Goal: Information Seeking & Learning: Learn about a topic

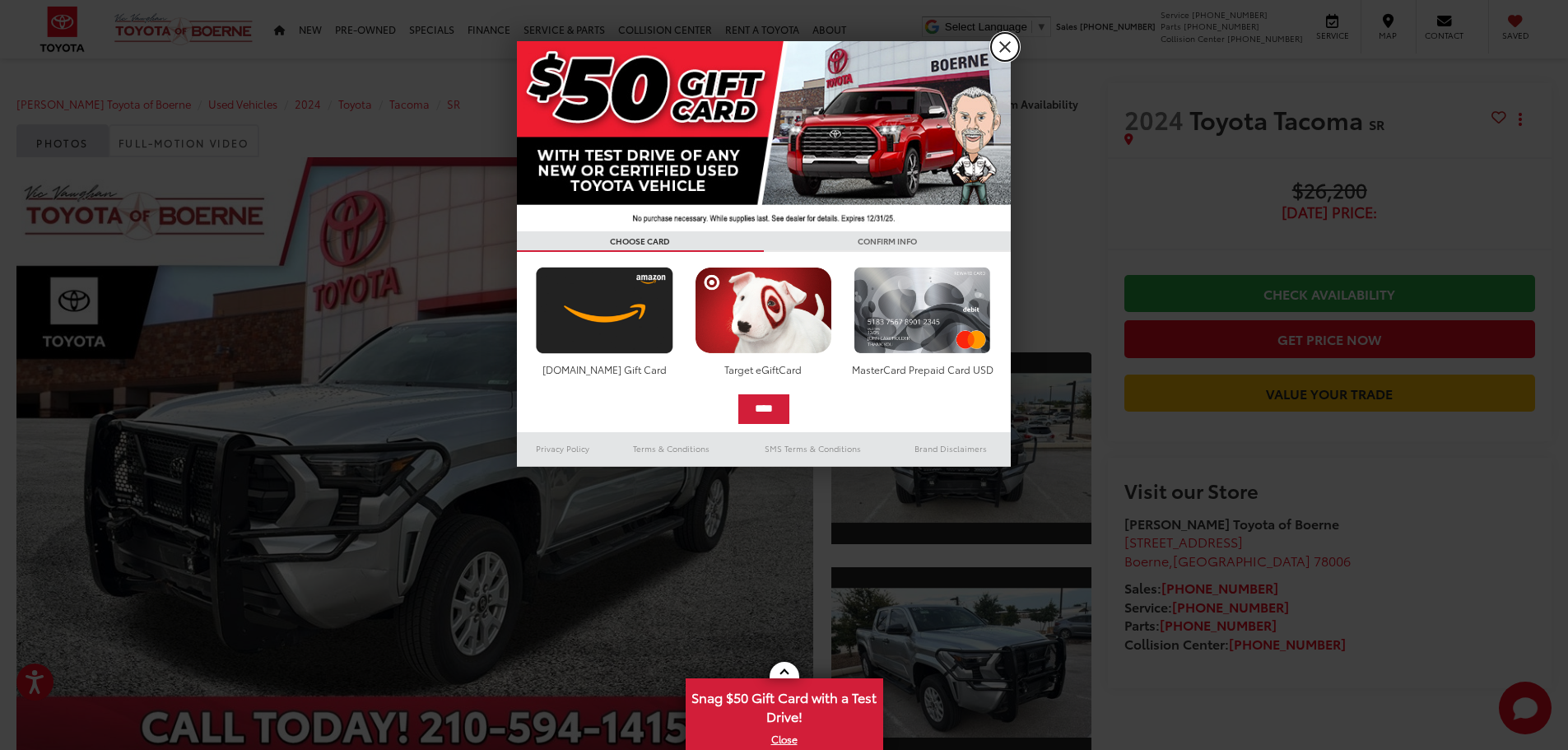
click at [1000, 44] on link "X" at bounding box center [1005, 47] width 28 height 28
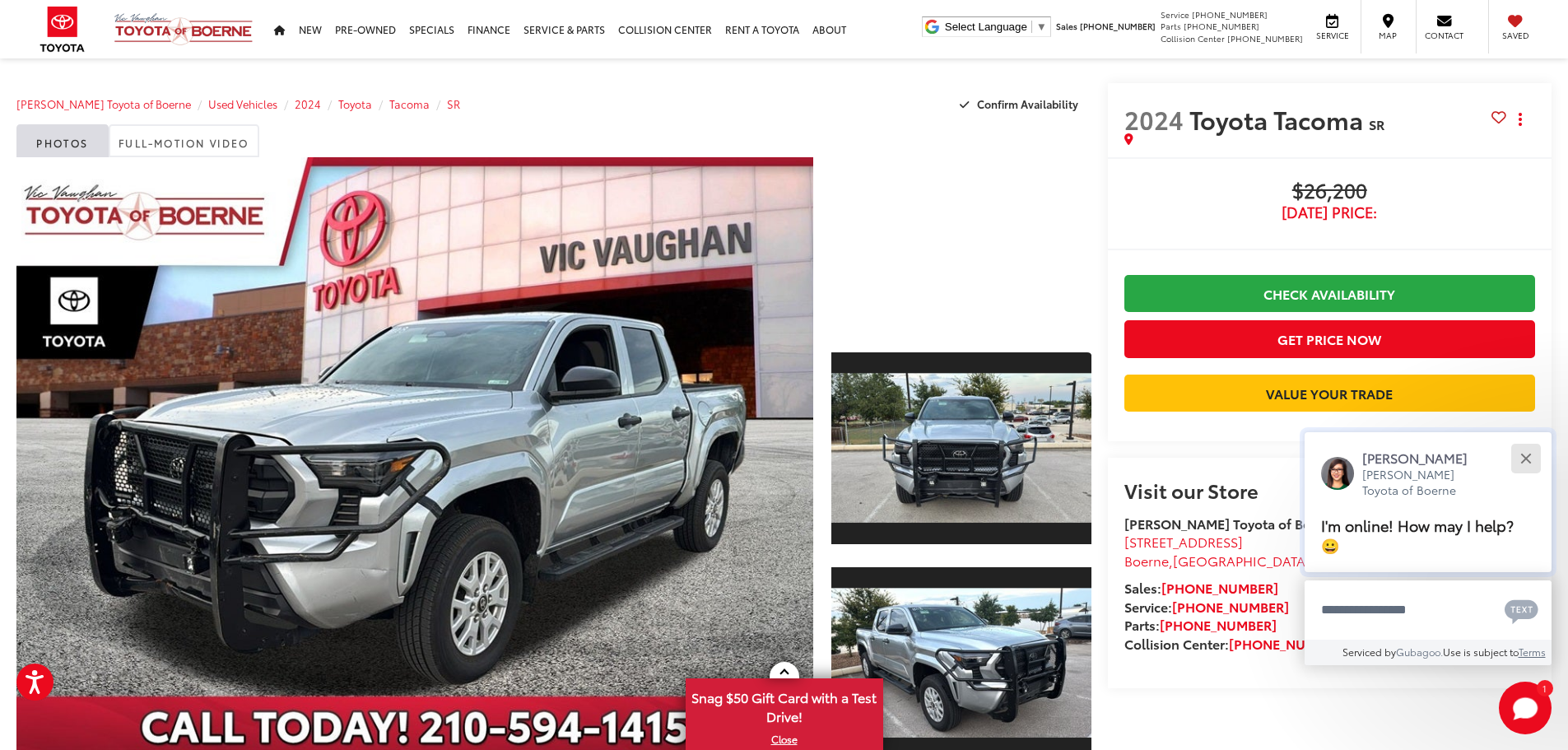
click at [1521, 459] on button "Close" at bounding box center [1525, 458] width 35 height 35
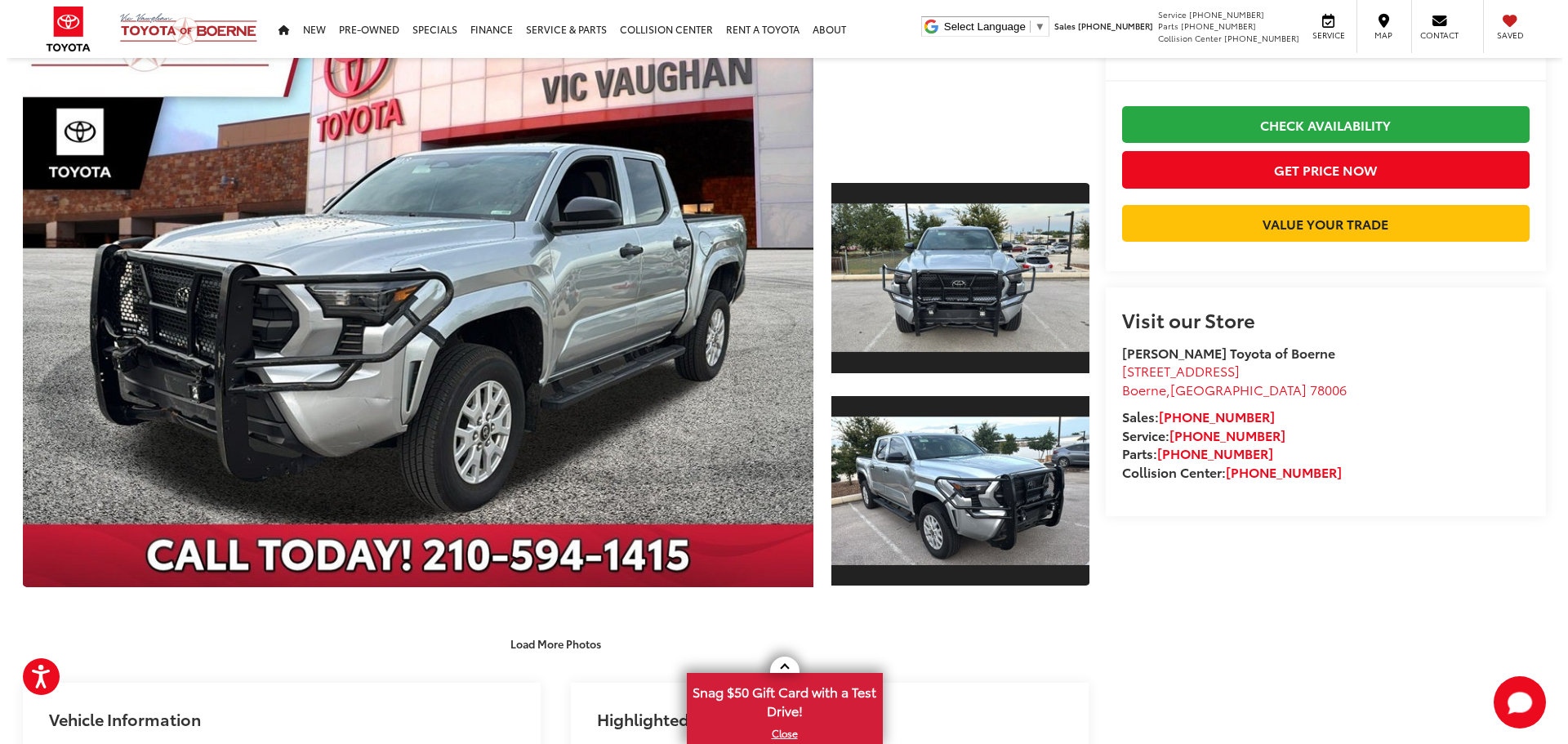
scroll to position [163, 0]
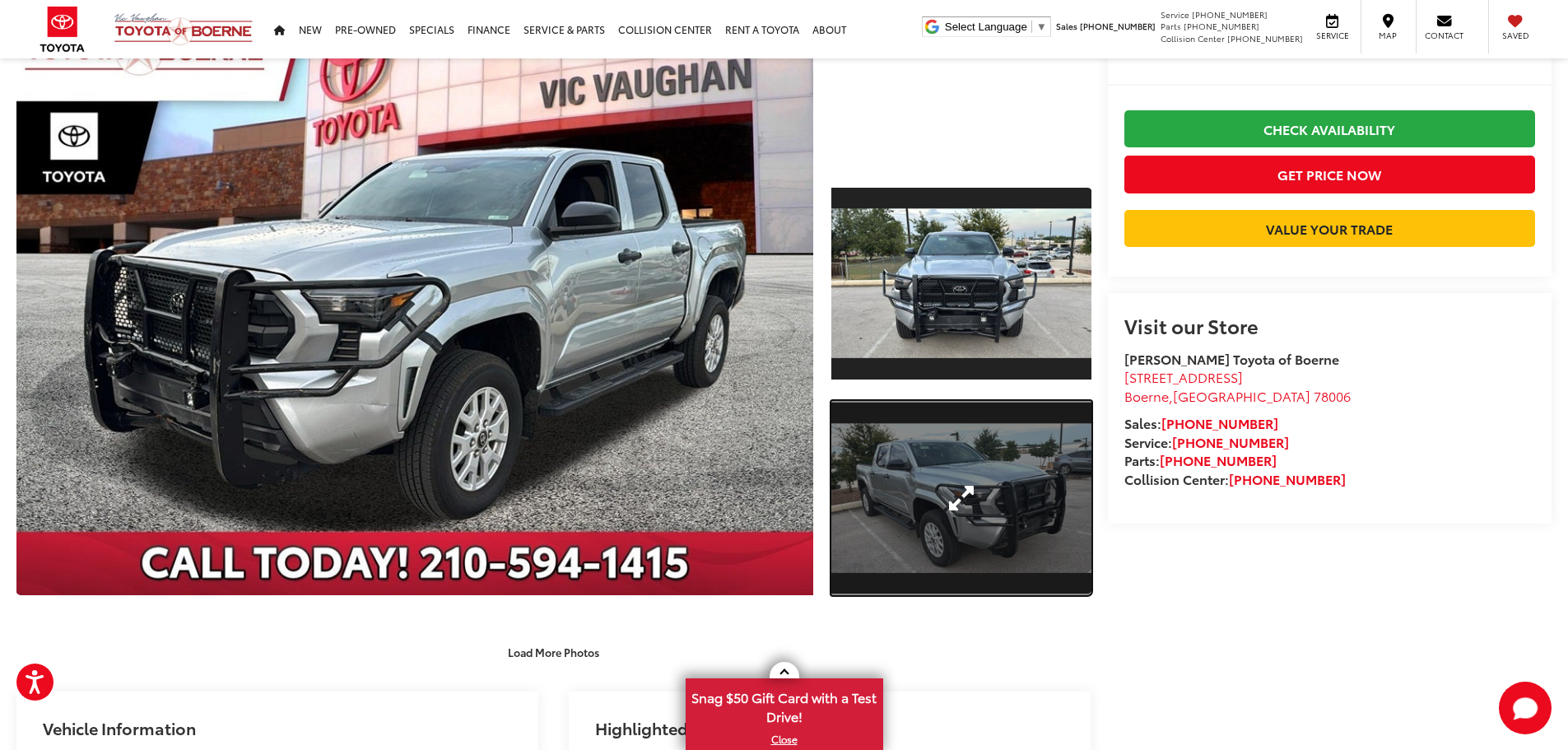
click at [970, 498] on link "Expand Photo 2" at bounding box center [960, 499] width 260 height 195
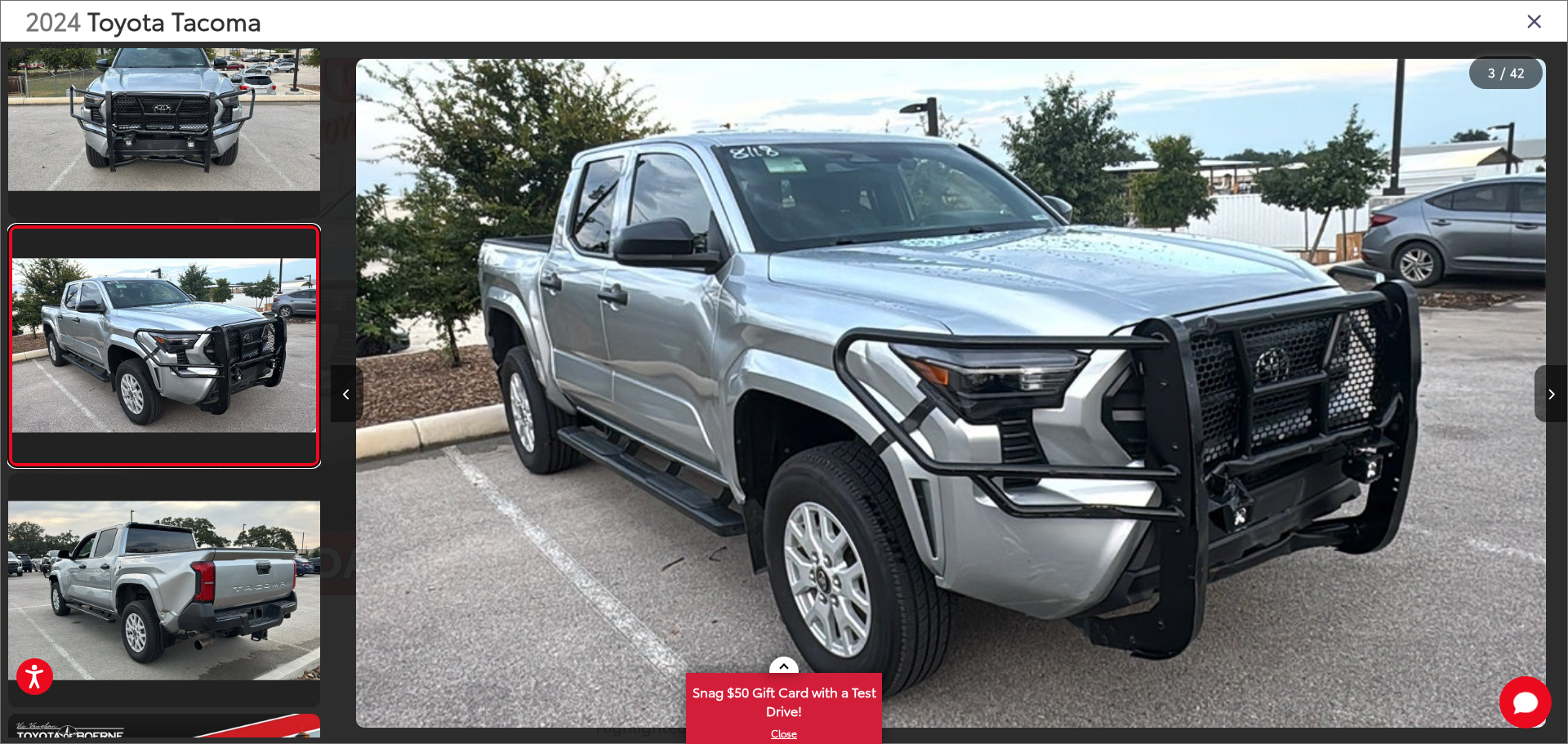
scroll to position [0, 2474]
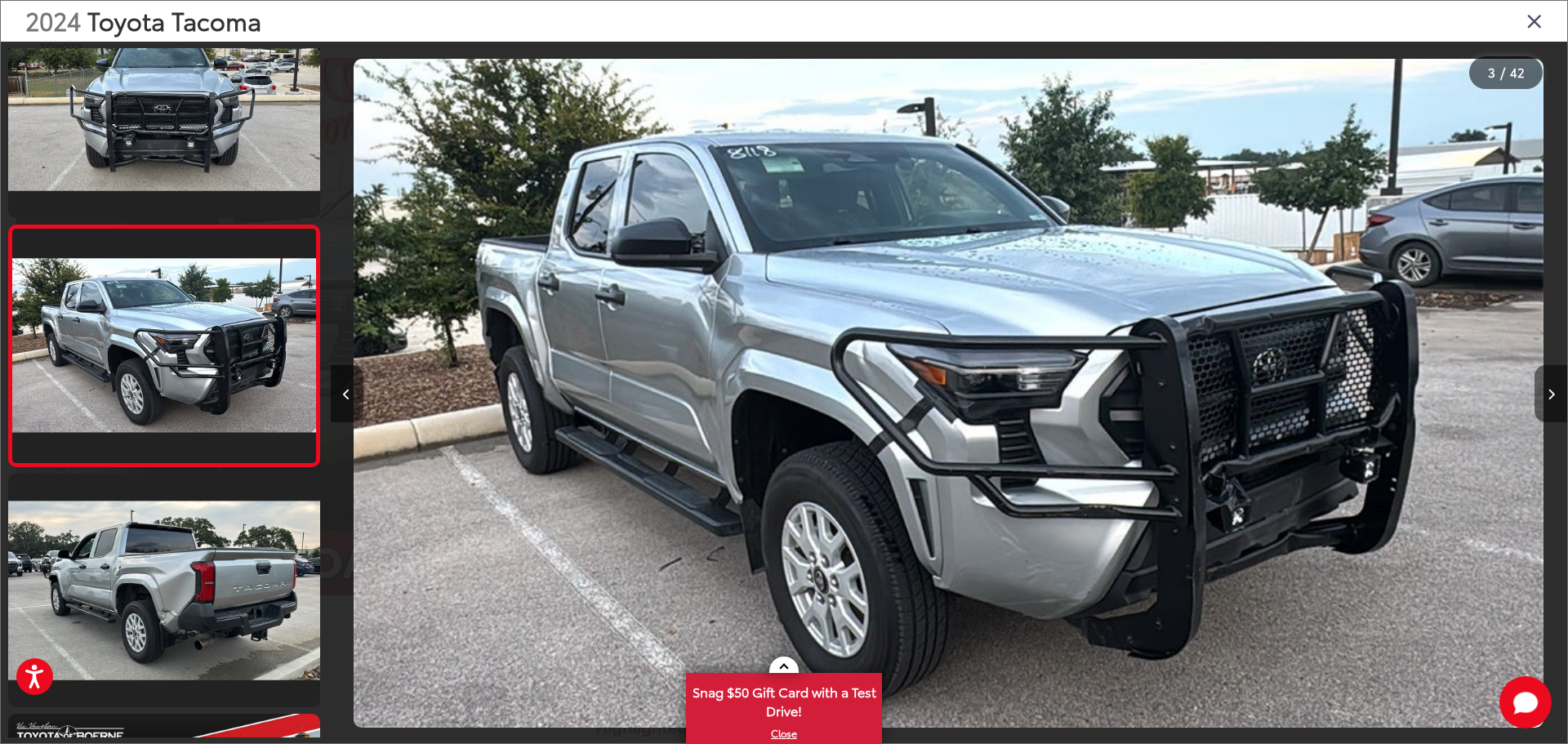
click at [1549, 389] on icon "Next image" at bounding box center [1551, 394] width 7 height 11
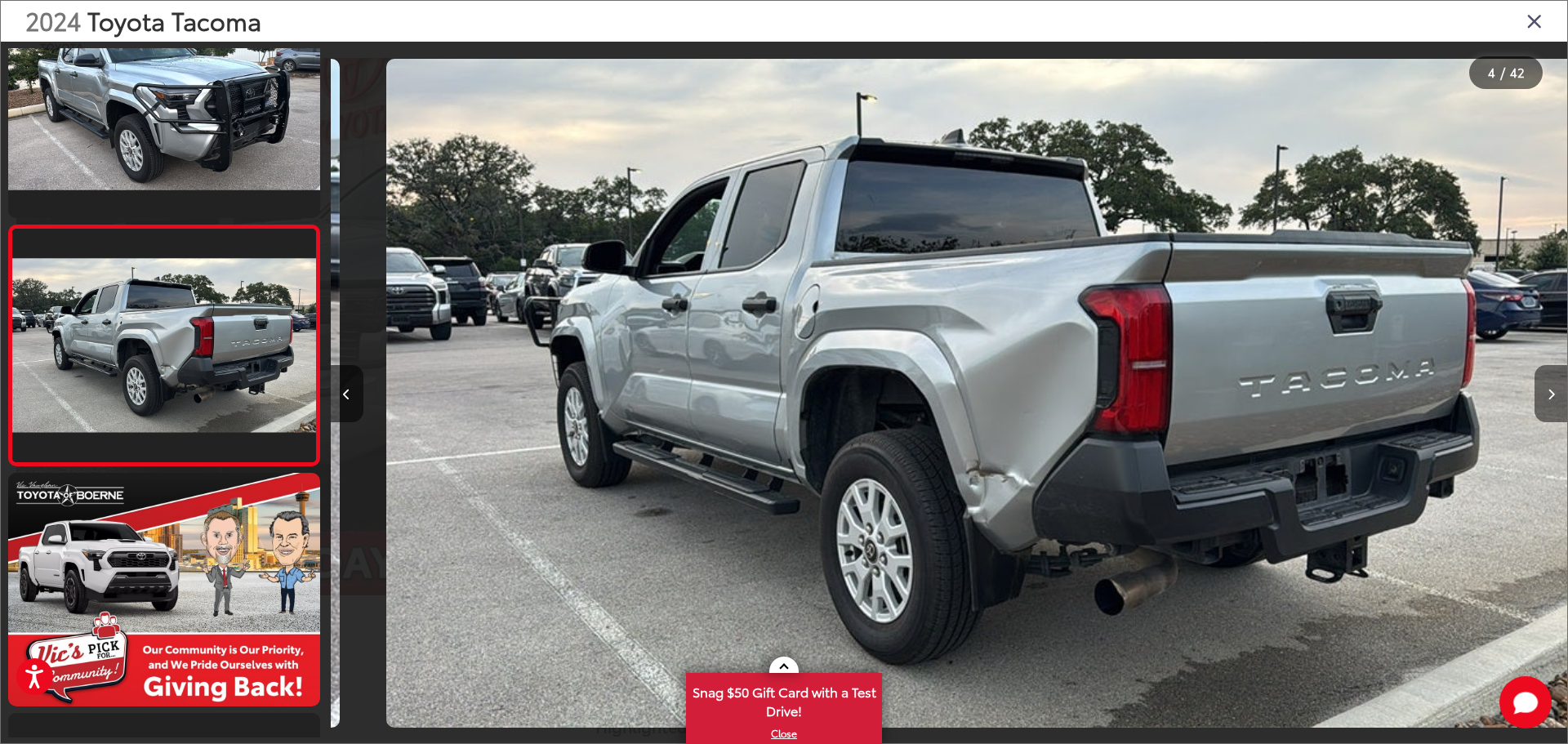
scroll to position [0, 3710]
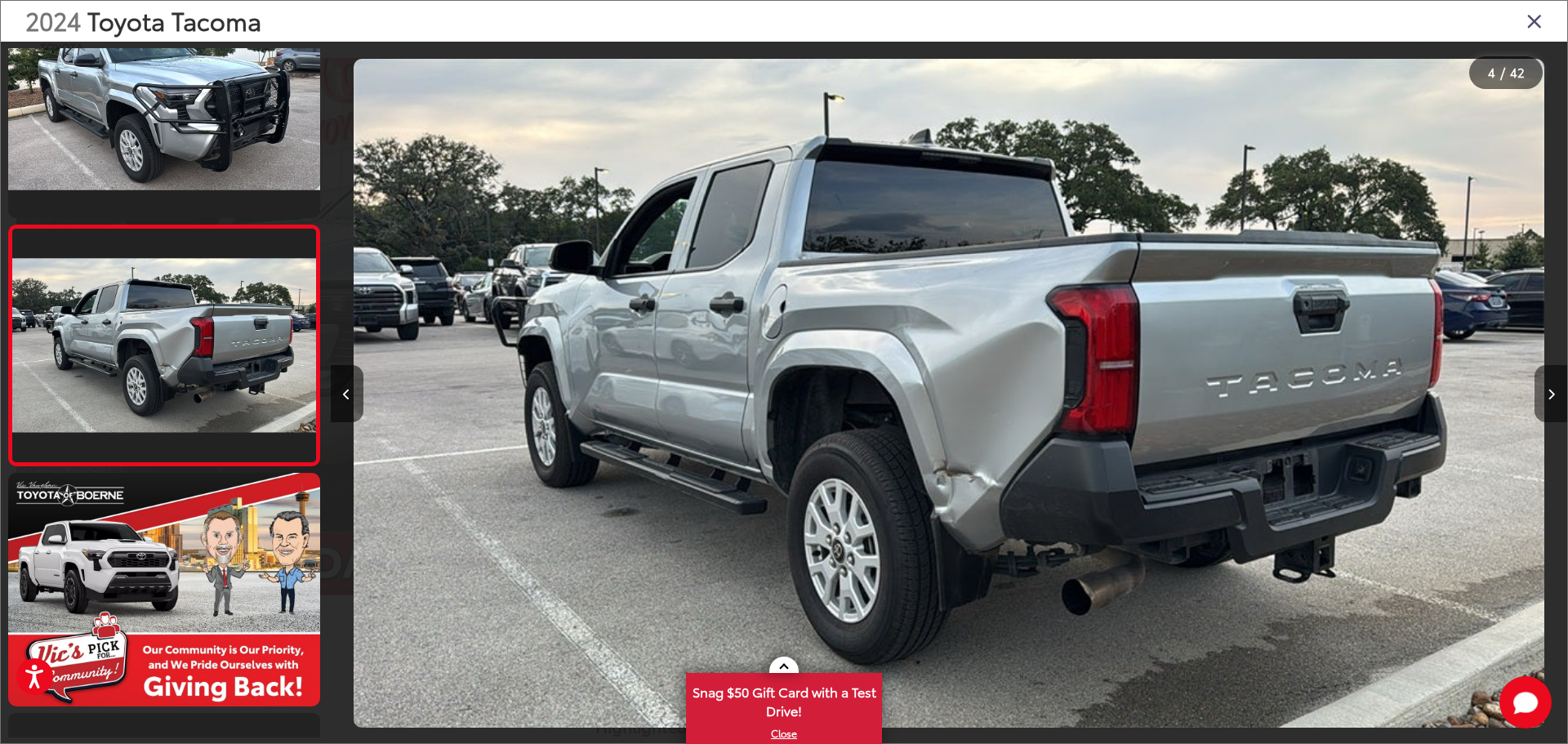
click at [1549, 389] on icon "Next image" at bounding box center [1551, 394] width 7 height 11
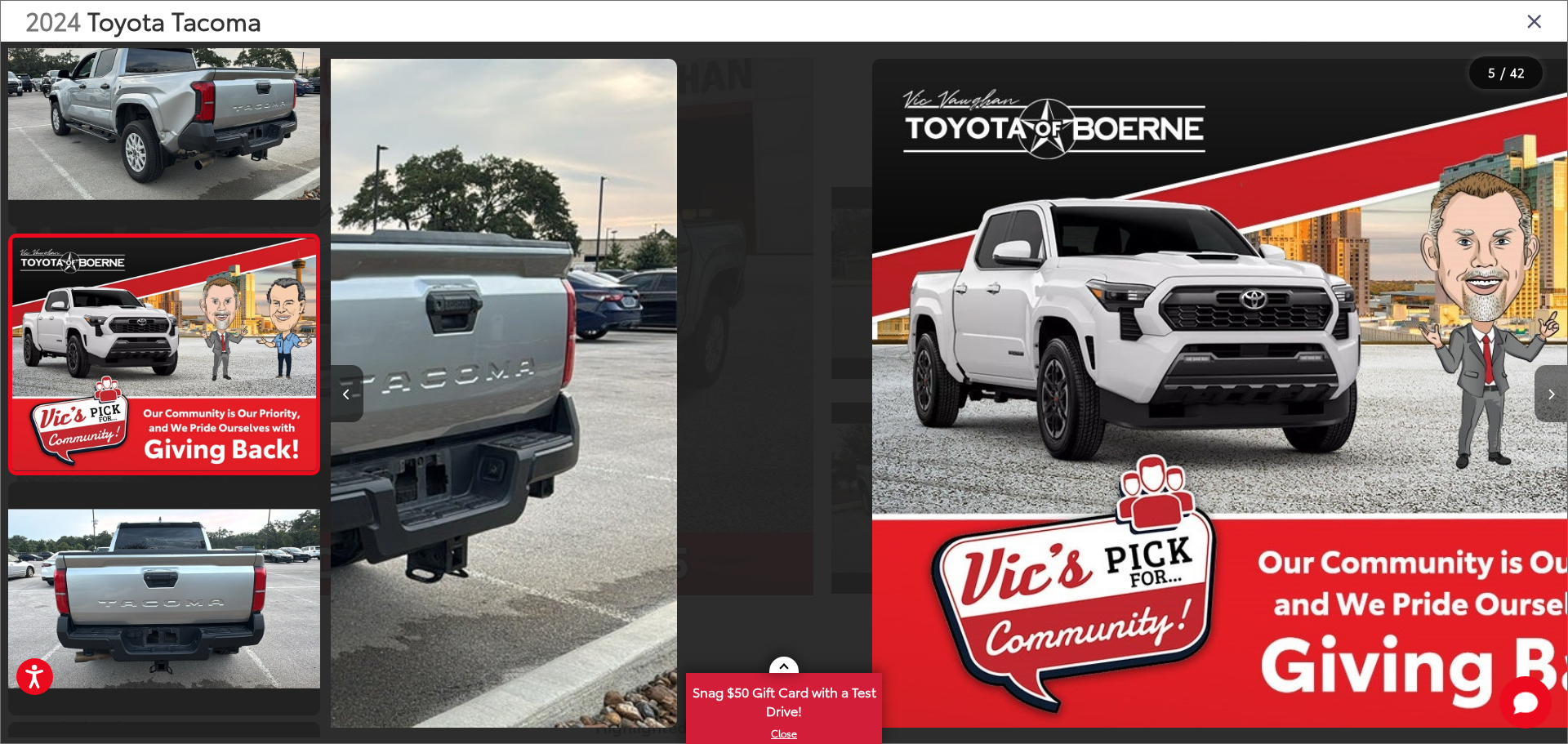
scroll to position [786, 0]
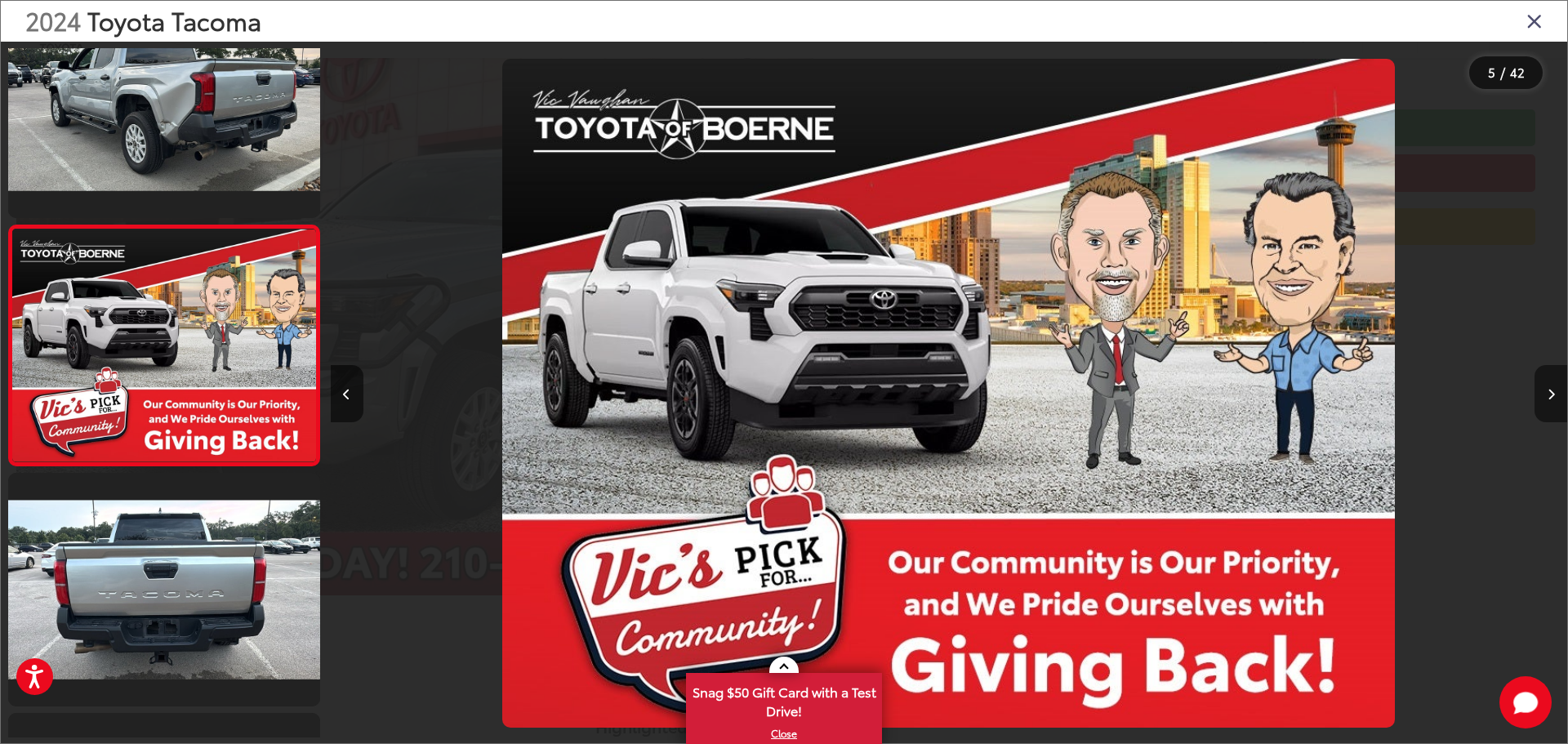
click at [1549, 389] on icon "Next image" at bounding box center [1551, 394] width 7 height 11
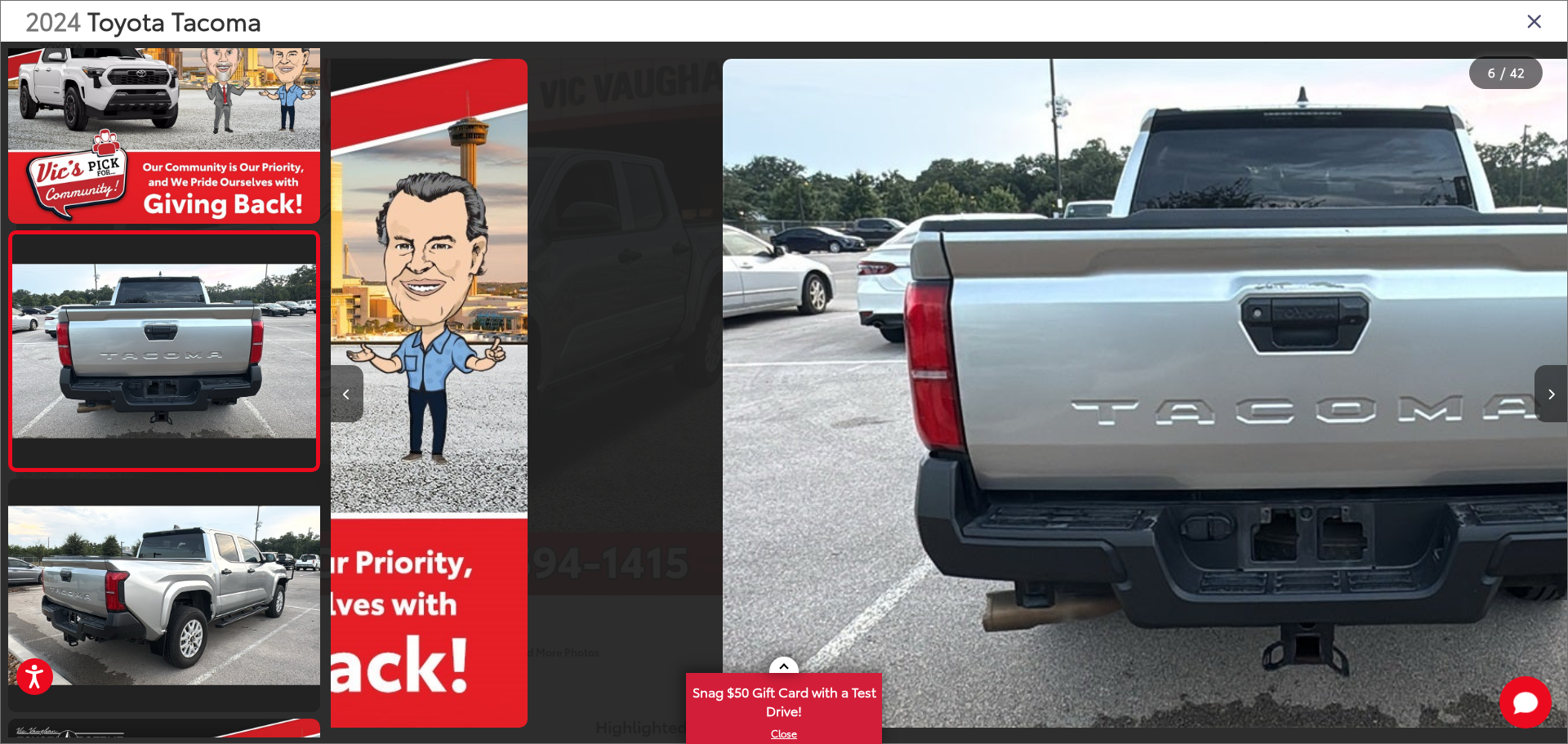
scroll to position [1026, 0]
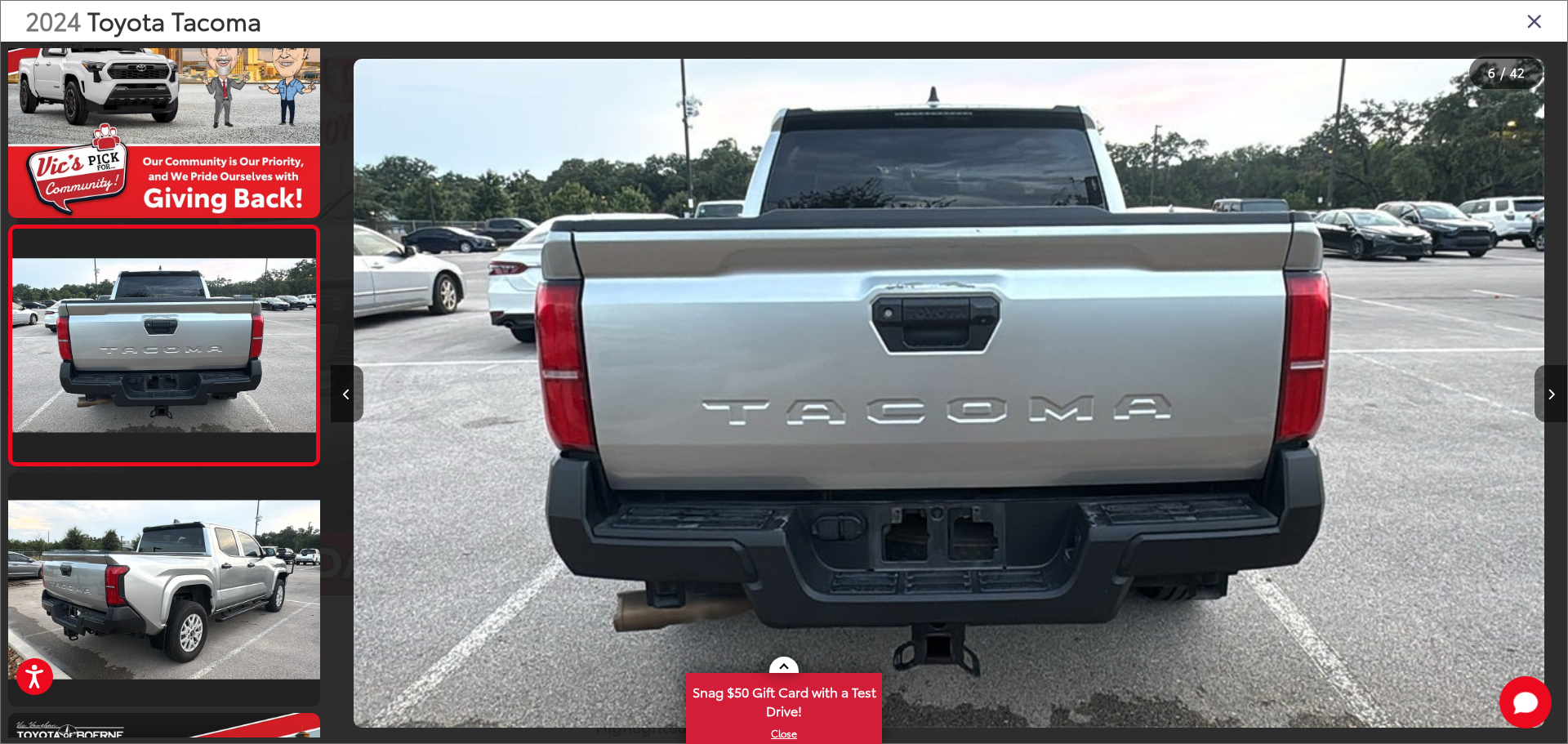
click at [1548, 389] on icon "Next image" at bounding box center [1551, 394] width 7 height 11
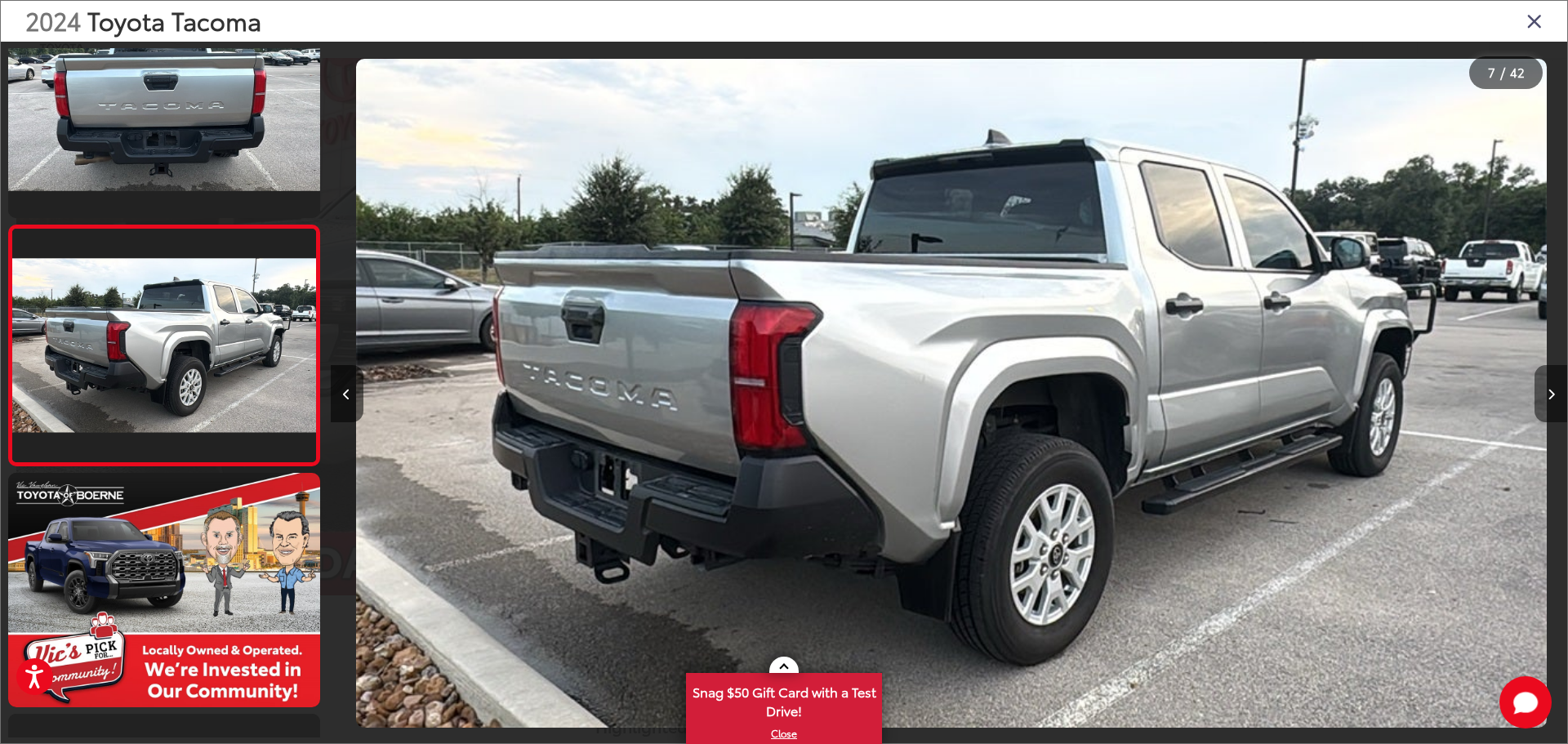
scroll to position [0, 7420]
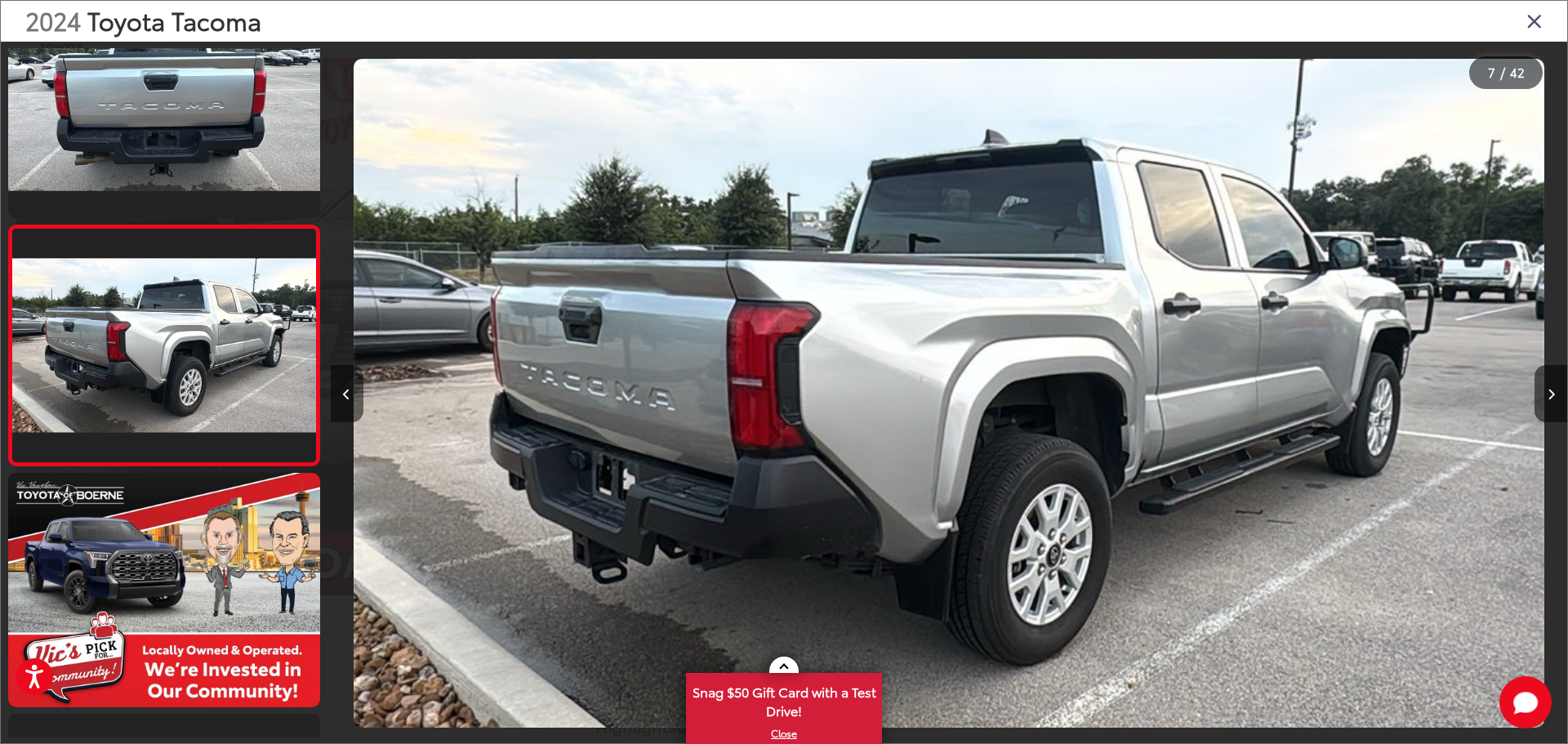
click at [343, 410] on button "Previous image" at bounding box center [346, 393] width 32 height 57
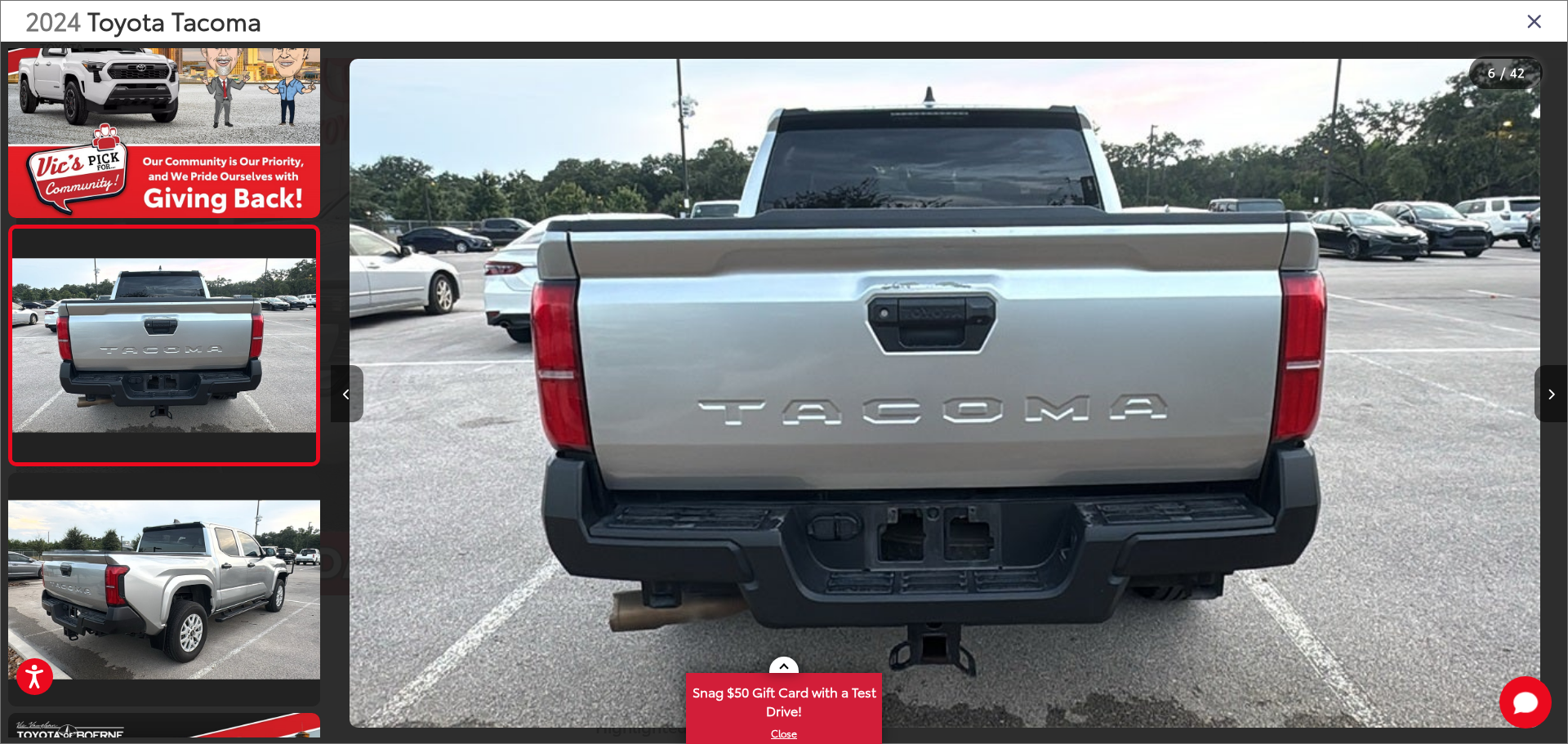
scroll to position [0, 6183]
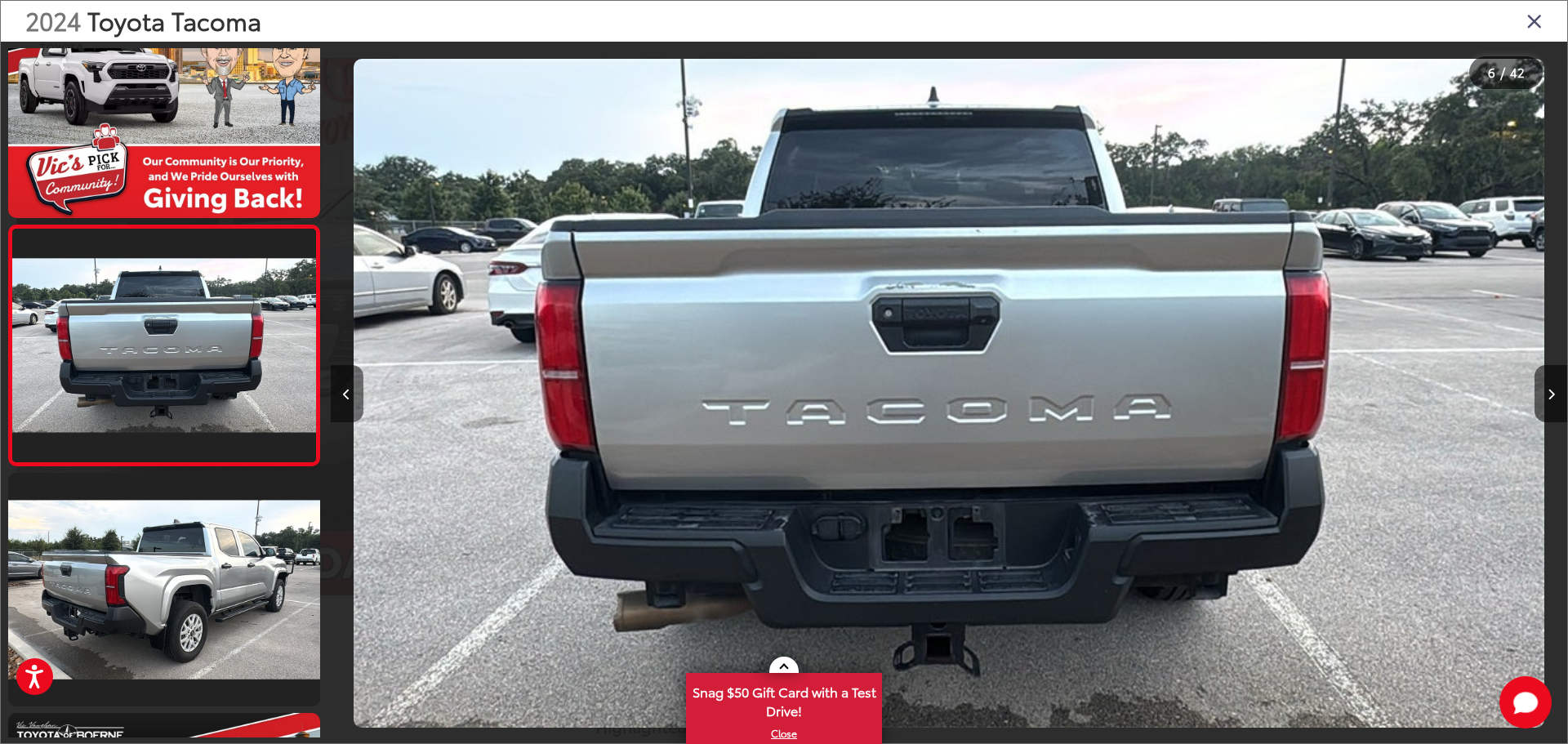
click at [343, 410] on button "Previous image" at bounding box center [346, 393] width 32 height 57
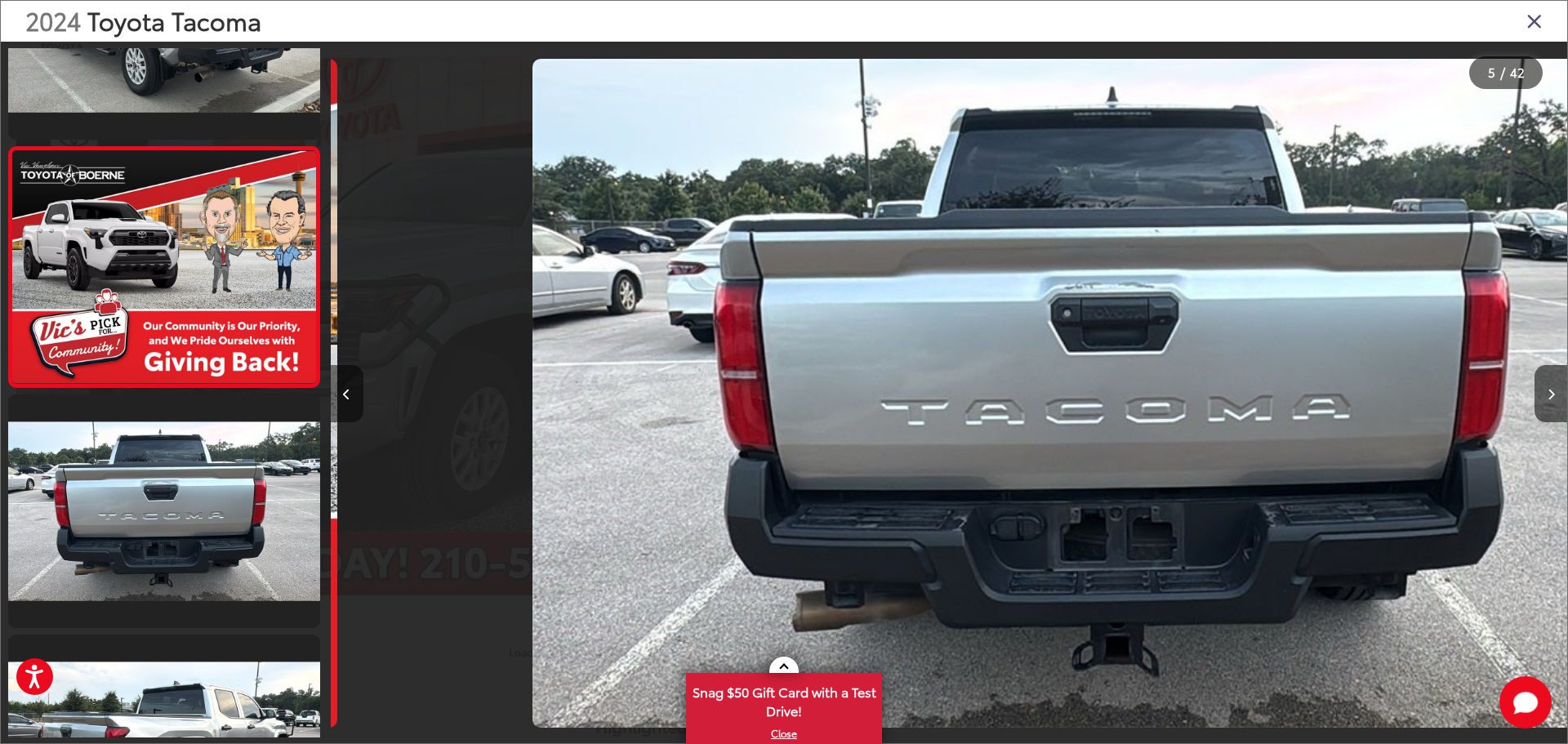
scroll to position [0, 0]
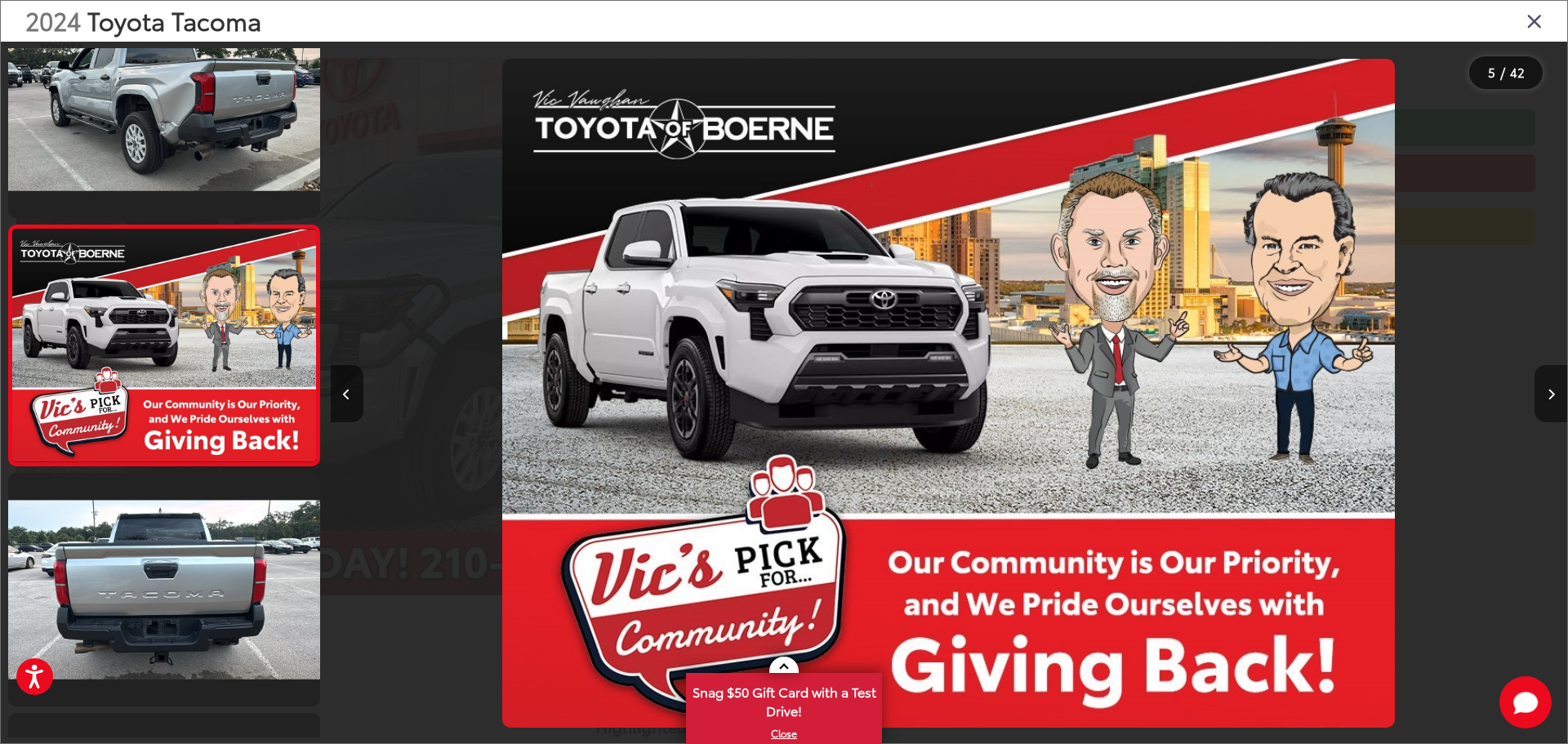
click at [1544, 388] on button "Next image" at bounding box center [1550, 393] width 32 height 57
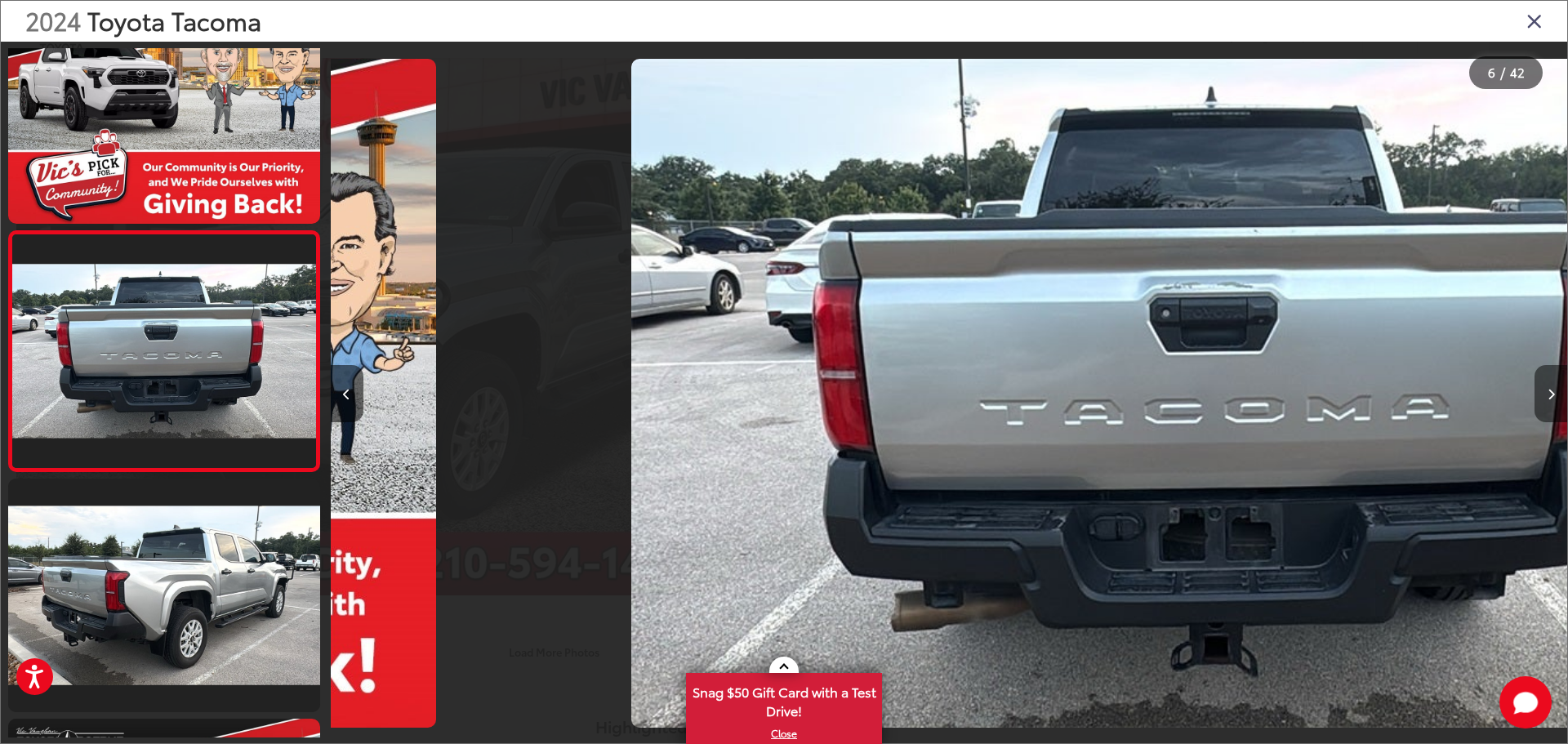
scroll to position [1026, 0]
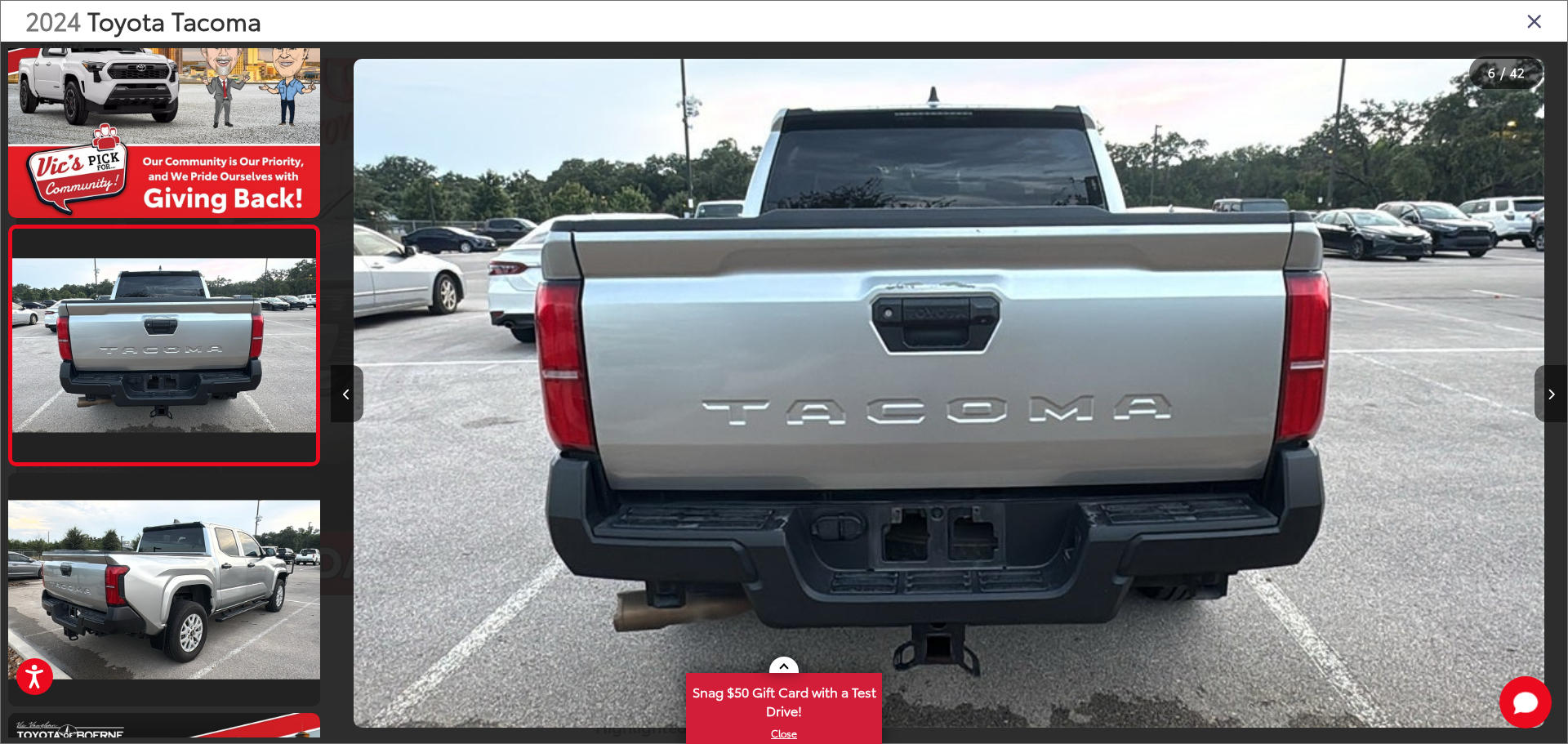
click at [1544, 389] on button "Next image" at bounding box center [1550, 393] width 32 height 57
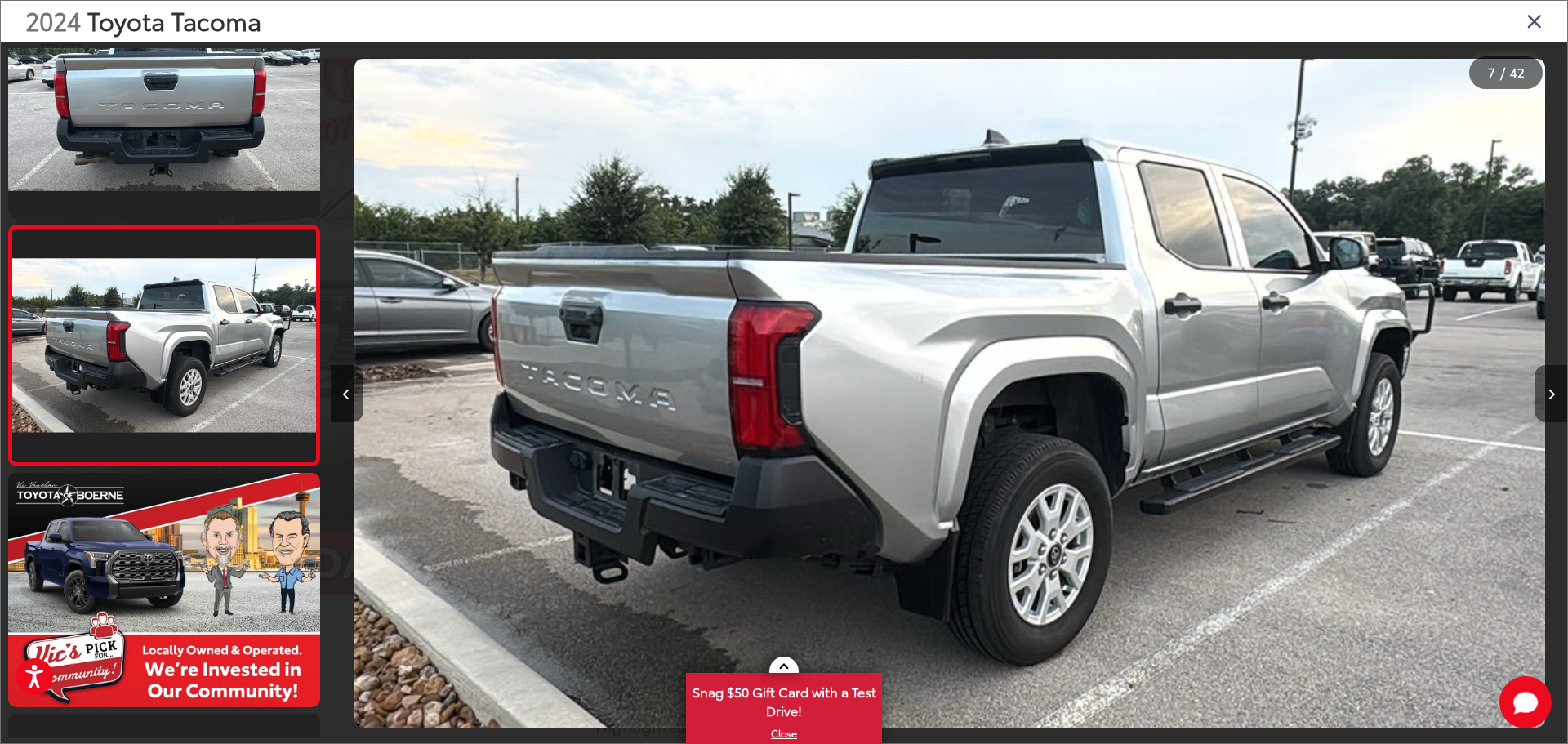
scroll to position [0, 7420]
click at [1541, 391] on button "Next image" at bounding box center [1550, 393] width 32 height 57
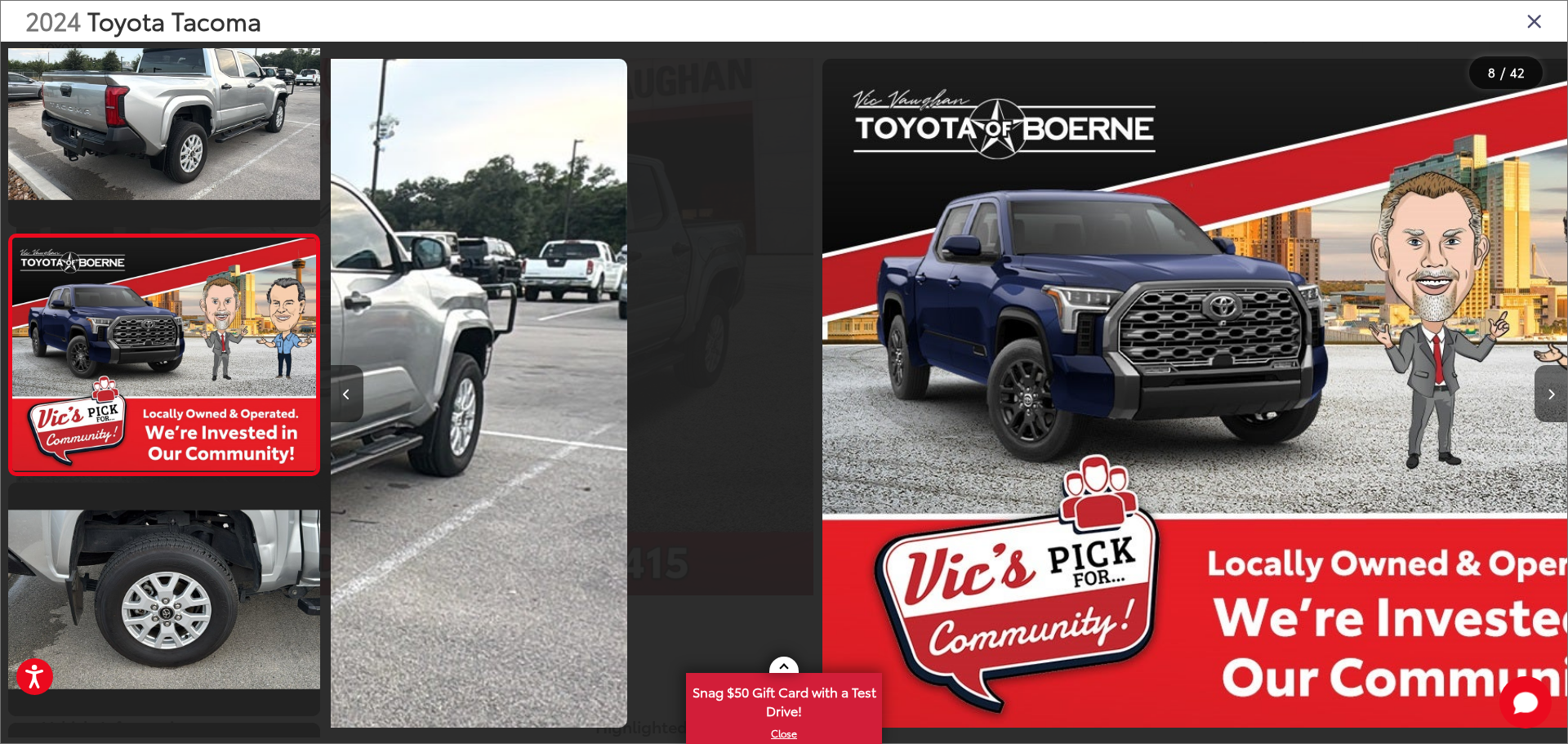
scroll to position [1506, 0]
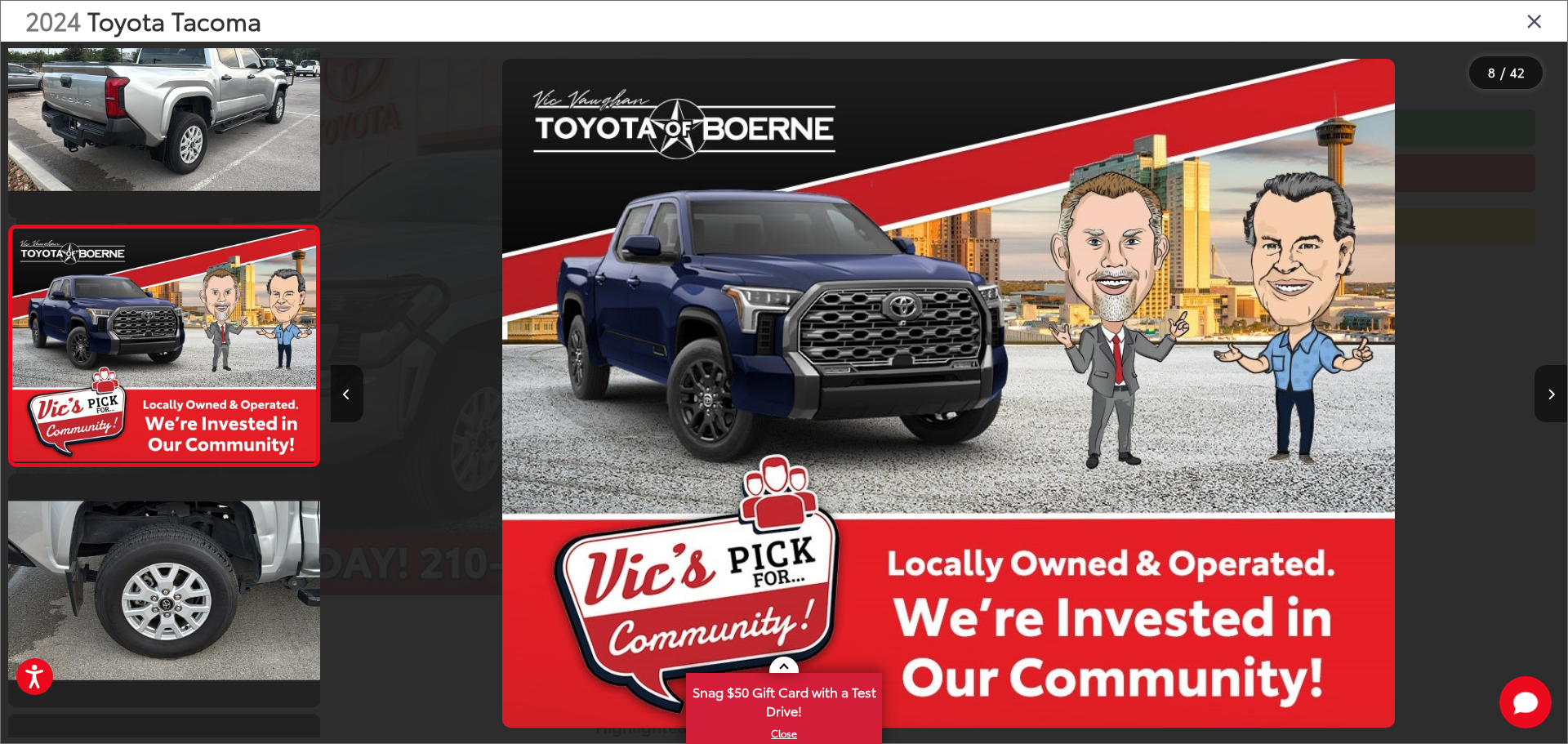
click at [1542, 390] on button "Next image" at bounding box center [1550, 393] width 32 height 57
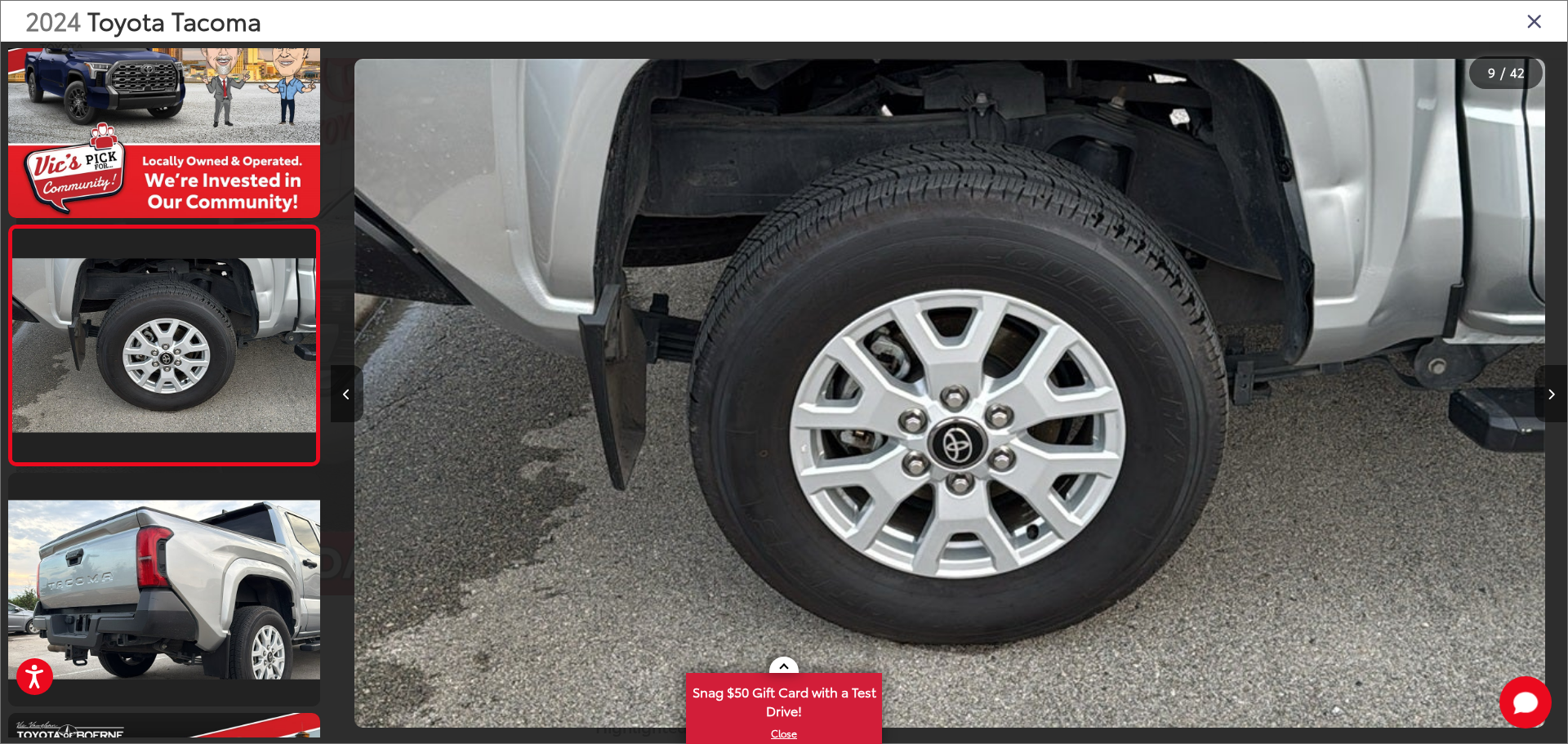
scroll to position [0, 9894]
click at [1540, 390] on button "Next image" at bounding box center [1550, 393] width 32 height 57
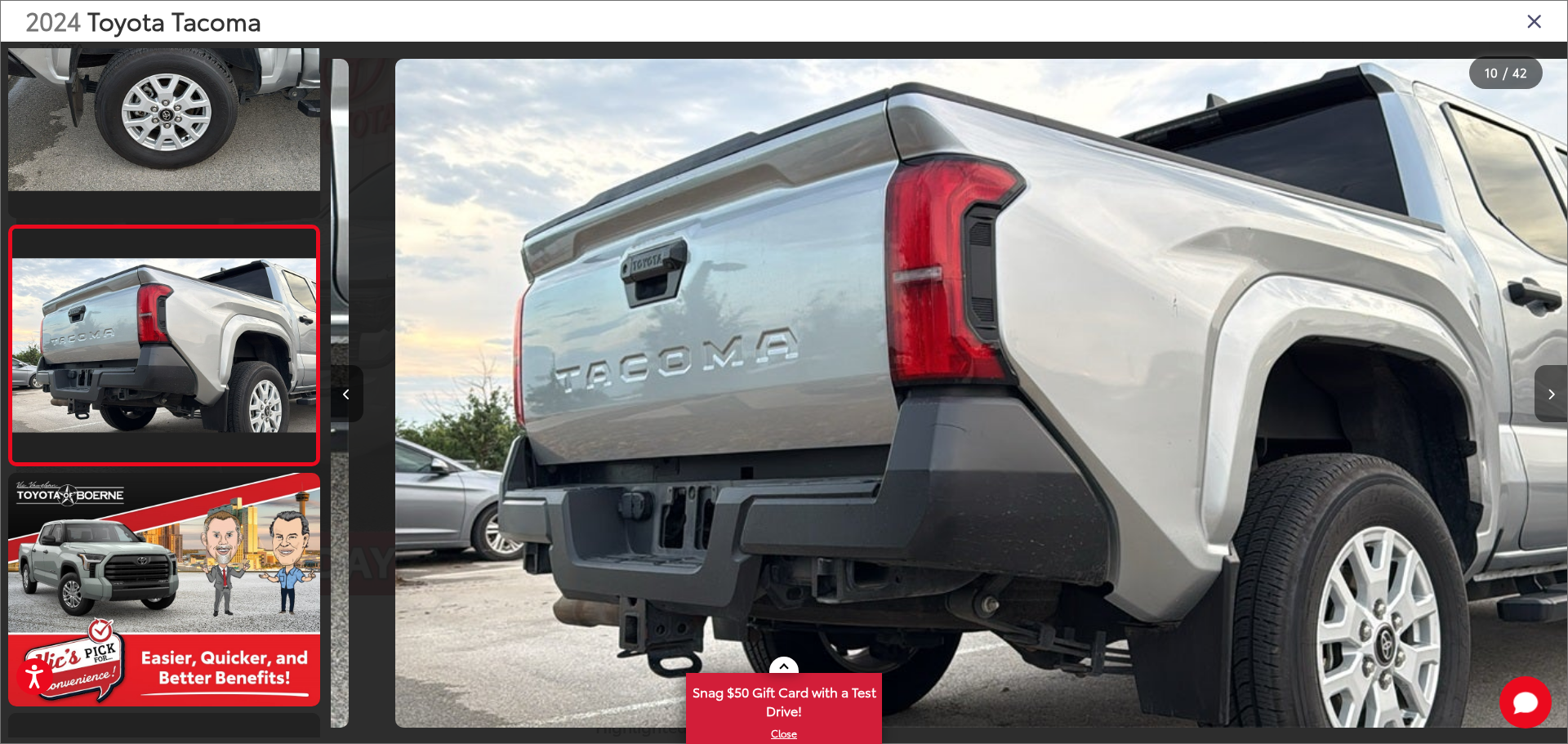
scroll to position [0, 11131]
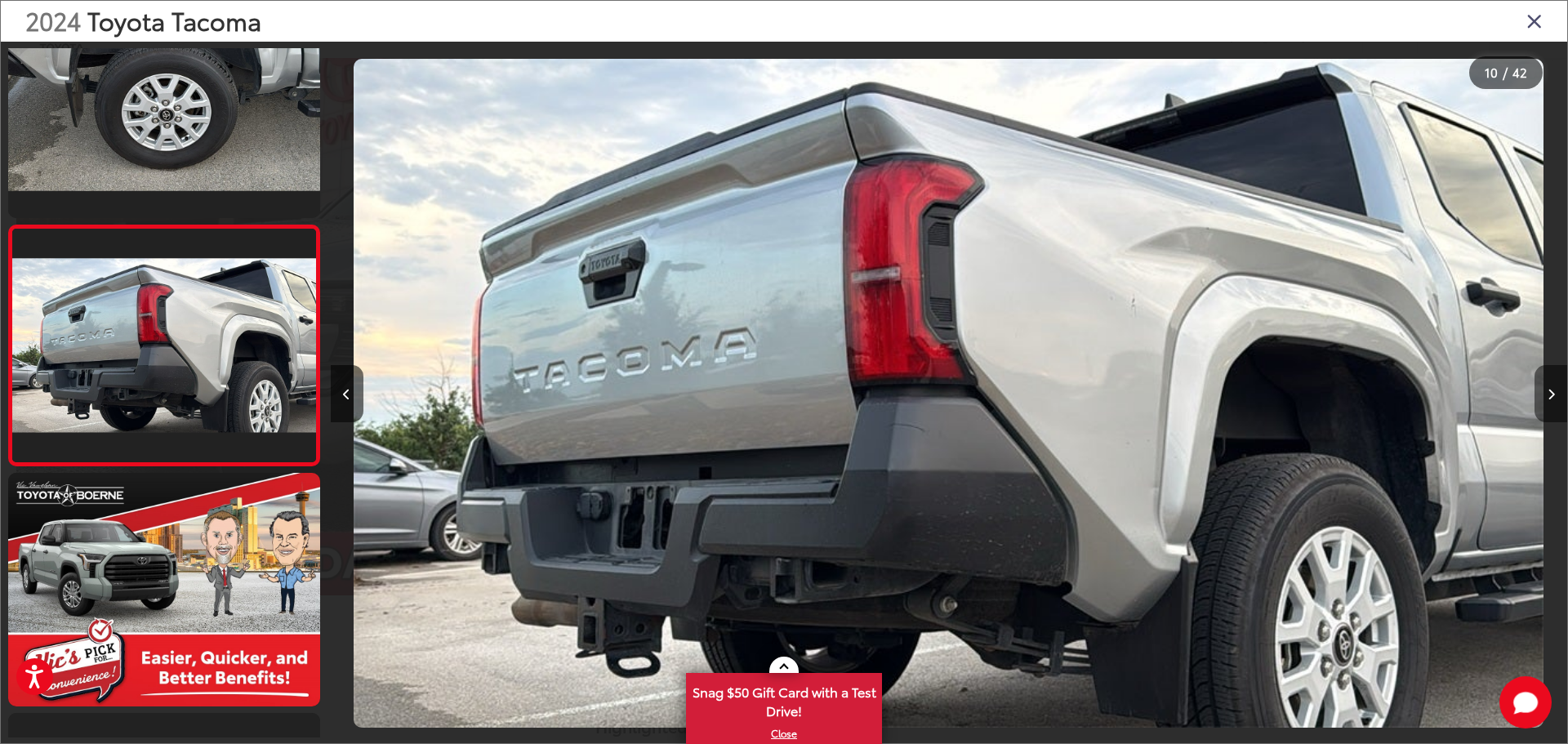
click at [1539, 390] on button "Next image" at bounding box center [1550, 393] width 32 height 57
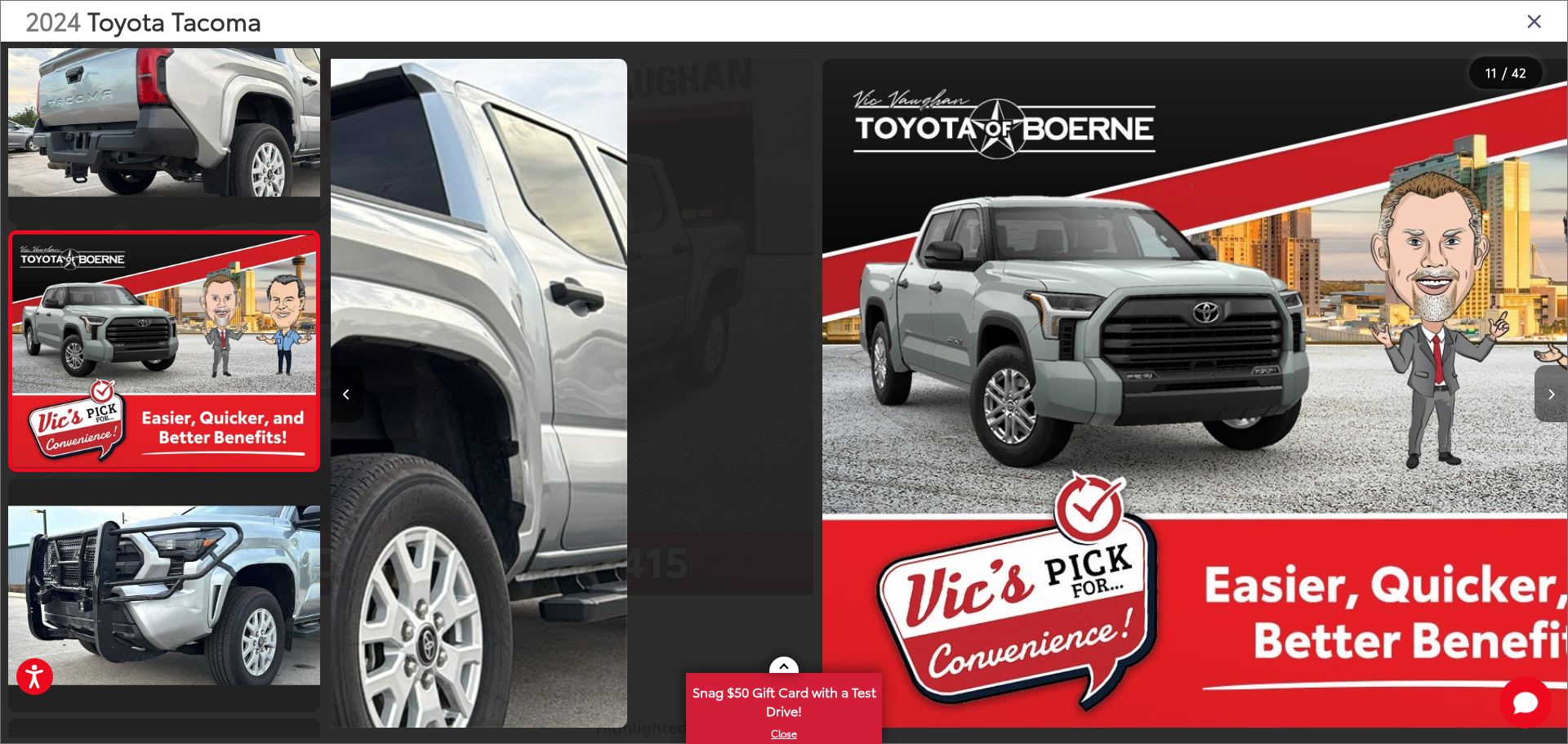
scroll to position [2226, 0]
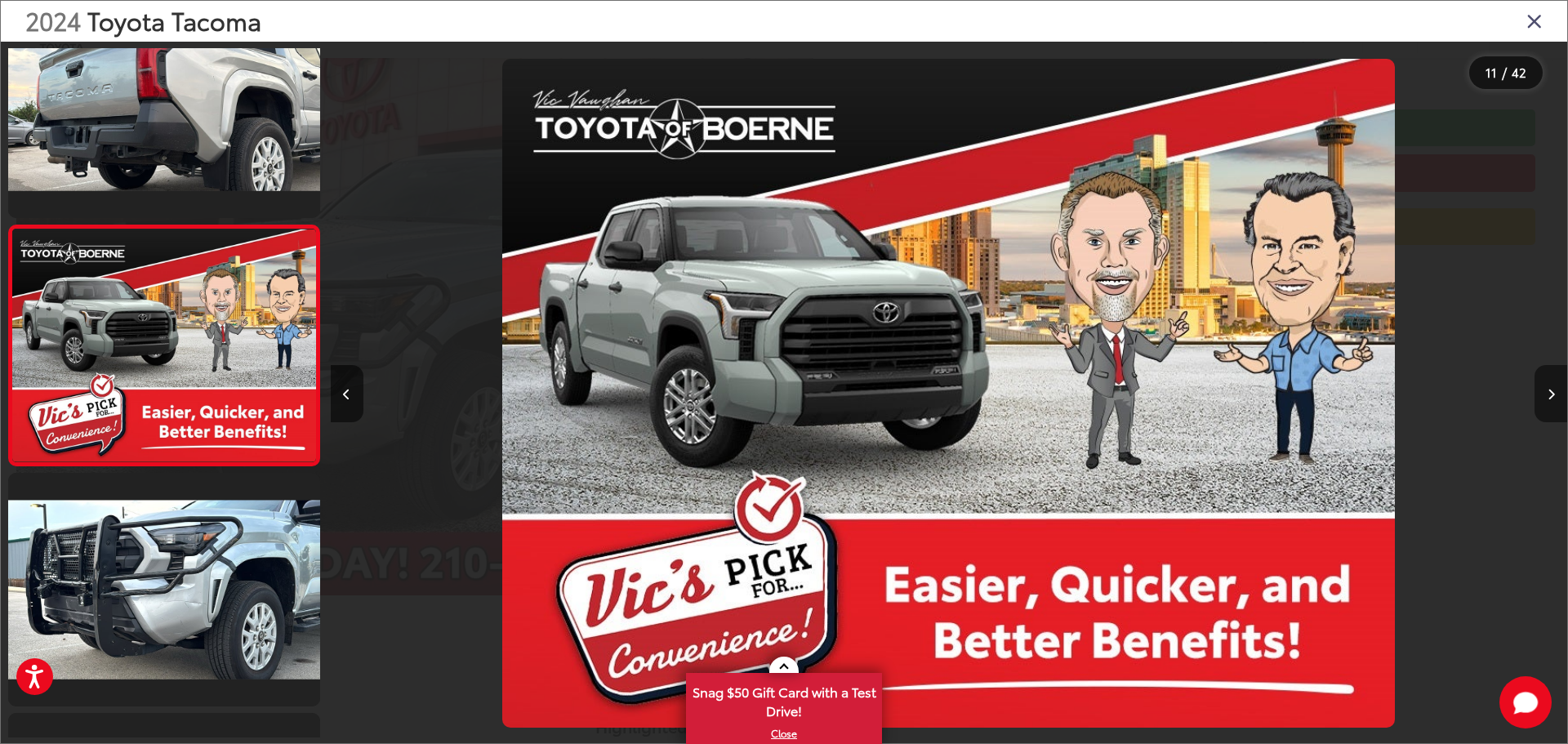
click at [1539, 389] on button "Next image" at bounding box center [1550, 393] width 32 height 57
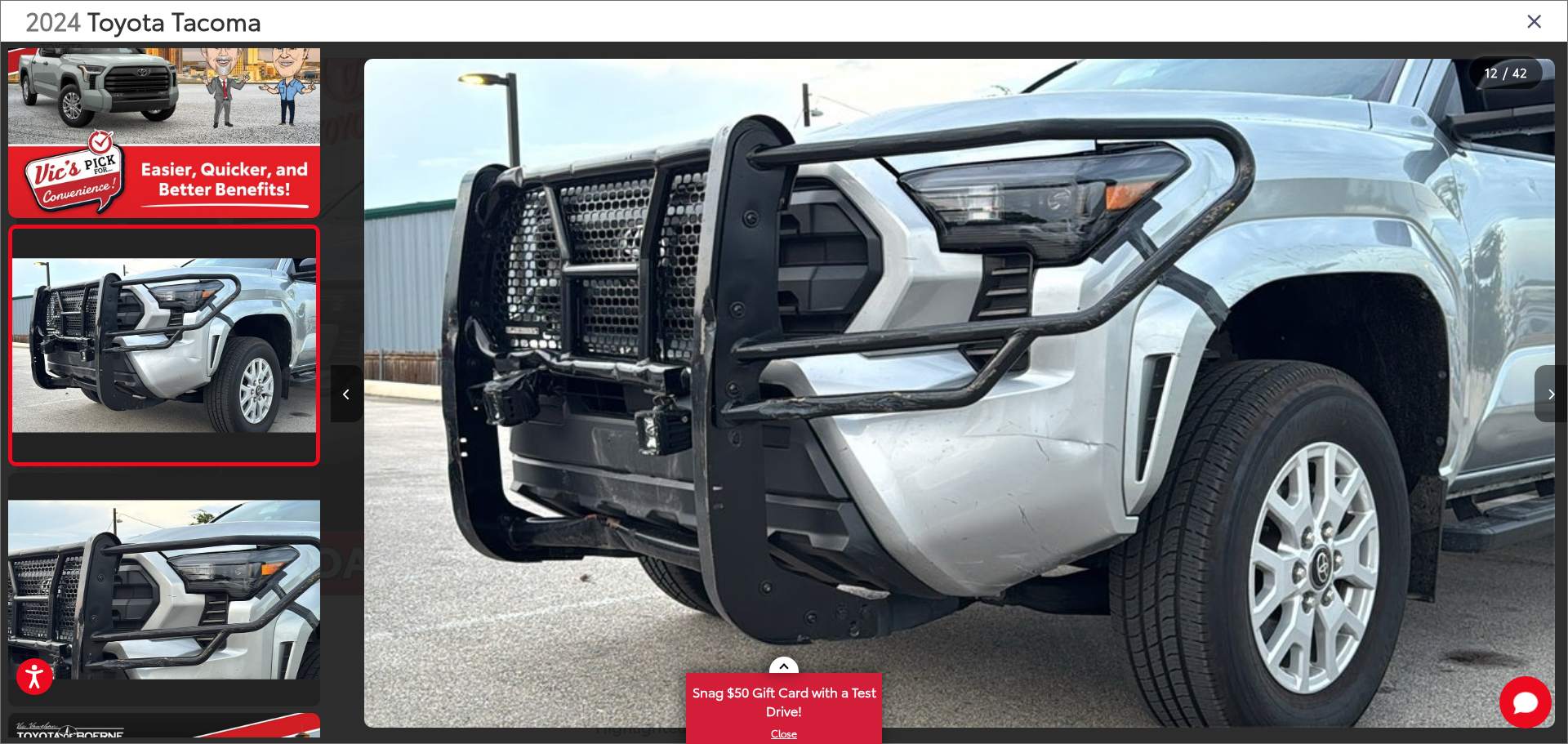
scroll to position [0, 13604]
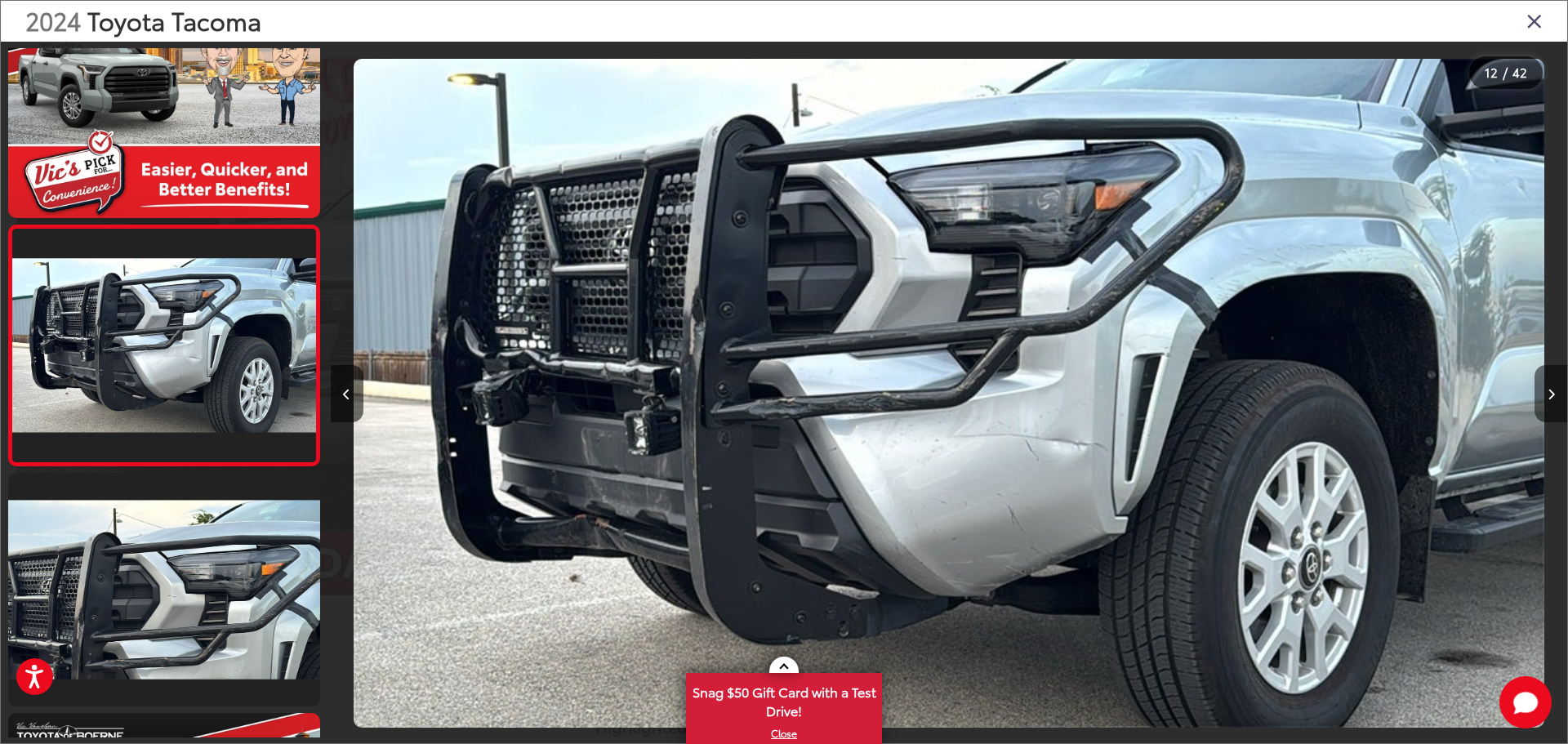
click at [1539, 389] on button "Next image" at bounding box center [1550, 393] width 32 height 57
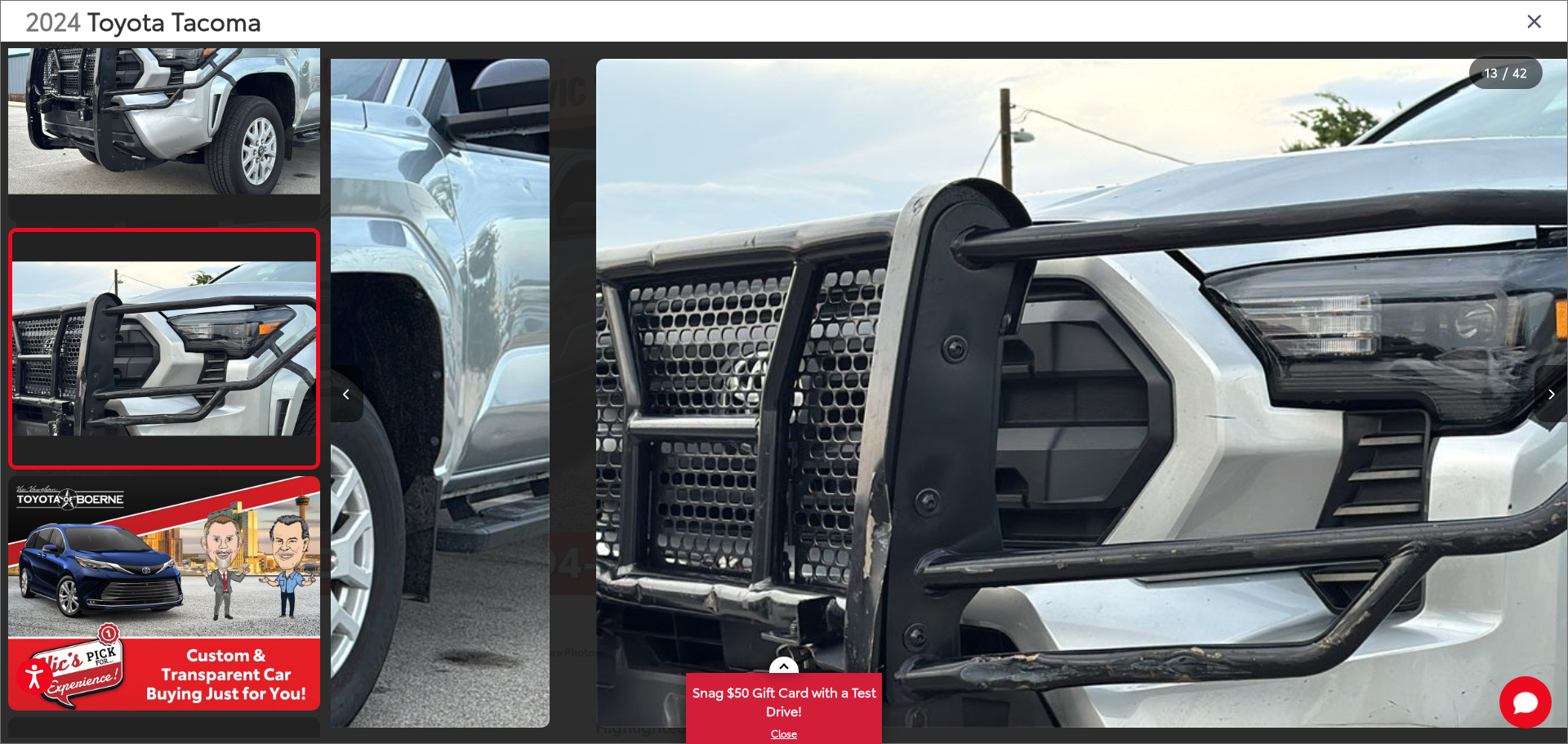
scroll to position [2706, 0]
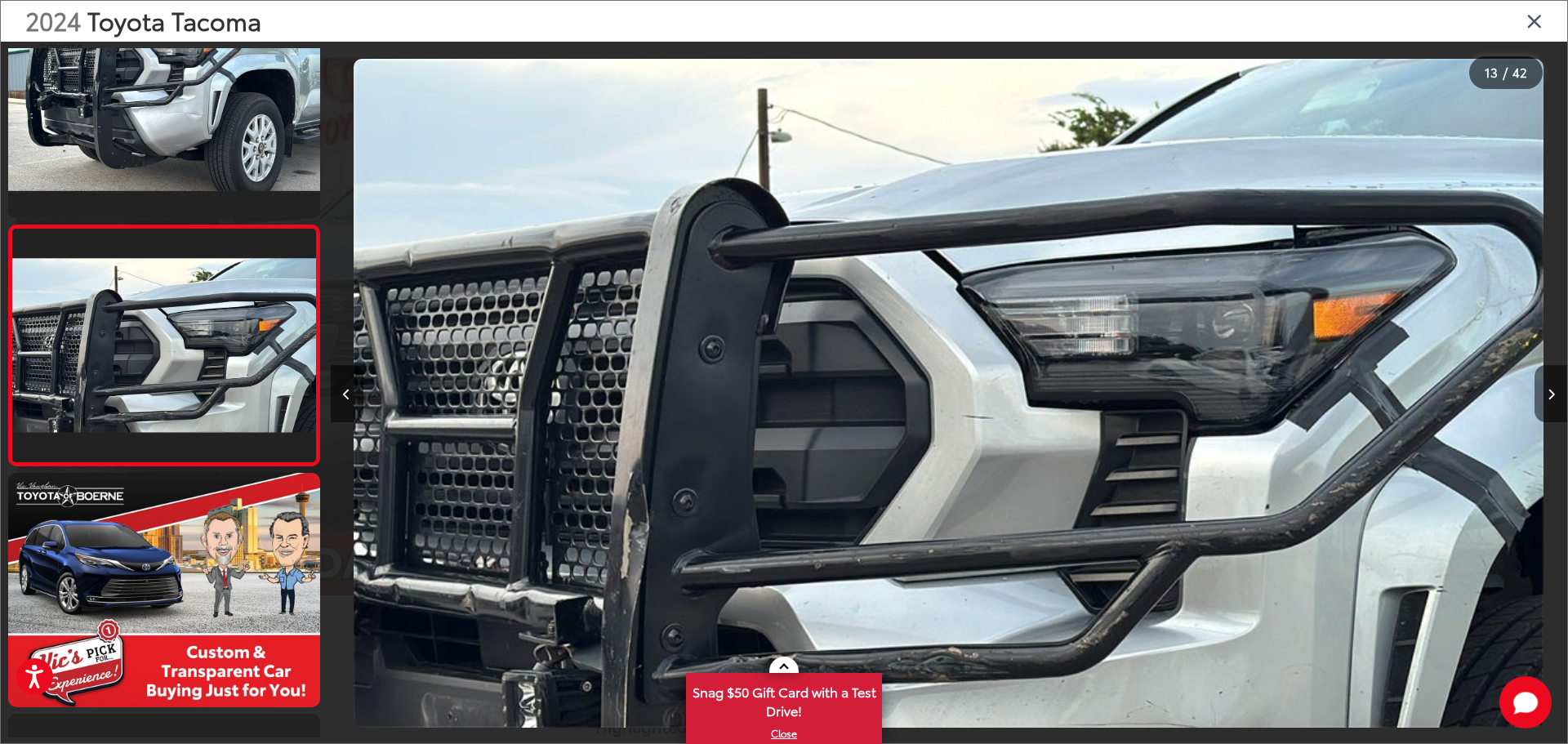
click at [1539, 389] on button "Next image" at bounding box center [1550, 393] width 32 height 57
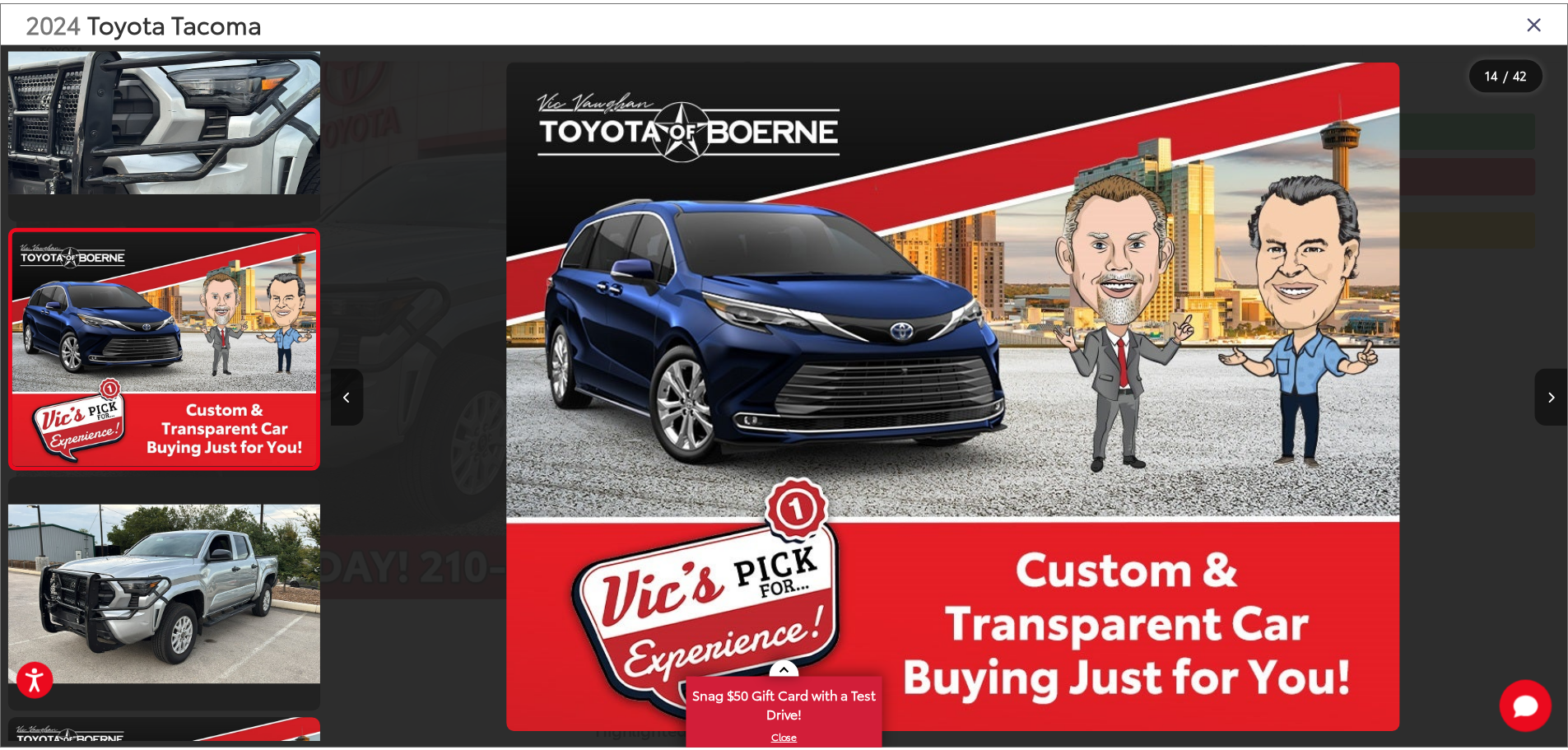
scroll to position [0, 16202]
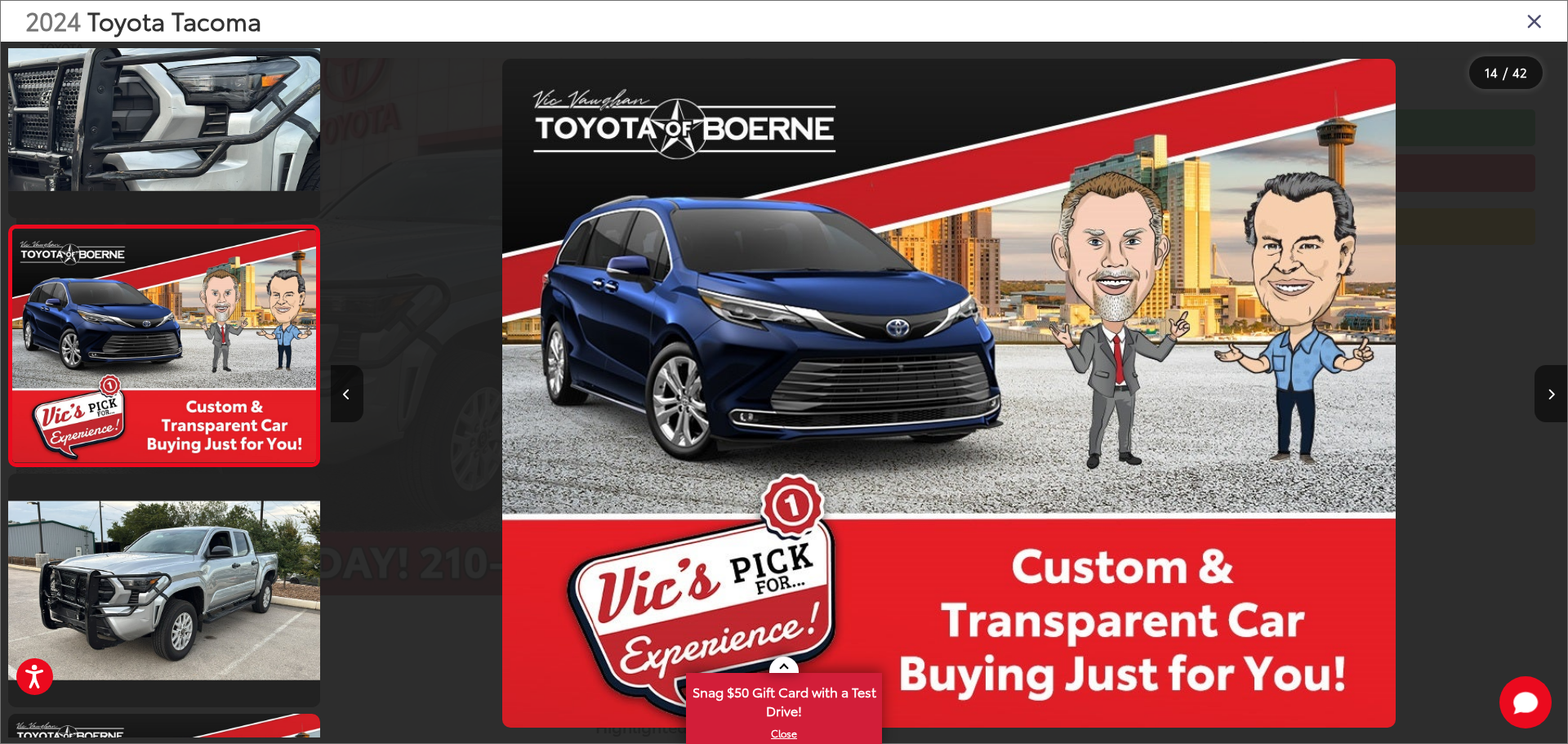
click at [1534, 18] on icon "Close gallery" at bounding box center [1535, 20] width 17 height 21
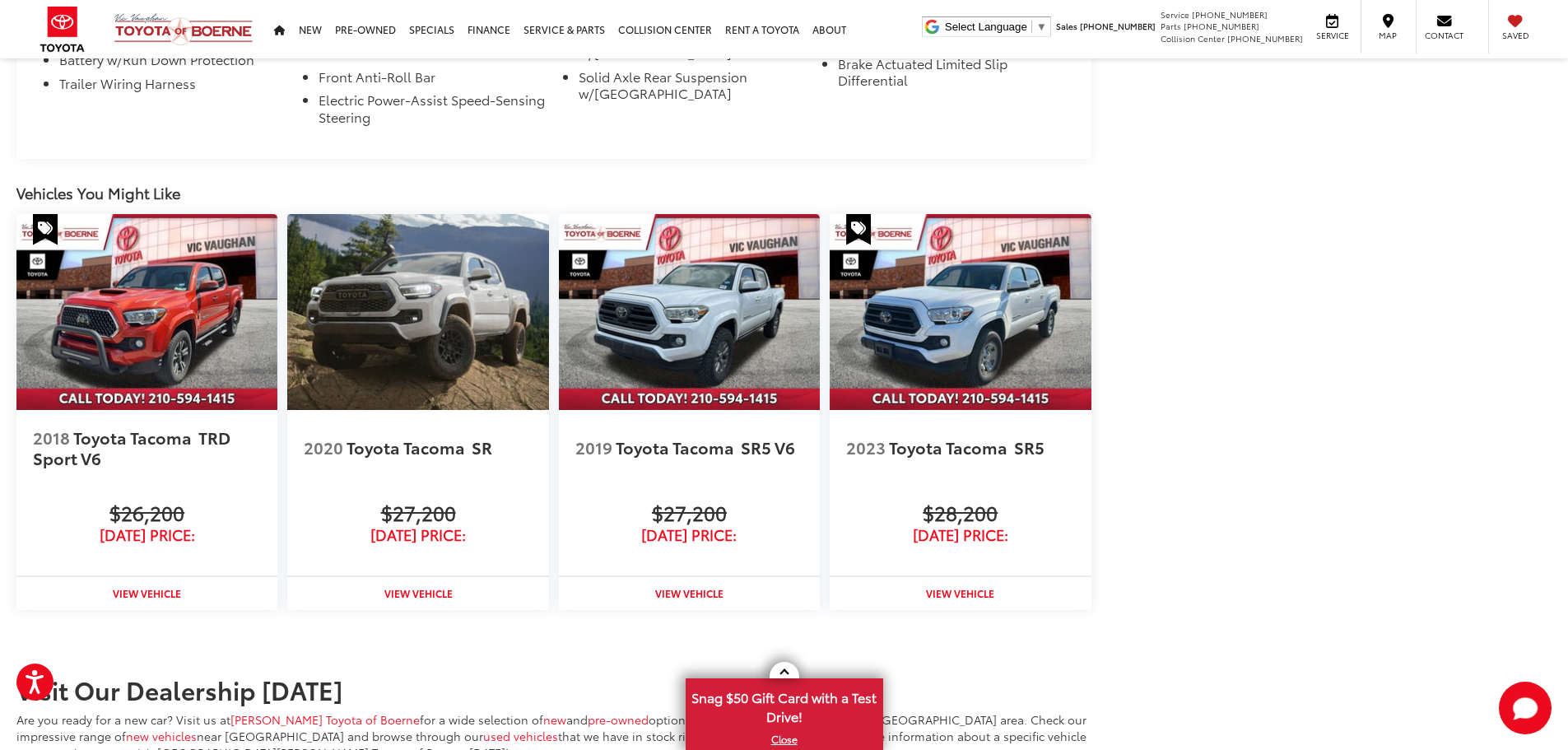
scroll to position [1646, 0]
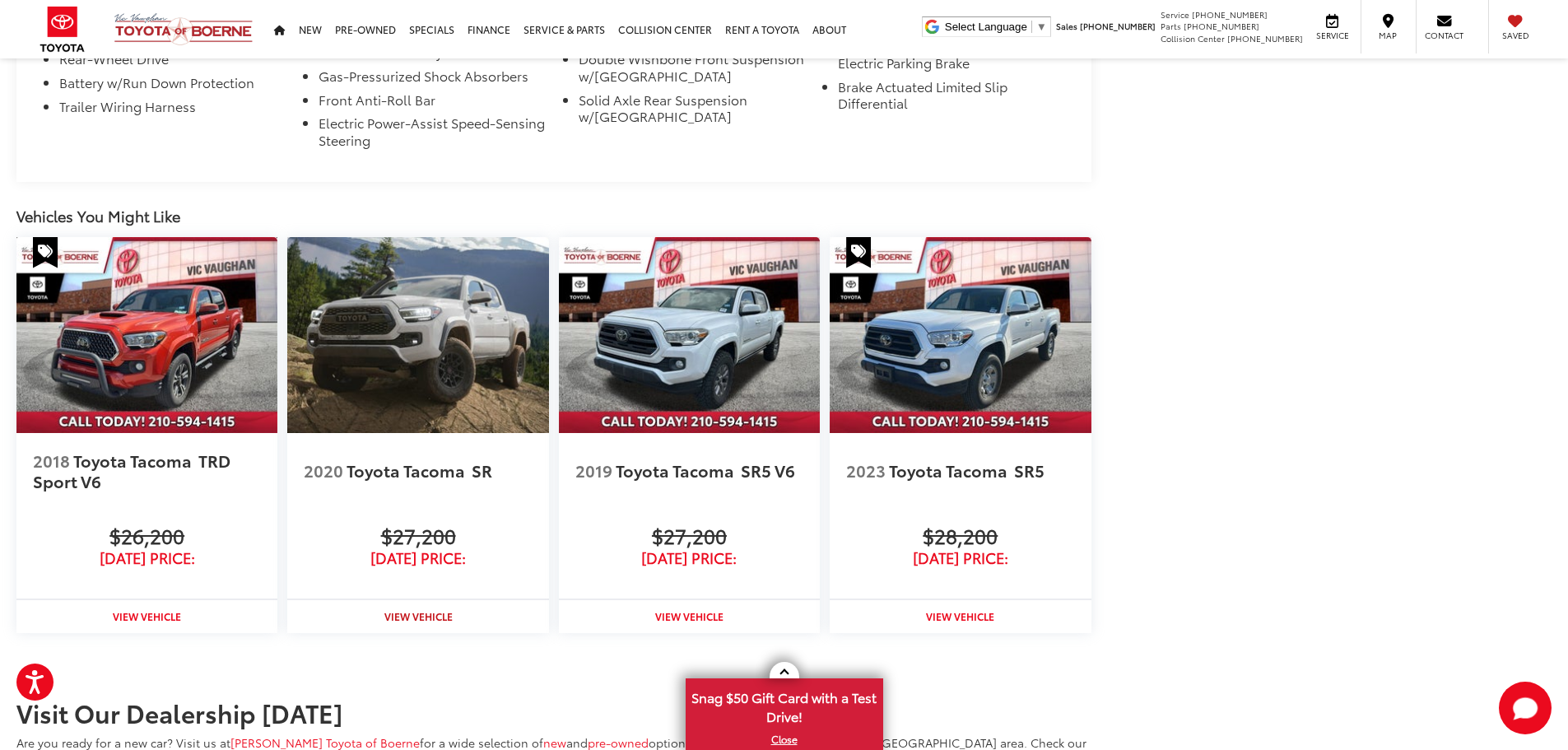
drag, startPoint x: 194, startPoint y: 359, endPoint x: 485, endPoint y: 608, distance: 383.0
click at [194, 359] on img at bounding box center [147, 335] width 261 height 195
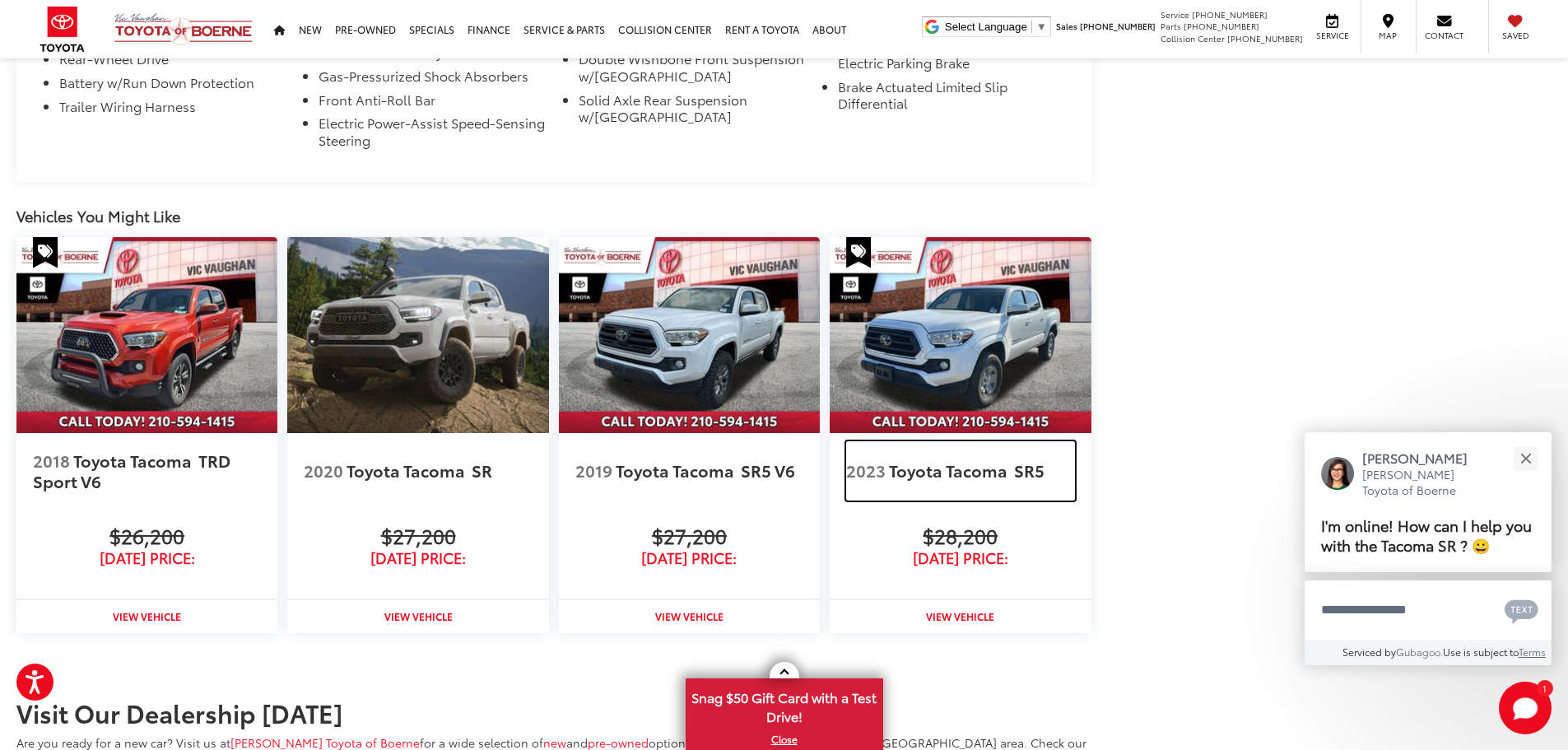
click at [946, 453] on link "2023 Toyota Tacoma SR5" at bounding box center [959, 471] width 228 height 60
click at [646, 409] on img at bounding box center [689, 335] width 261 height 195
click at [416, 371] on img at bounding box center [418, 335] width 261 height 195
click at [706, 330] on img at bounding box center [689, 335] width 261 height 195
click at [972, 351] on img at bounding box center [959, 335] width 261 height 195
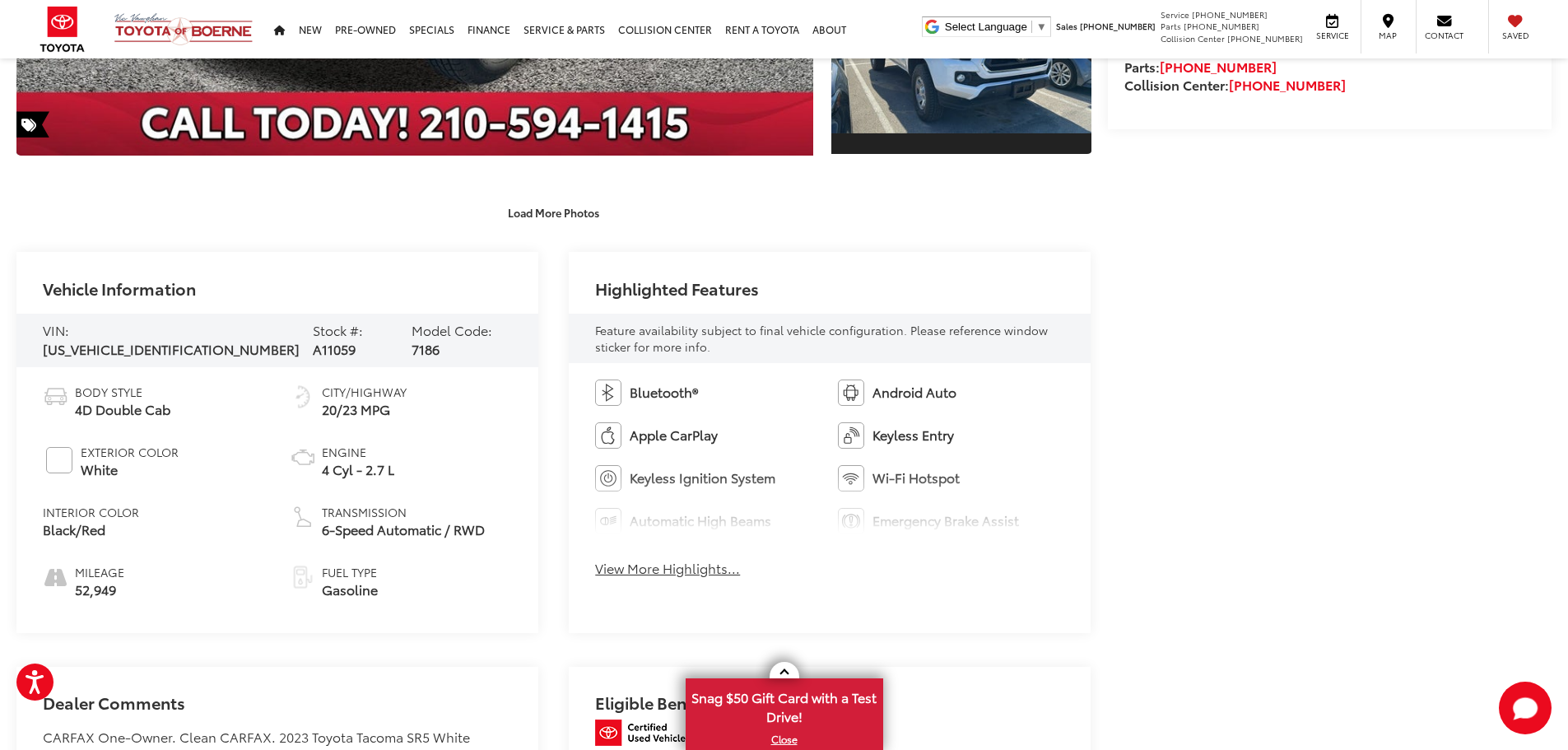
scroll to position [658, 0]
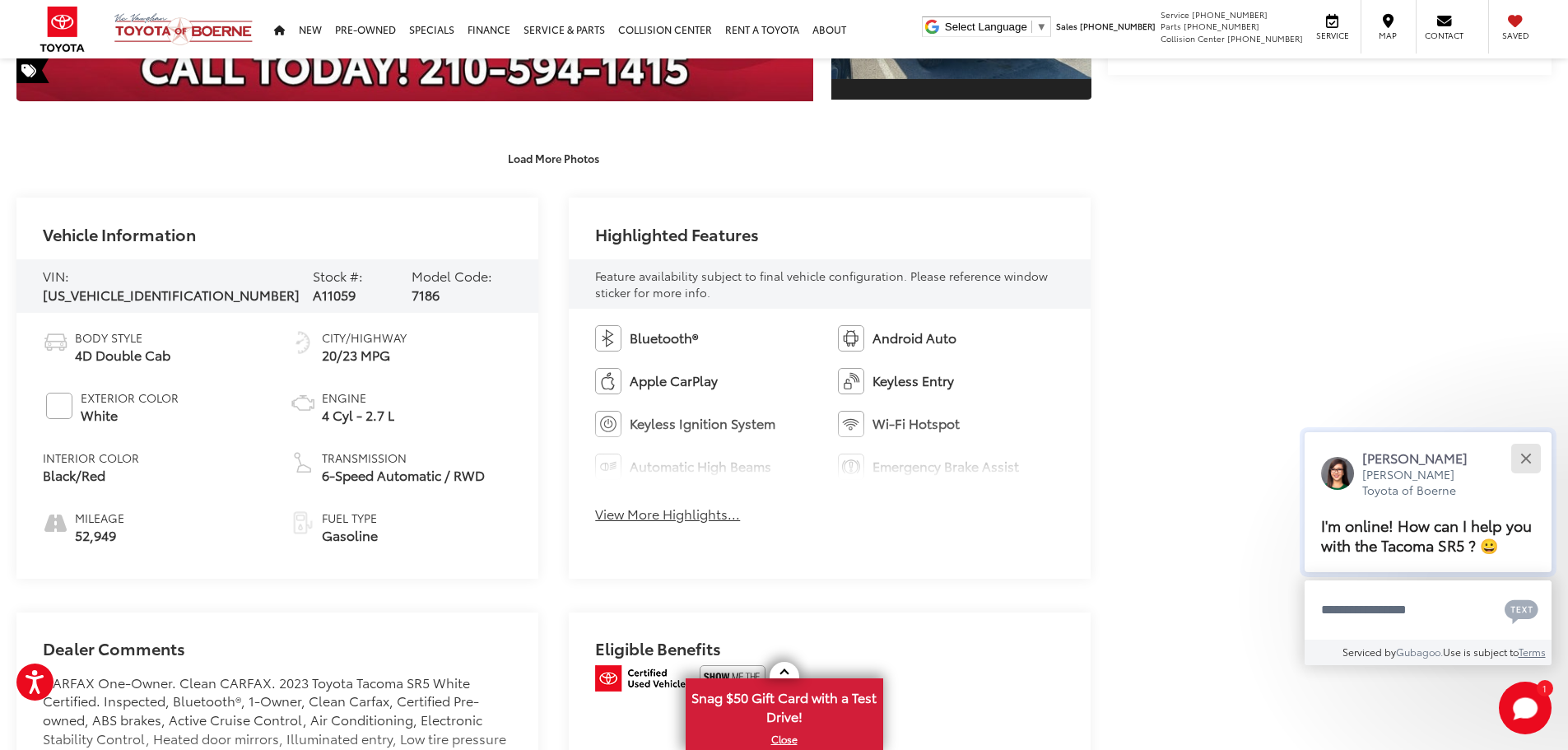
click at [1534, 456] on button "Close" at bounding box center [1525, 458] width 35 height 35
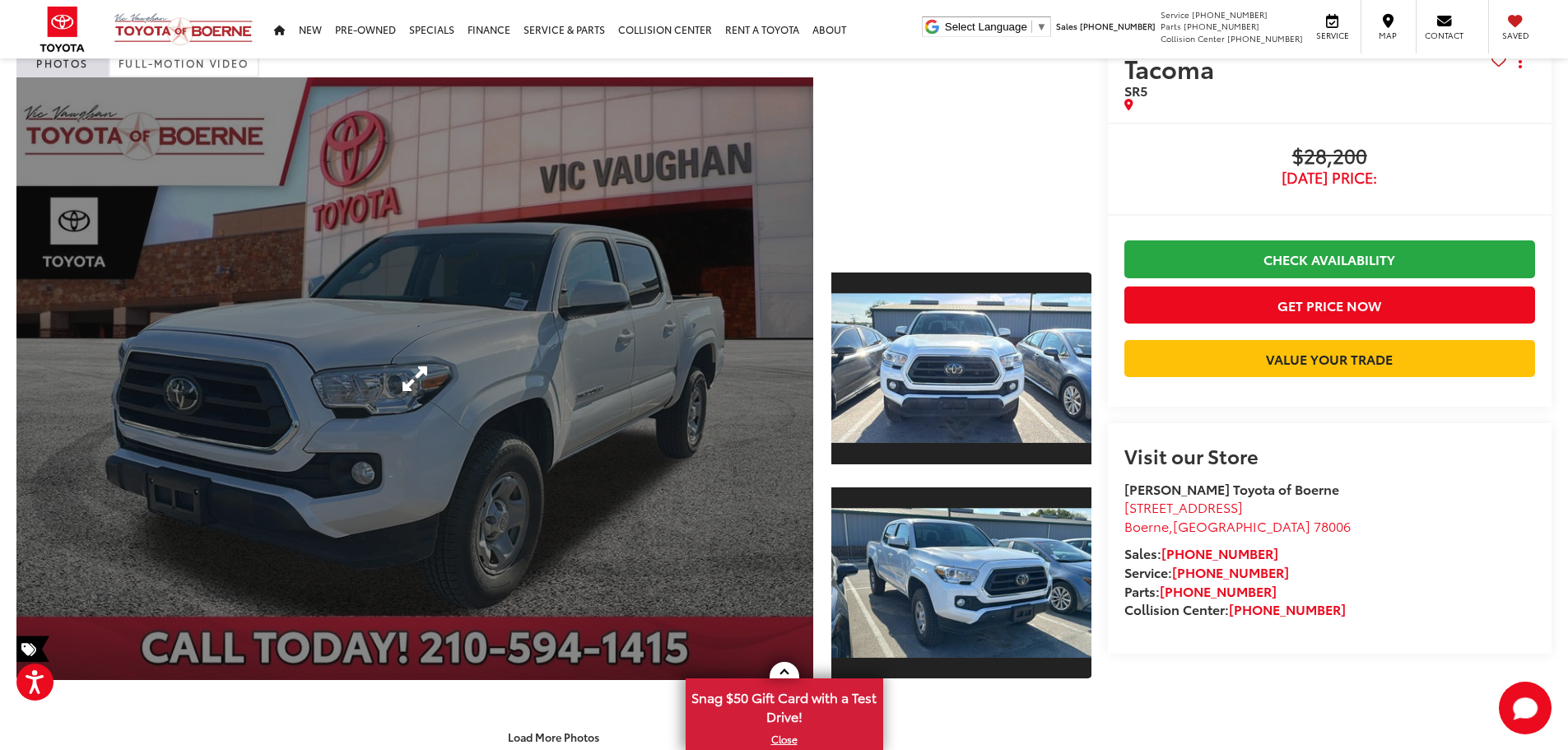
scroll to position [0, 0]
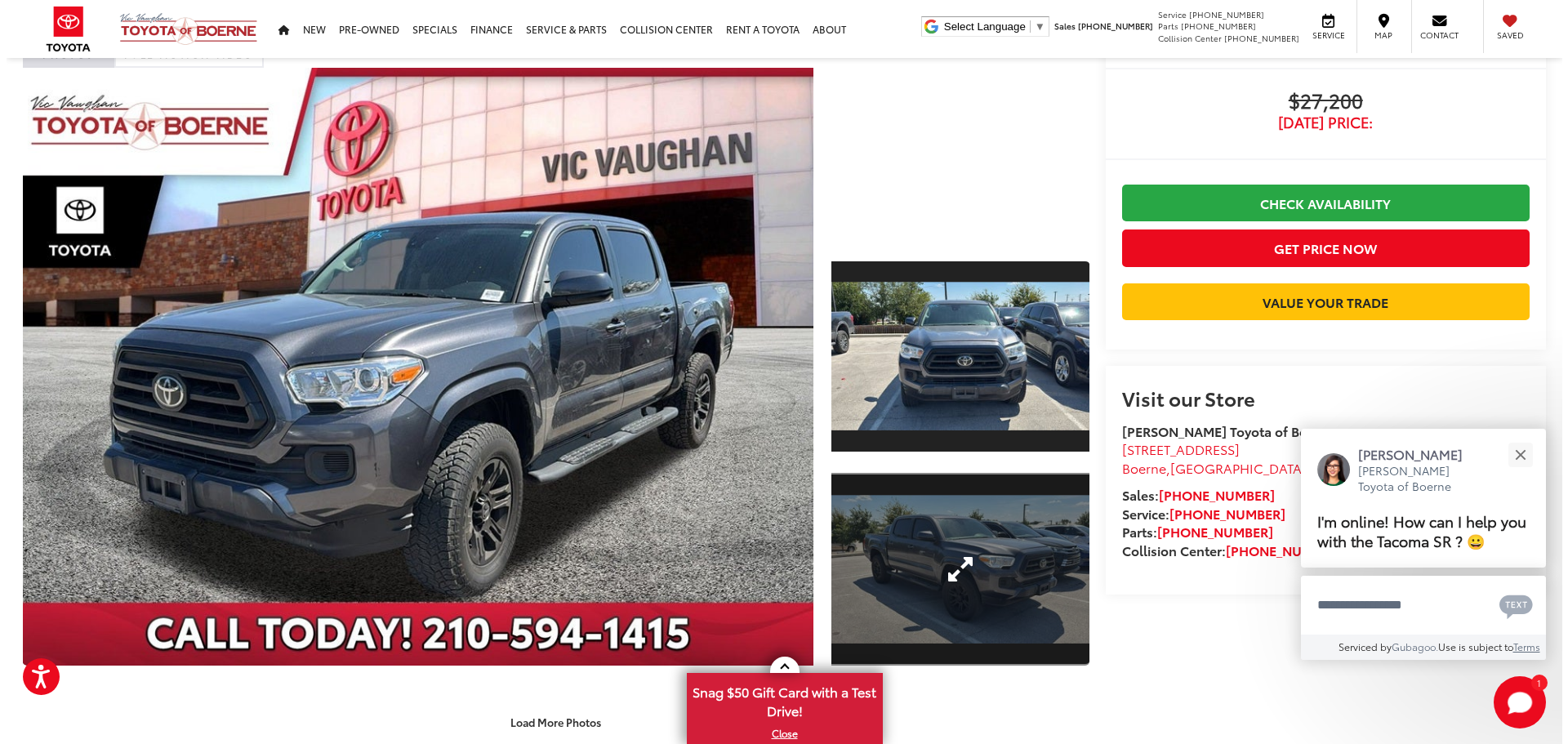
scroll to position [81, 0]
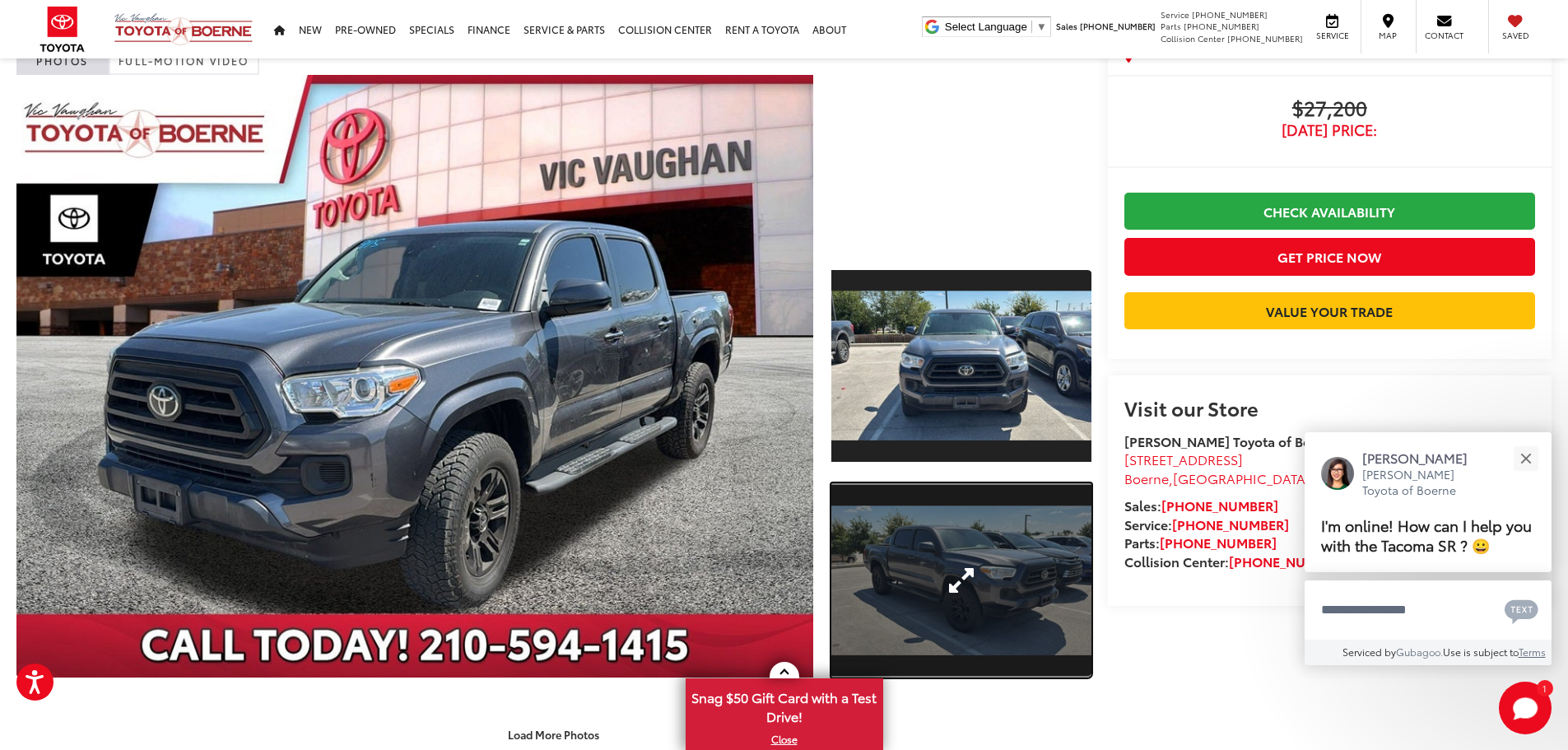
click at [966, 577] on link "Expand Photo 2" at bounding box center [960, 581] width 260 height 195
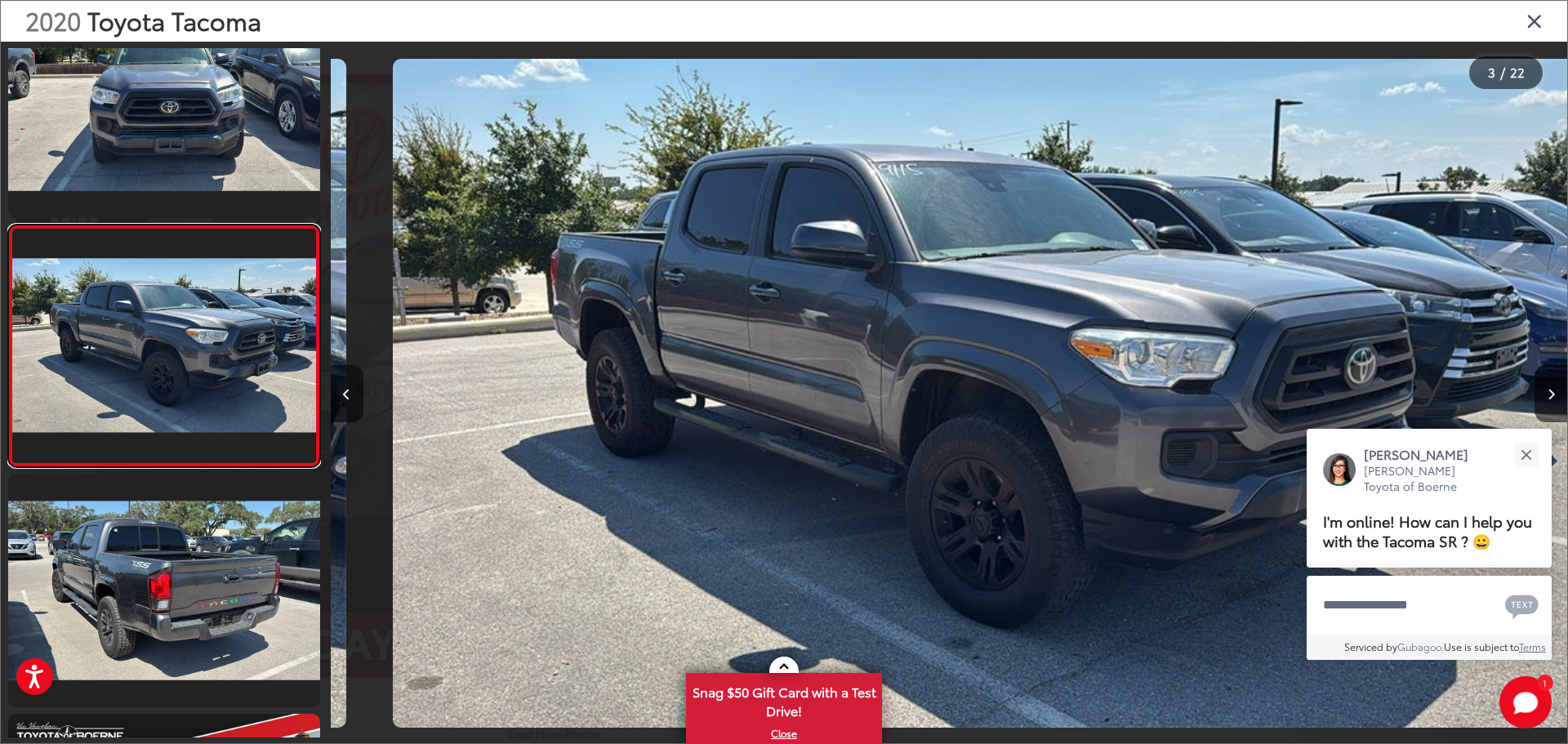
scroll to position [0, 2474]
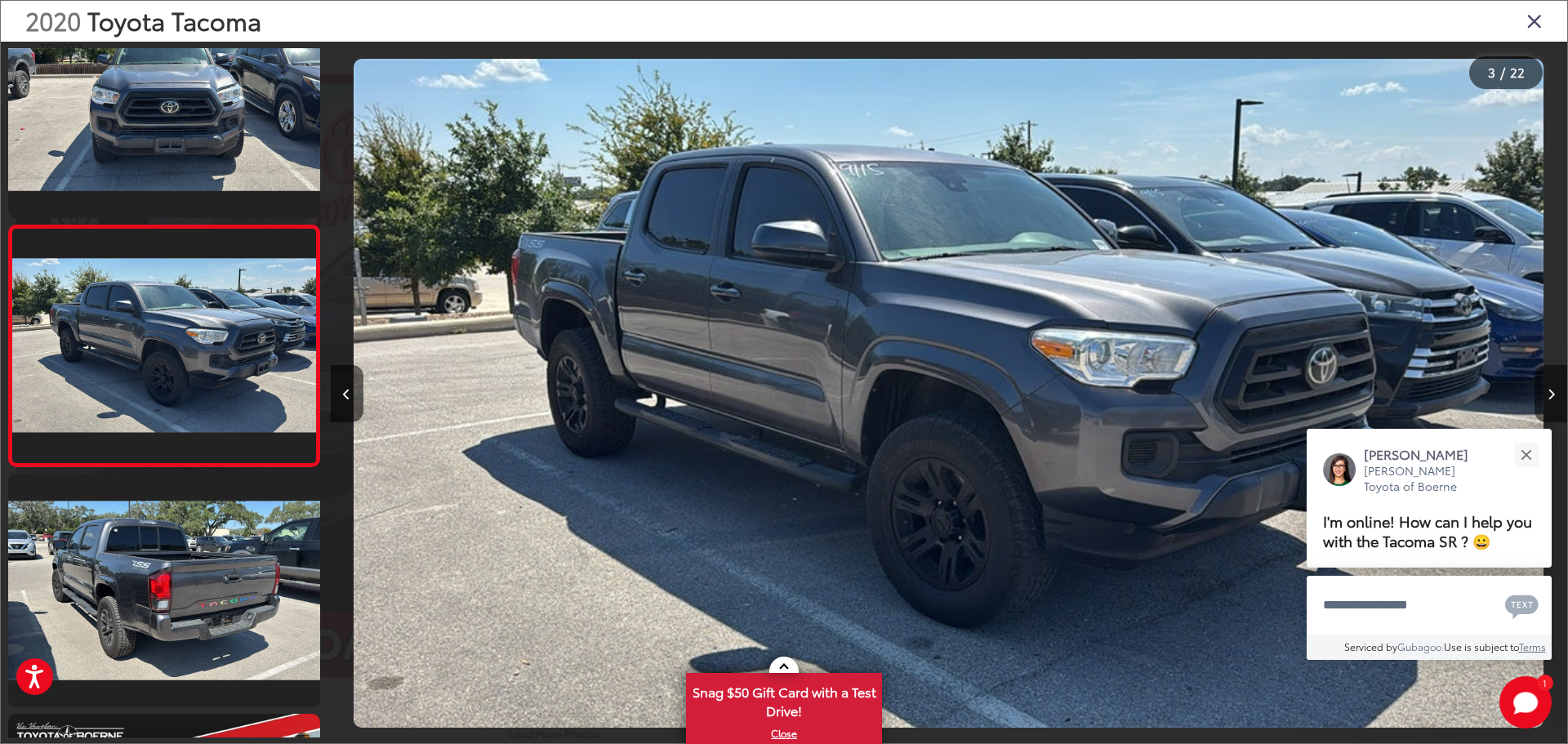
click at [1549, 385] on button "Next image" at bounding box center [1550, 393] width 32 height 57
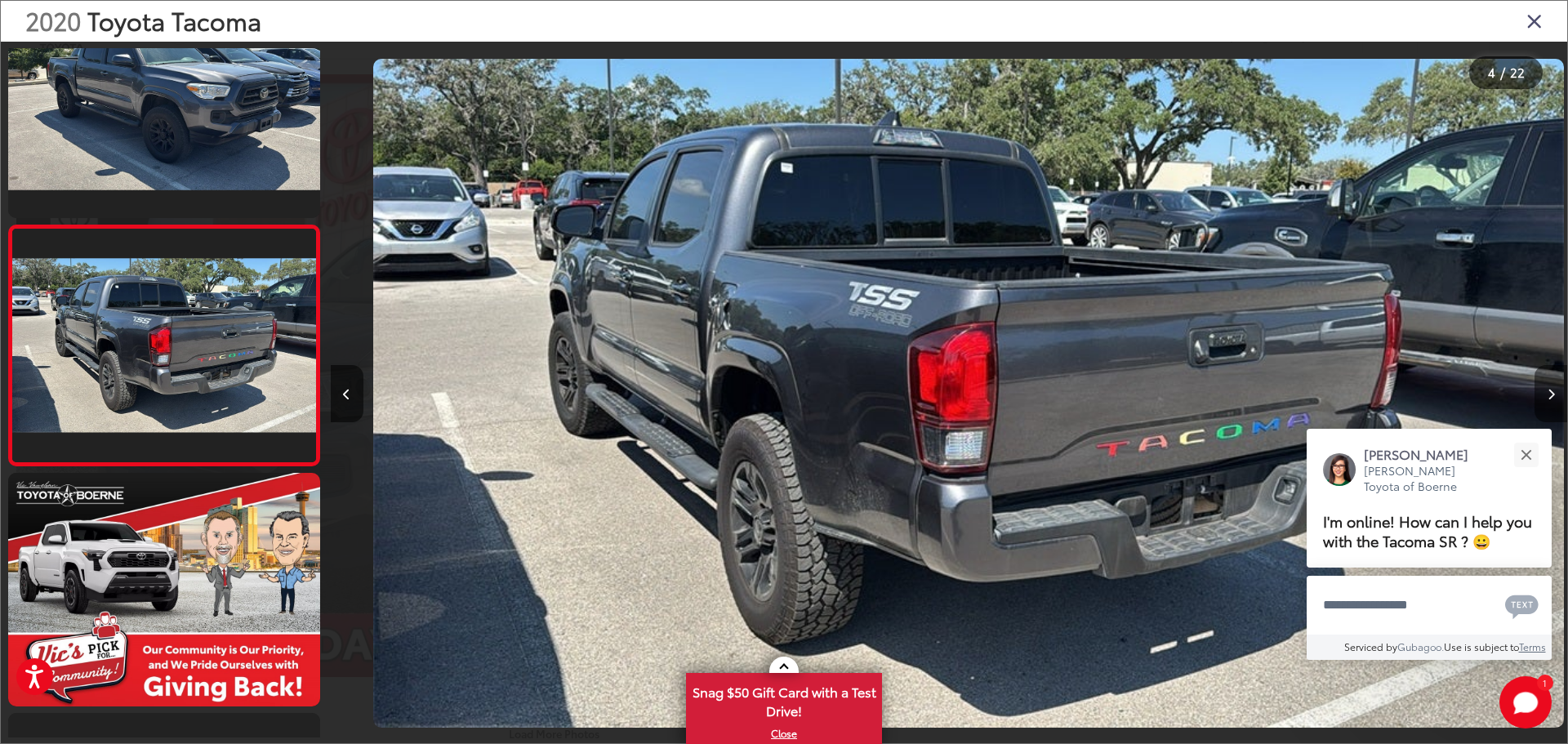
scroll to position [0, 3710]
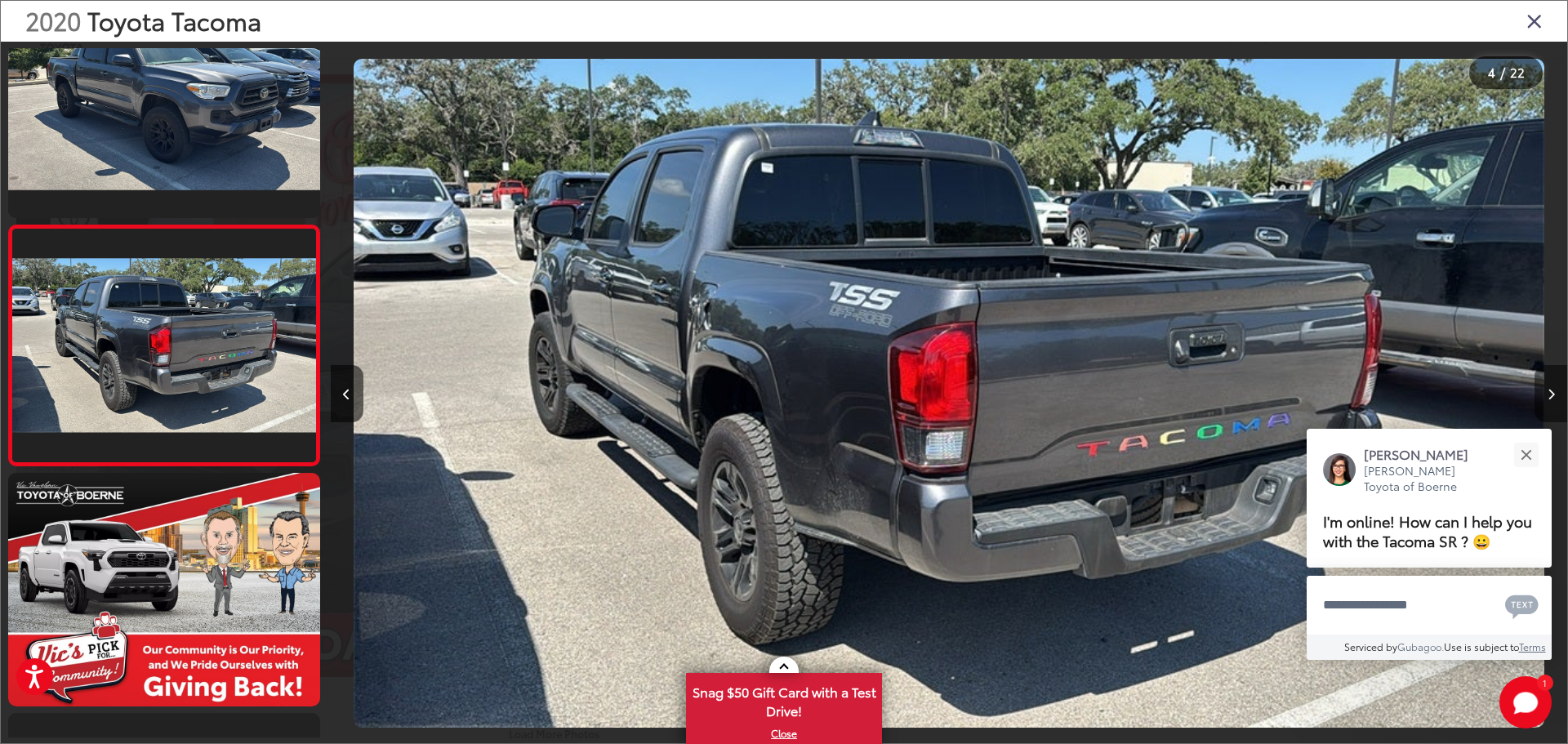
click at [1550, 382] on button "Next image" at bounding box center [1550, 393] width 32 height 57
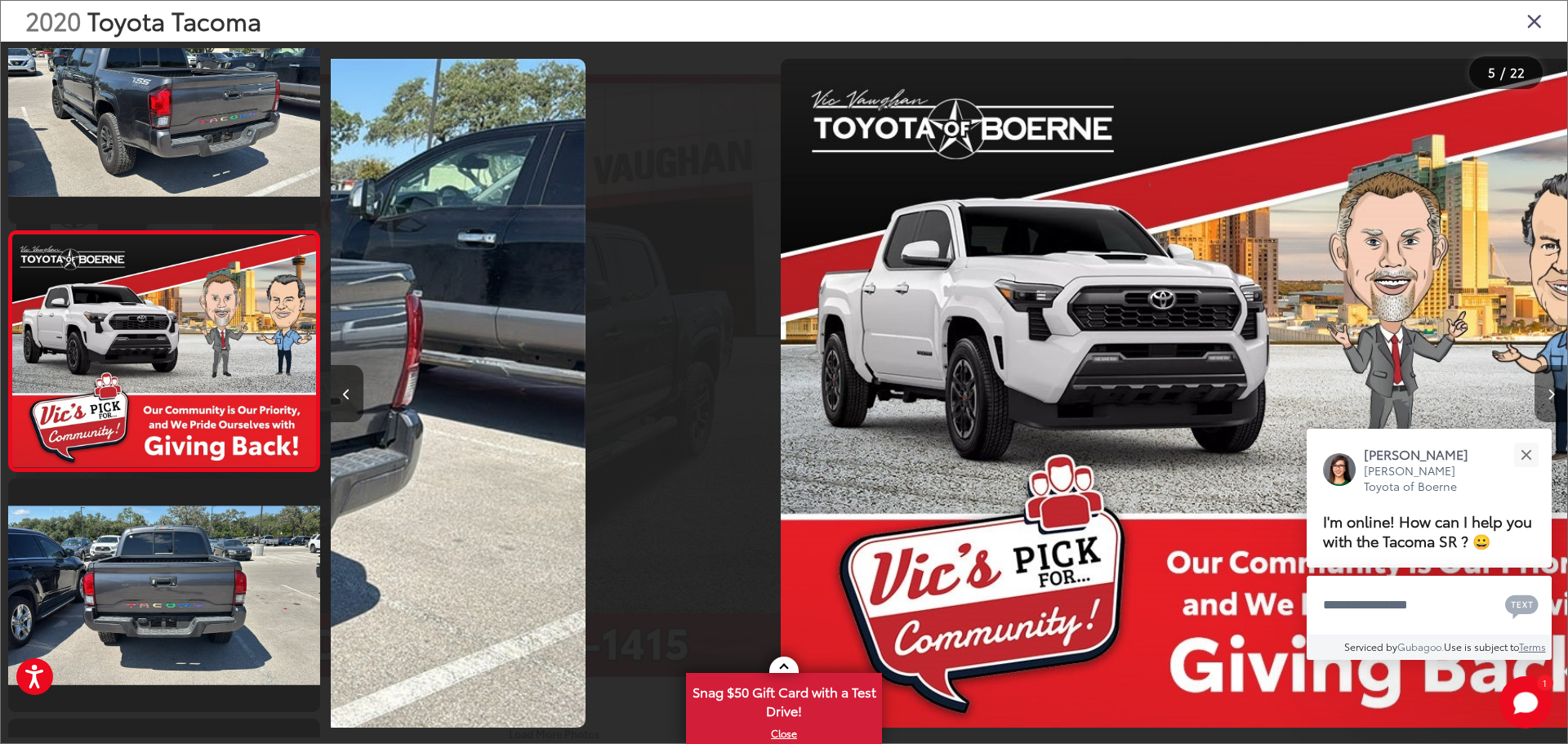
scroll to position [0, 0]
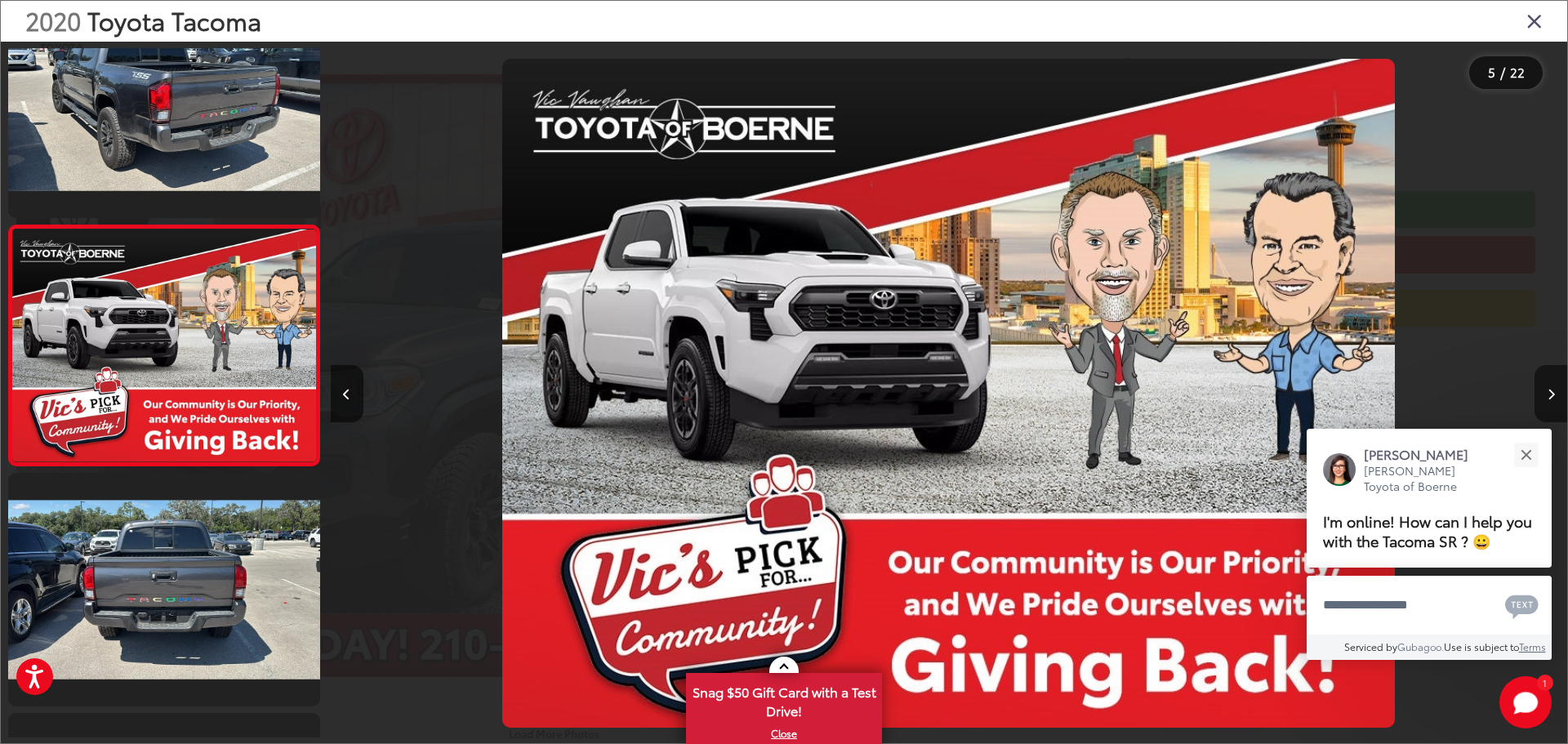
click at [1550, 382] on button "Next image" at bounding box center [1550, 393] width 32 height 57
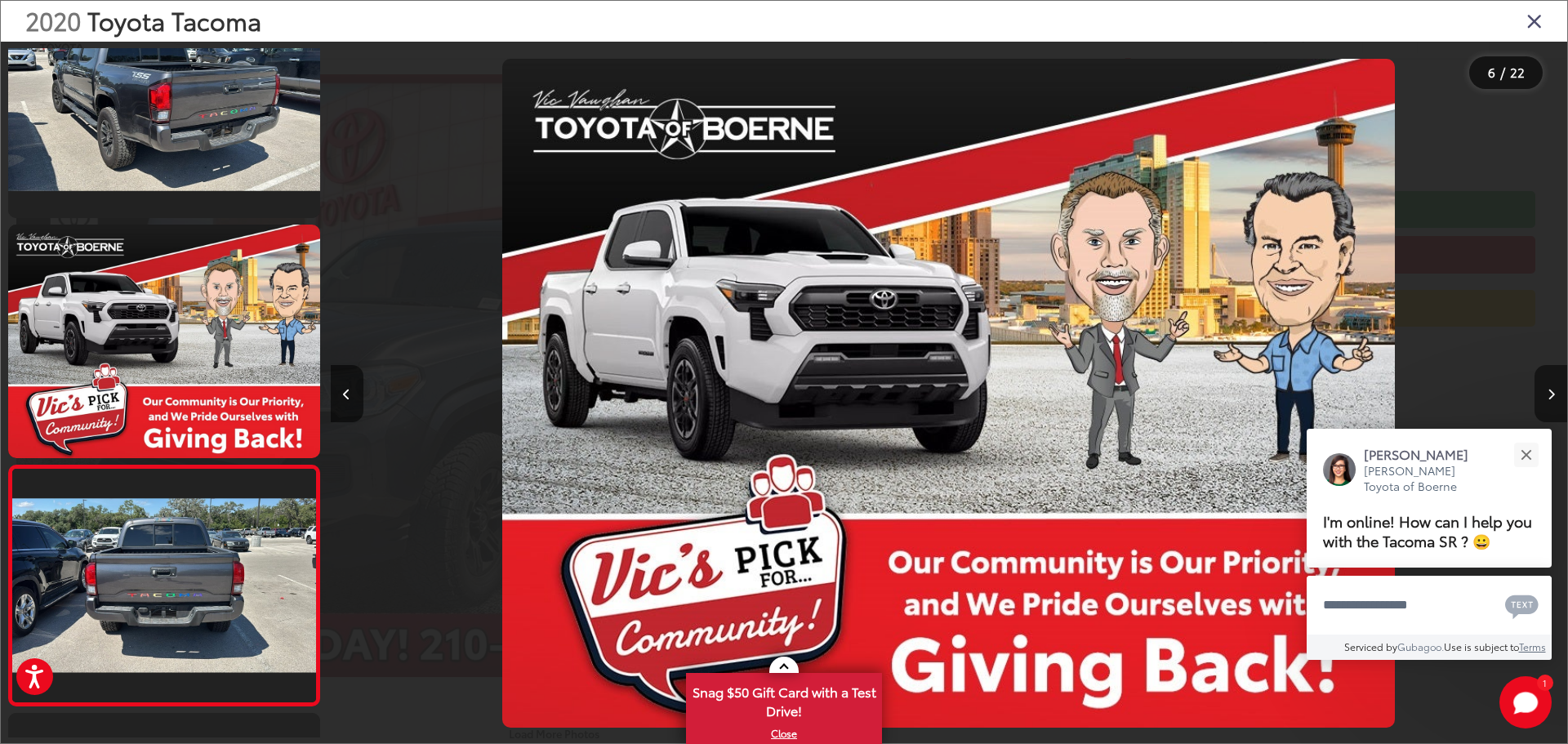
scroll to position [0, 5485]
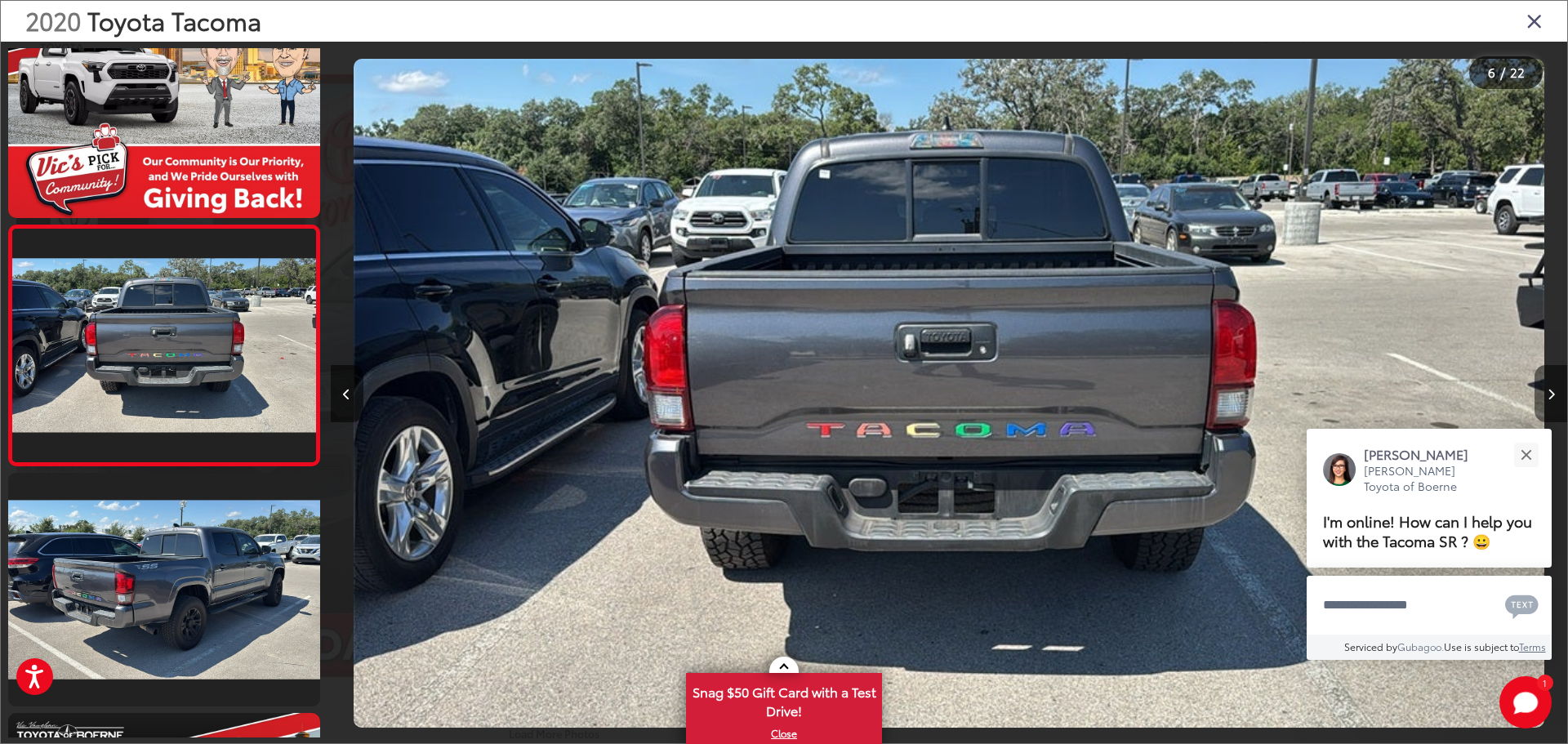
click at [1554, 396] on icon "Next image" at bounding box center [1551, 394] width 7 height 11
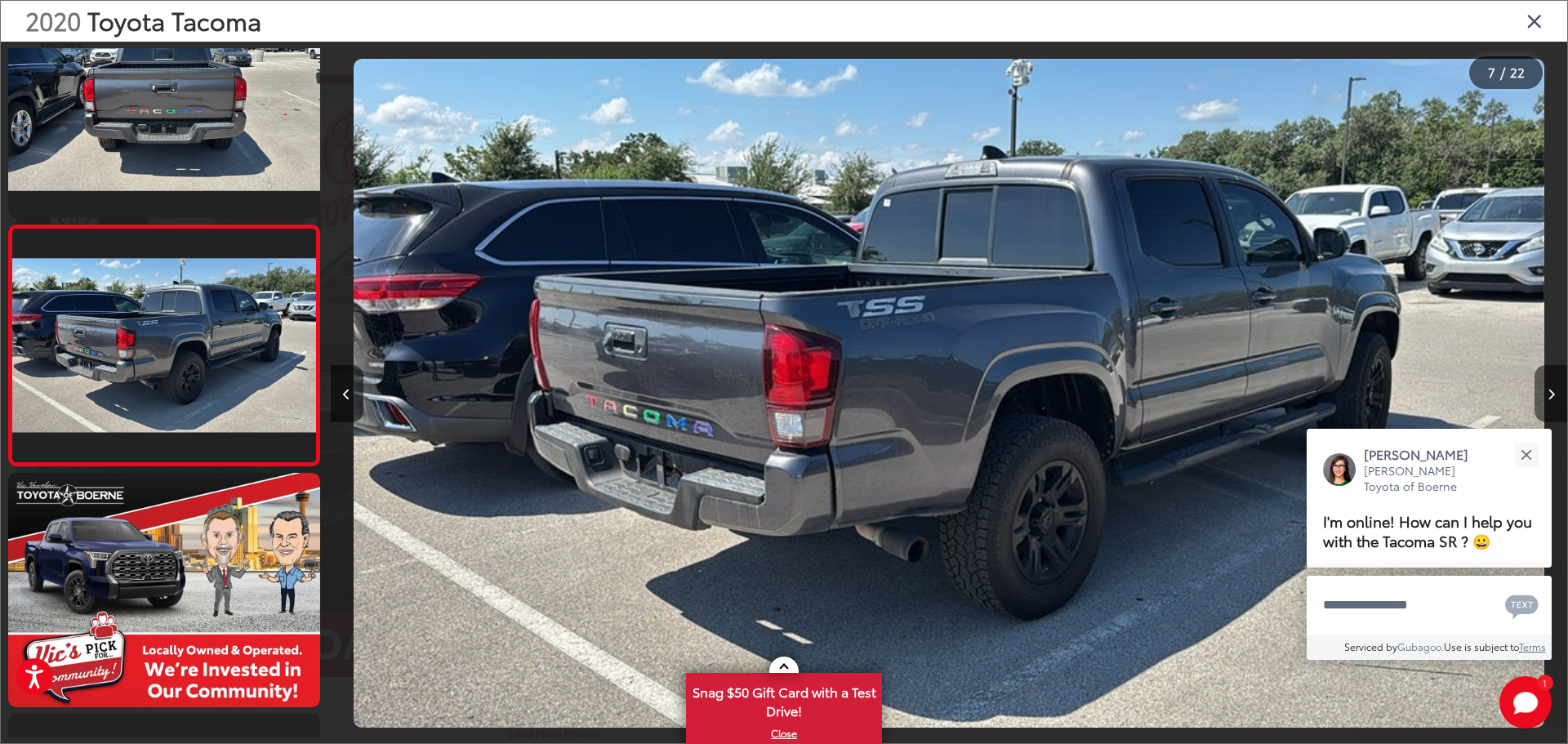
click at [1554, 396] on icon "Next image" at bounding box center [1551, 394] width 7 height 11
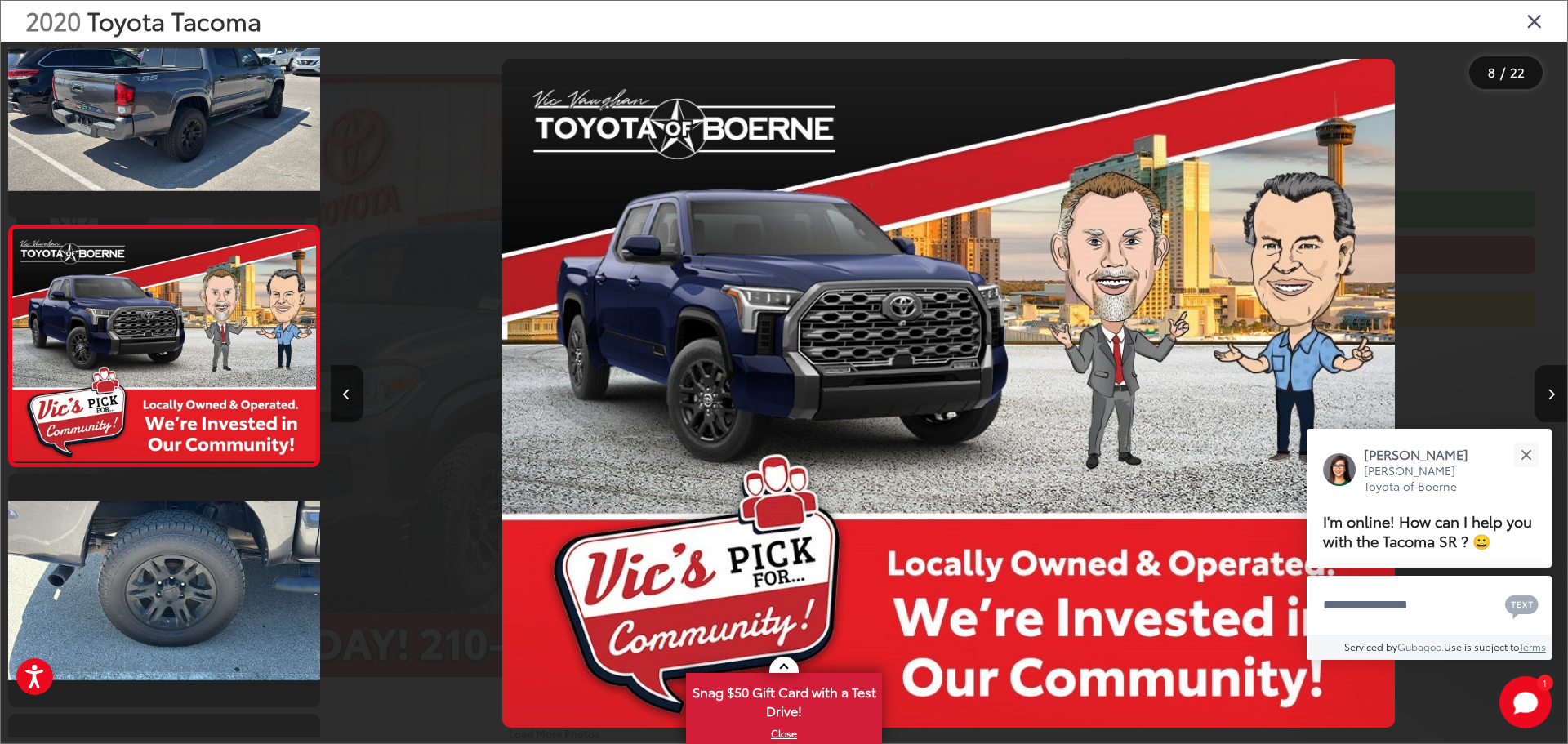
click at [1554, 396] on icon "Next image" at bounding box center [1551, 394] width 7 height 11
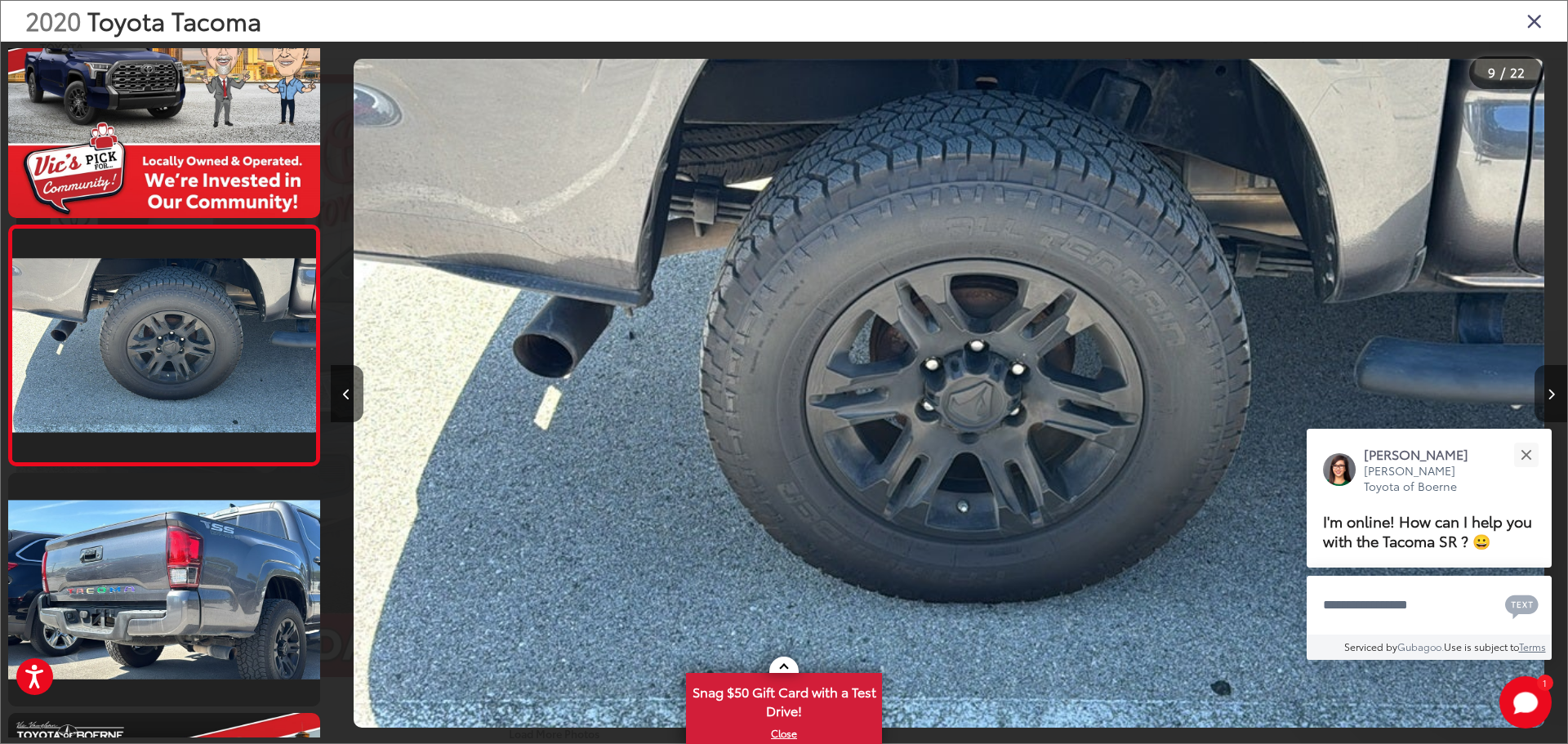
click at [1554, 396] on icon "Next image" at bounding box center [1551, 394] width 7 height 11
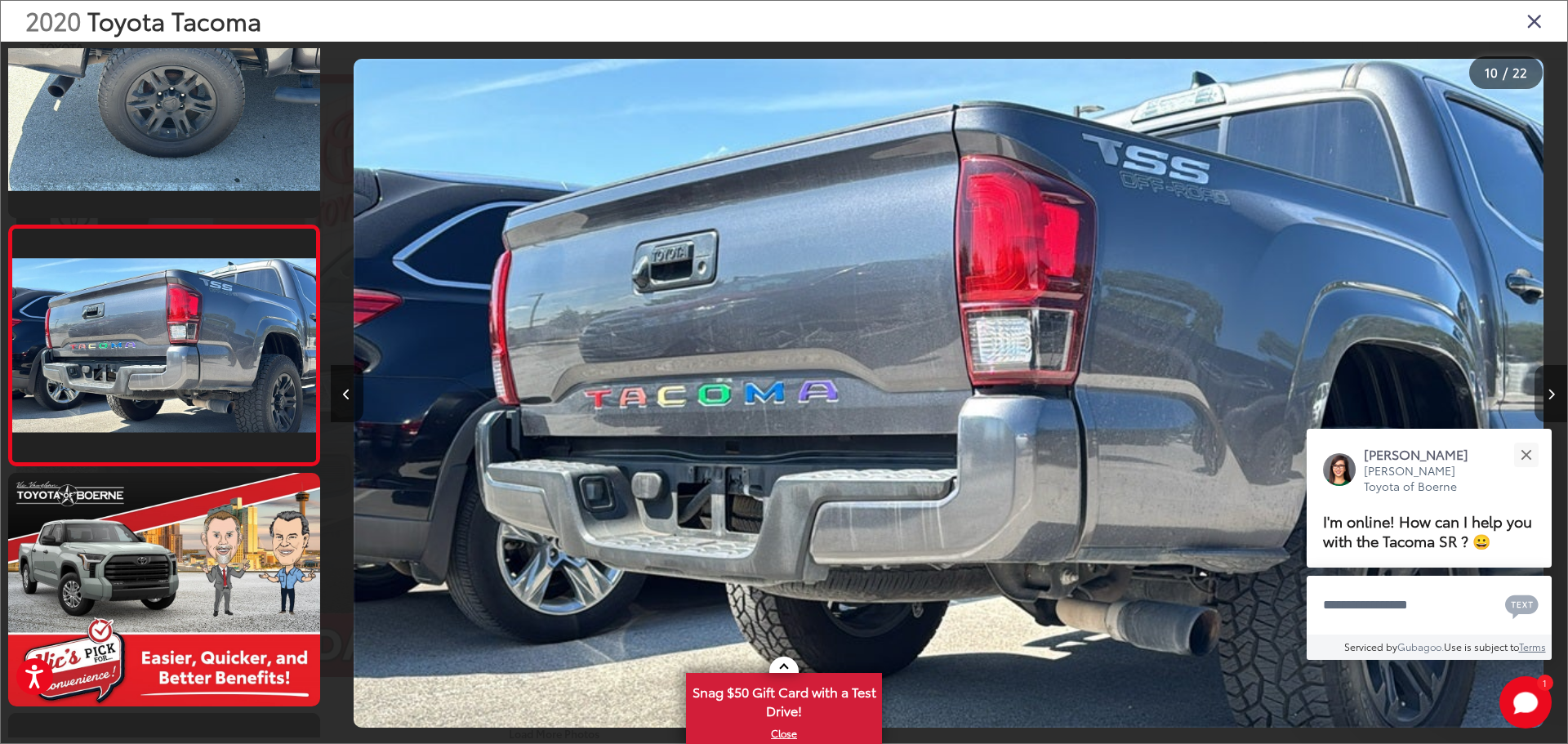
click at [1554, 396] on icon "Next image" at bounding box center [1551, 394] width 7 height 11
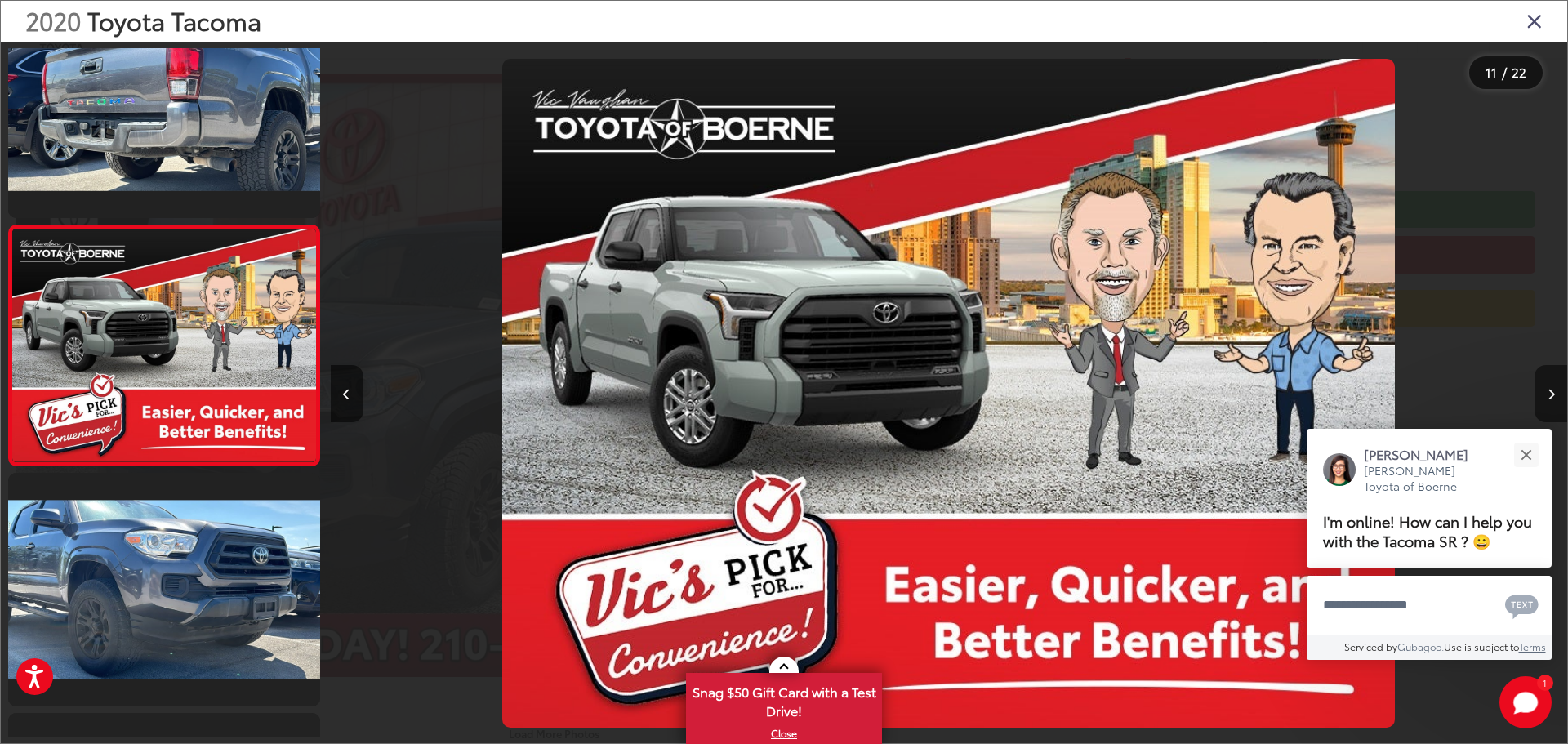
click at [1554, 396] on icon "Next image" at bounding box center [1551, 394] width 7 height 11
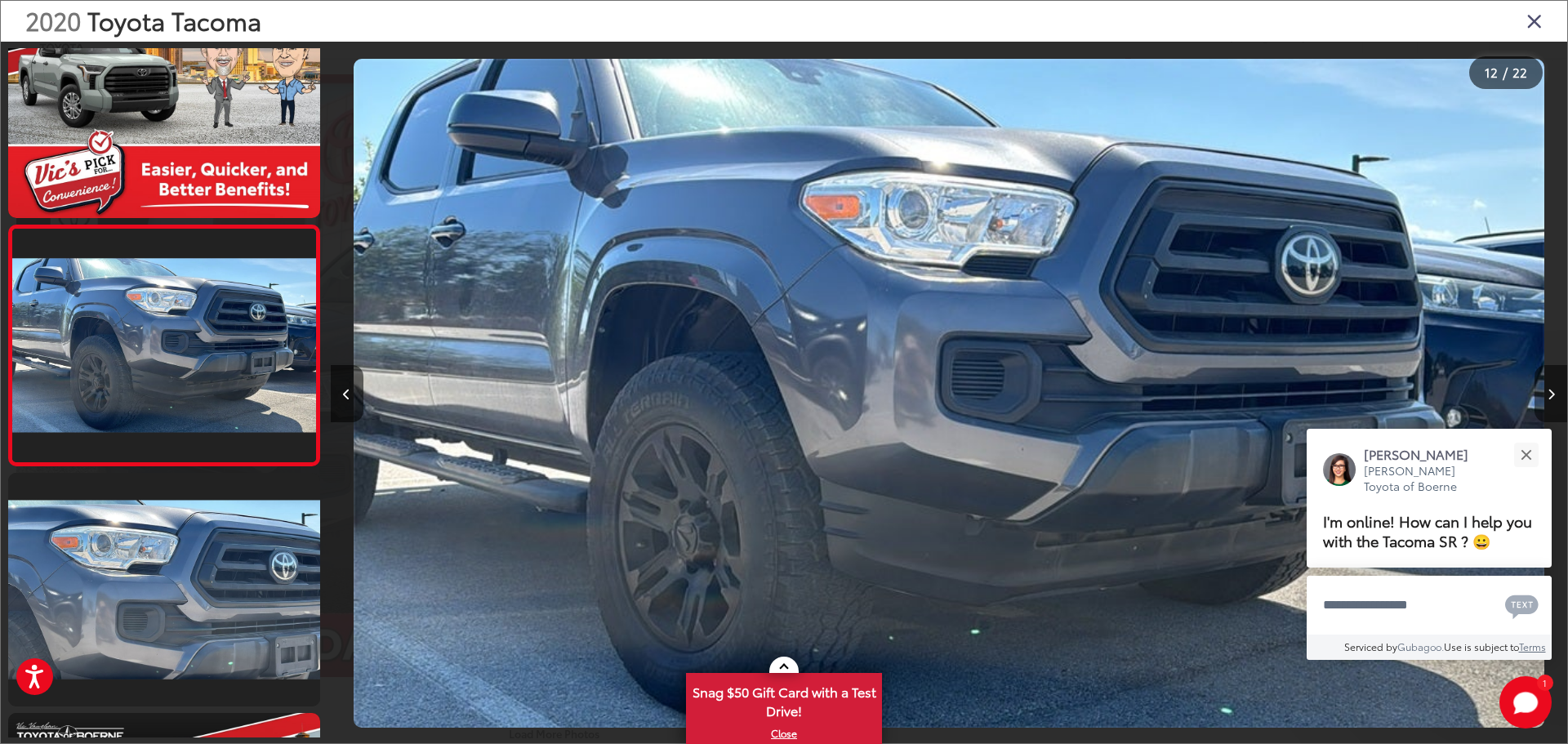
click at [1554, 396] on icon "Next image" at bounding box center [1551, 394] width 7 height 11
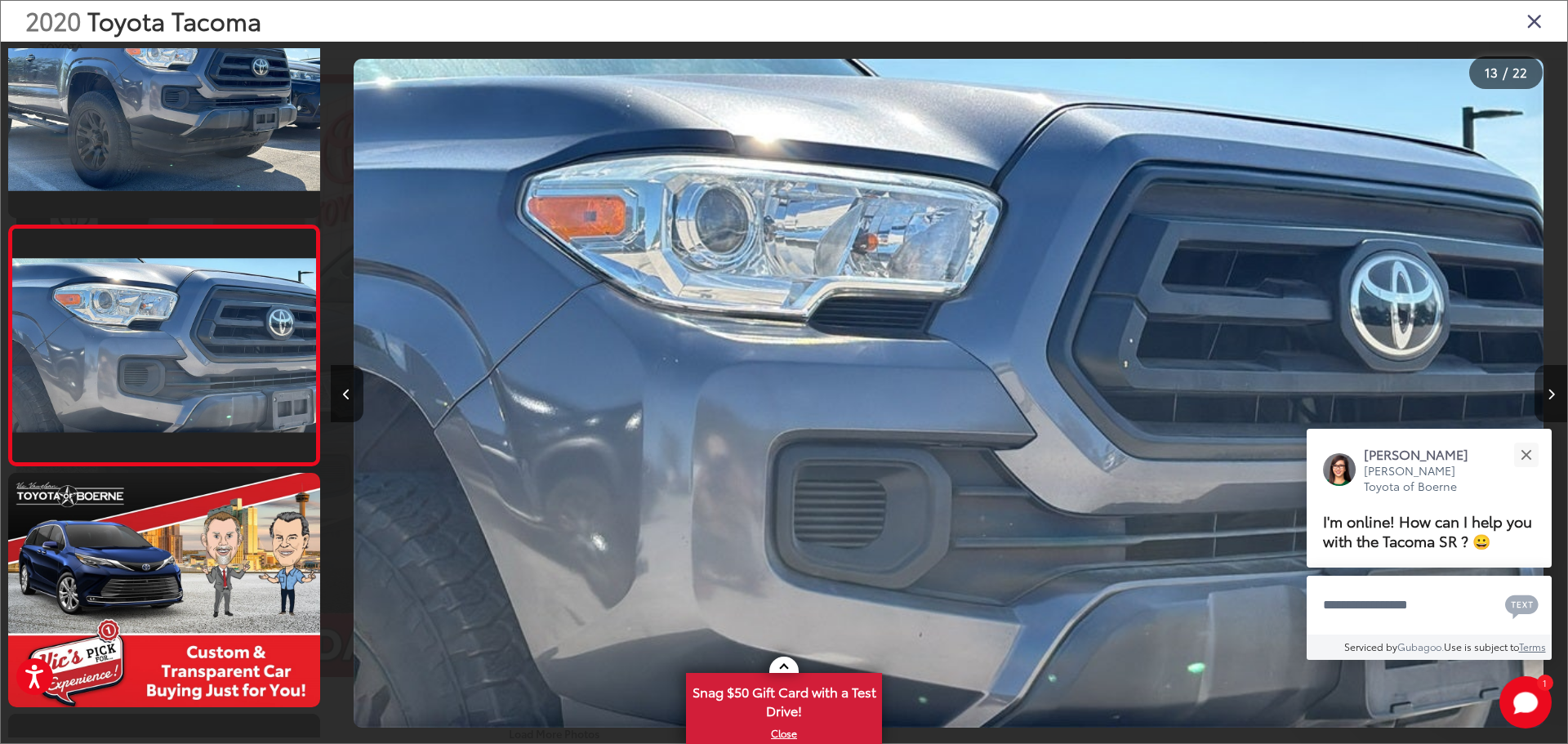
click at [1554, 396] on icon "Next image" at bounding box center [1551, 394] width 7 height 11
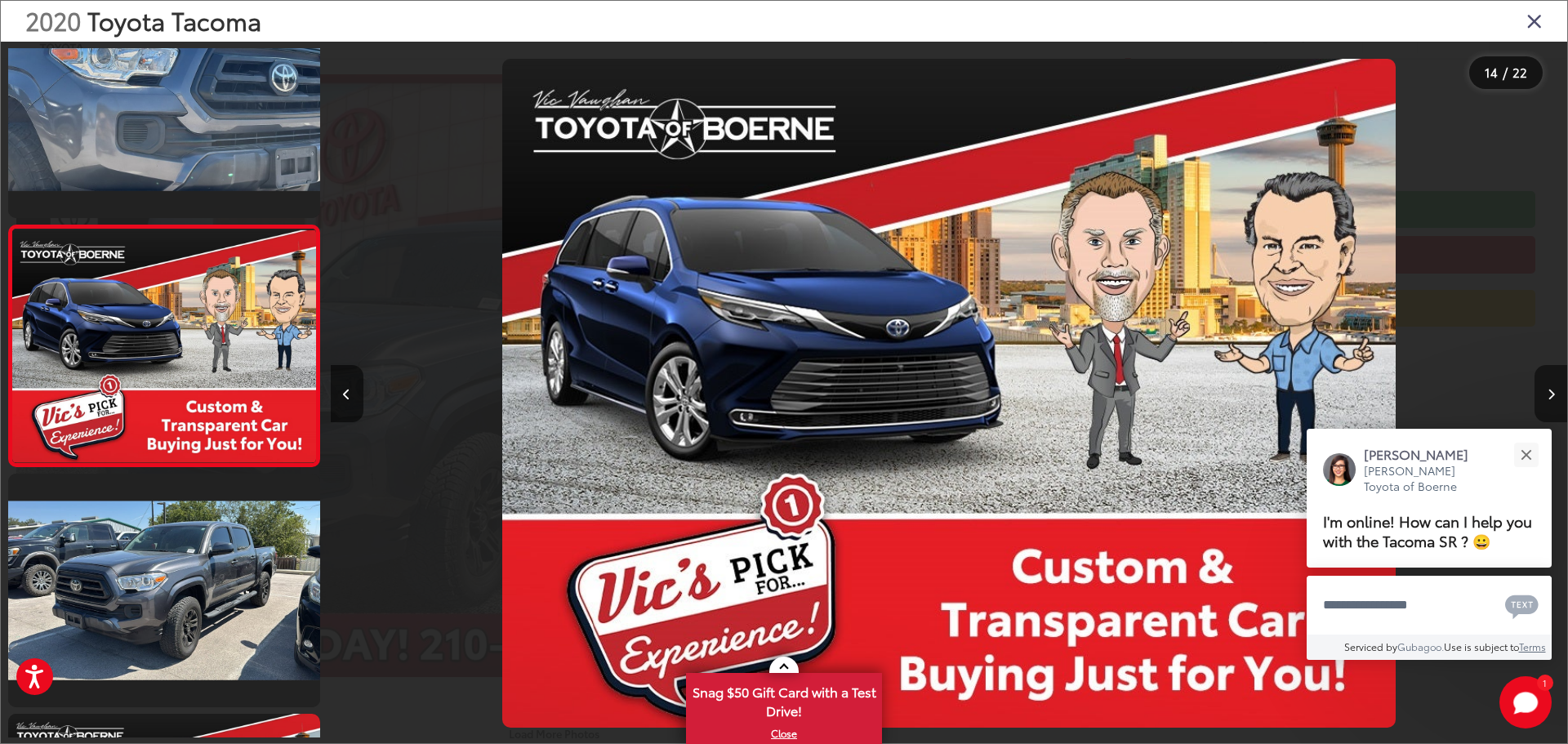
click at [1554, 396] on icon "Next image" at bounding box center [1551, 394] width 7 height 11
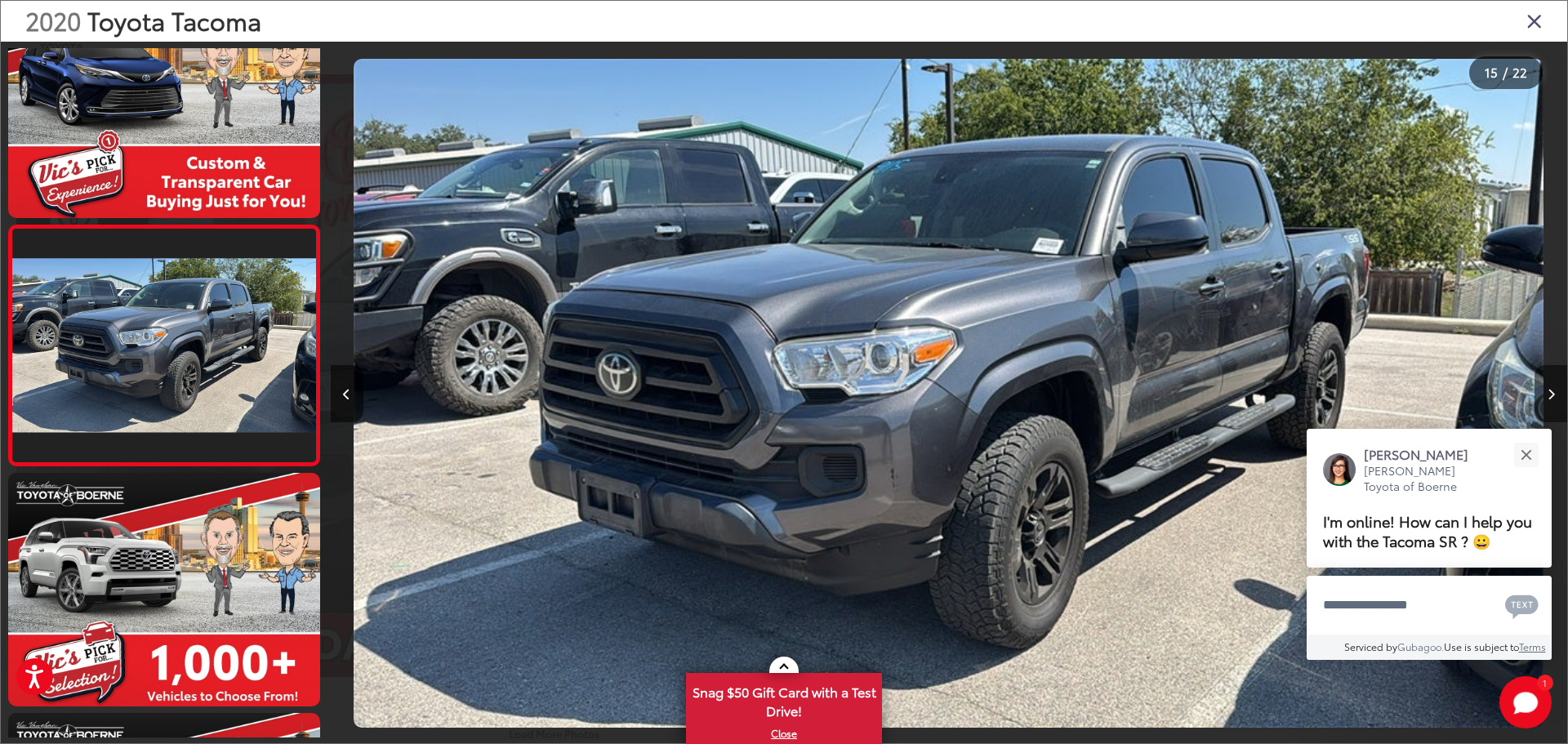
click at [1554, 396] on icon "Next image" at bounding box center [1551, 394] width 7 height 11
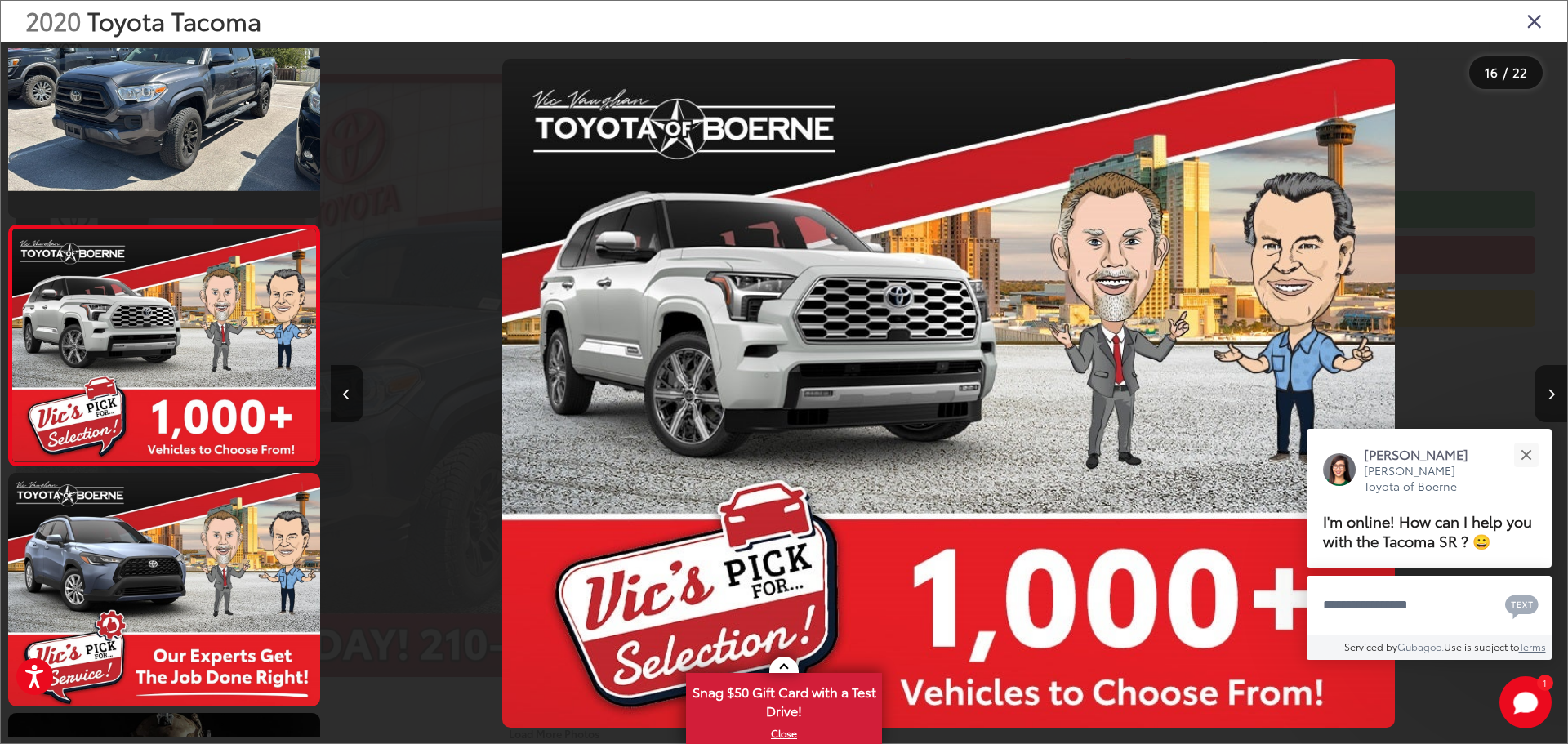
click at [1554, 396] on icon "Next image" at bounding box center [1551, 394] width 7 height 11
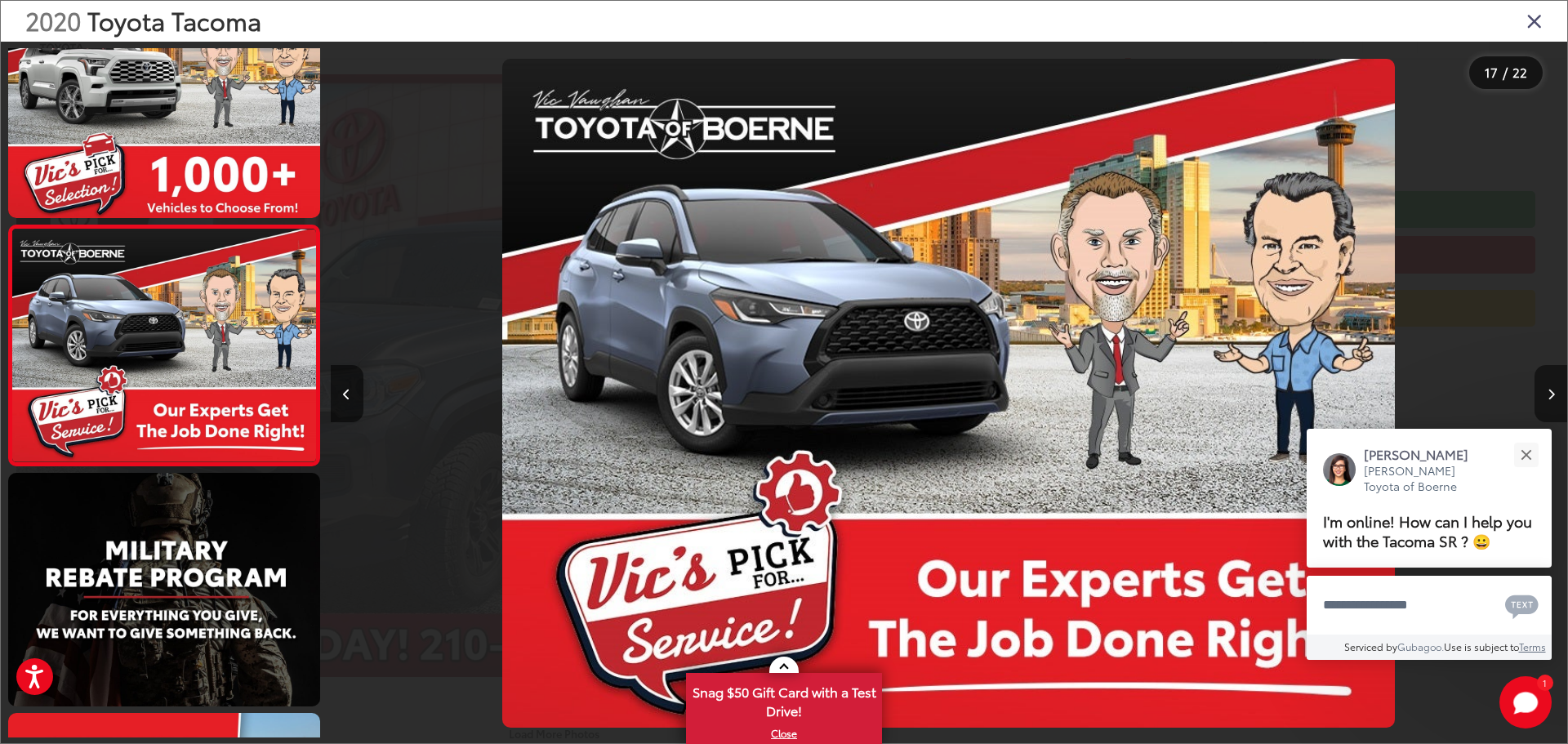
click at [1554, 396] on icon "Next image" at bounding box center [1551, 394] width 7 height 11
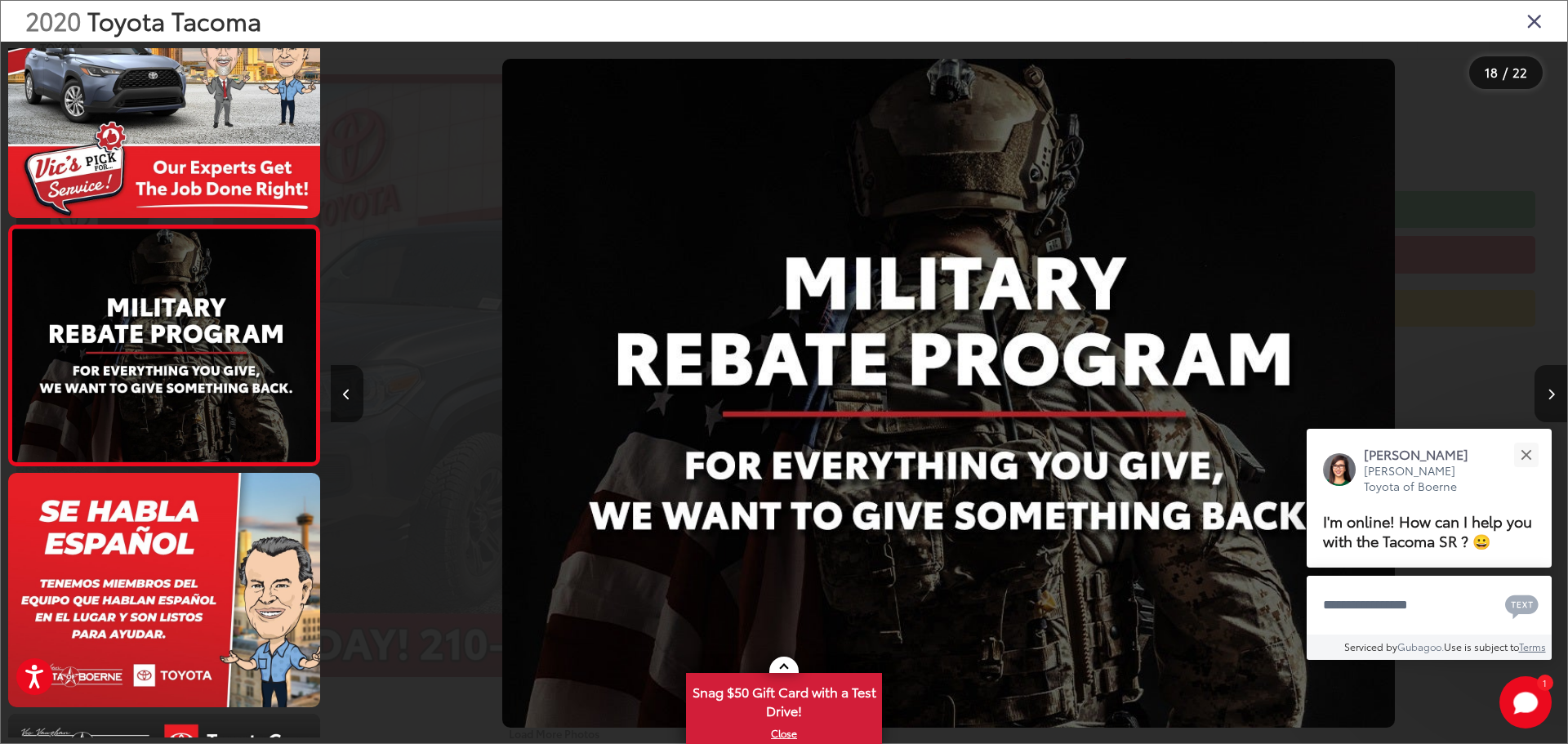
click at [1554, 396] on icon "Next image" at bounding box center [1551, 394] width 7 height 11
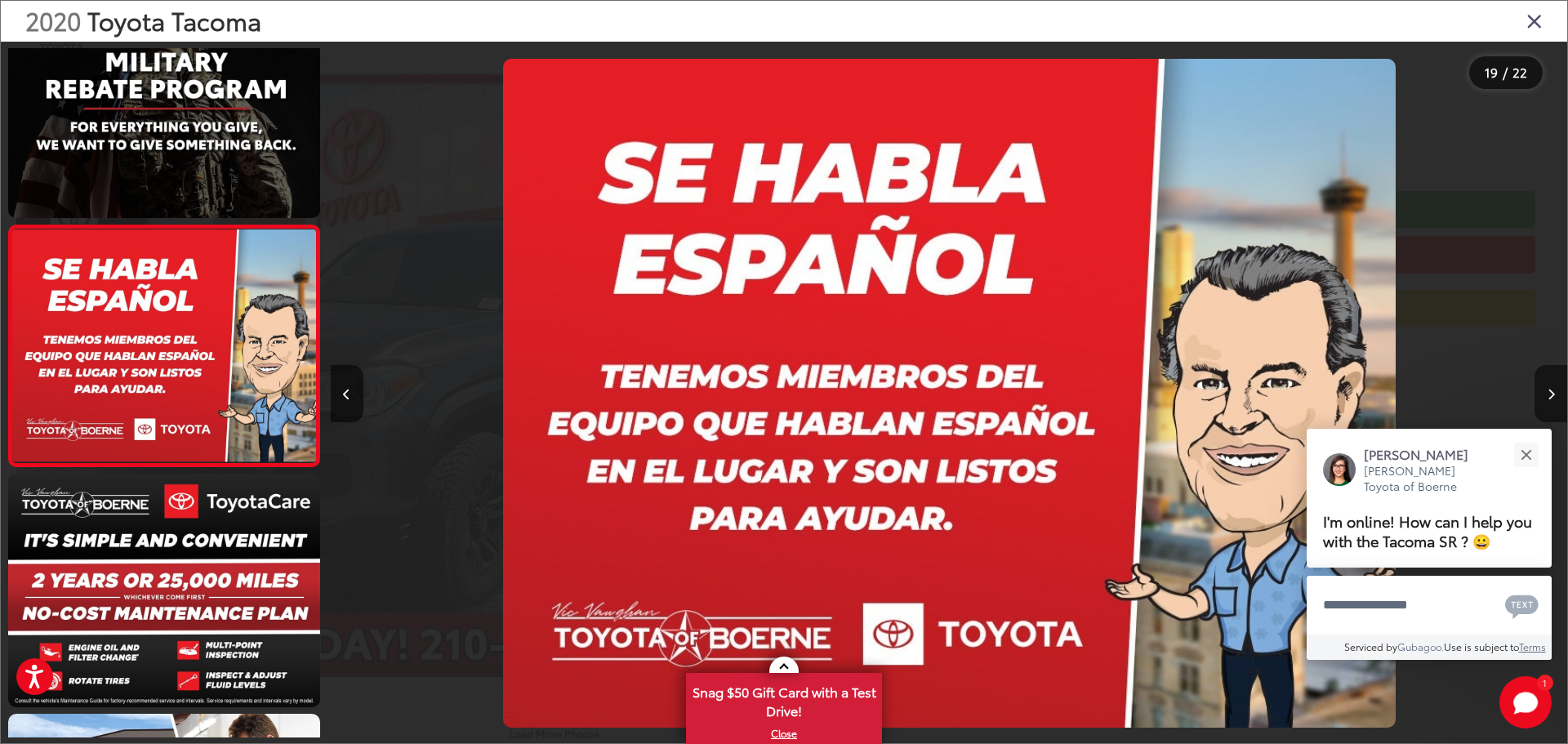
click at [1554, 396] on icon "Next image" at bounding box center [1551, 394] width 7 height 11
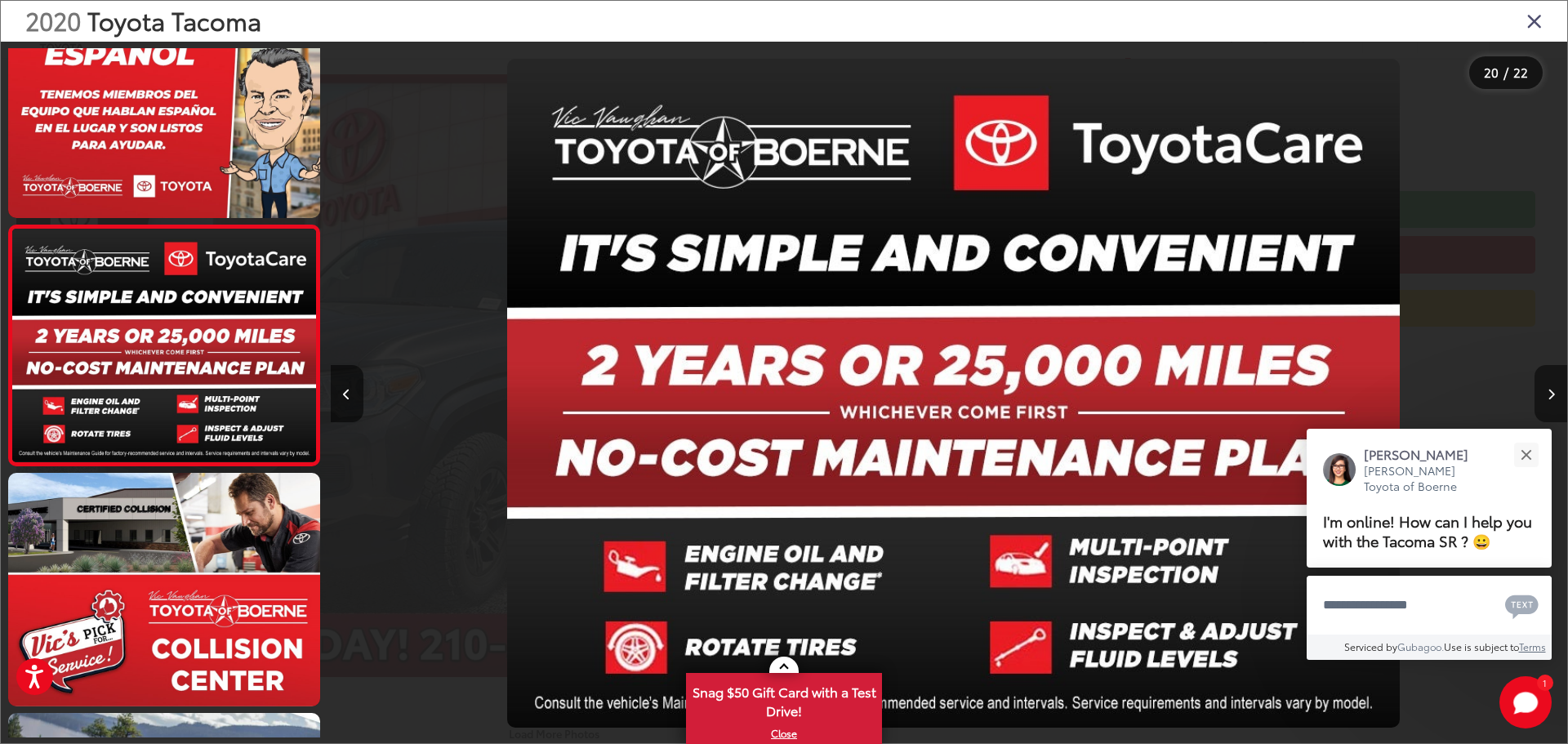
click at [1554, 396] on icon "Next image" at bounding box center [1551, 394] width 7 height 11
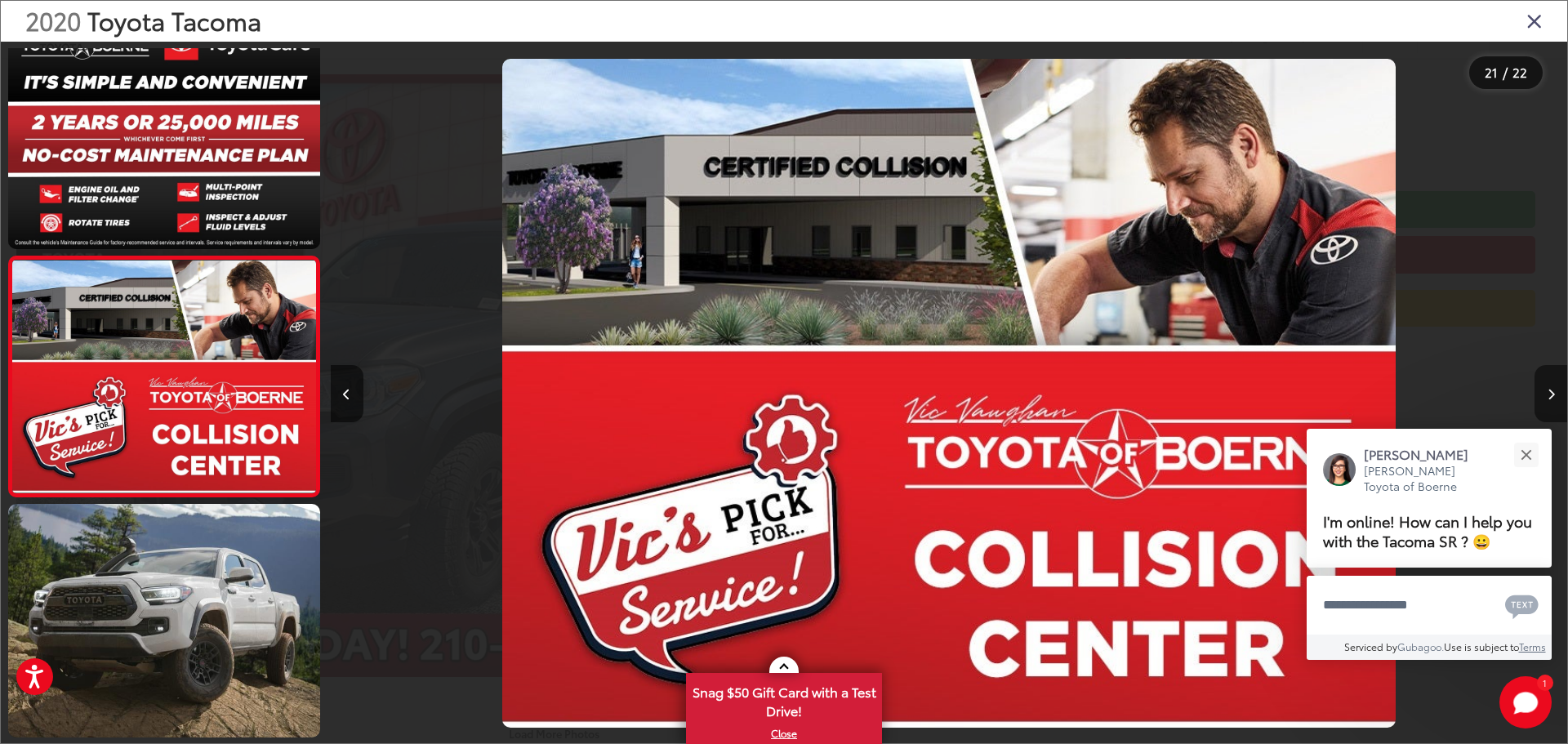
click at [1554, 396] on icon "Next image" at bounding box center [1551, 394] width 7 height 11
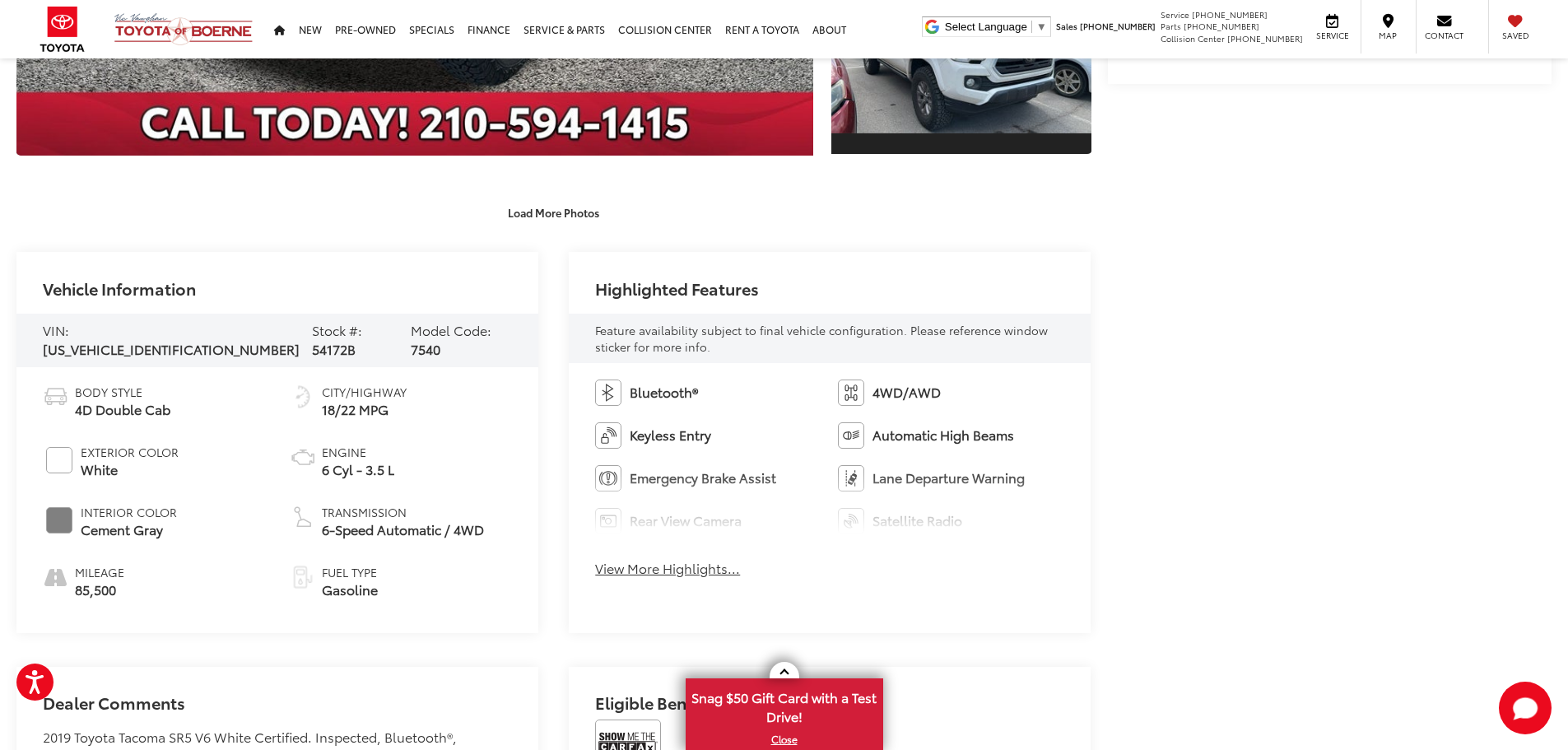
scroll to position [658, 0]
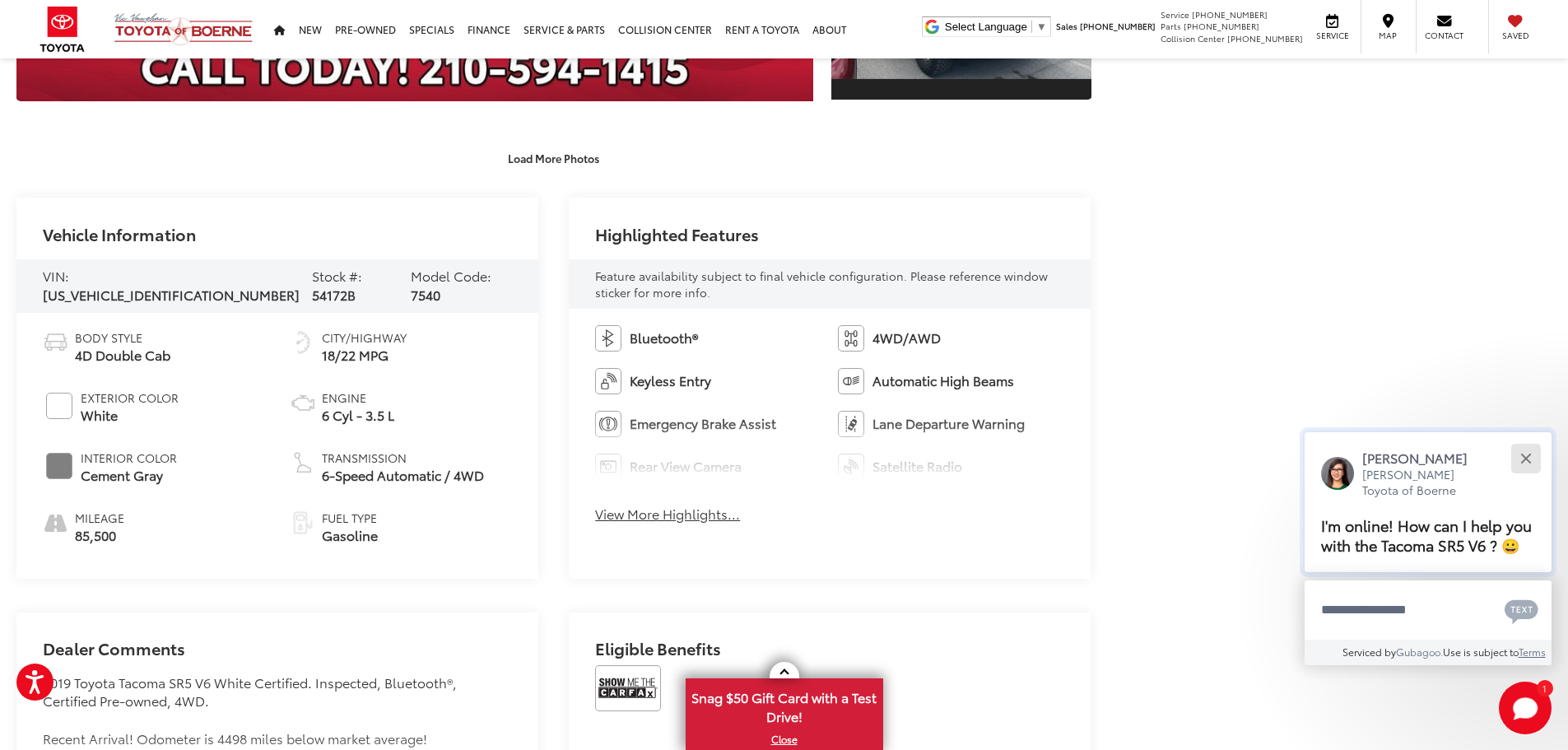
click at [1512, 456] on button "Close" at bounding box center [1525, 458] width 35 height 35
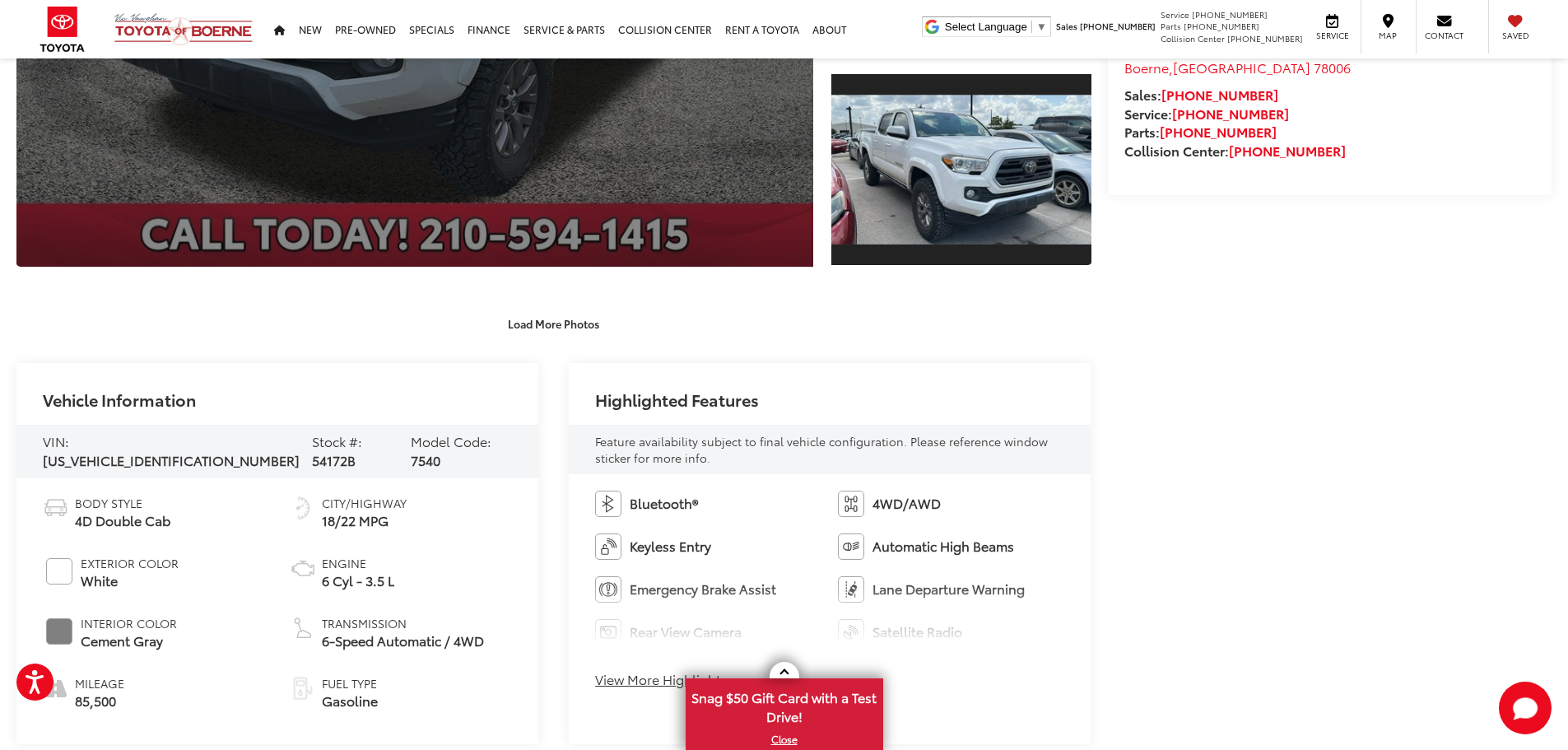
scroll to position [165, 0]
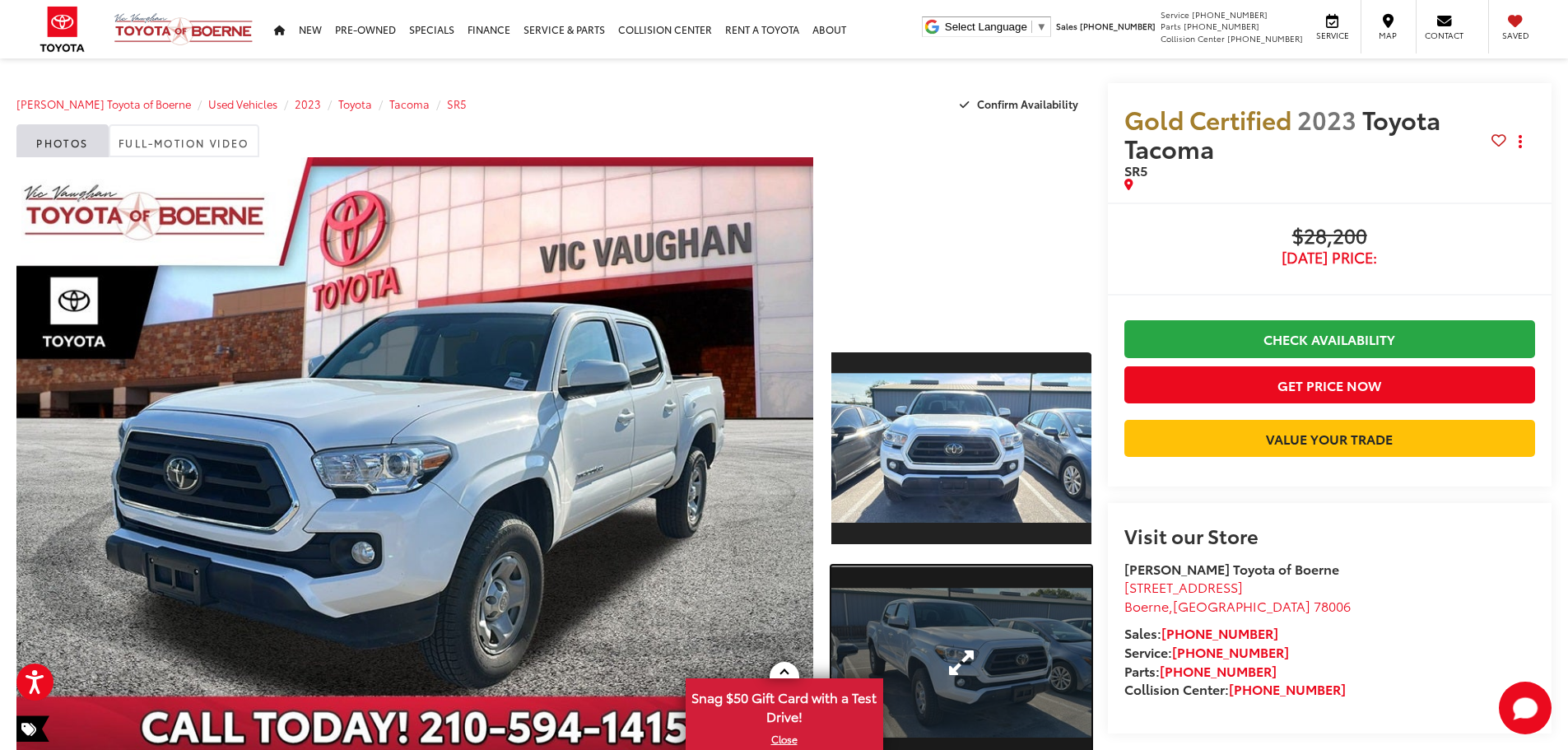
click at [949, 646] on link "Expand Photo 2" at bounding box center [960, 663] width 260 height 195
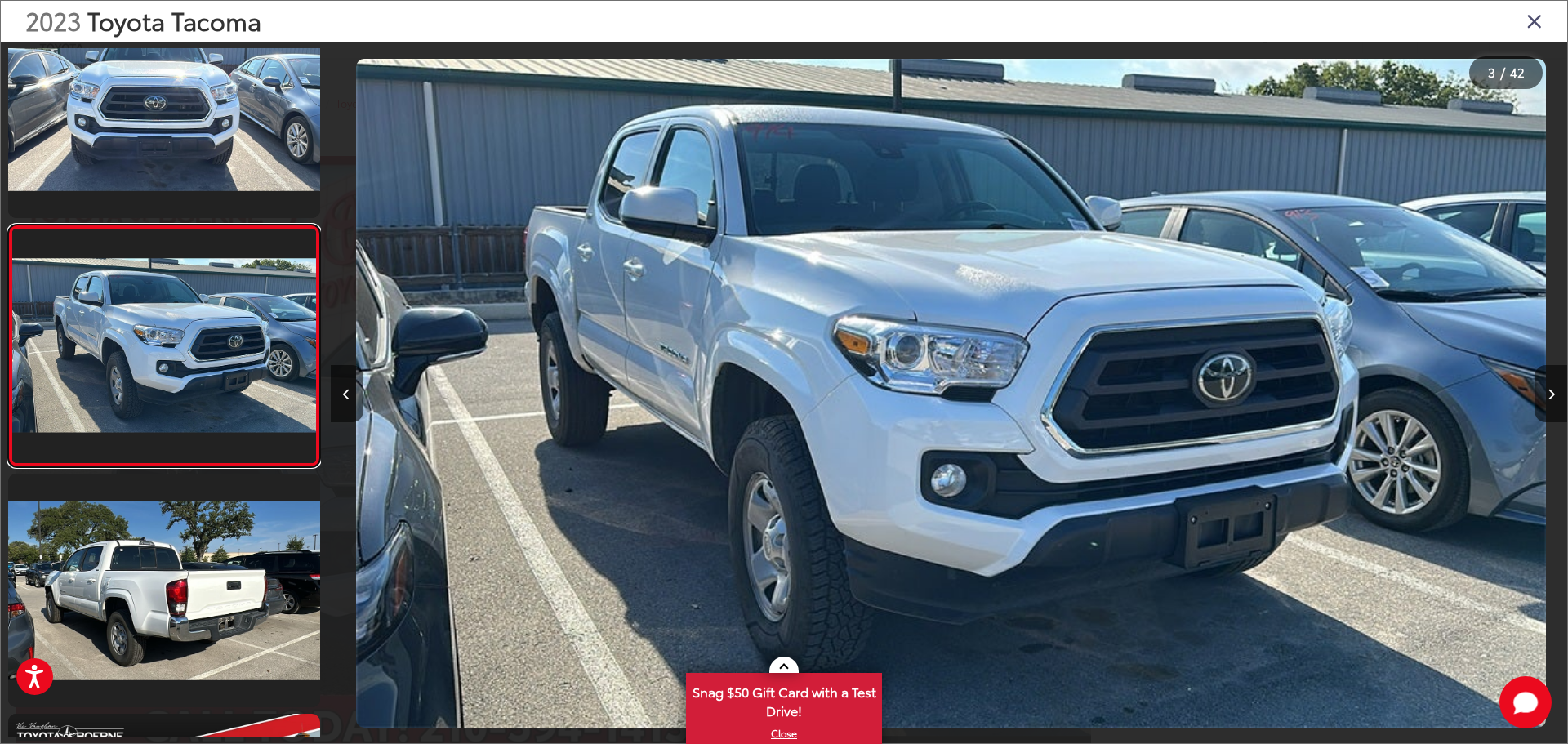
scroll to position [0, 2474]
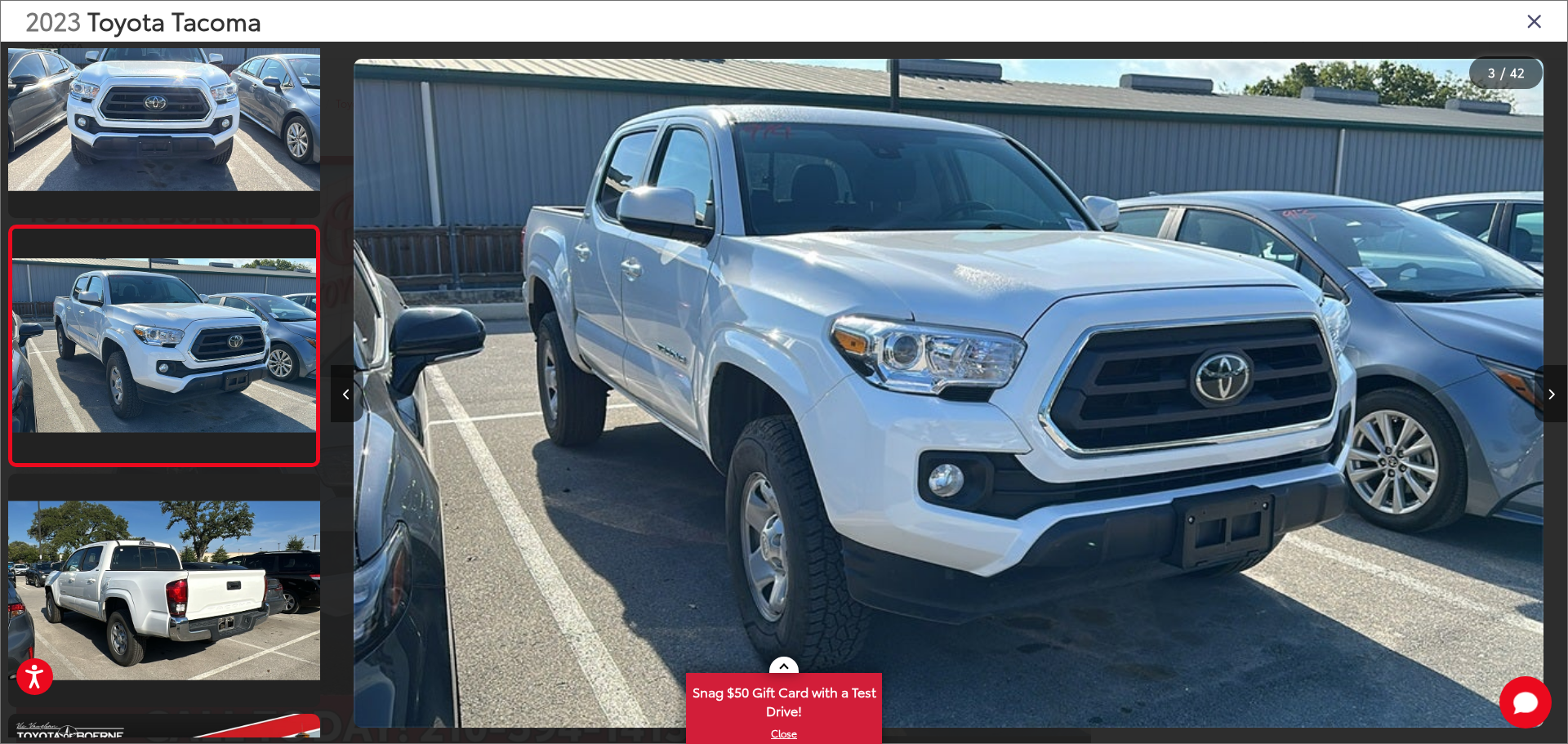
click at [1547, 402] on button "Next image" at bounding box center [1550, 393] width 32 height 57
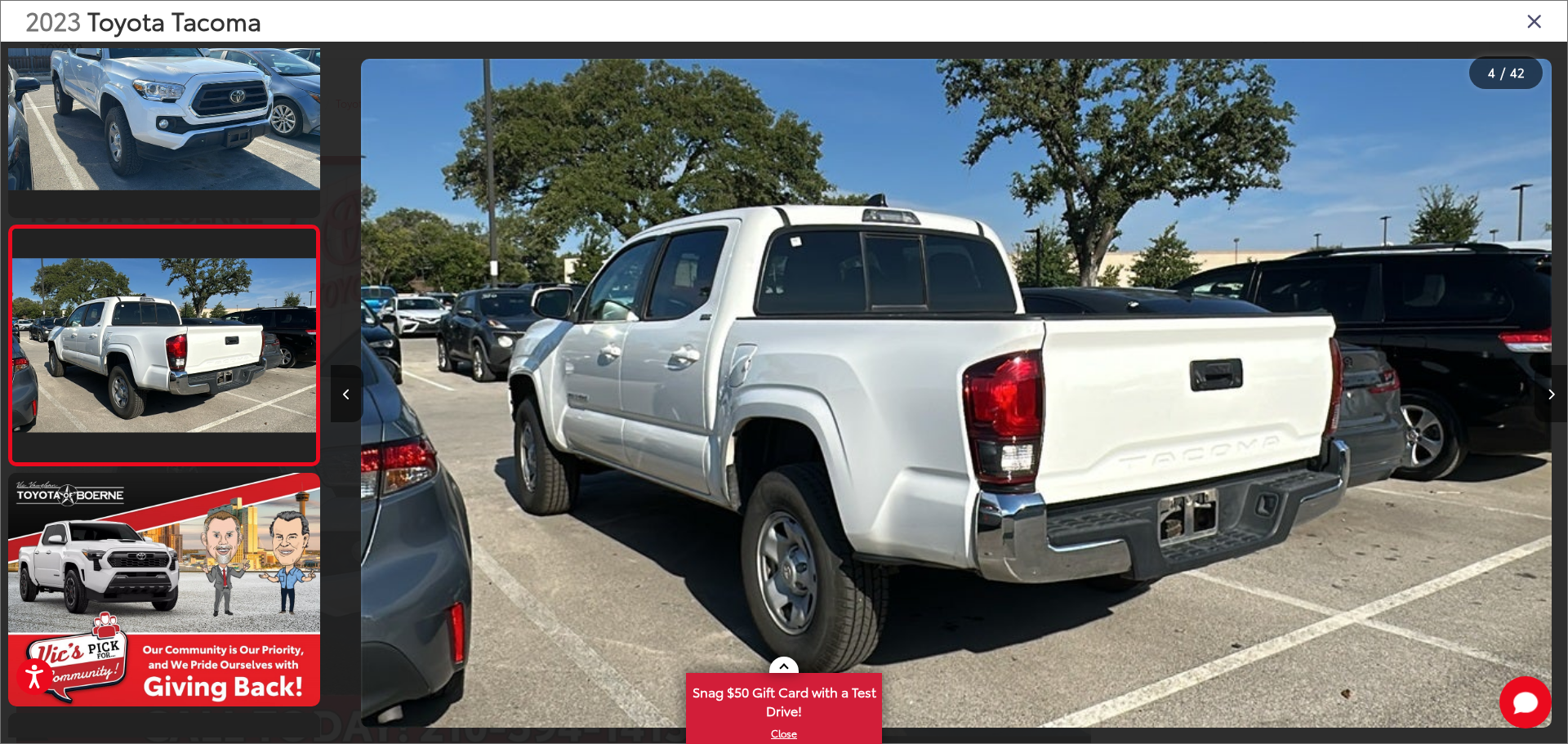
scroll to position [0, 3710]
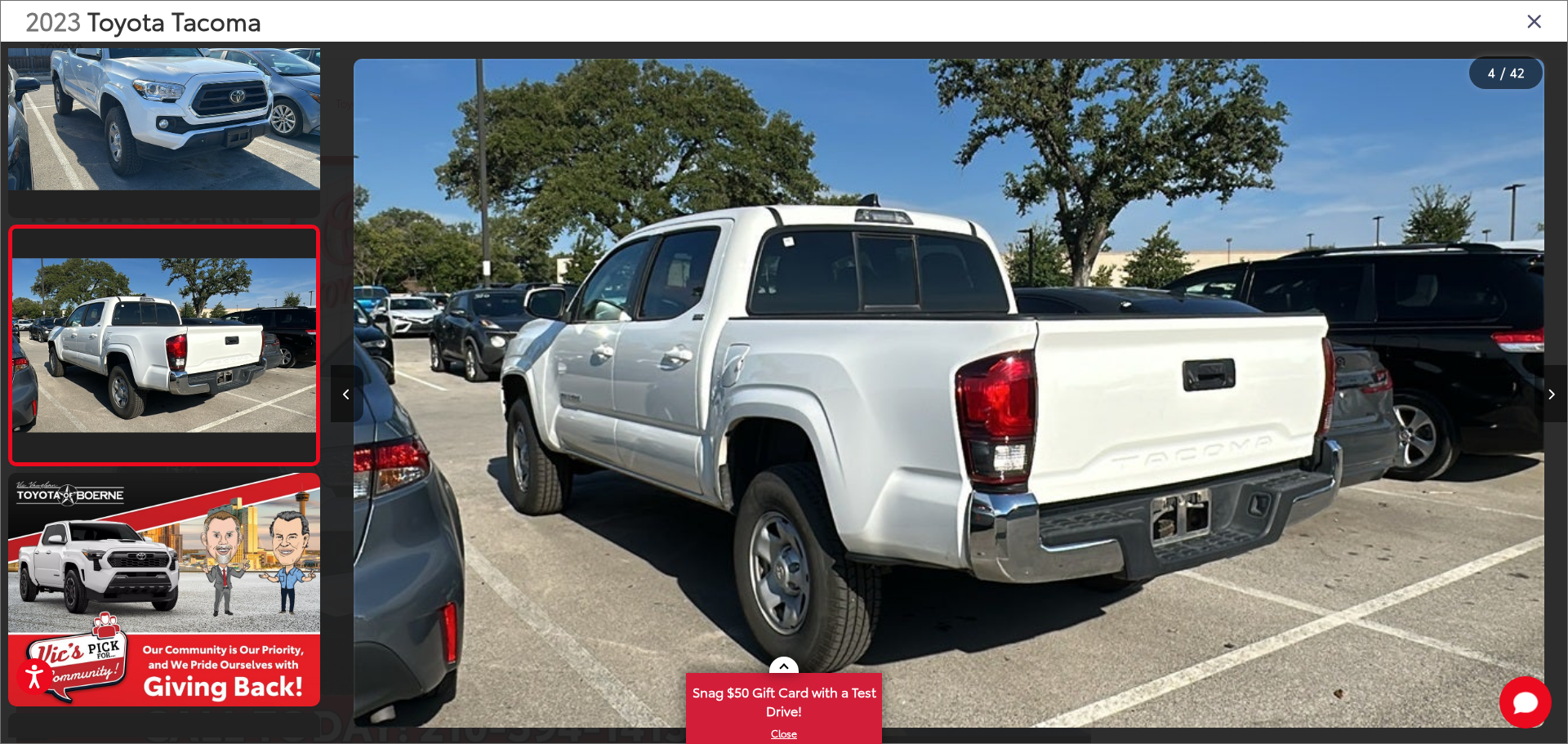
click at [1547, 402] on button "Next image" at bounding box center [1550, 393] width 32 height 57
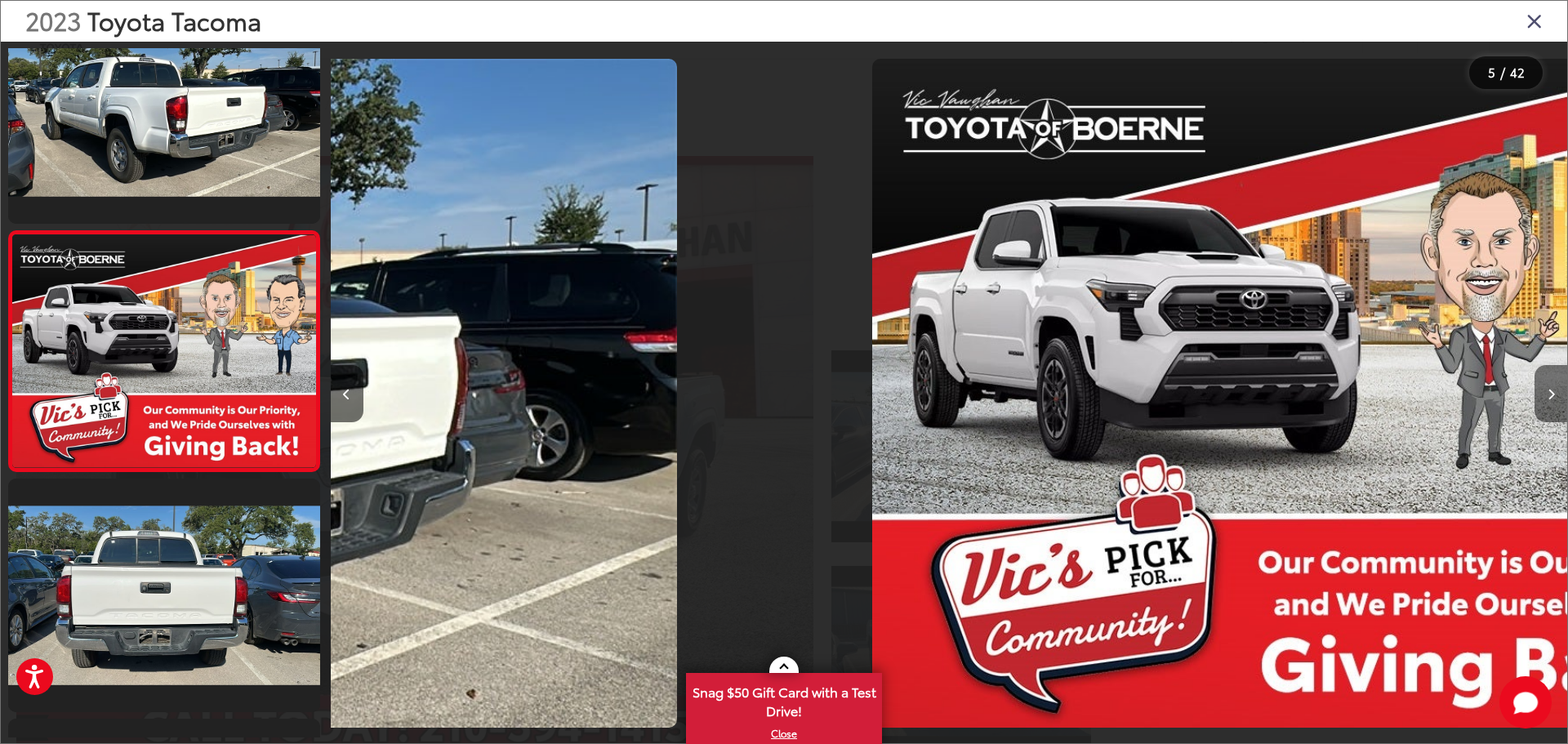
scroll to position [786, 0]
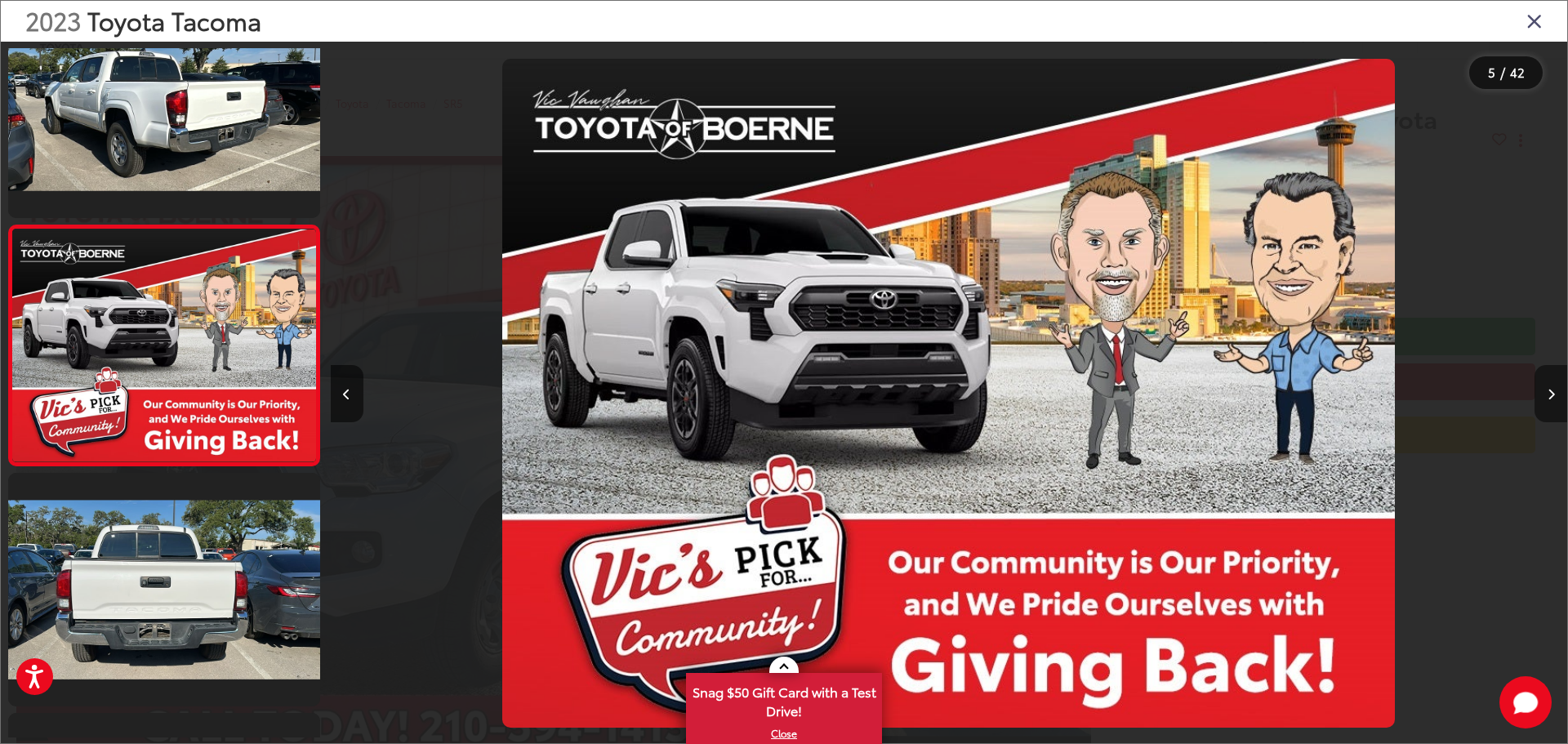
click at [1545, 402] on button "Next image" at bounding box center [1550, 393] width 32 height 57
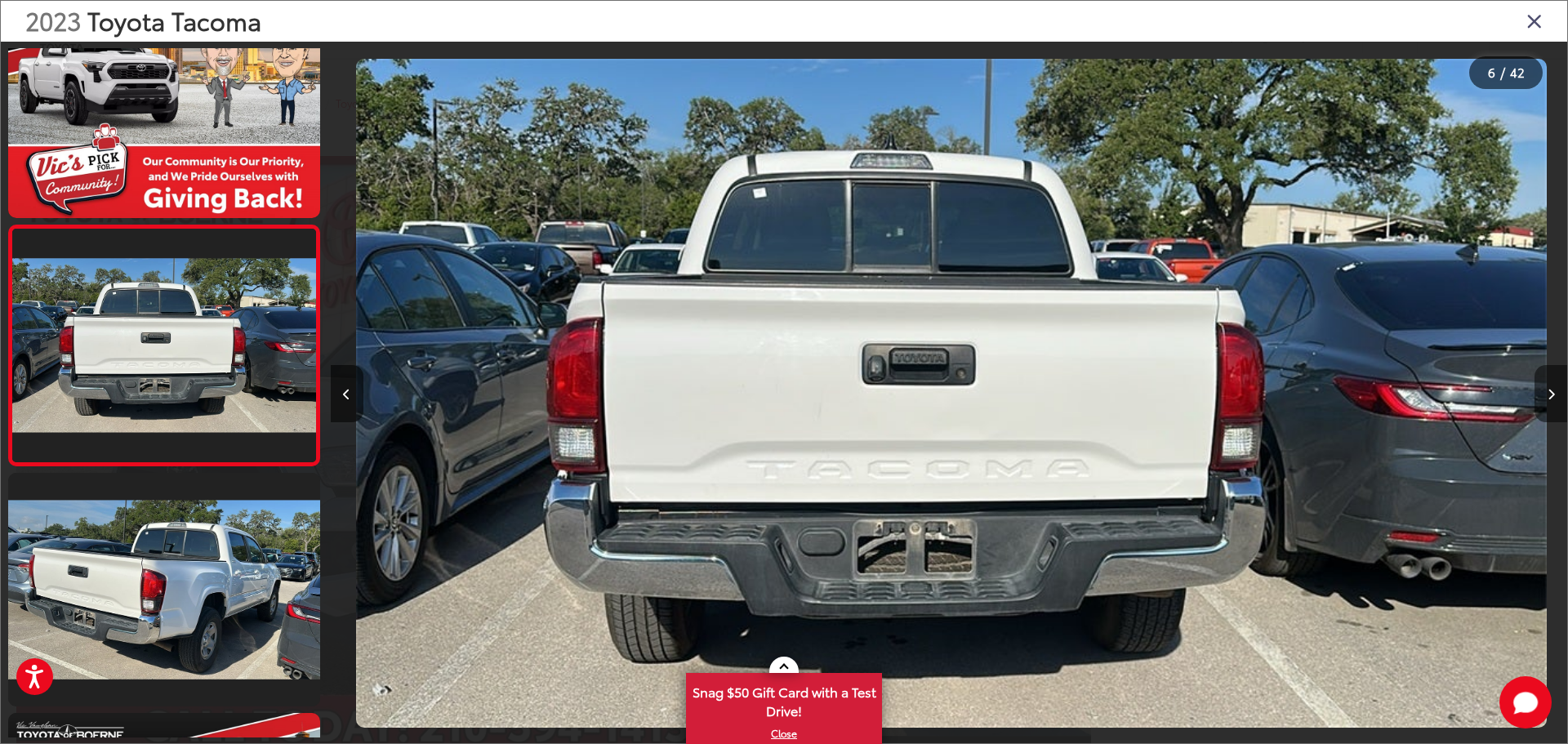
scroll to position [0, 6183]
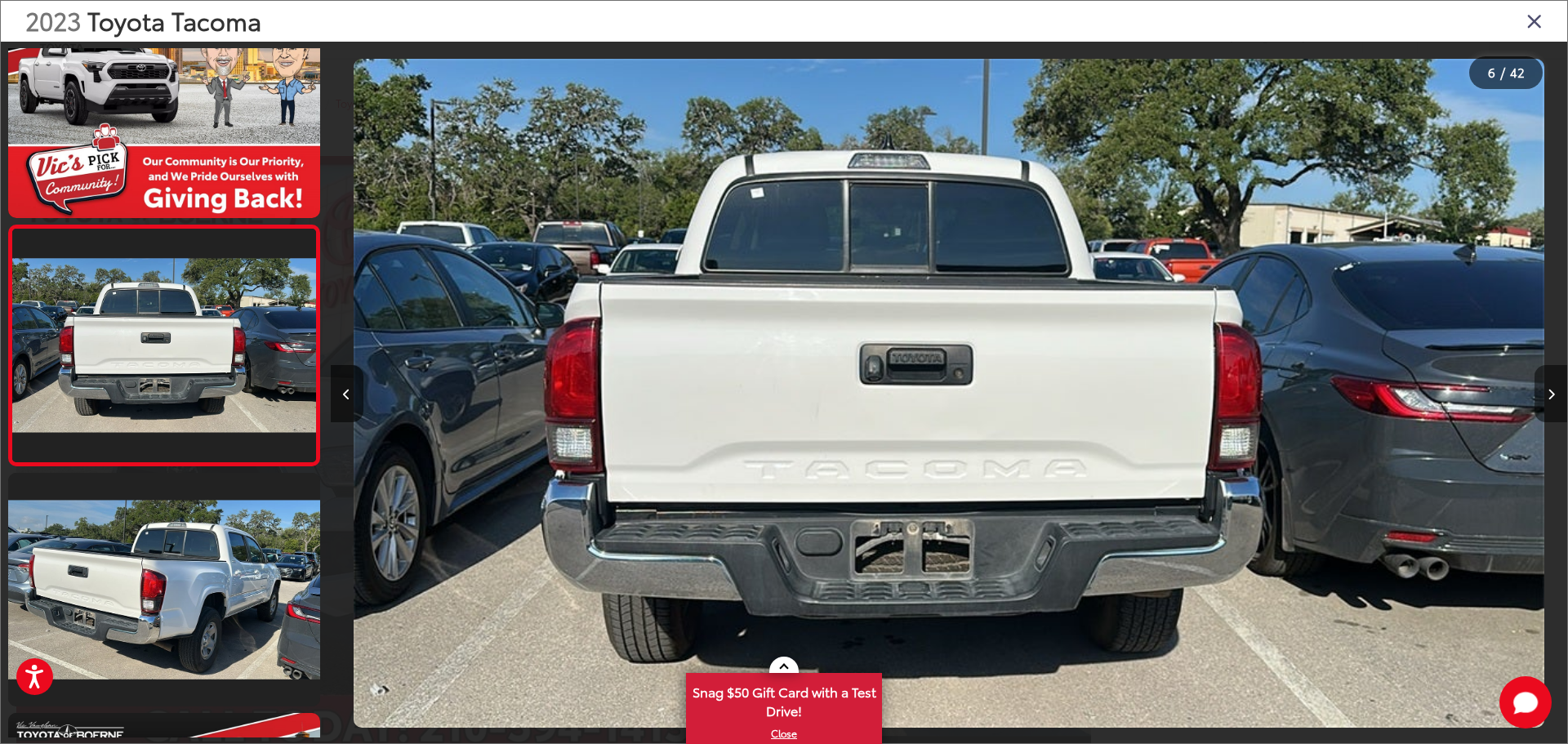
click at [1543, 402] on button "Next image" at bounding box center [1550, 393] width 32 height 57
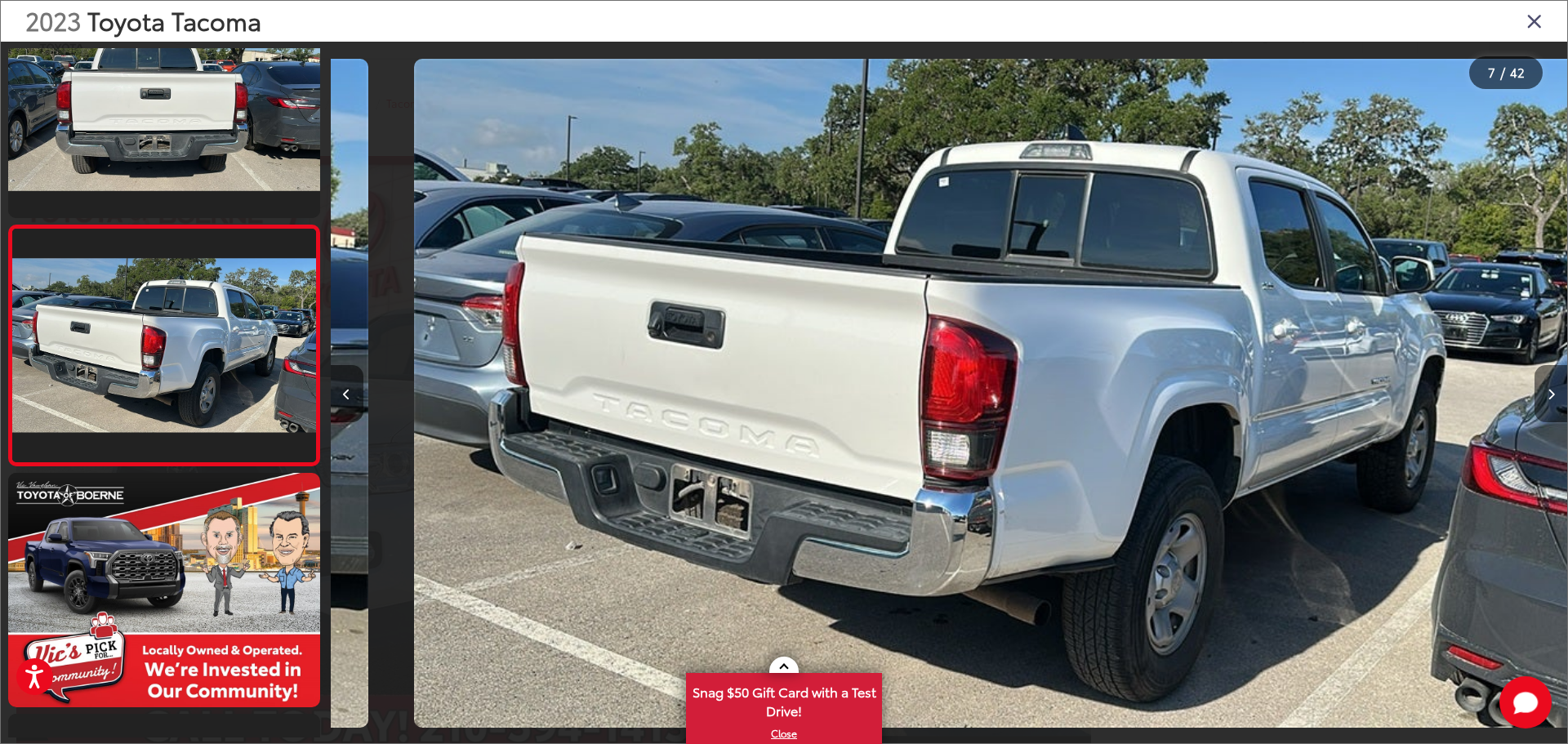
scroll to position [0, 7420]
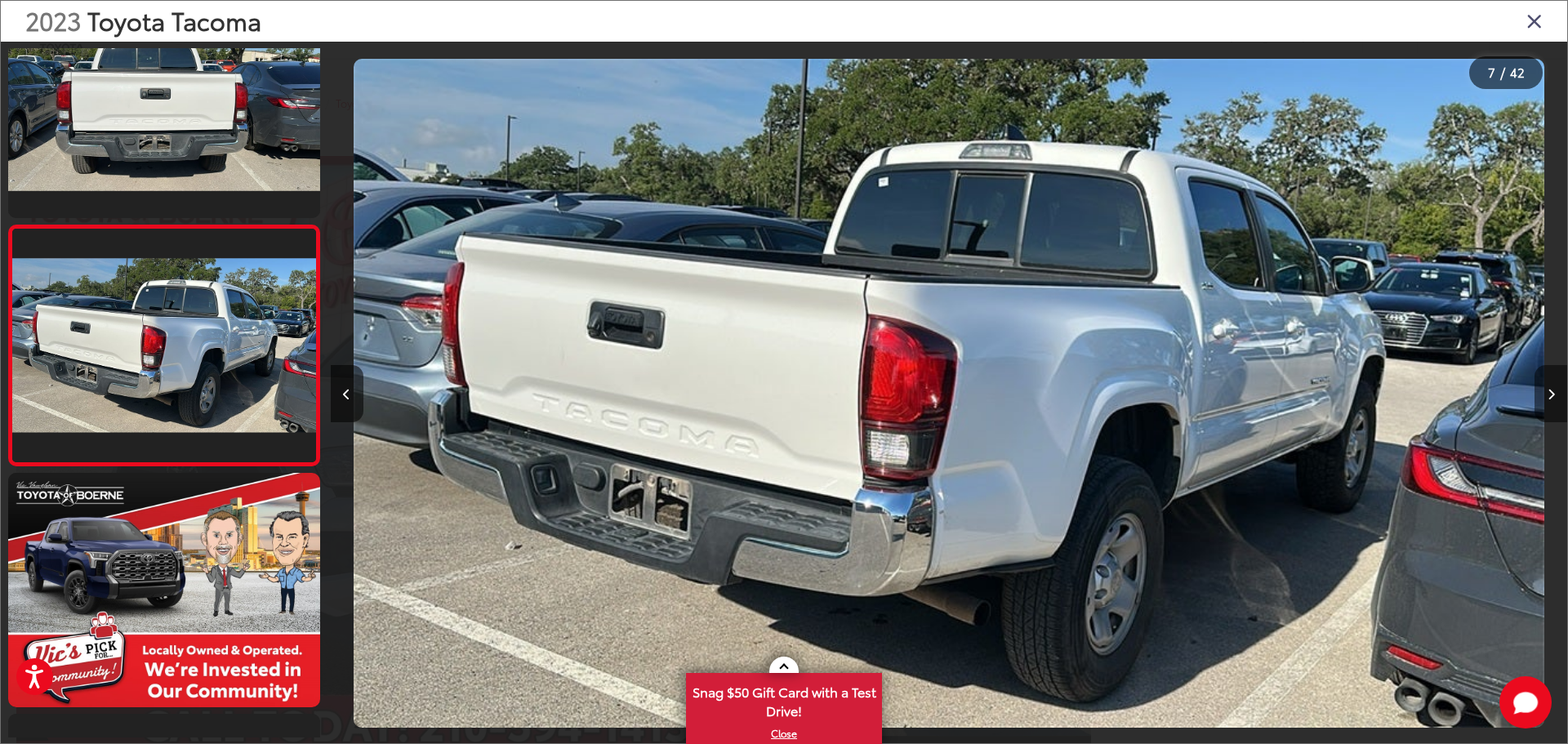
click at [1543, 402] on button "Next image" at bounding box center [1550, 393] width 32 height 57
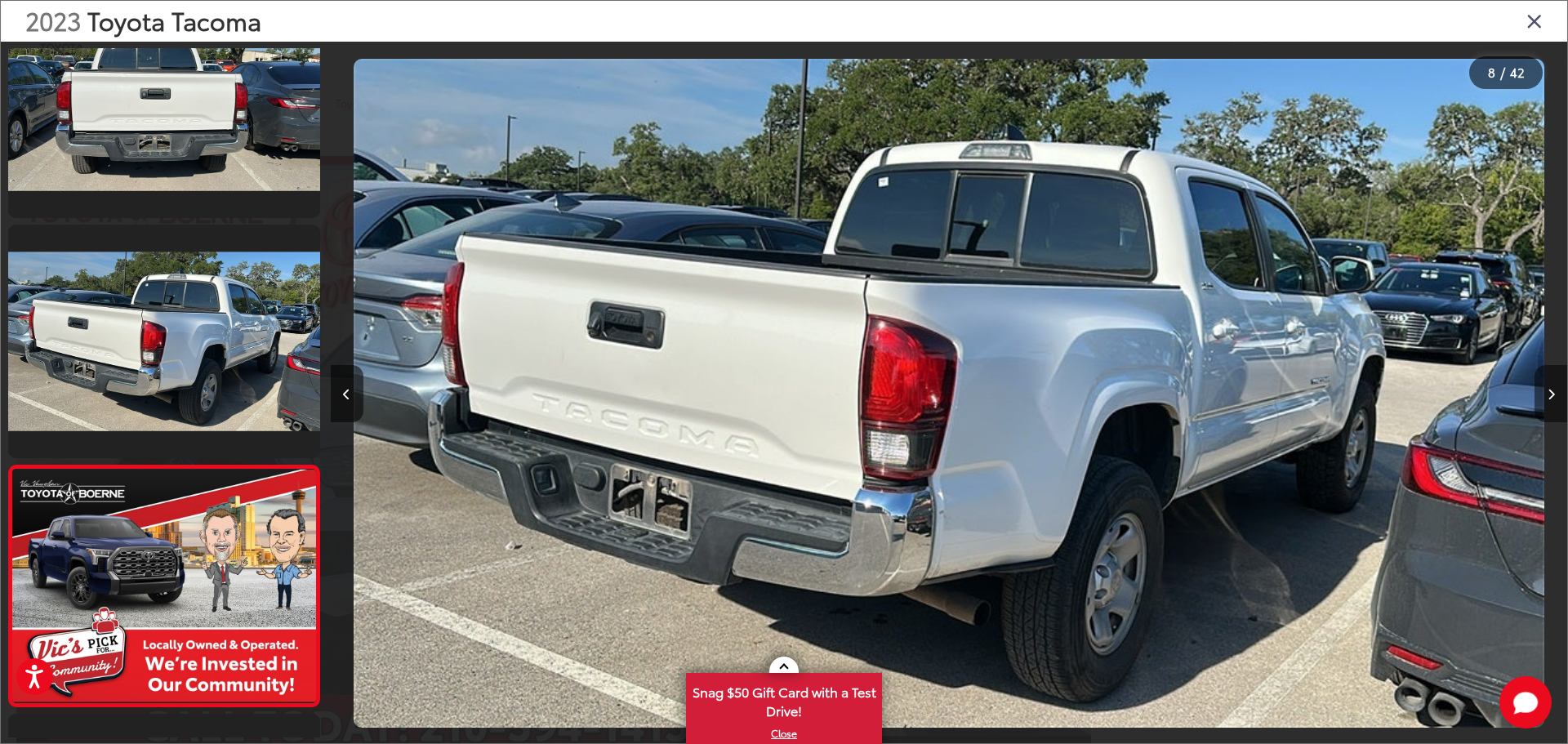
scroll to position [0, 0]
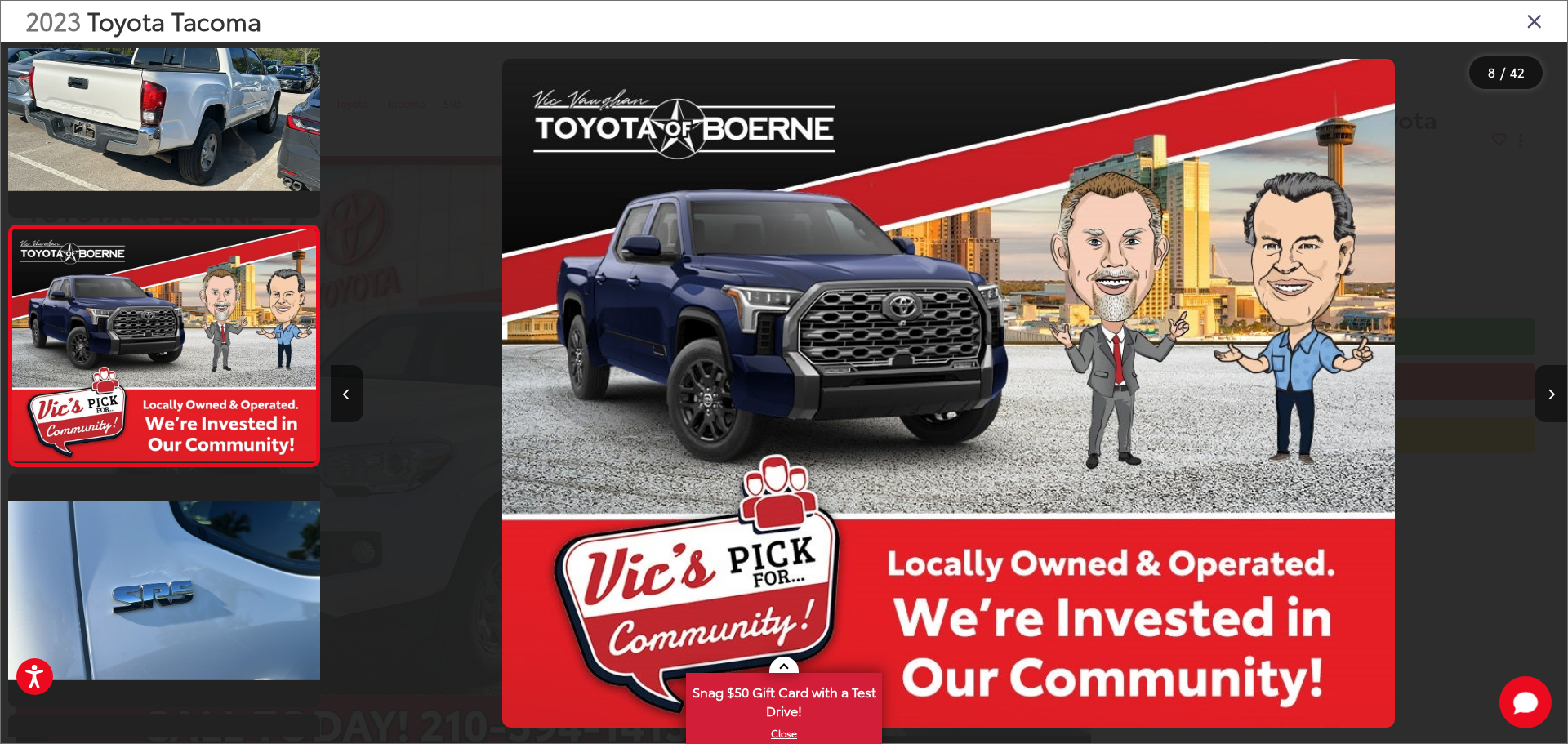
click at [1541, 402] on button "Next image" at bounding box center [1550, 393] width 32 height 57
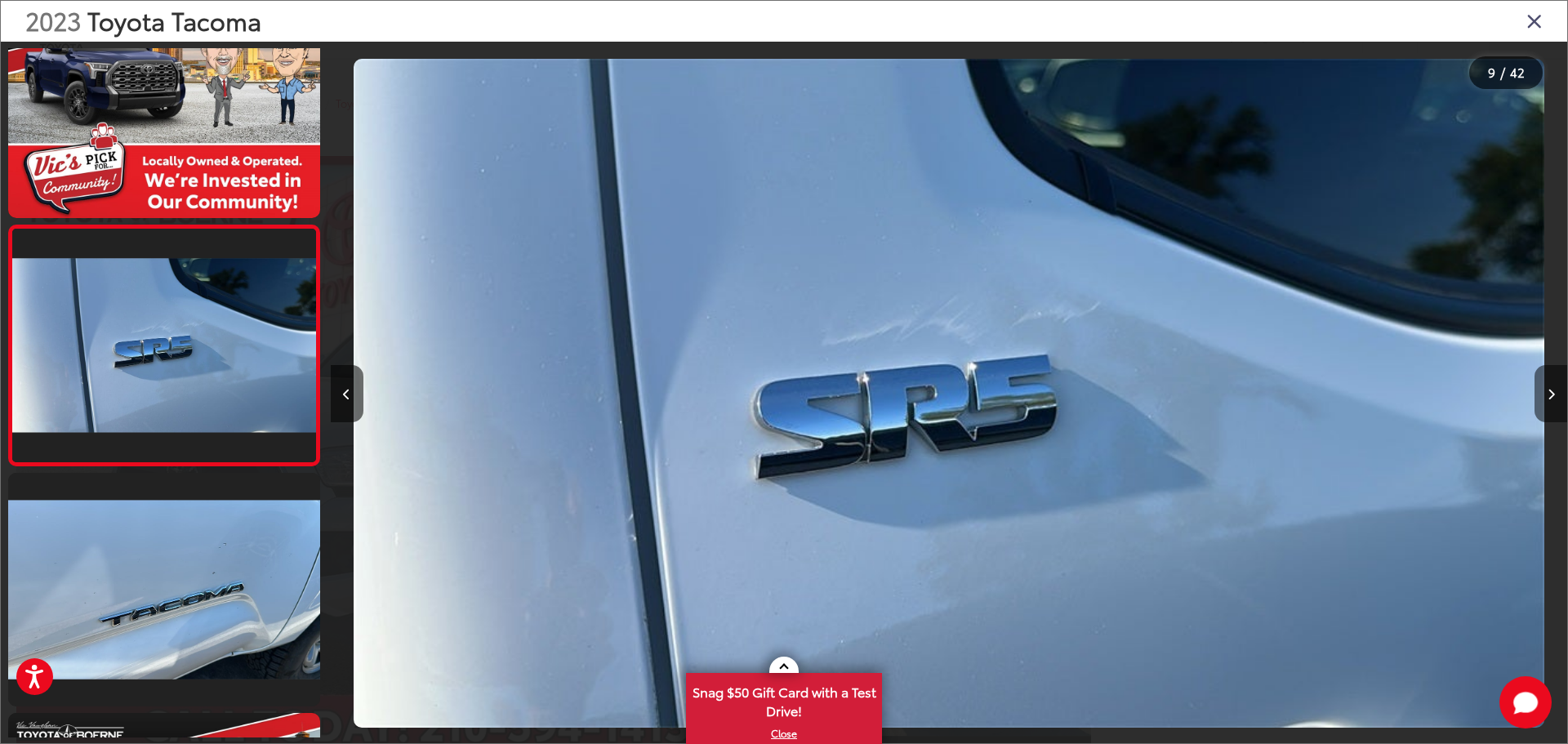
click at [1540, 402] on button "Next image" at bounding box center [1550, 393] width 32 height 57
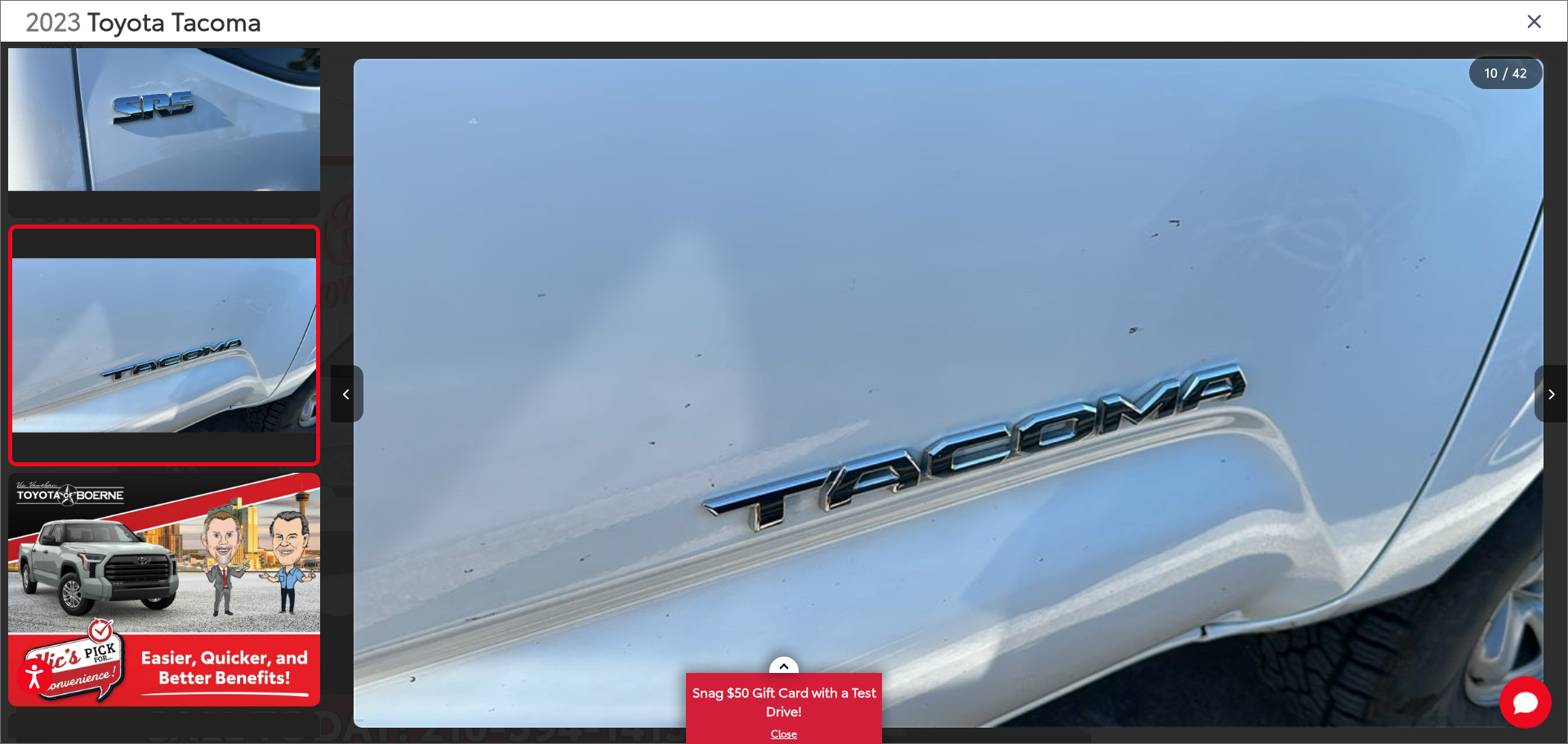
click at [1540, 402] on button "Next image" at bounding box center [1550, 393] width 32 height 57
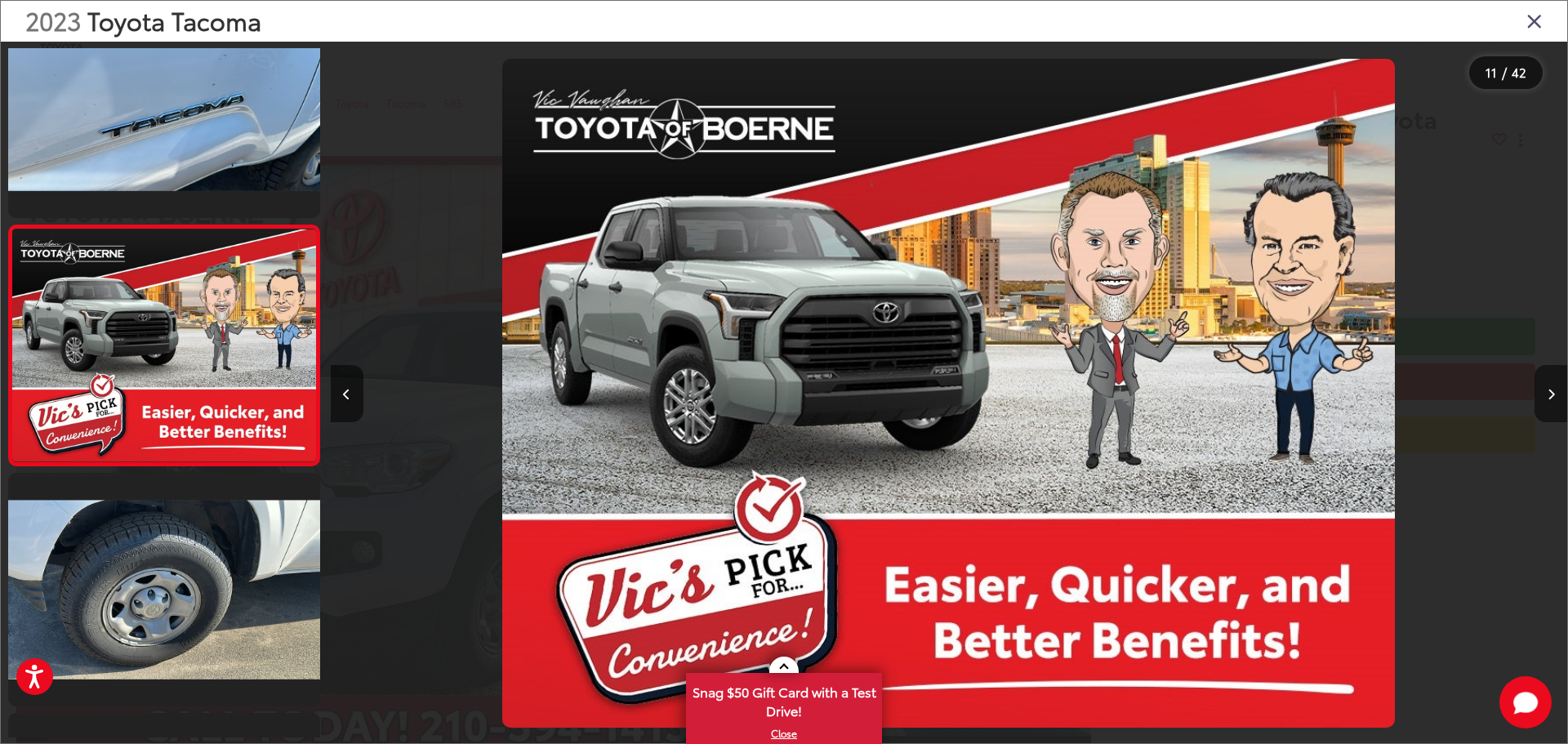
click at [1540, 402] on button "Next image" at bounding box center [1550, 393] width 32 height 57
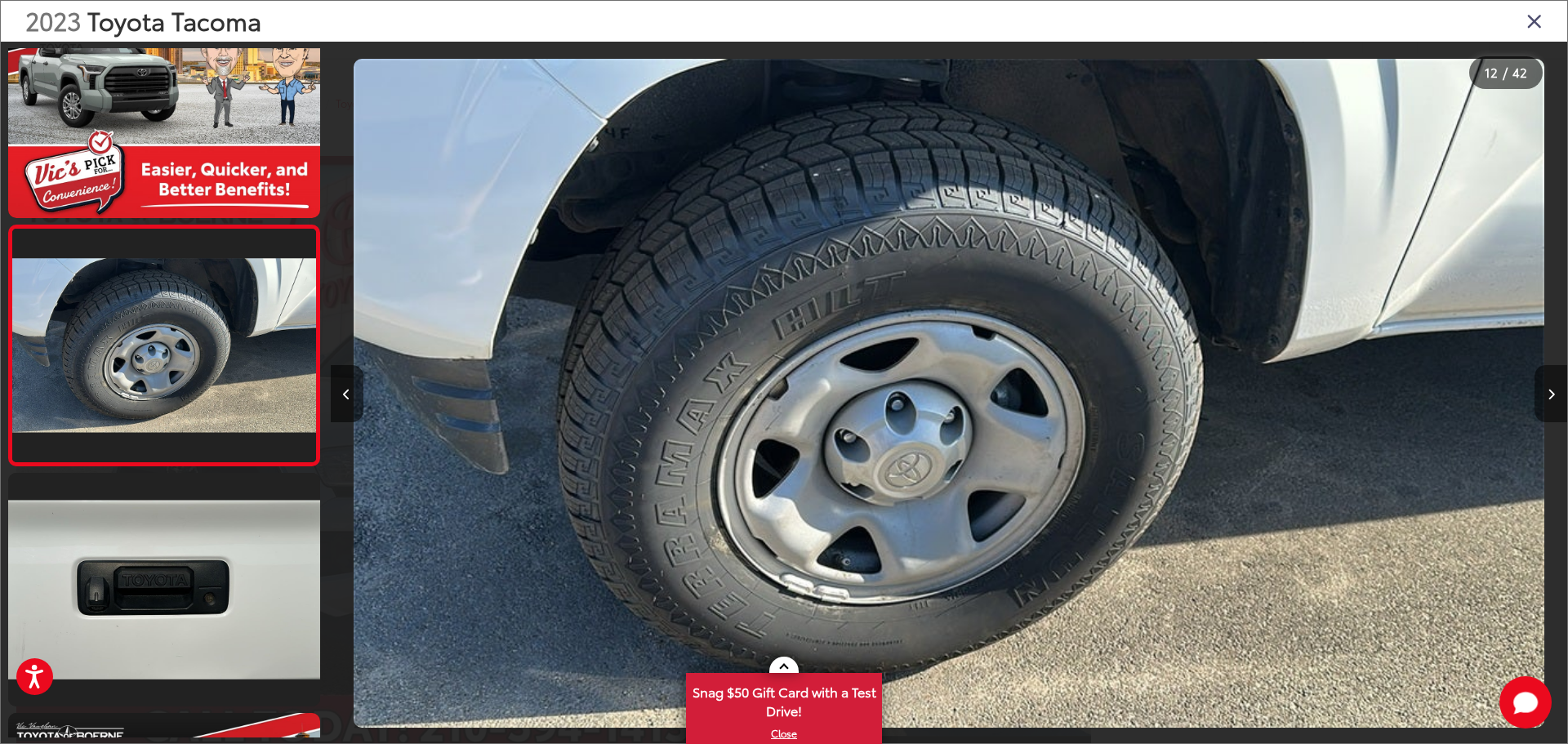
click at [1539, 402] on button "Next image" at bounding box center [1550, 393] width 32 height 57
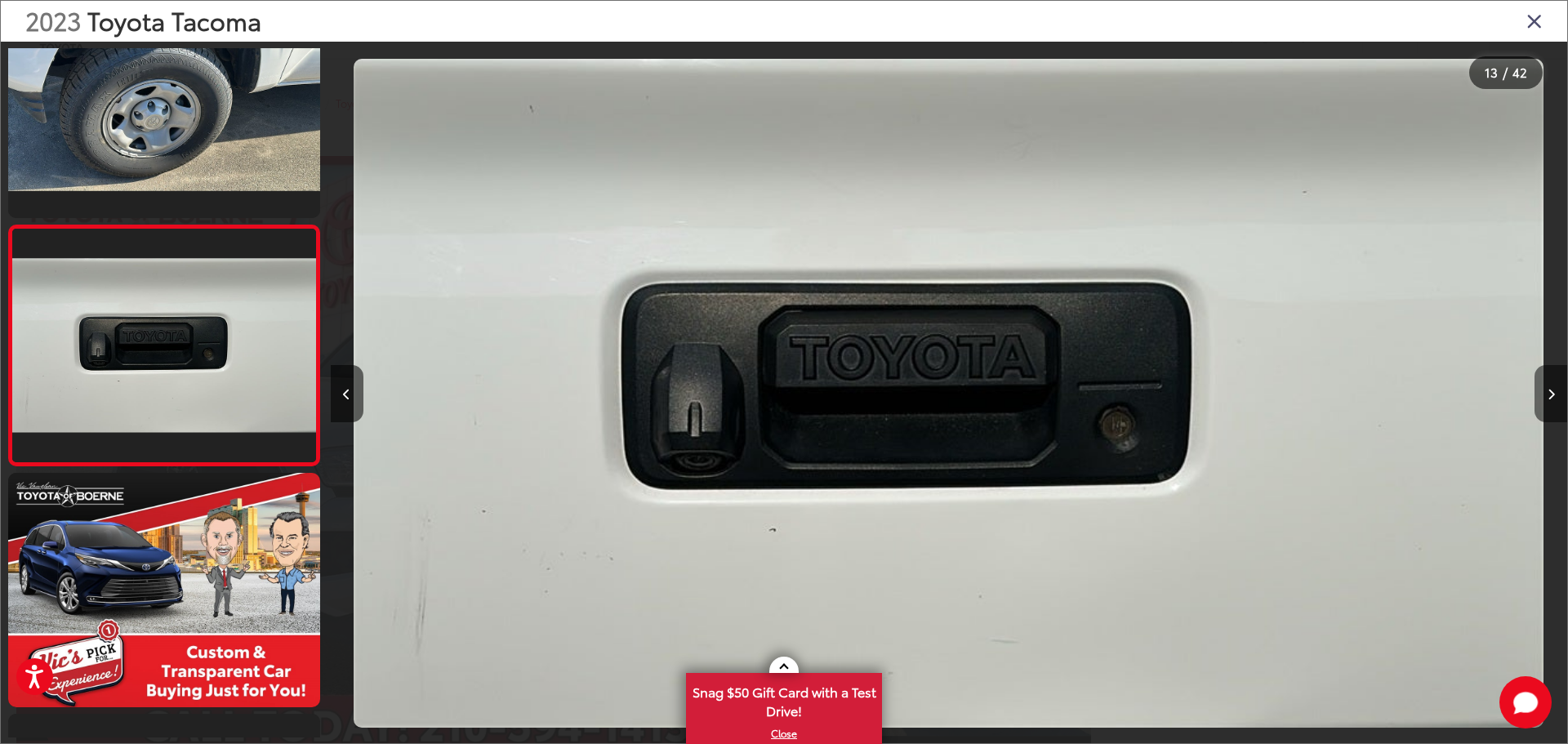
click at [1539, 402] on button "Next image" at bounding box center [1550, 393] width 32 height 57
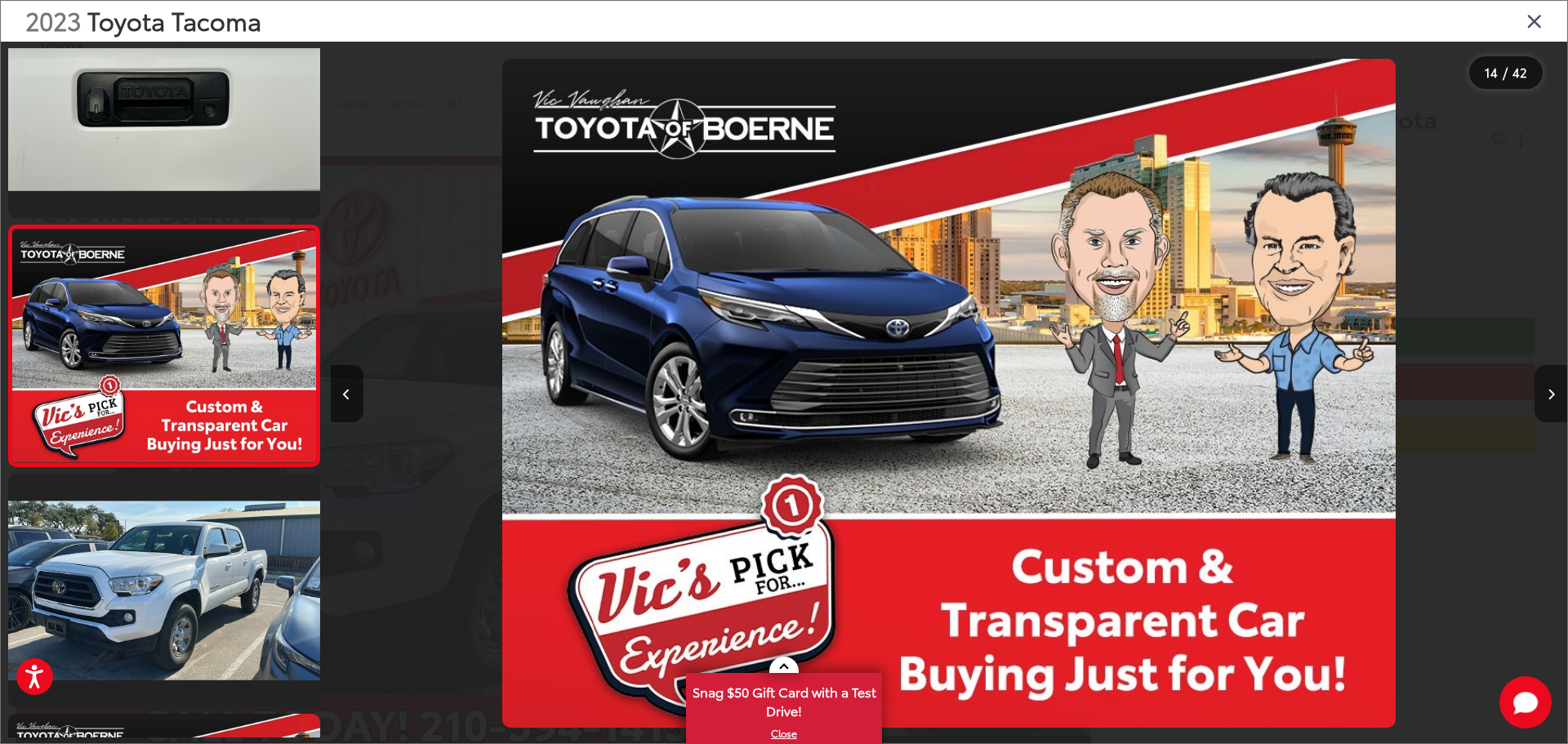
click at [1538, 402] on button "Next image" at bounding box center [1550, 393] width 32 height 57
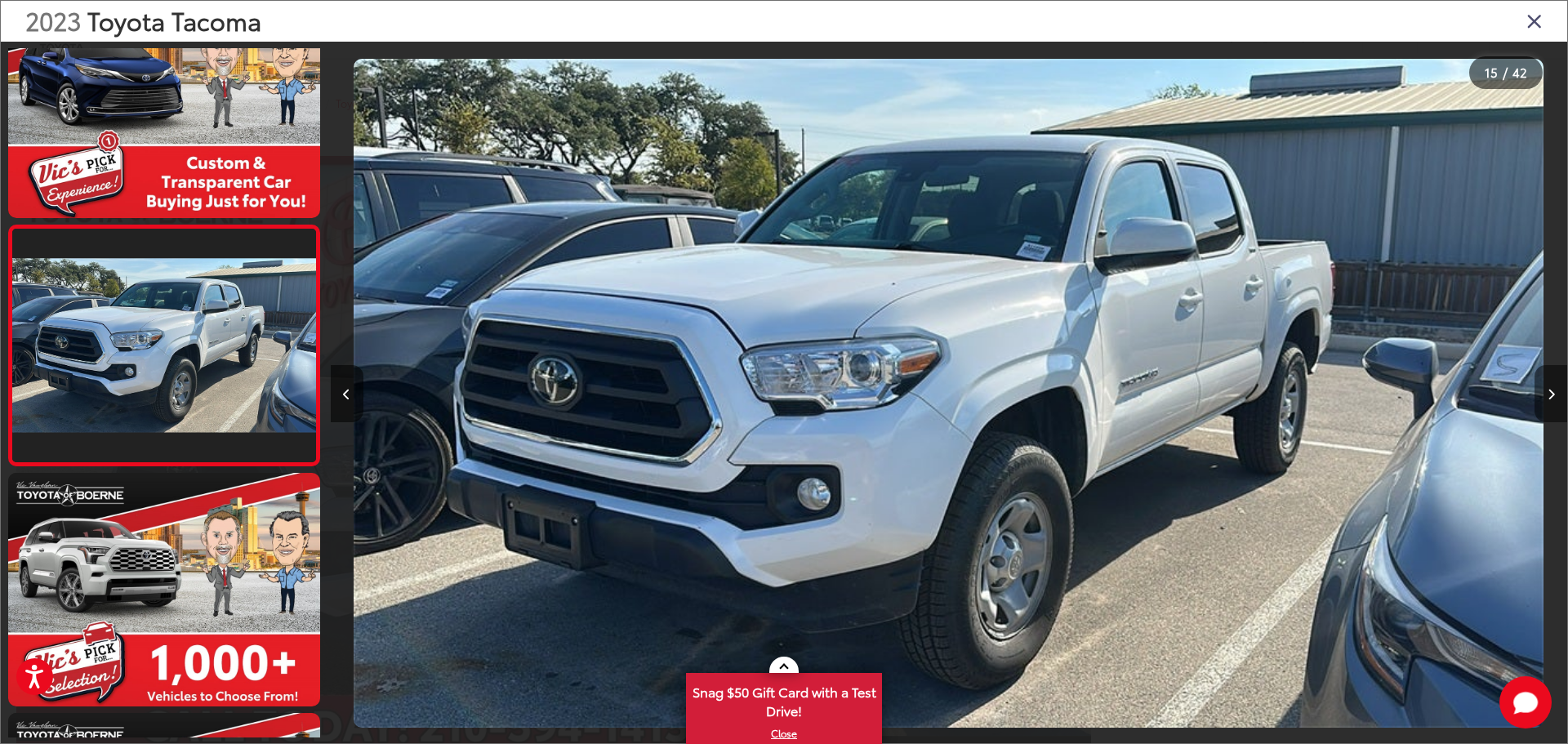
click at [1538, 402] on button "Next image" at bounding box center [1550, 393] width 32 height 57
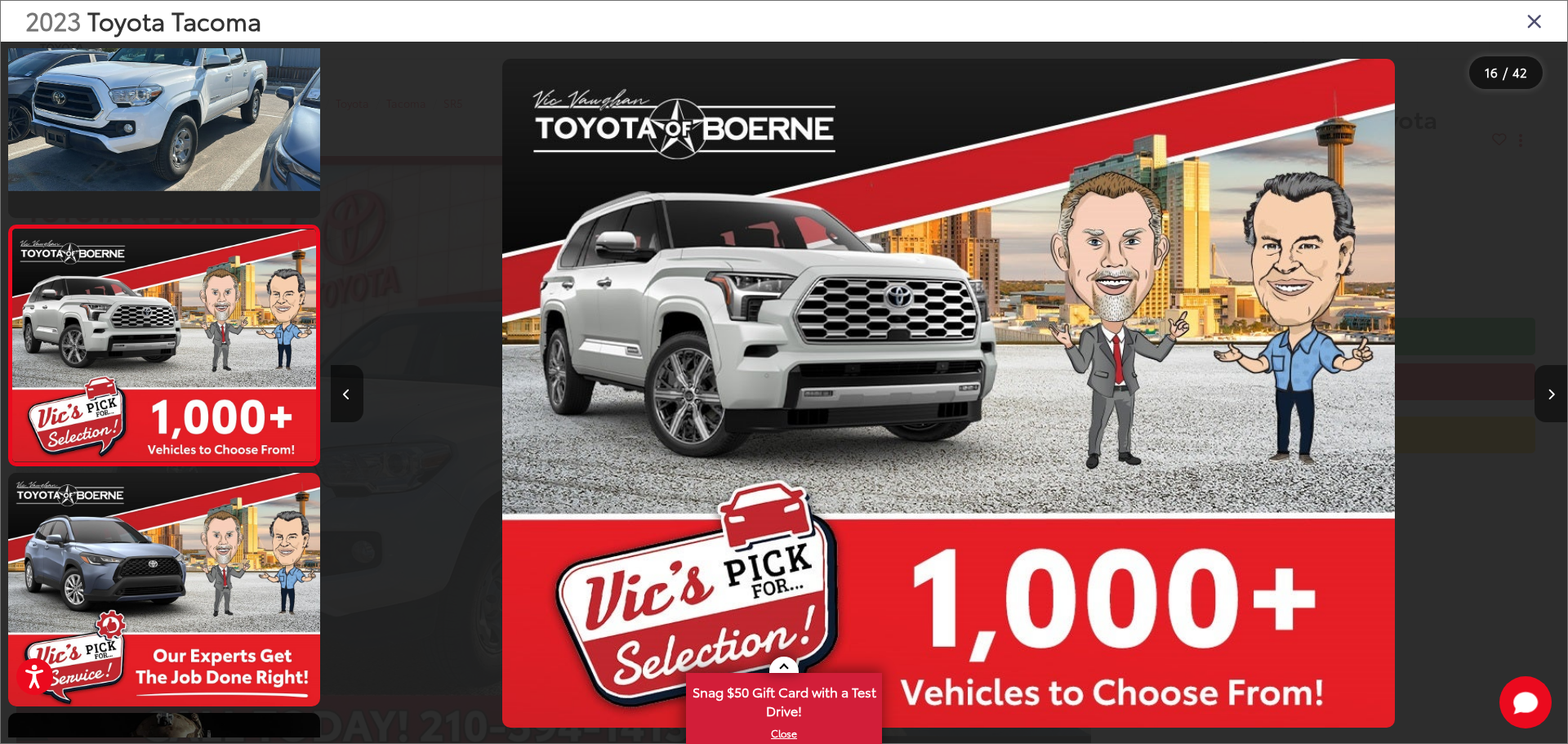
click at [1538, 402] on button "Next image" at bounding box center [1550, 393] width 32 height 57
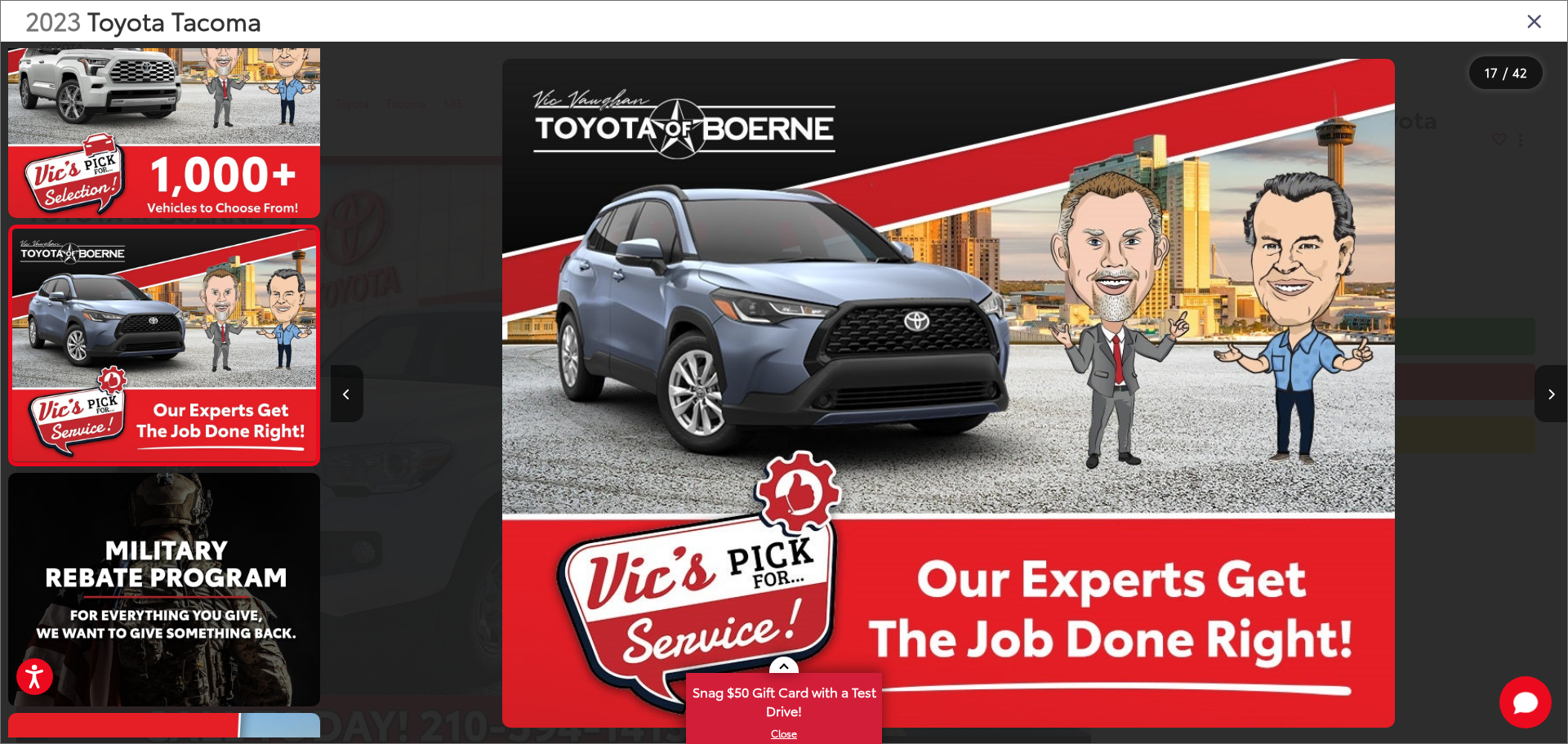
click at [1538, 402] on button "Next image" at bounding box center [1550, 393] width 32 height 57
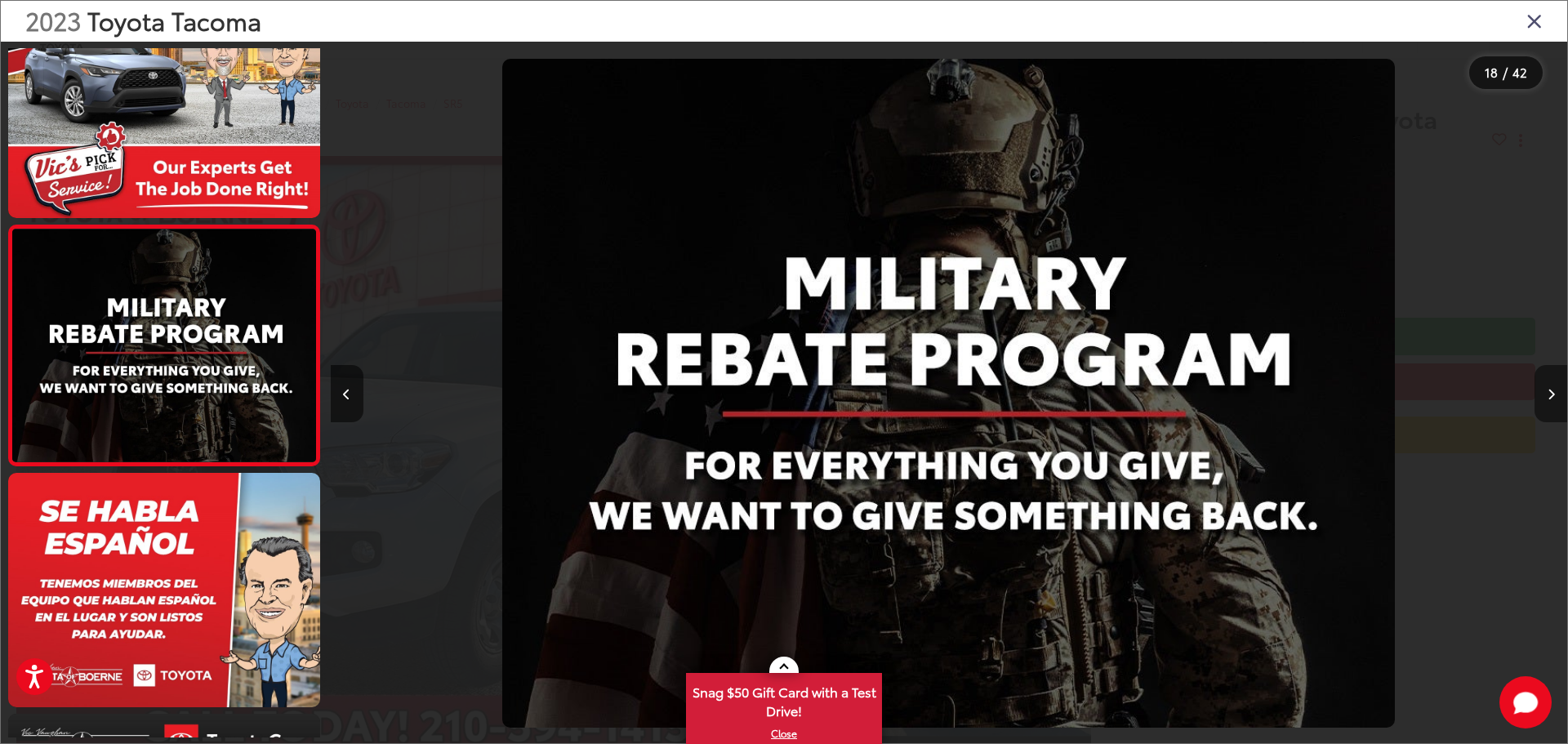
click at [1538, 402] on button "Next image" at bounding box center [1550, 393] width 32 height 57
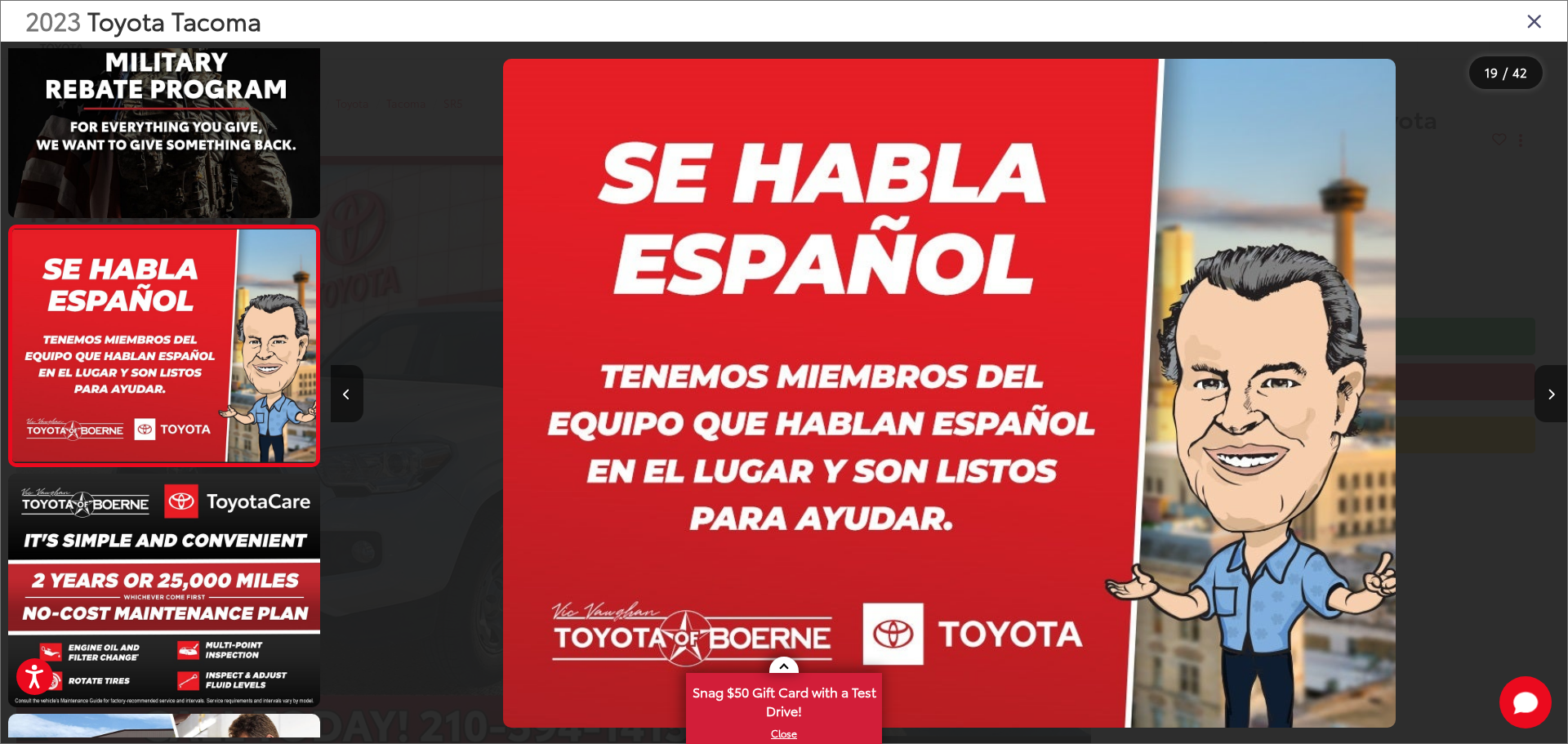
click at [1538, 402] on button "Next image" at bounding box center [1550, 393] width 32 height 57
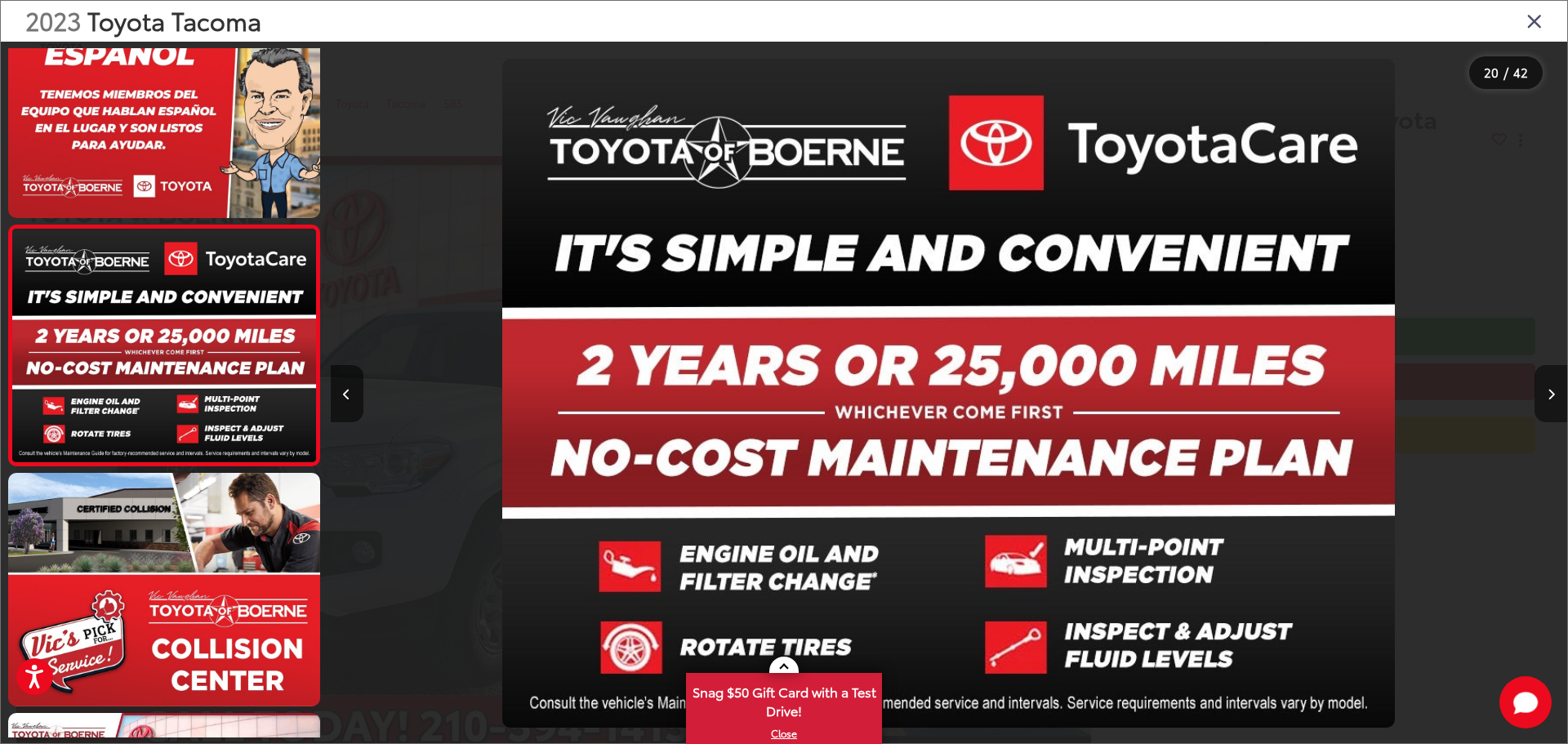
click at [1538, 402] on button "Next image" at bounding box center [1550, 393] width 32 height 57
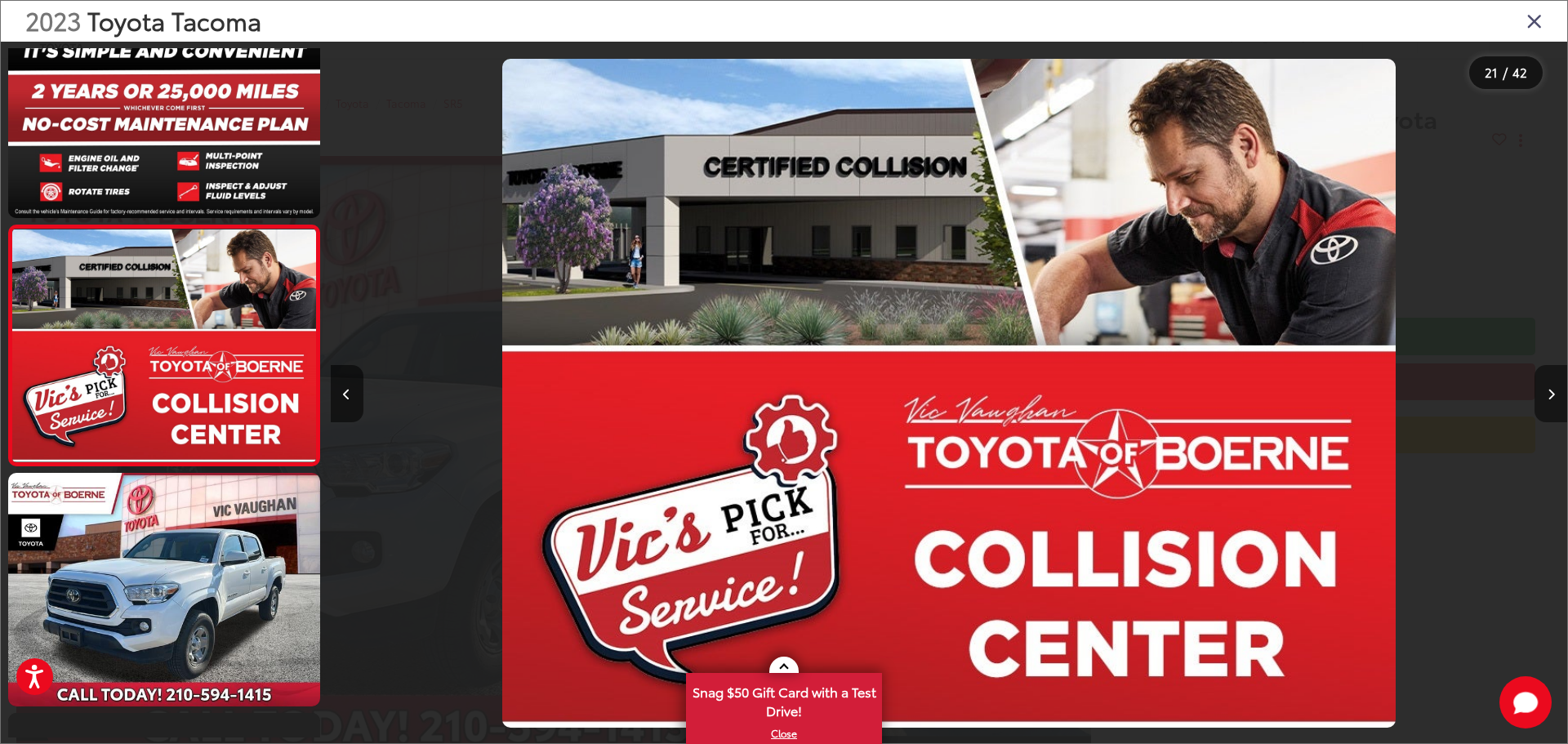
click at [1538, 402] on button "Next image" at bounding box center [1550, 393] width 32 height 57
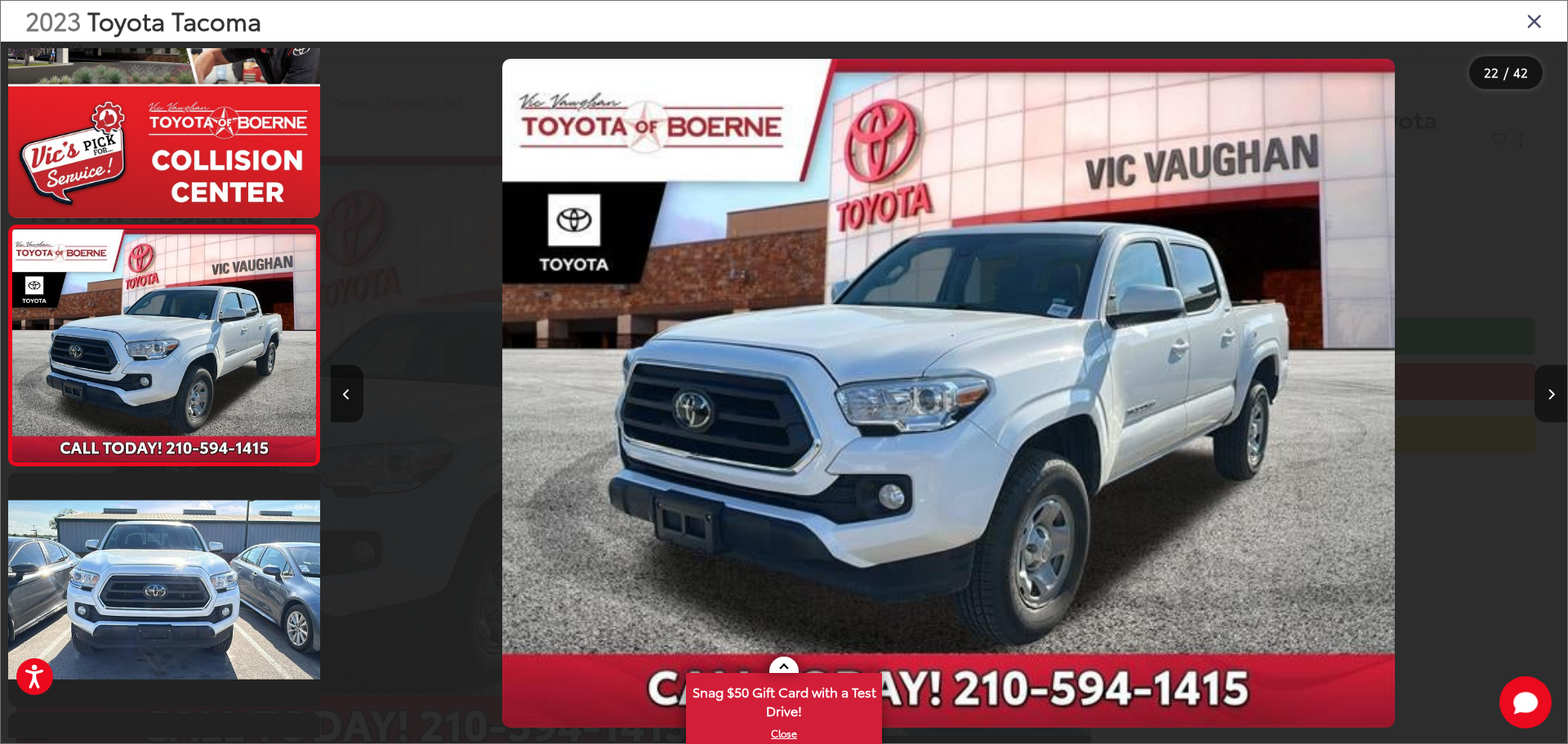
click at [1538, 402] on button "Next image" at bounding box center [1550, 393] width 32 height 57
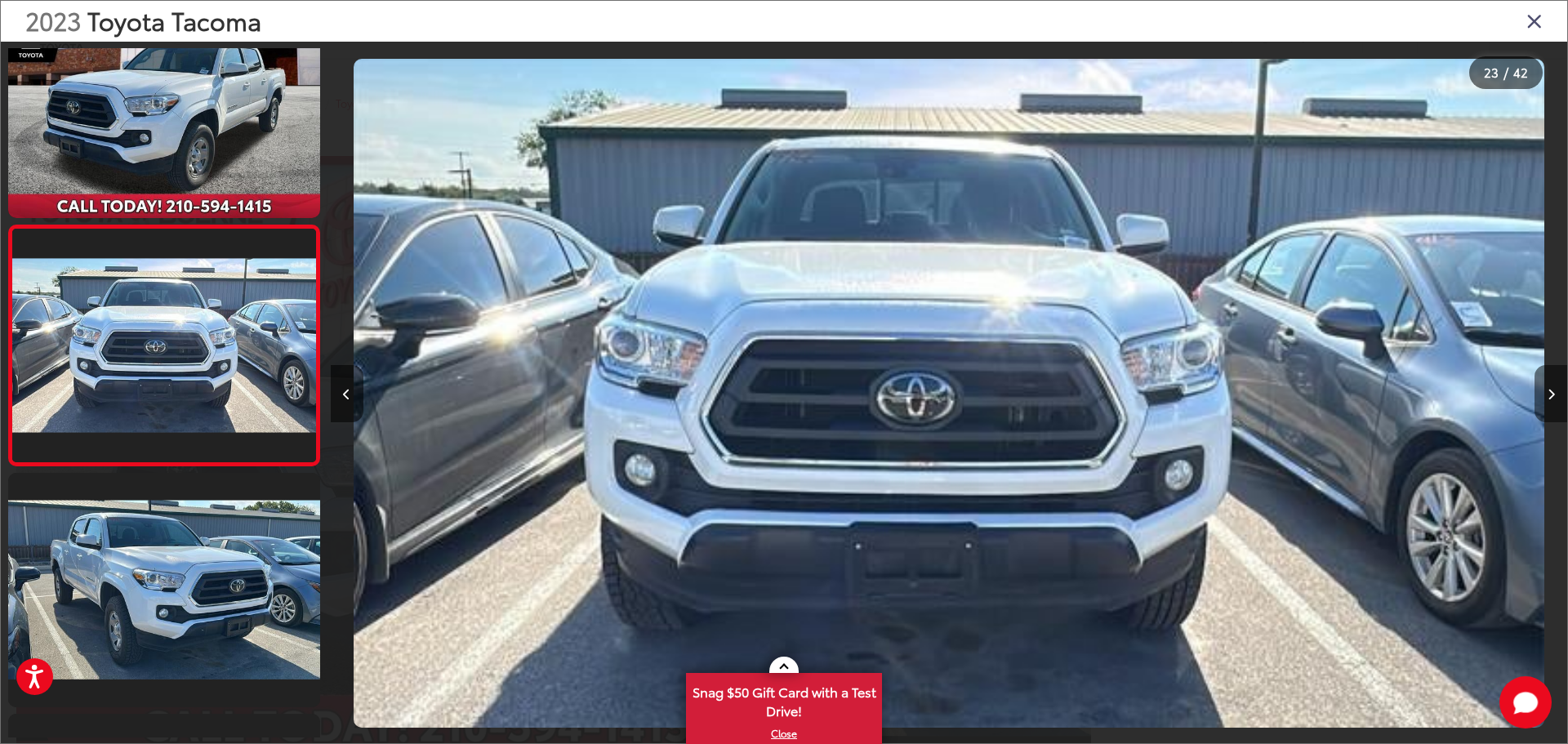
click at [1538, 402] on button "Next image" at bounding box center [1550, 393] width 32 height 57
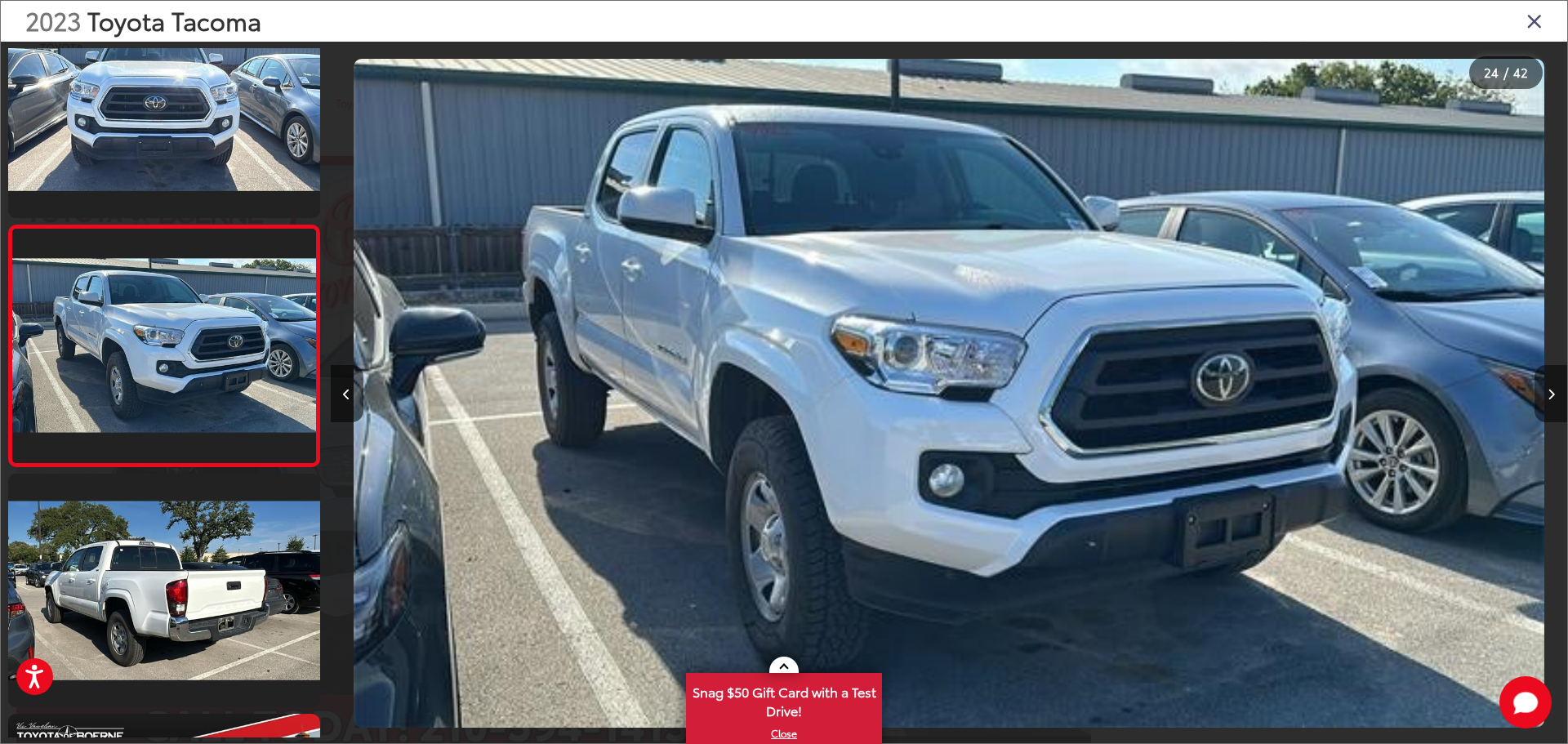
click at [1538, 402] on button "Next image" at bounding box center [1550, 393] width 32 height 57
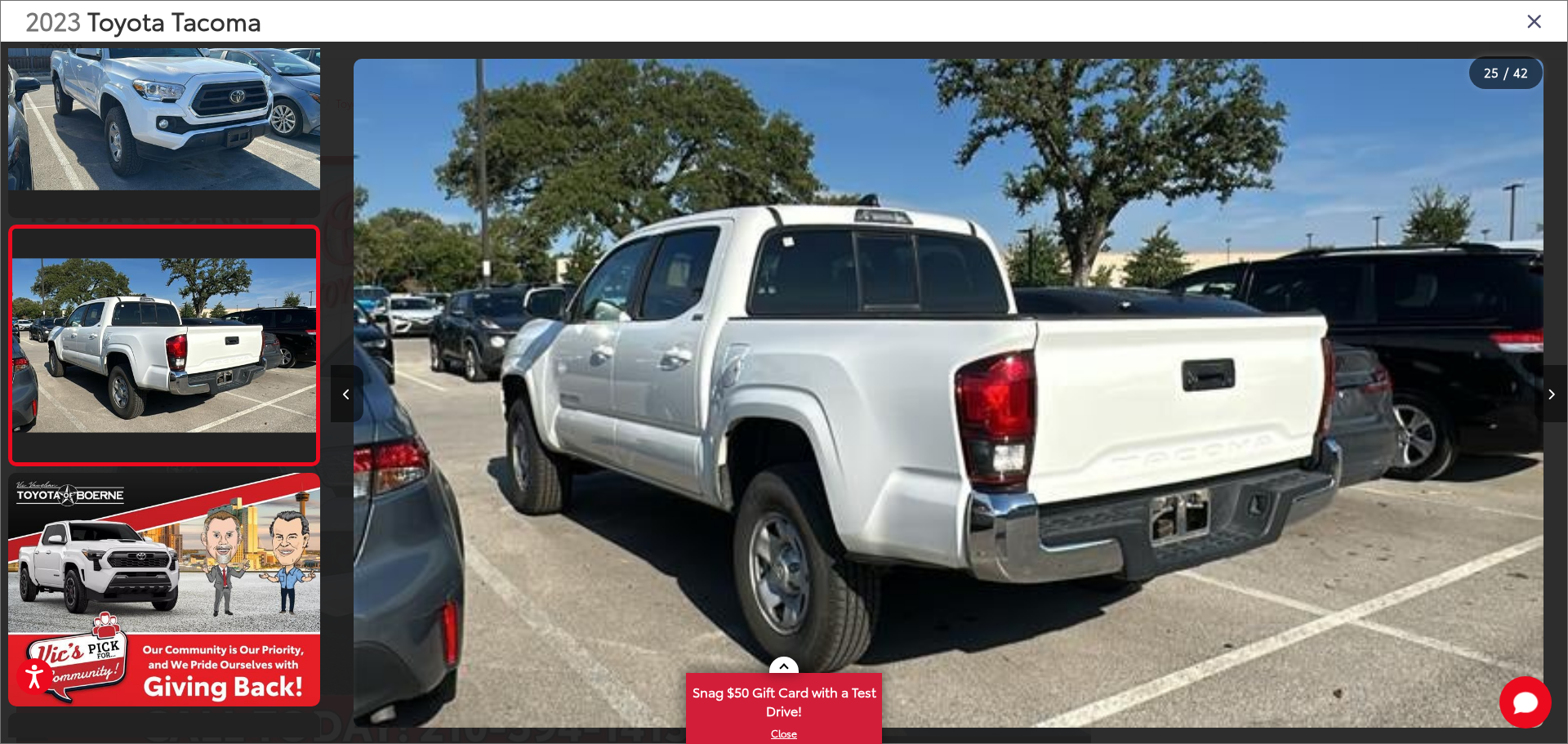
click at [1538, 402] on button "Next image" at bounding box center [1550, 393] width 32 height 57
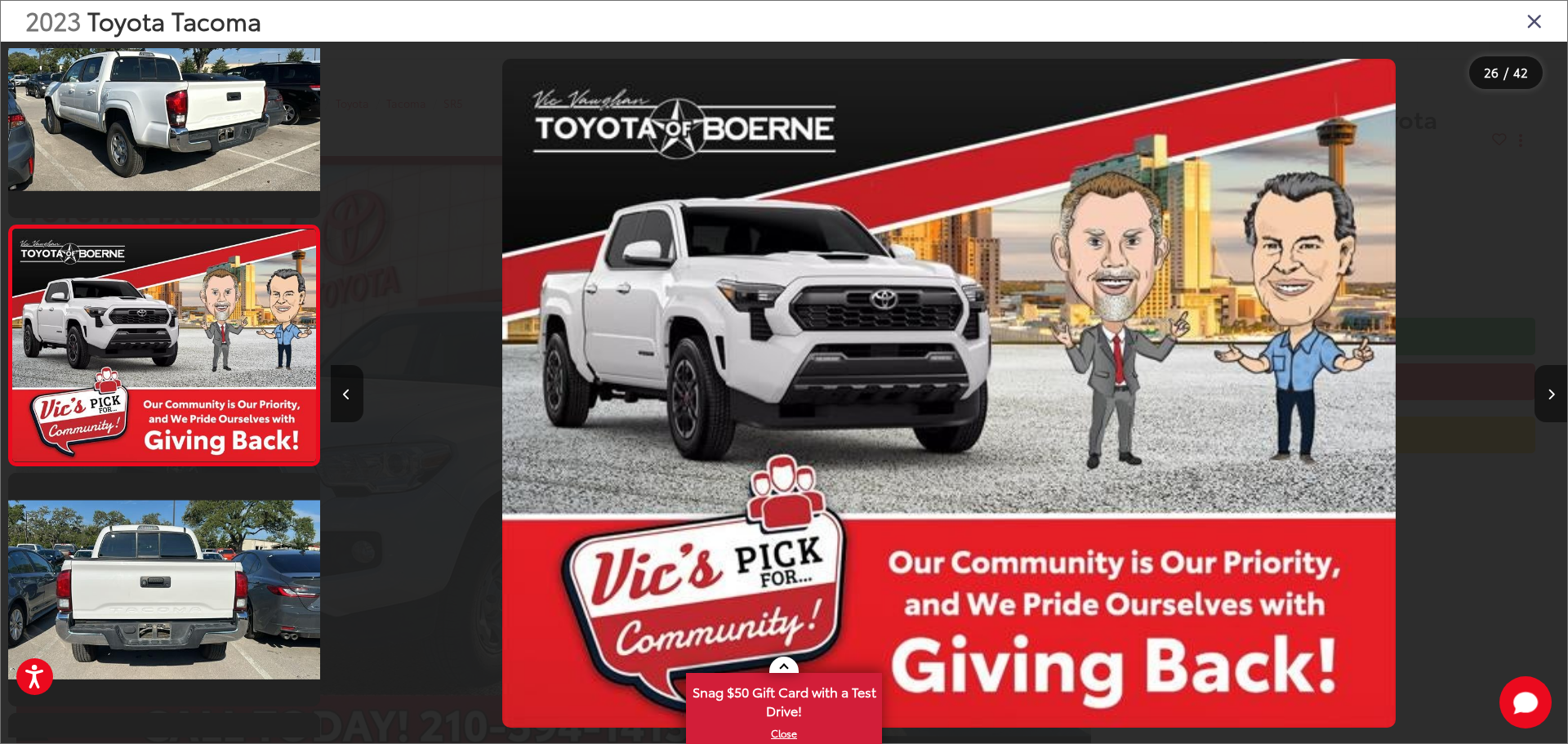
click at [1538, 402] on button "Next image" at bounding box center [1550, 393] width 32 height 57
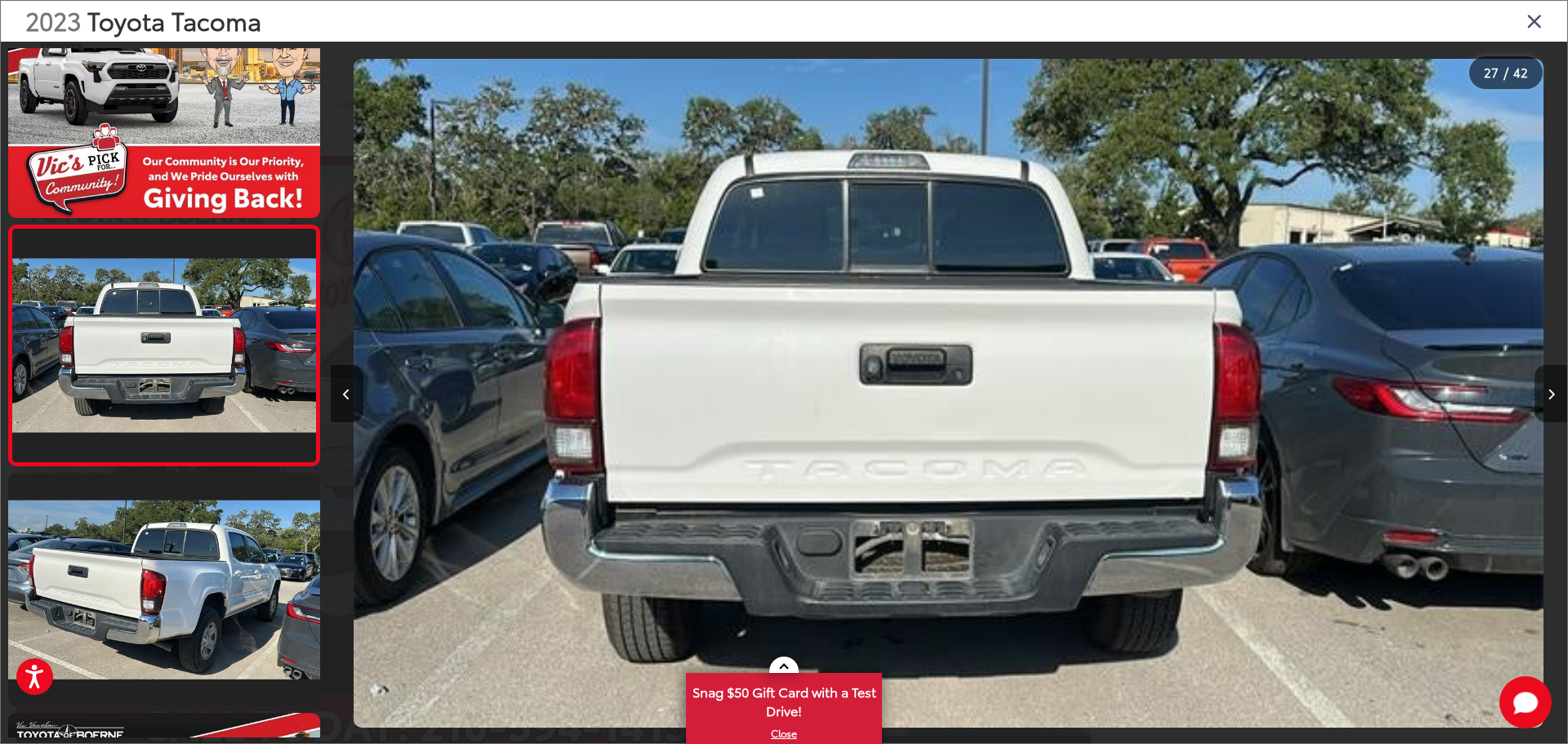
click at [1538, 402] on button "Next image" at bounding box center [1550, 393] width 32 height 57
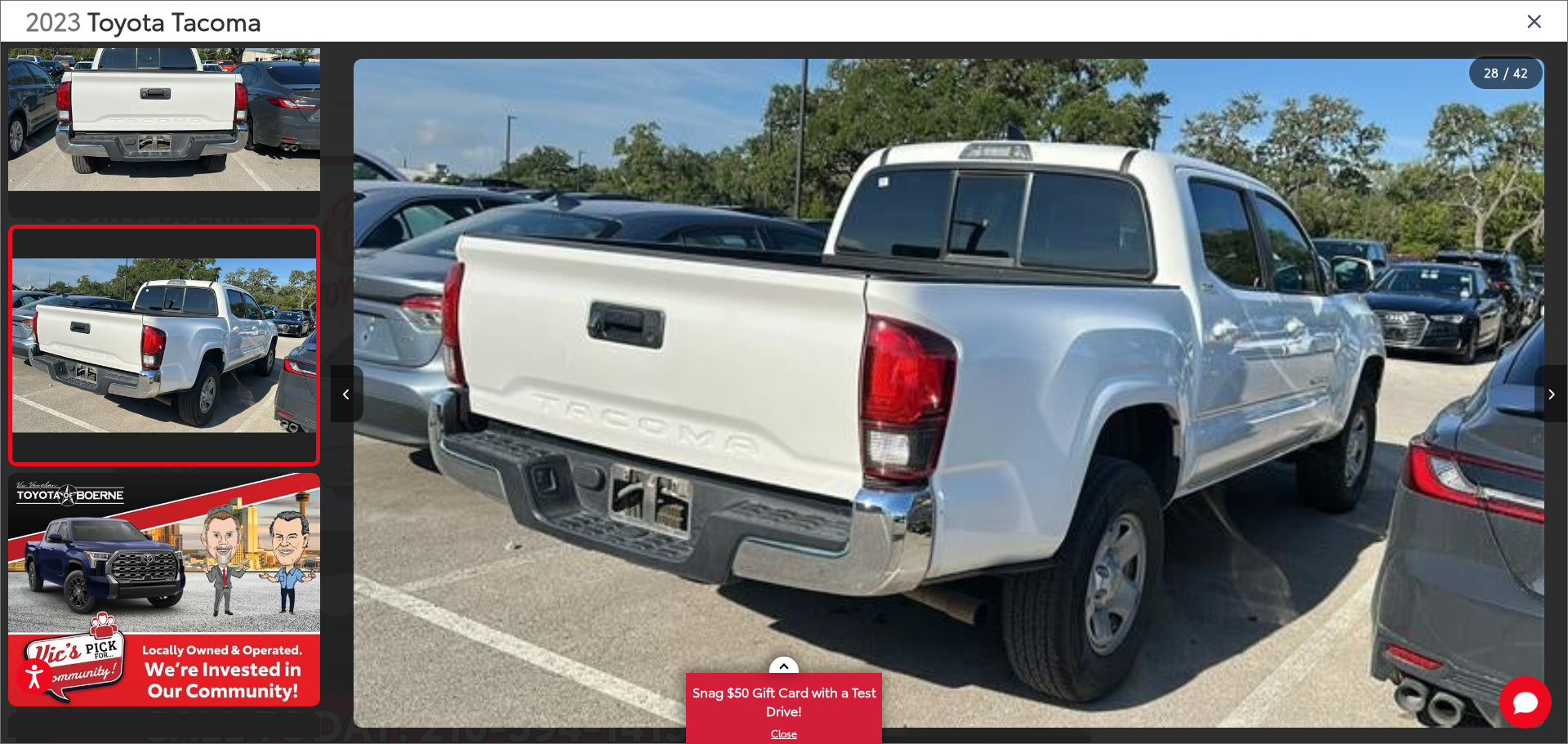
click at [1538, 402] on button "Next image" at bounding box center [1550, 393] width 32 height 57
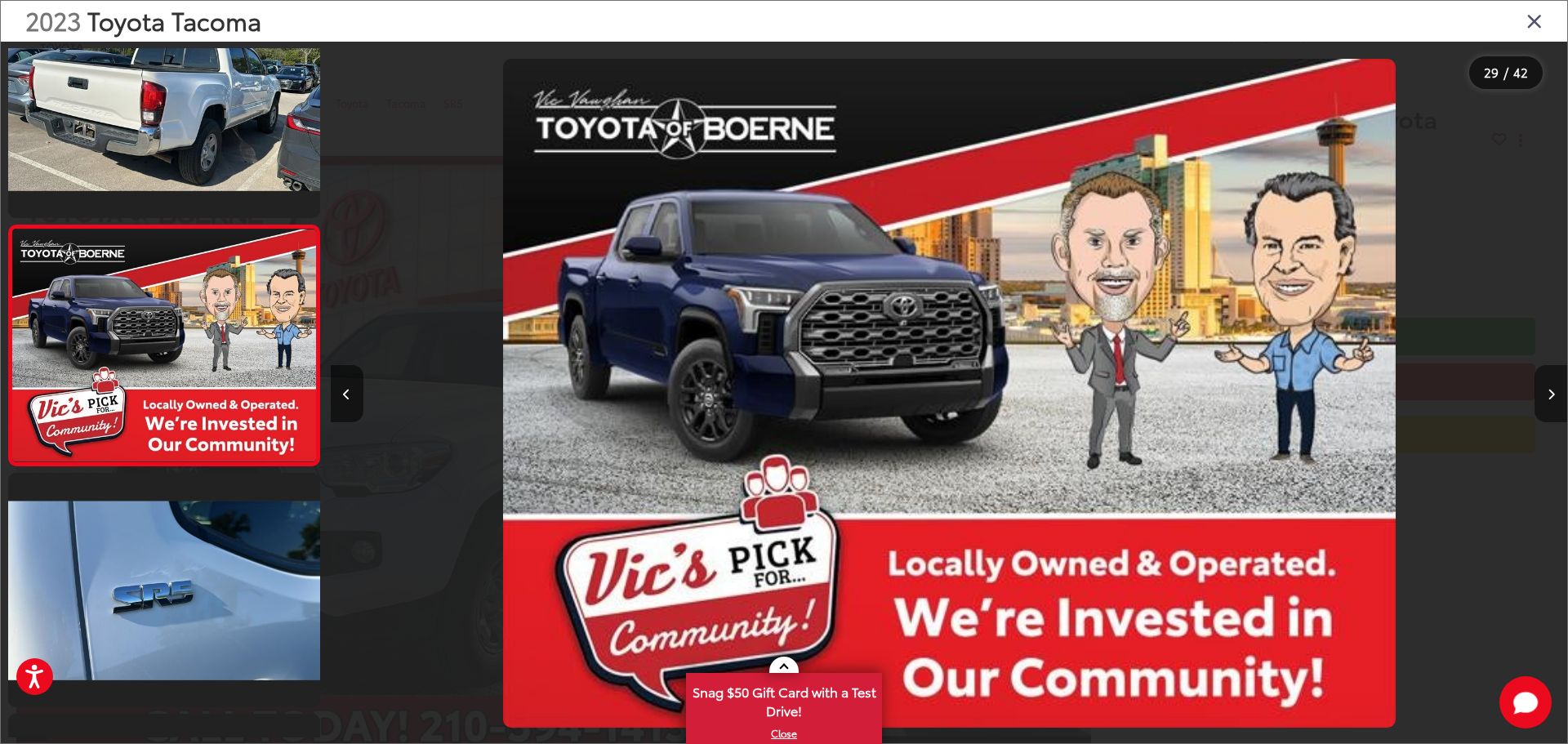
click at [1538, 402] on button "Next image" at bounding box center [1550, 393] width 32 height 57
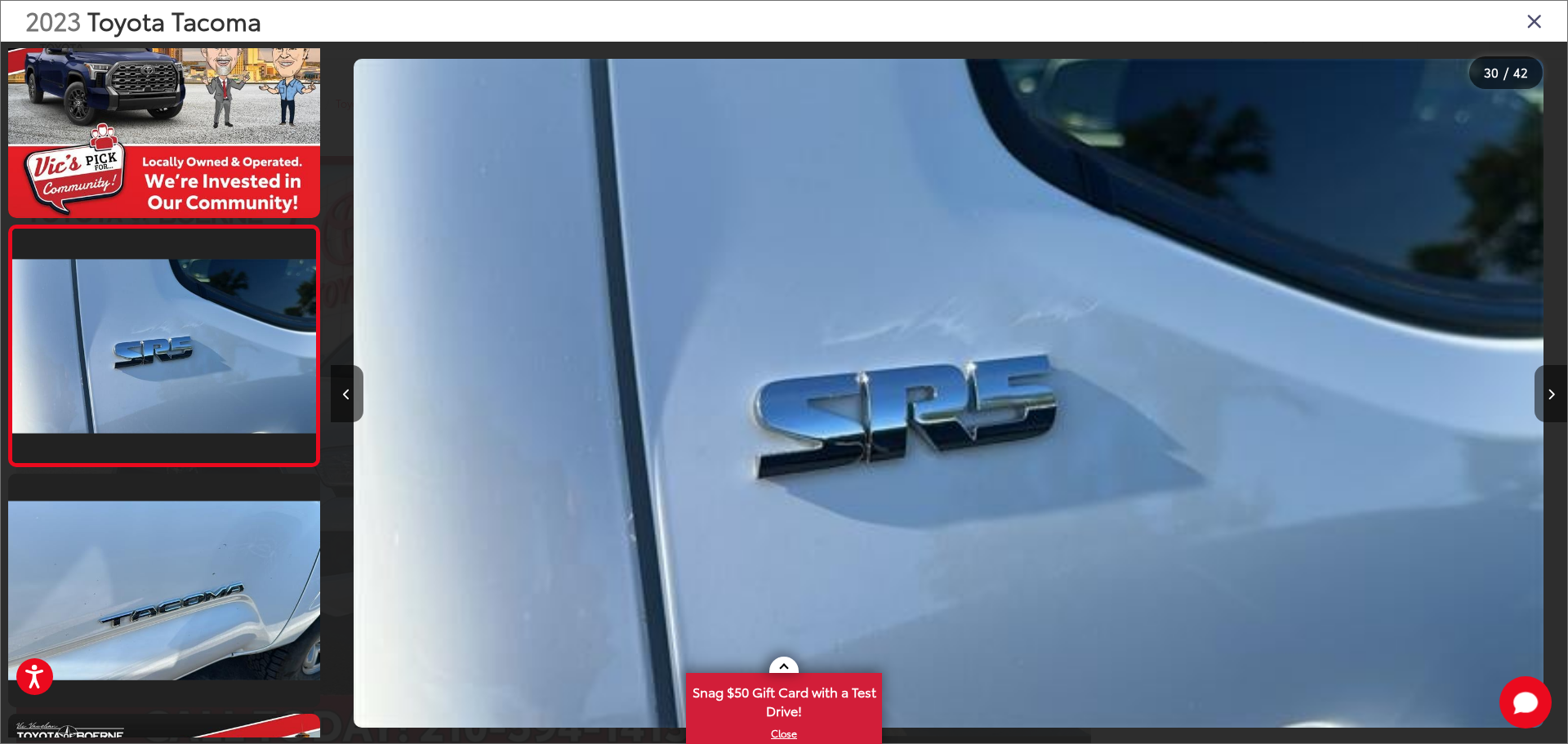
click at [1538, 402] on button "Next image" at bounding box center [1550, 393] width 32 height 57
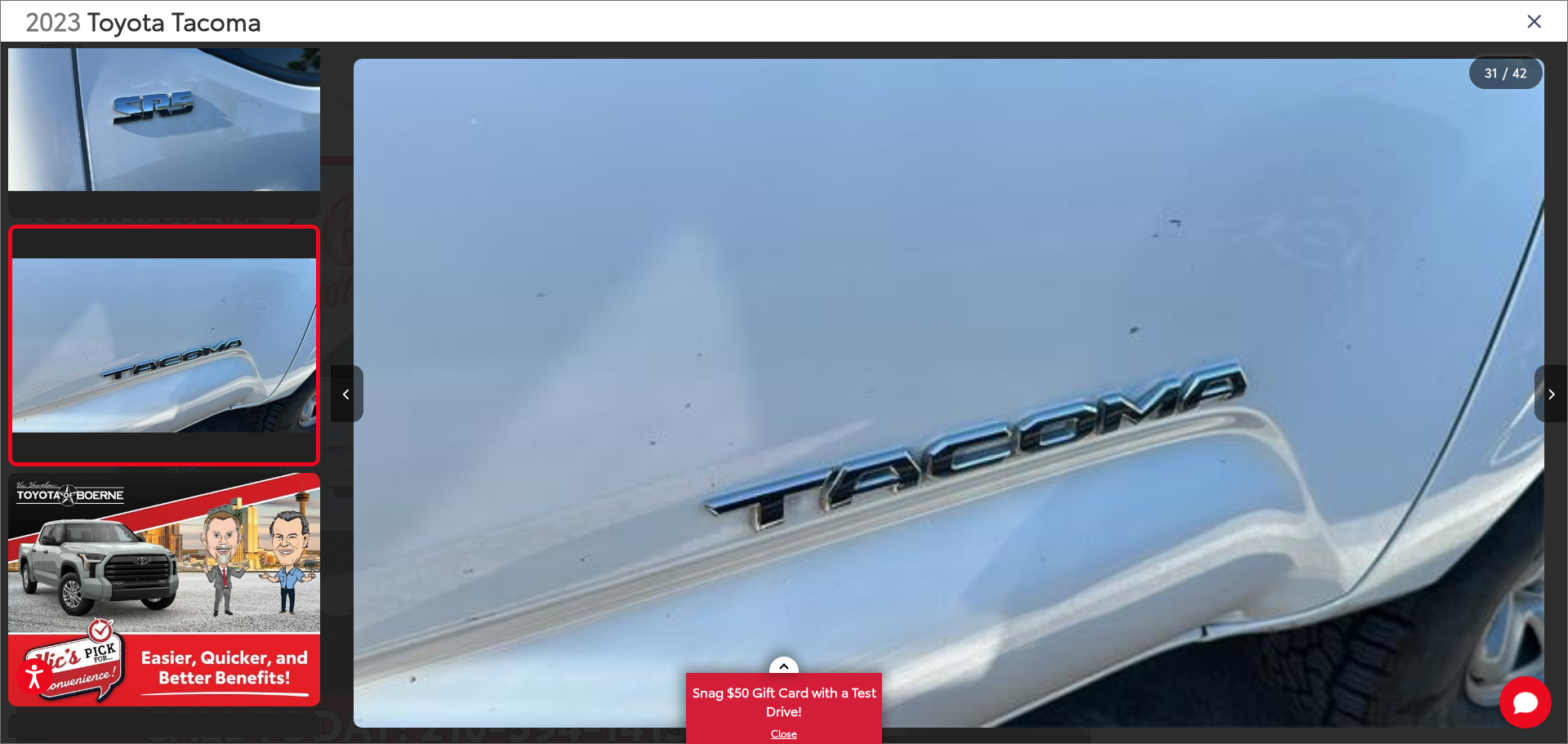
click at [1538, 402] on button "Next image" at bounding box center [1550, 393] width 32 height 57
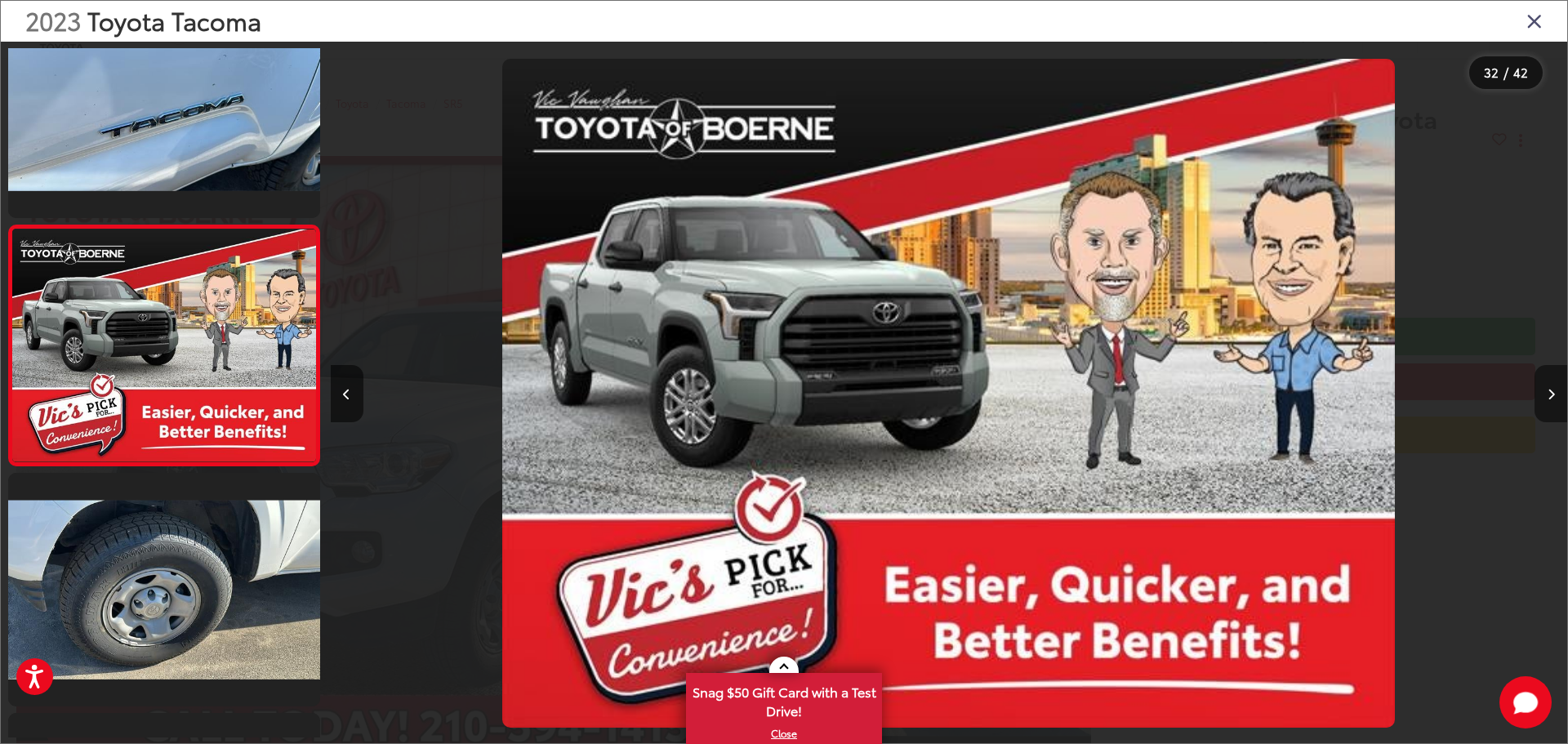
click at [1538, 402] on button "Next image" at bounding box center [1550, 393] width 32 height 57
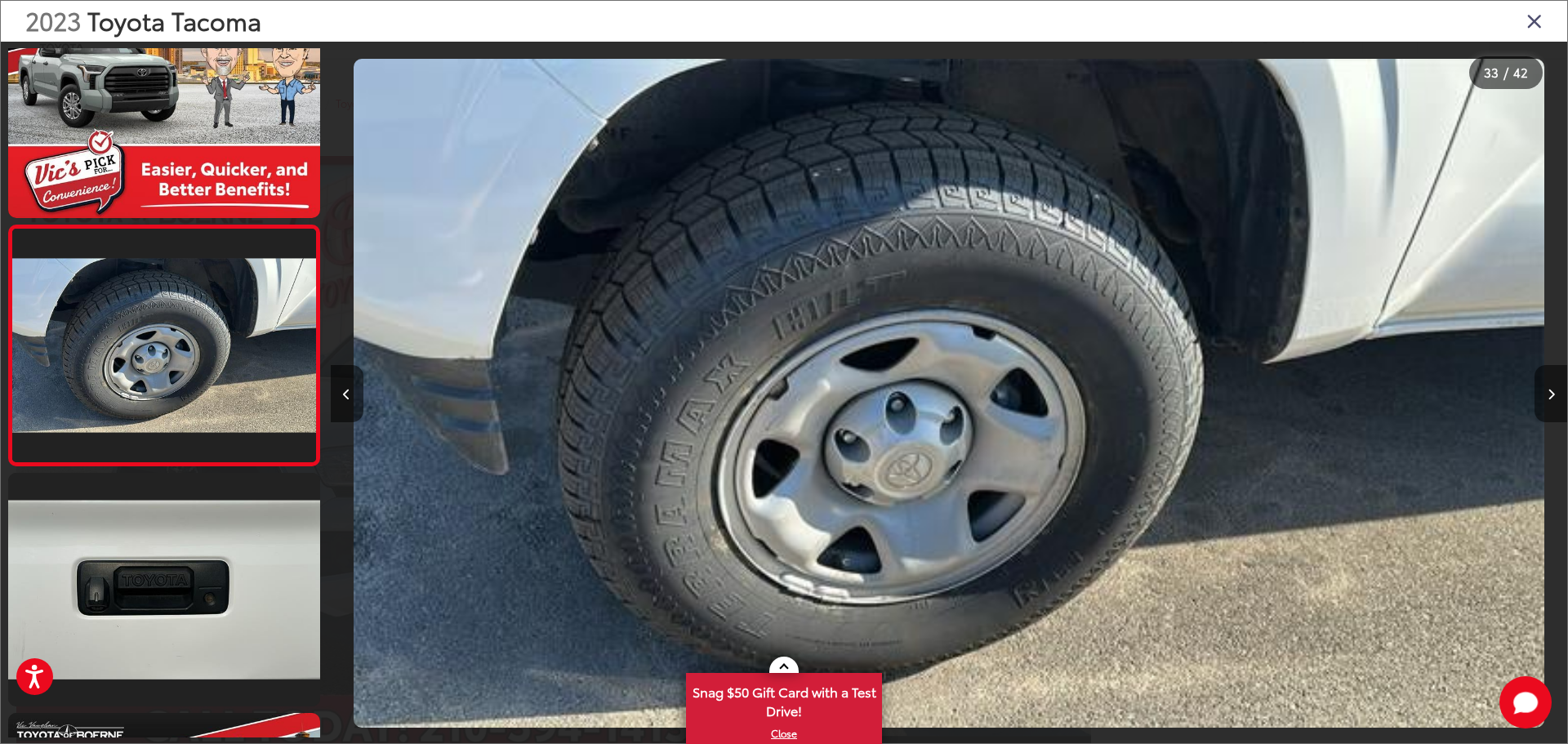
click at [1538, 402] on button "Next image" at bounding box center [1550, 393] width 32 height 57
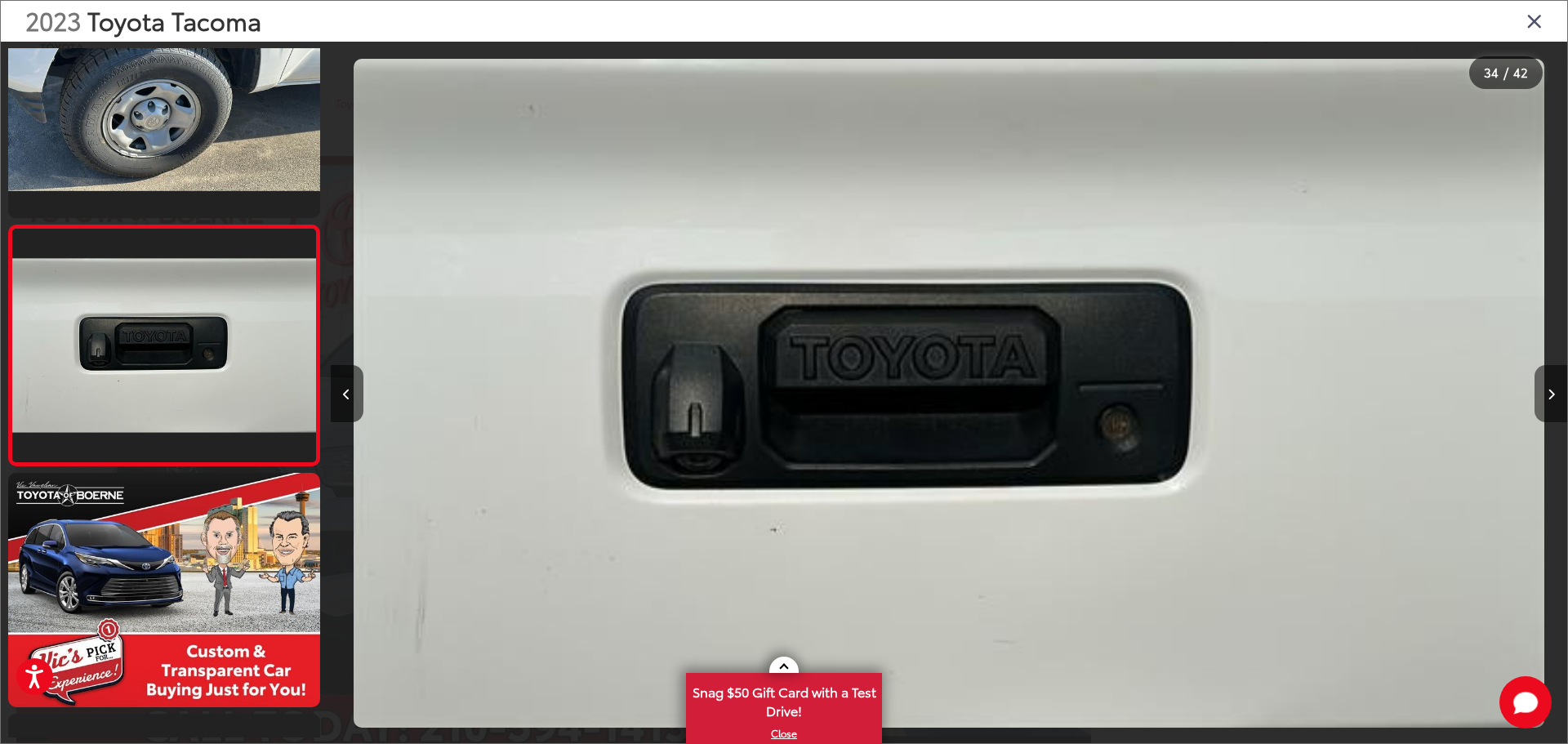
click at [1538, 402] on button "Next image" at bounding box center [1550, 393] width 32 height 57
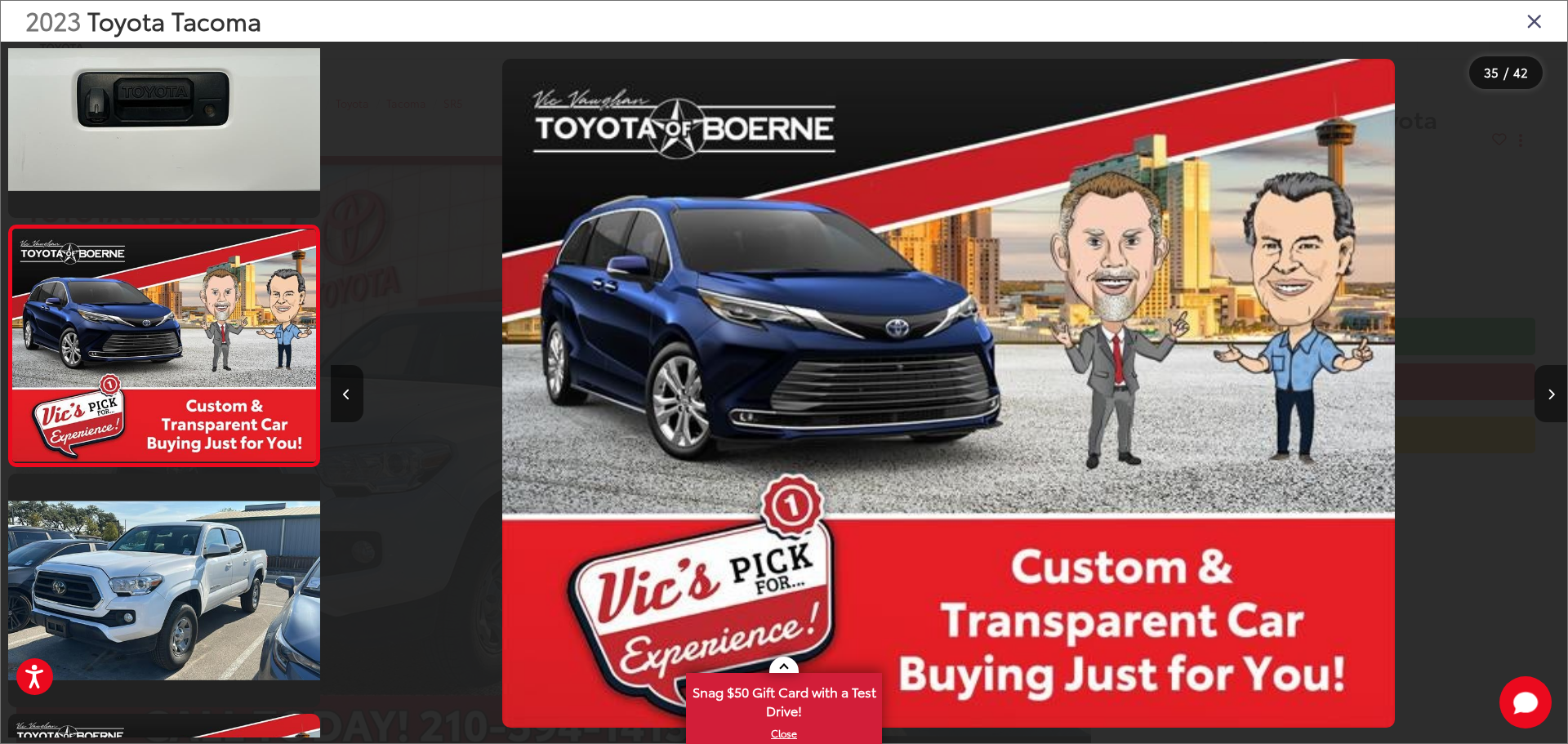
click at [1538, 402] on button "Next image" at bounding box center [1550, 393] width 32 height 57
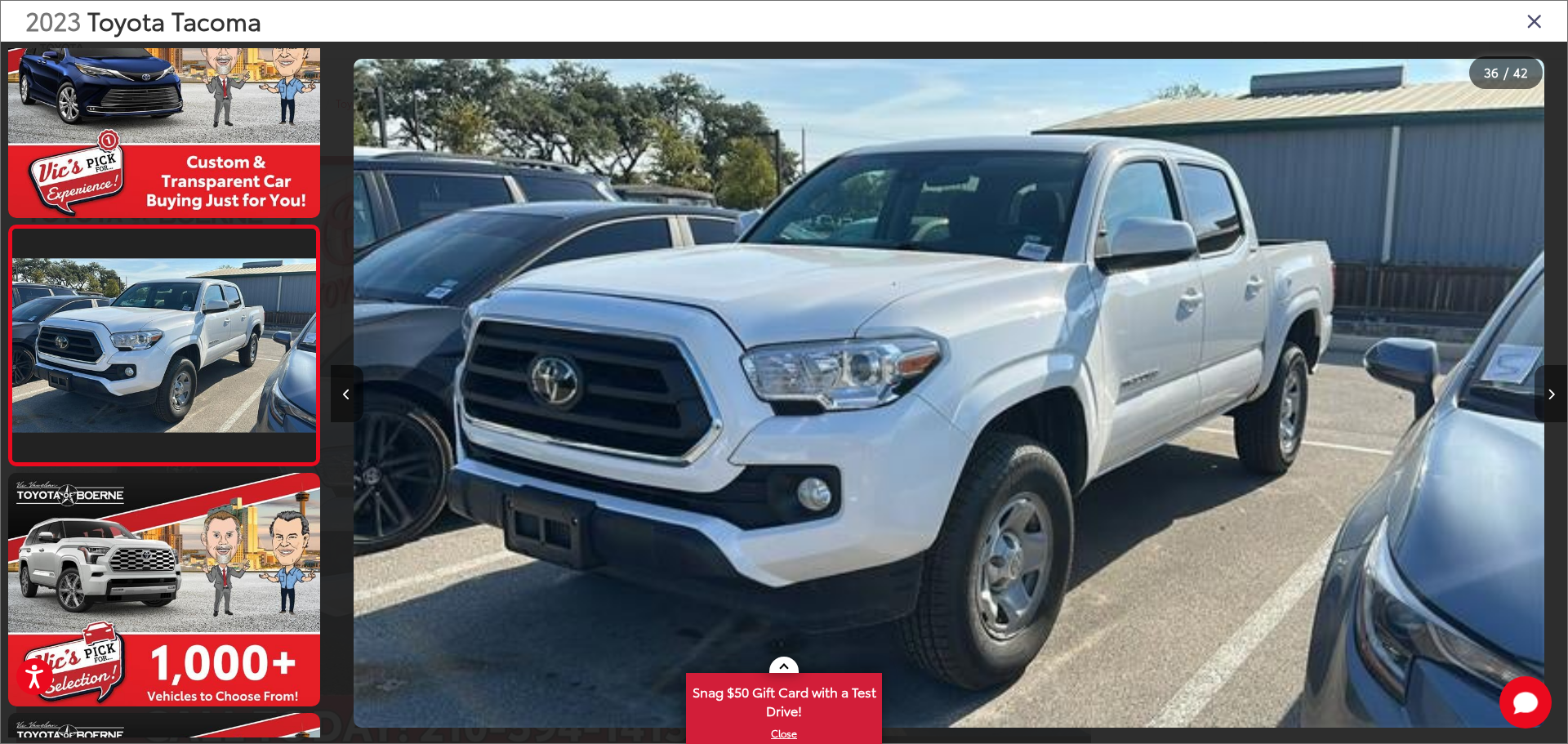
click at [1538, 402] on button "Next image" at bounding box center [1550, 393] width 32 height 57
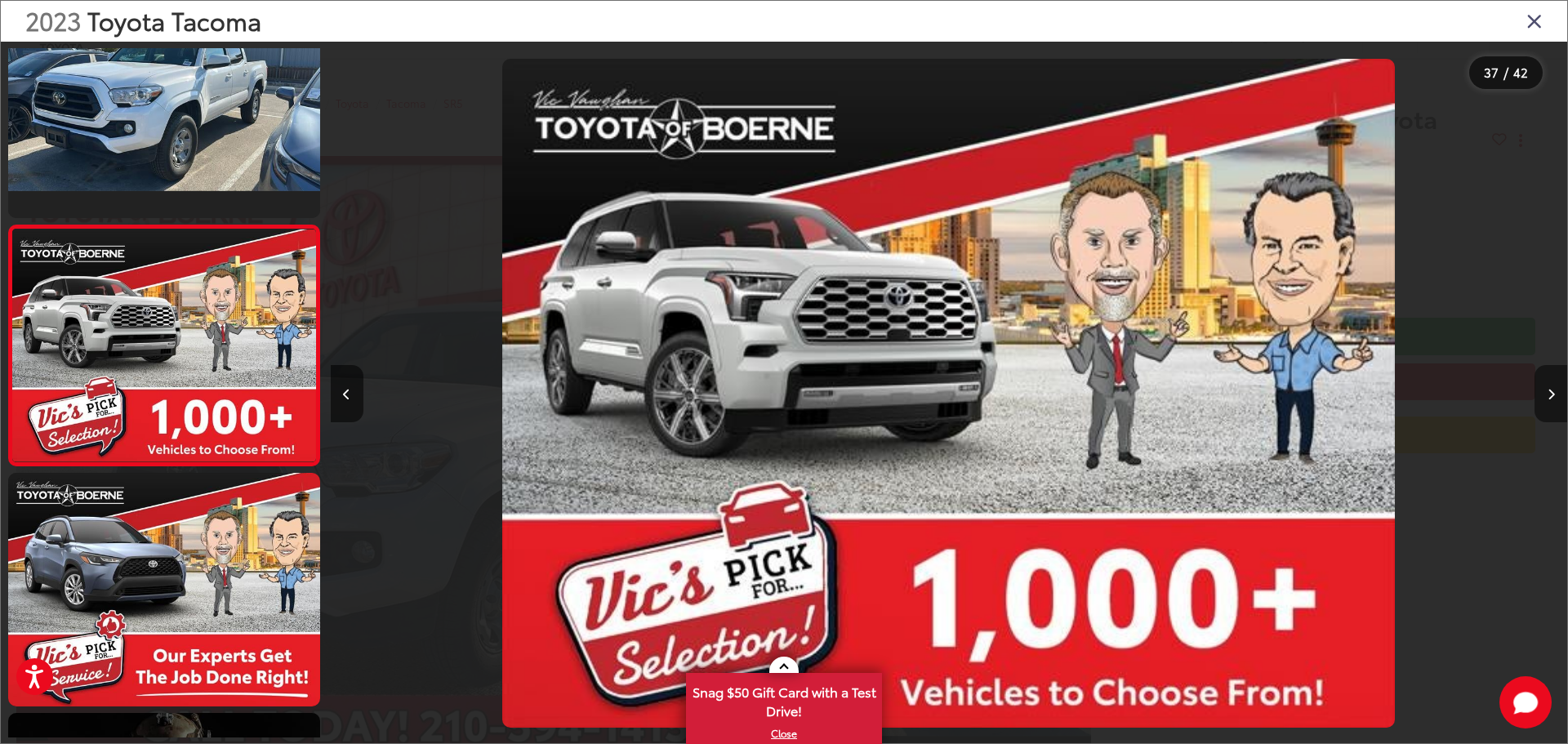
click at [1538, 402] on button "Next image" at bounding box center [1550, 393] width 32 height 57
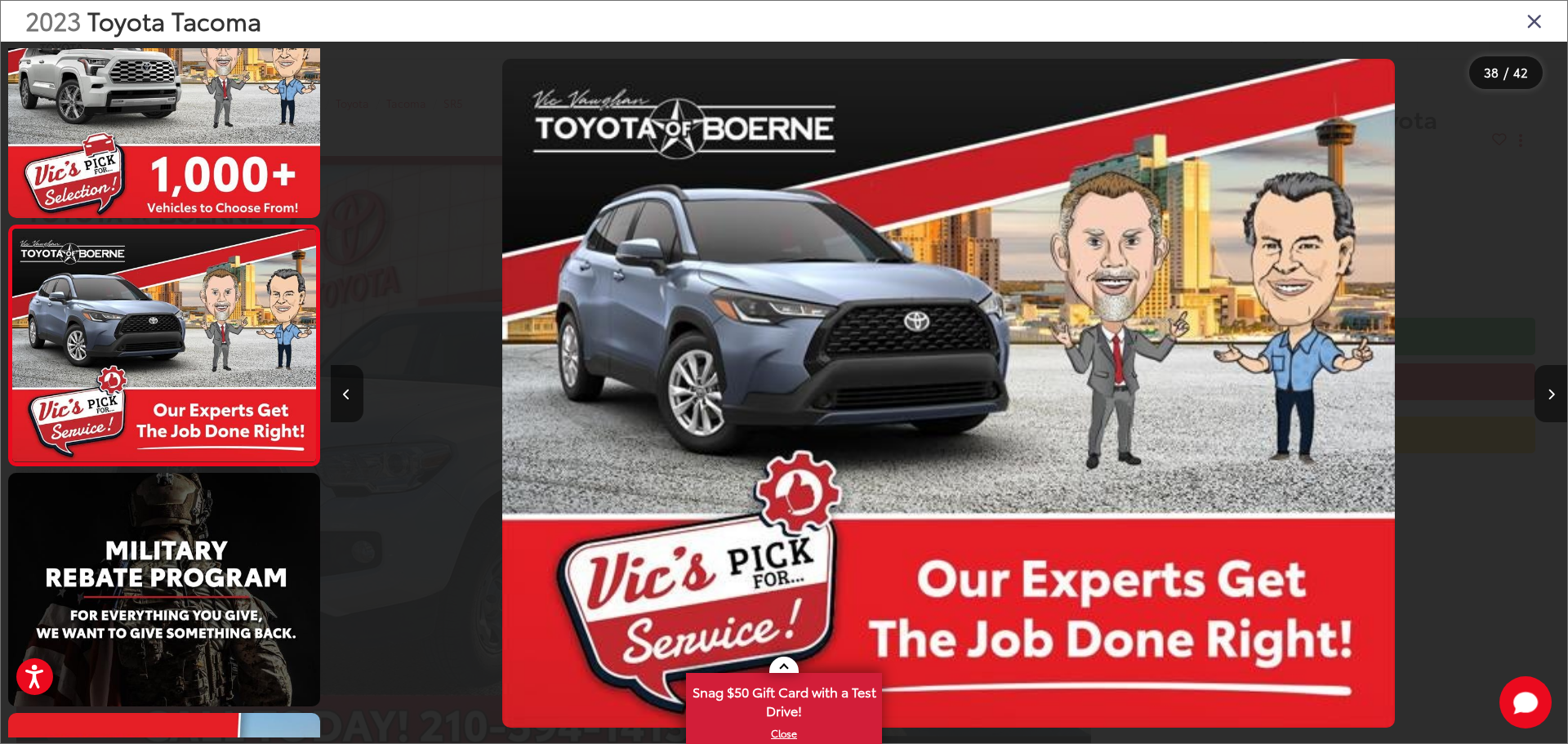
click at [1538, 402] on button "Next image" at bounding box center [1550, 393] width 32 height 57
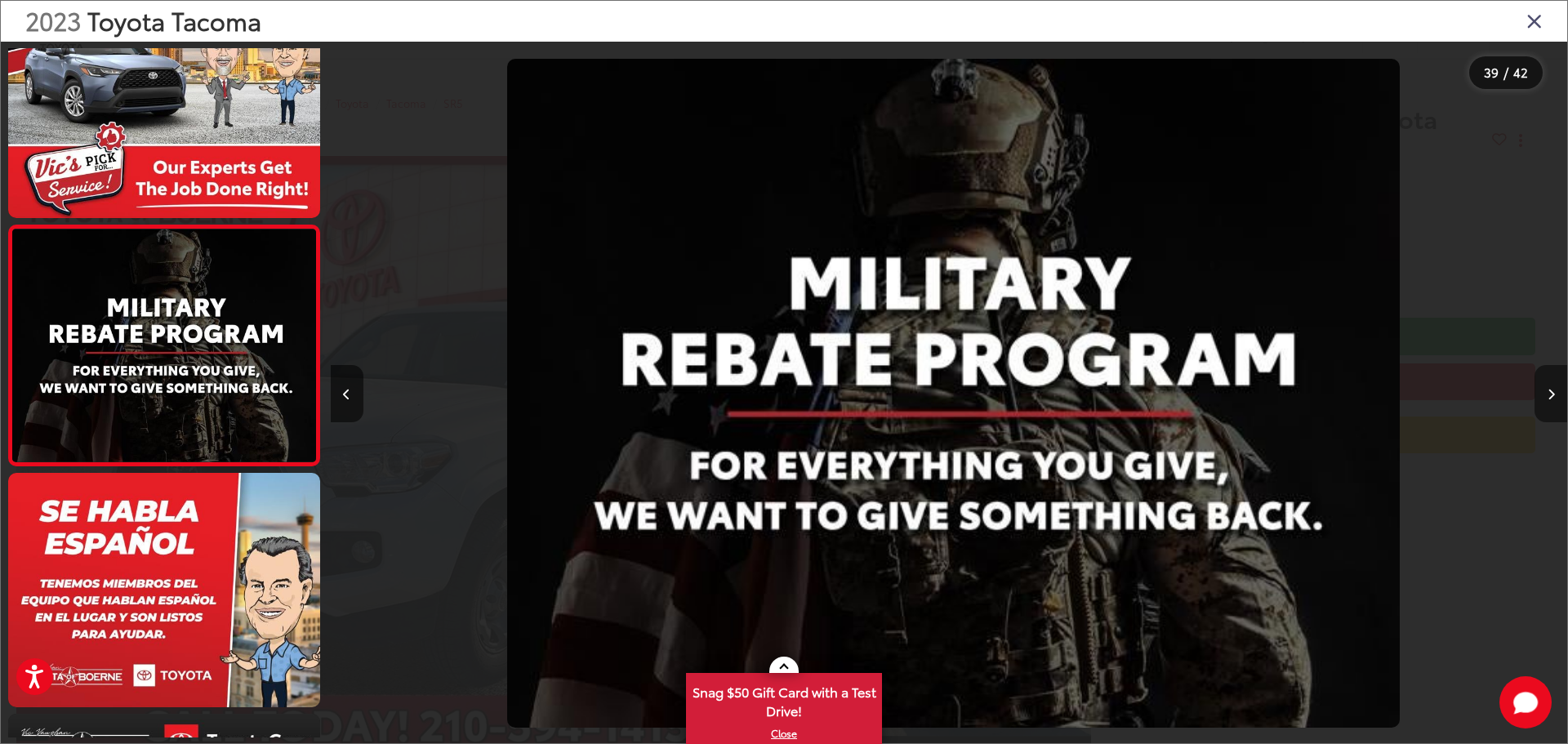
click at [1538, 402] on button "Next image" at bounding box center [1550, 393] width 32 height 57
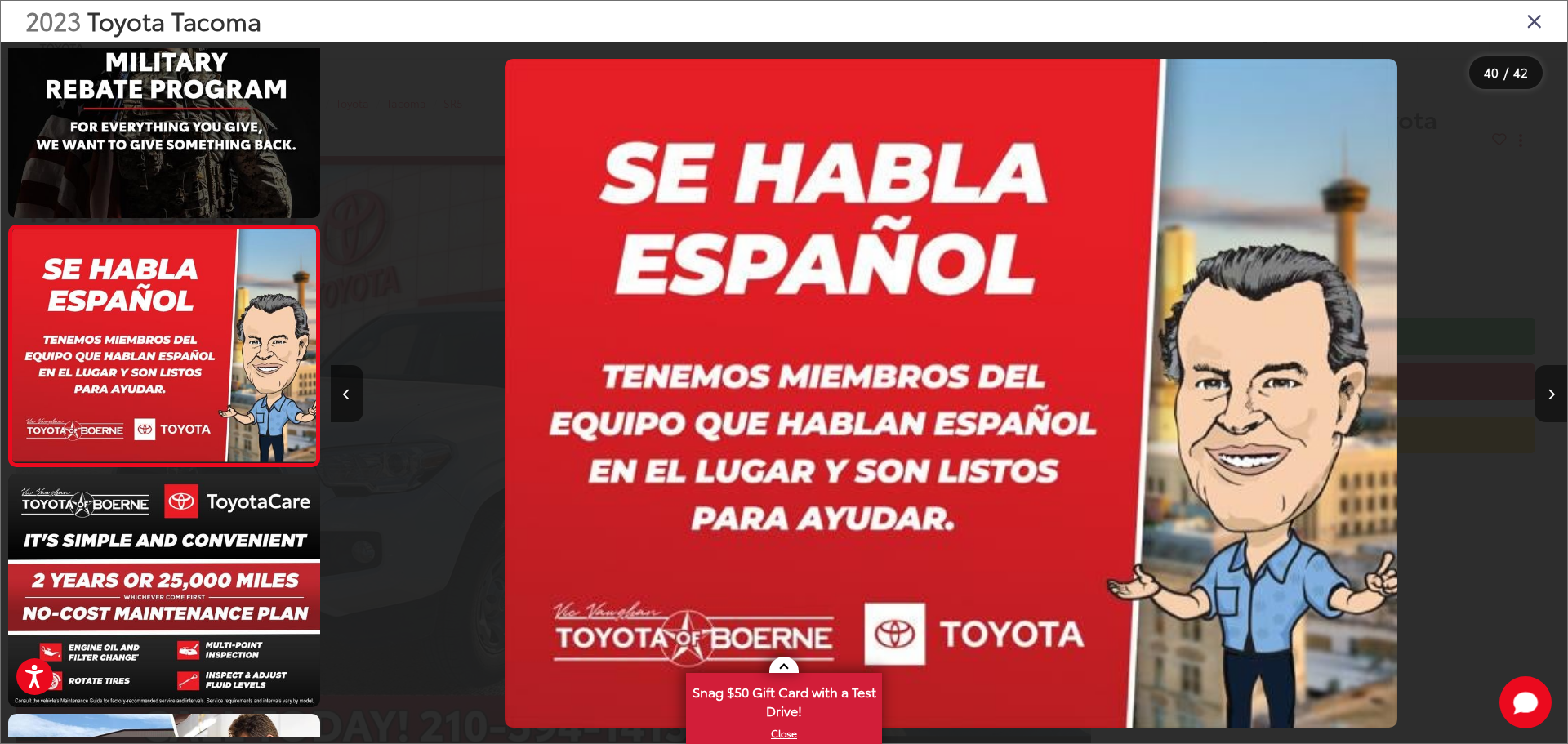
click at [1538, 402] on button "Next image" at bounding box center [1550, 393] width 32 height 57
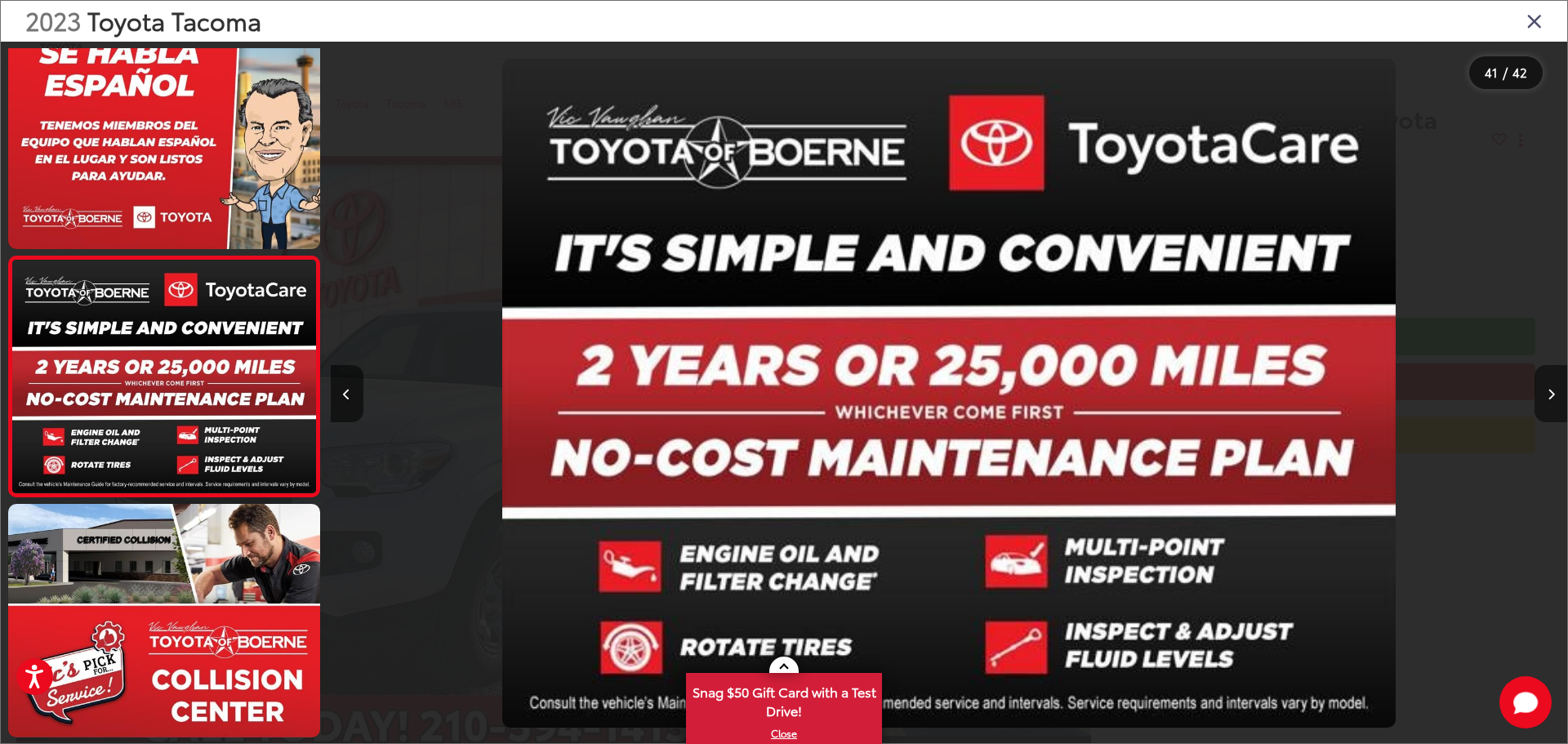
click at [1538, 402] on button "Next image" at bounding box center [1550, 393] width 32 height 57
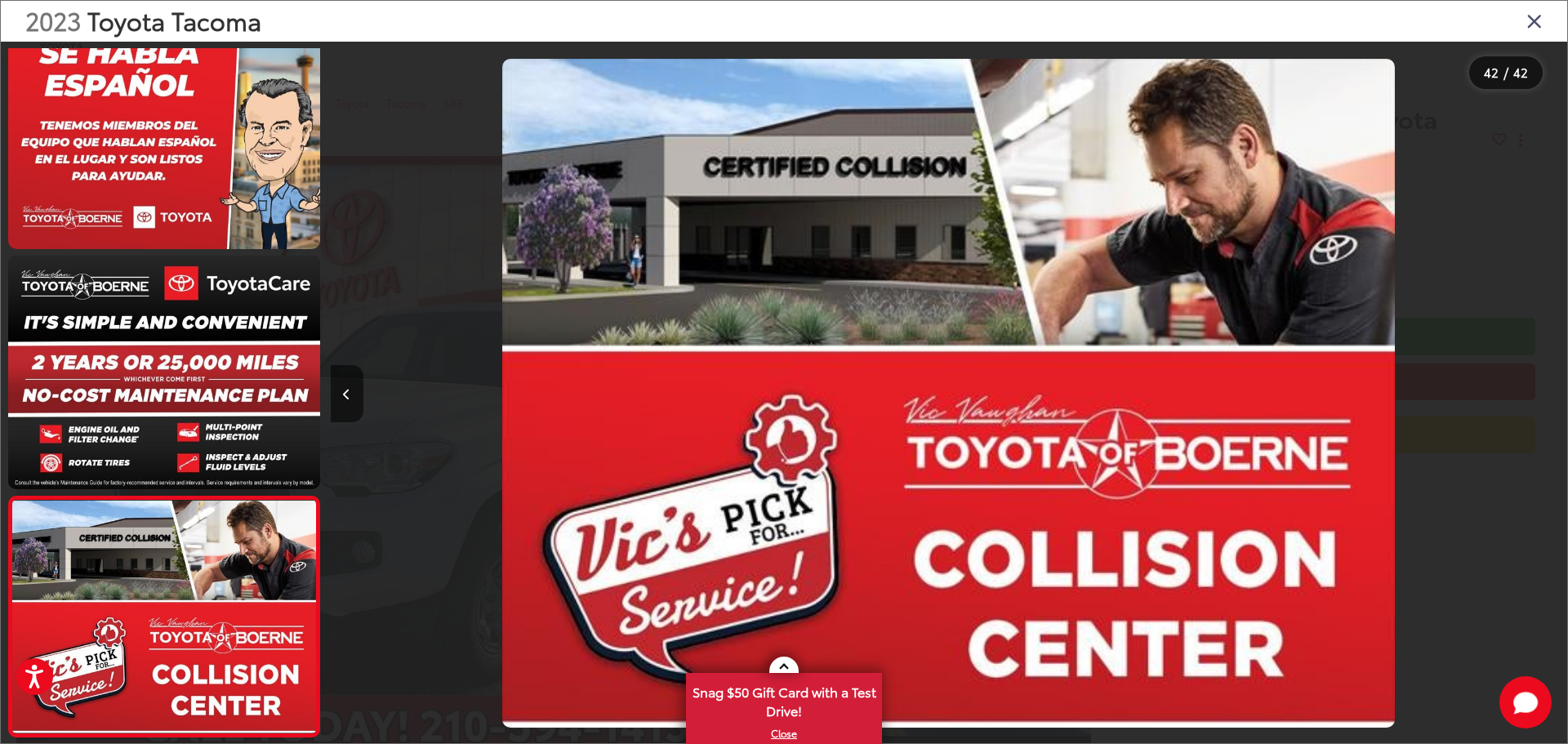
click at [1537, 402] on div at bounding box center [1412, 392] width 309 height 702
click at [1538, 19] on icon "Close gallery" at bounding box center [1535, 20] width 17 height 21
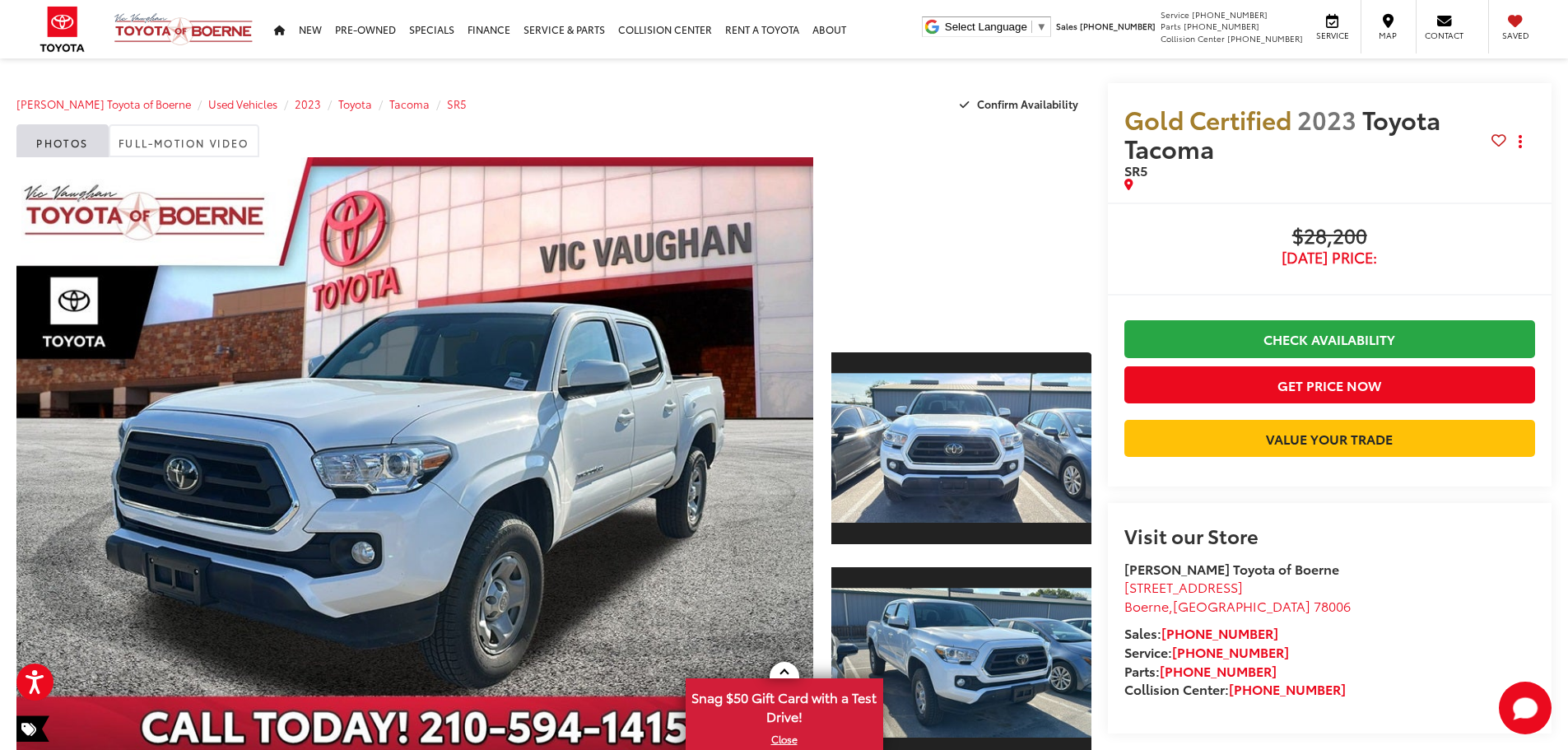
click at [956, 244] on div at bounding box center [960, 244] width 260 height 174
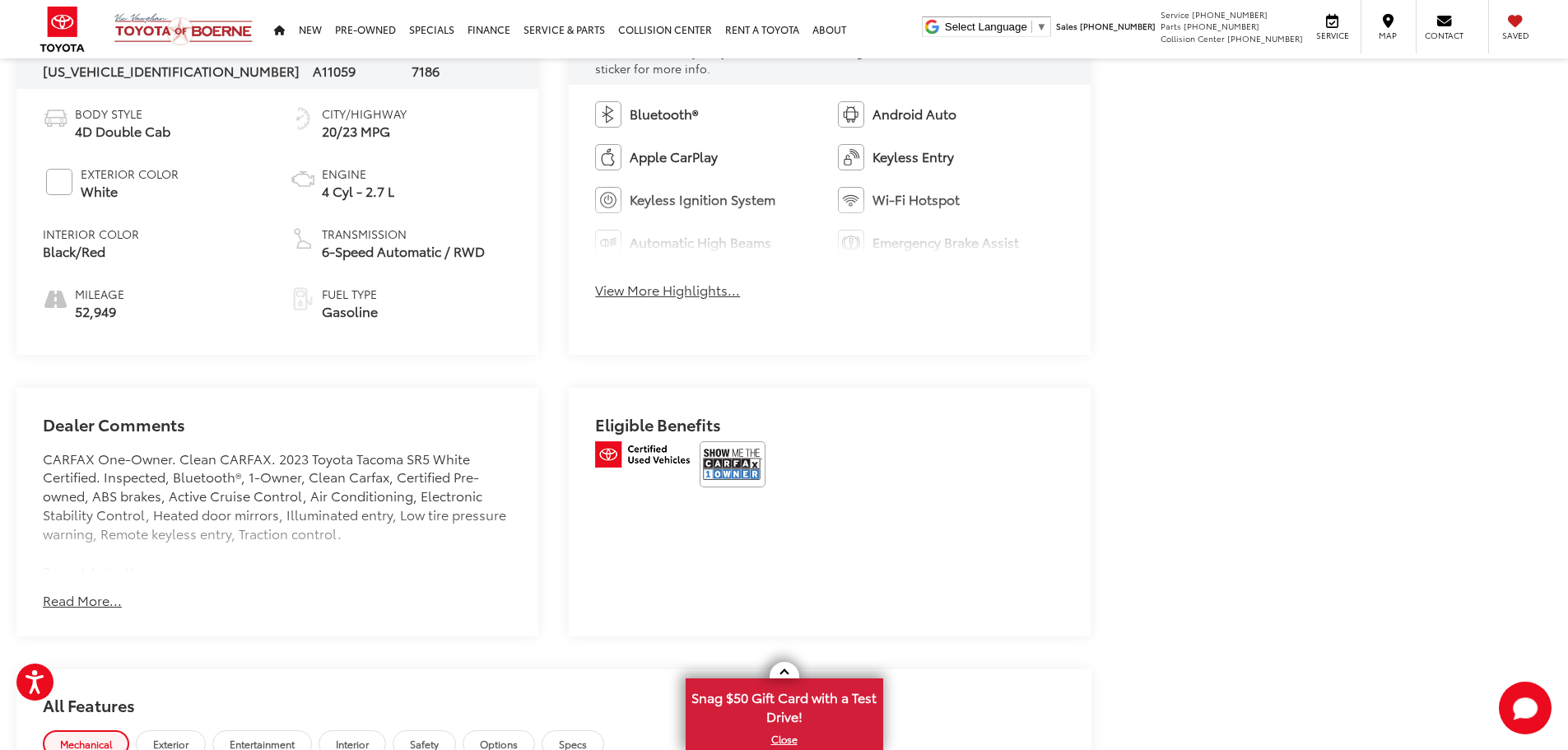
scroll to position [905, 0]
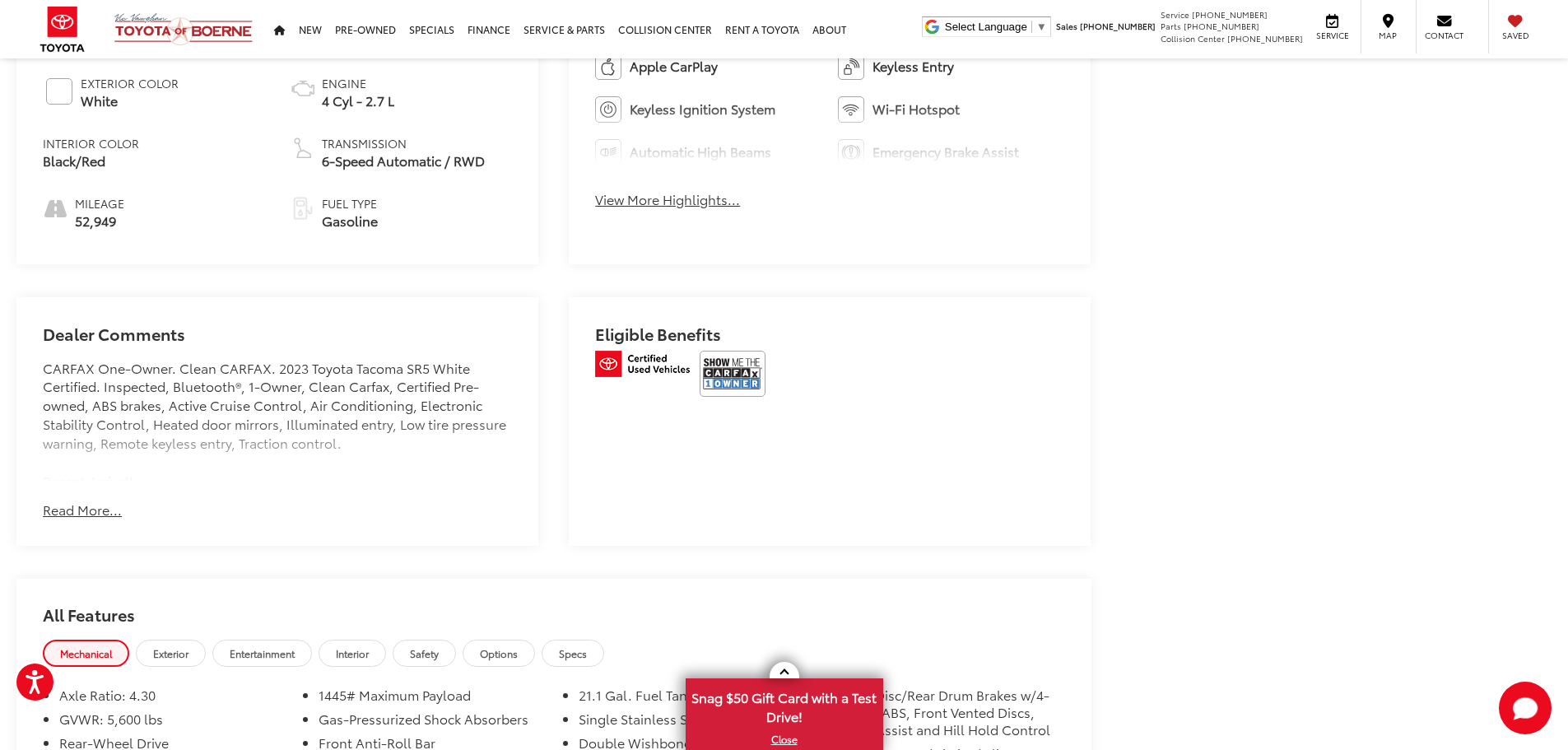
click at [62, 510] on button "Read More..." at bounding box center [82, 510] width 79 height 19
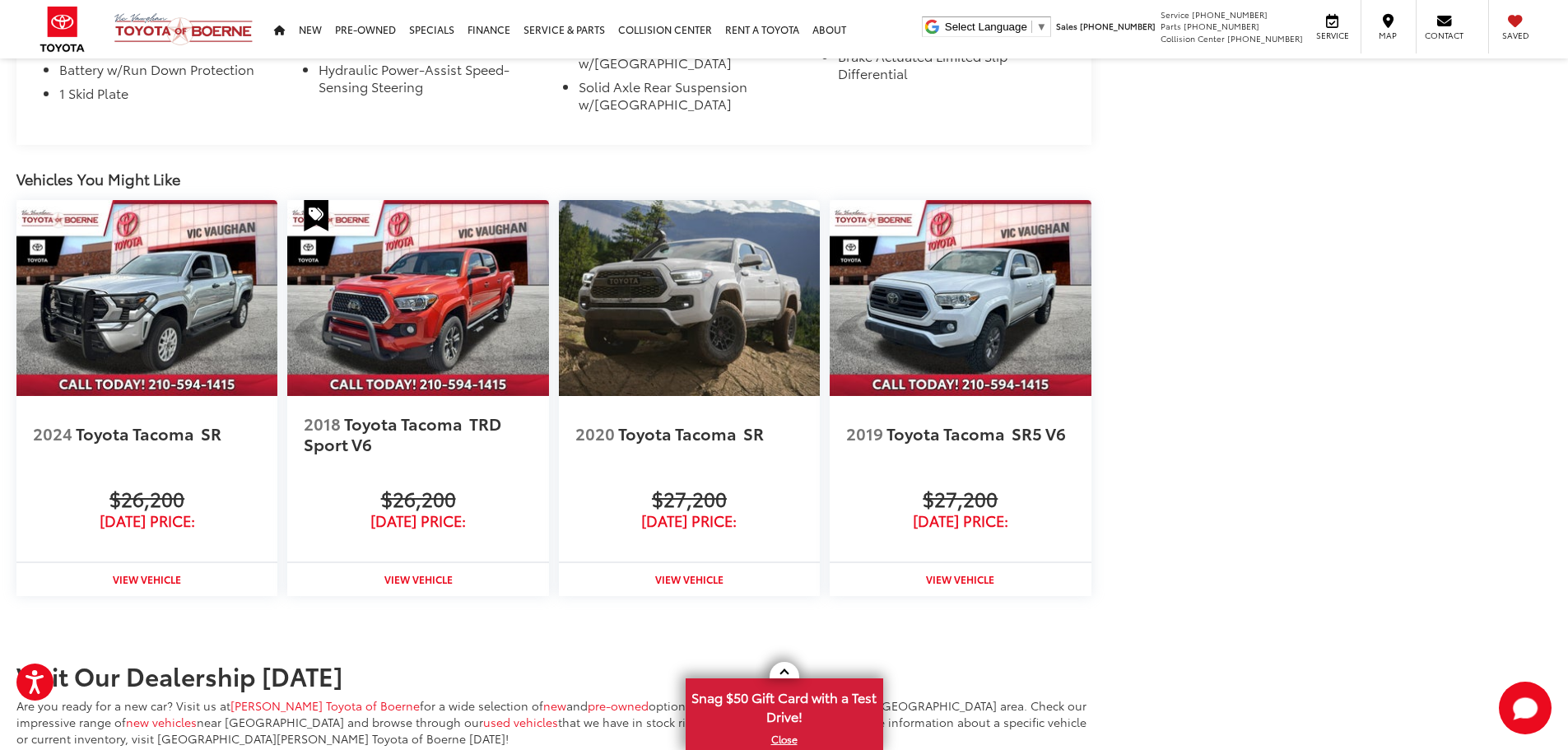
scroll to position [1893, 0]
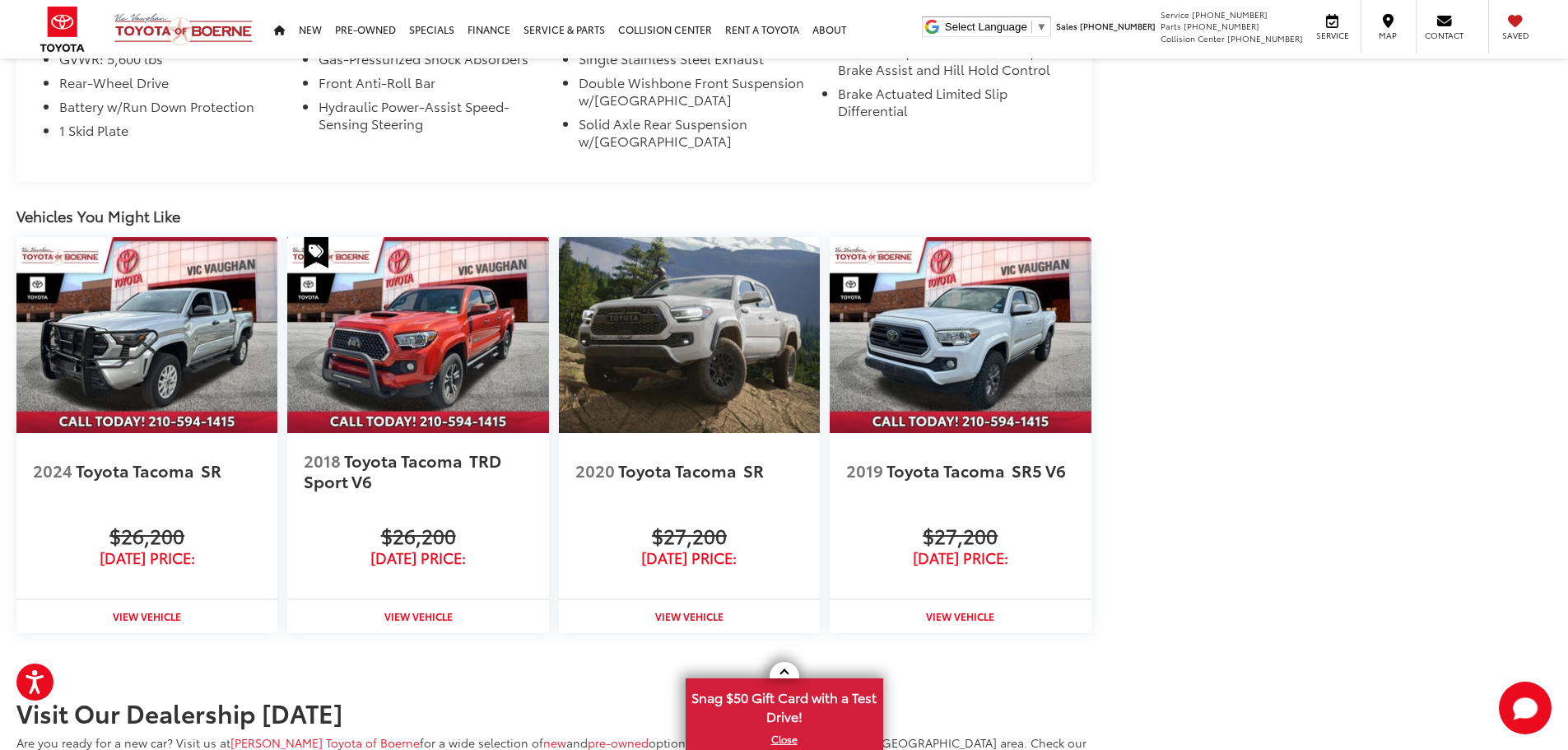
click at [389, 287] on img at bounding box center [418, 335] width 261 height 195
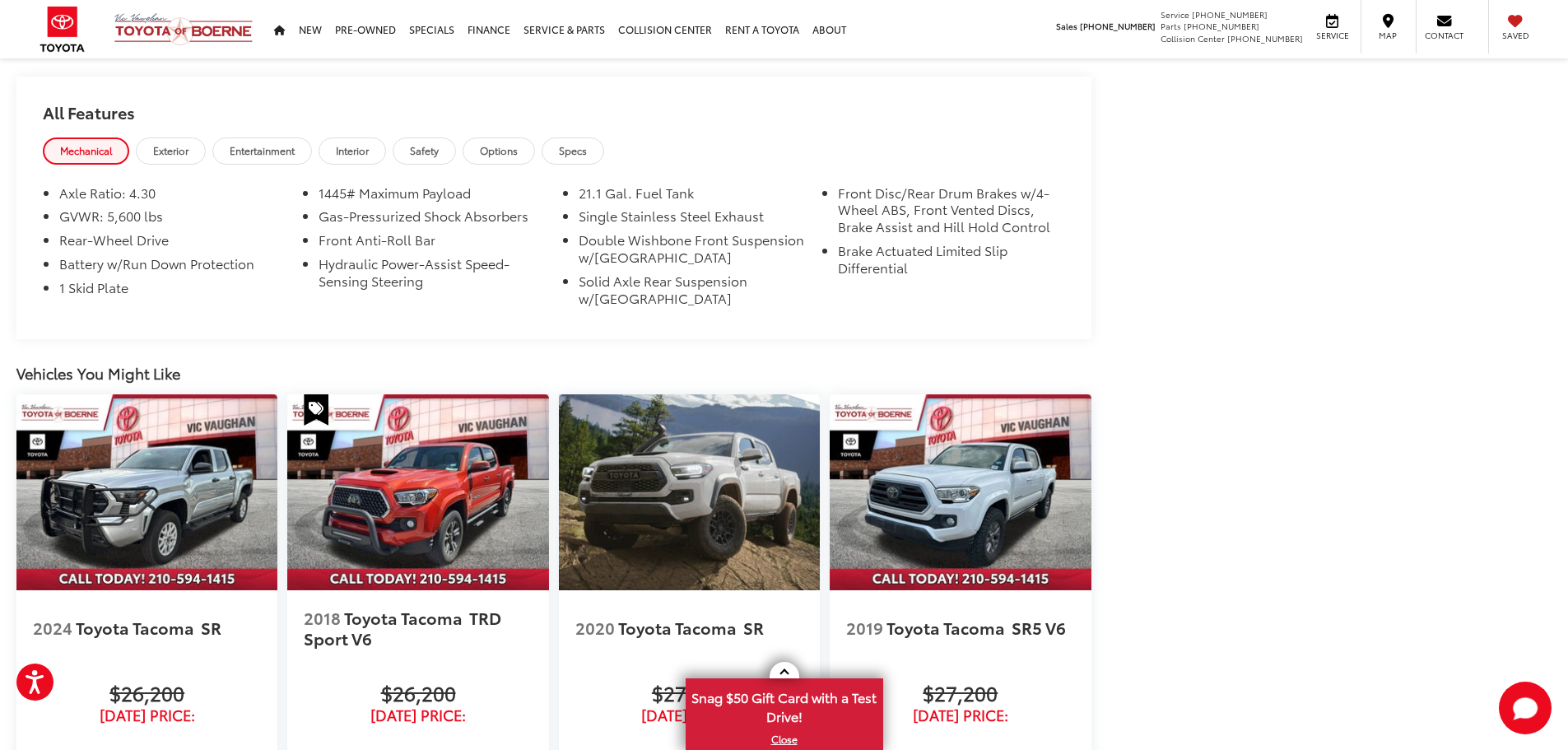
scroll to position [1723, 0]
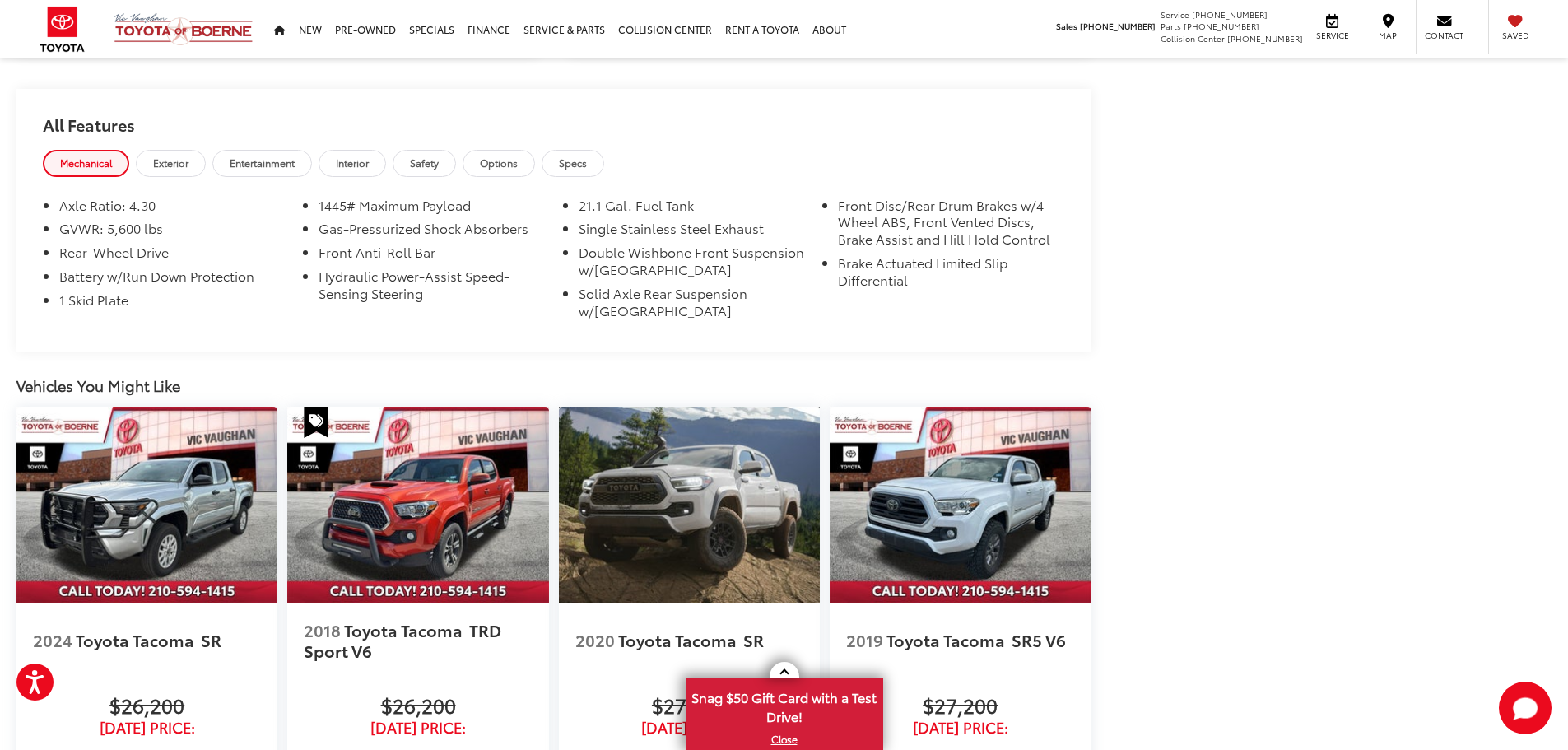
click at [730, 509] on img at bounding box center [689, 504] width 261 height 195
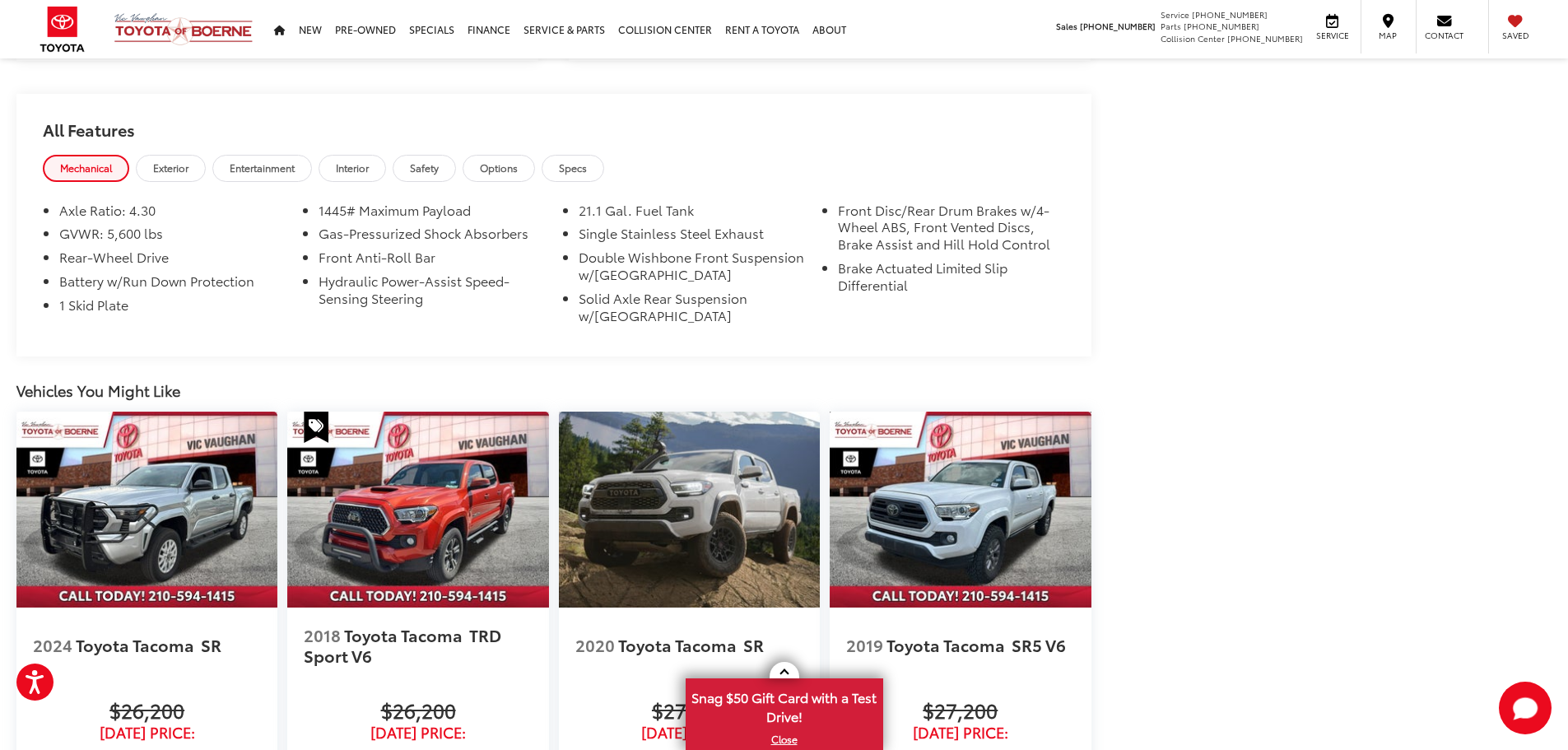
click at [981, 506] on img at bounding box center [959, 509] width 261 height 195
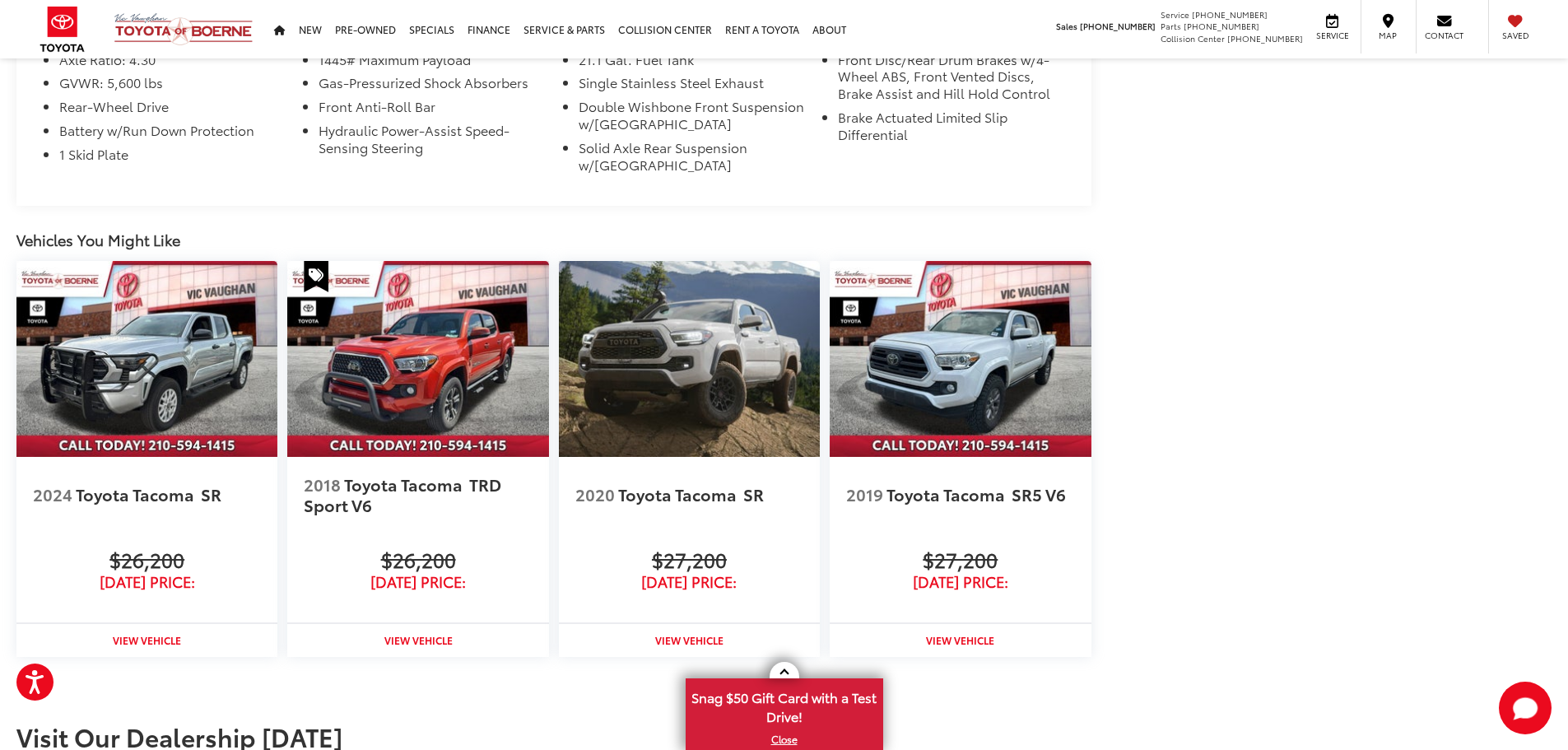
scroll to position [1933, 0]
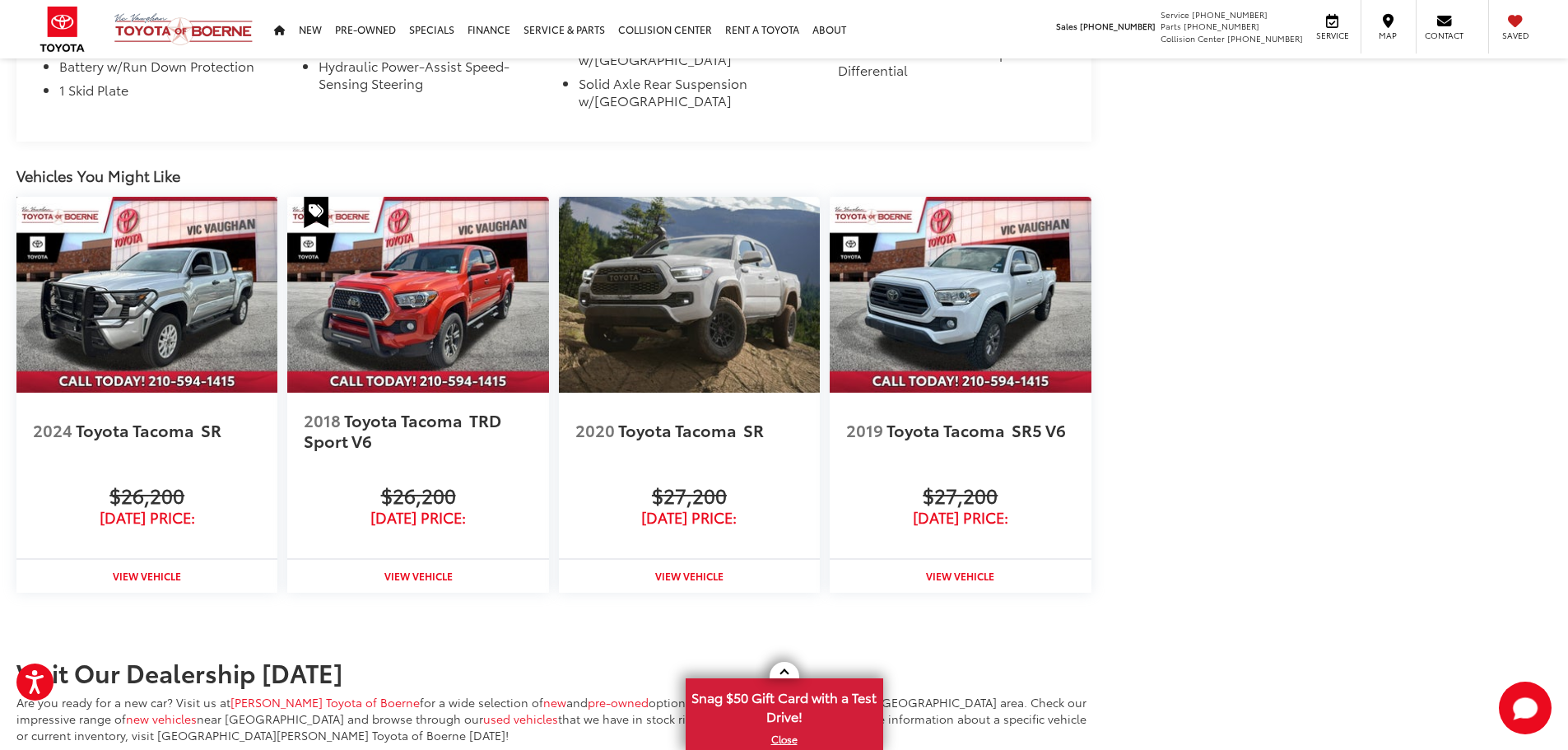
click at [131, 302] on img at bounding box center [147, 294] width 261 height 195
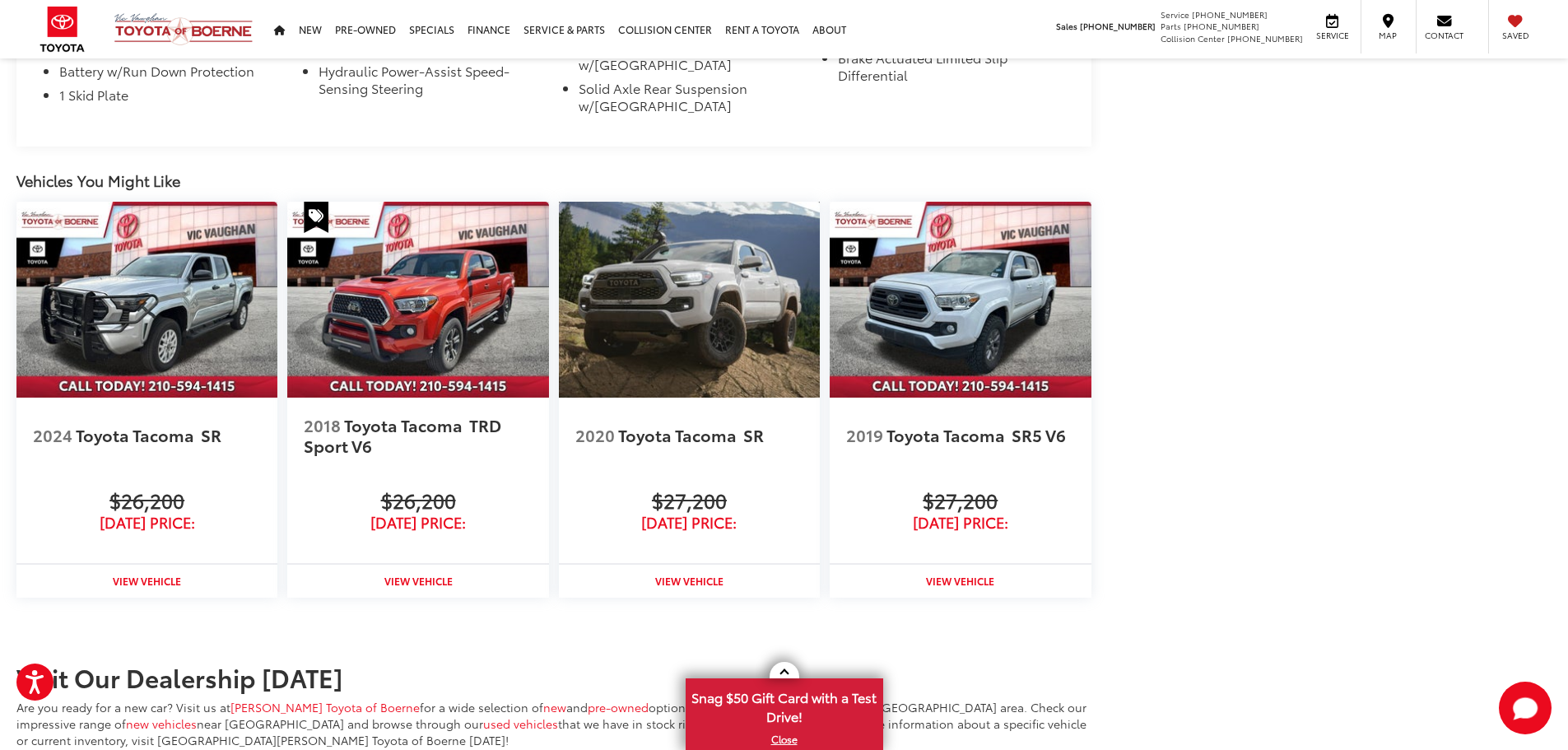
click at [679, 321] on img at bounding box center [689, 300] width 261 height 195
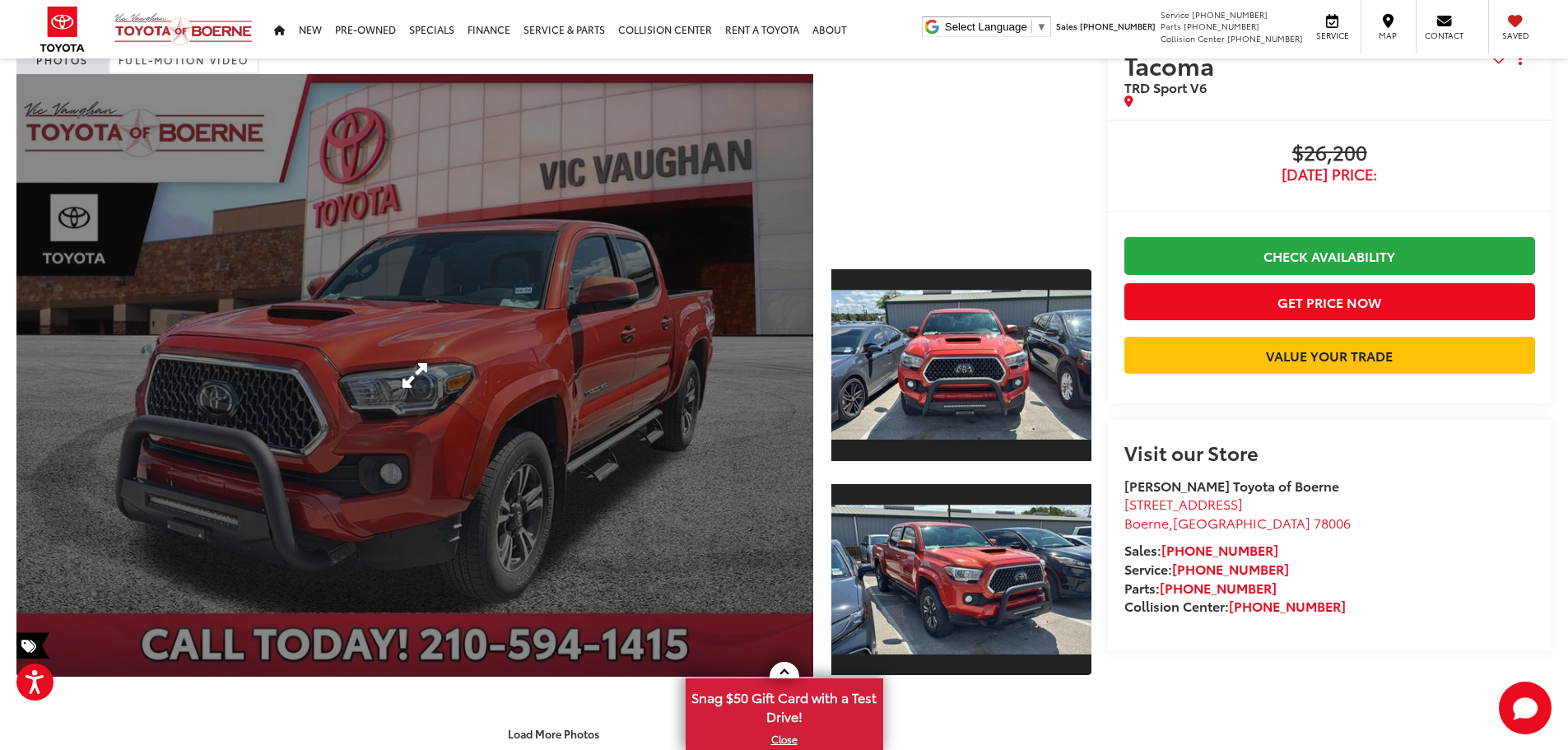
scroll to position [82, 0]
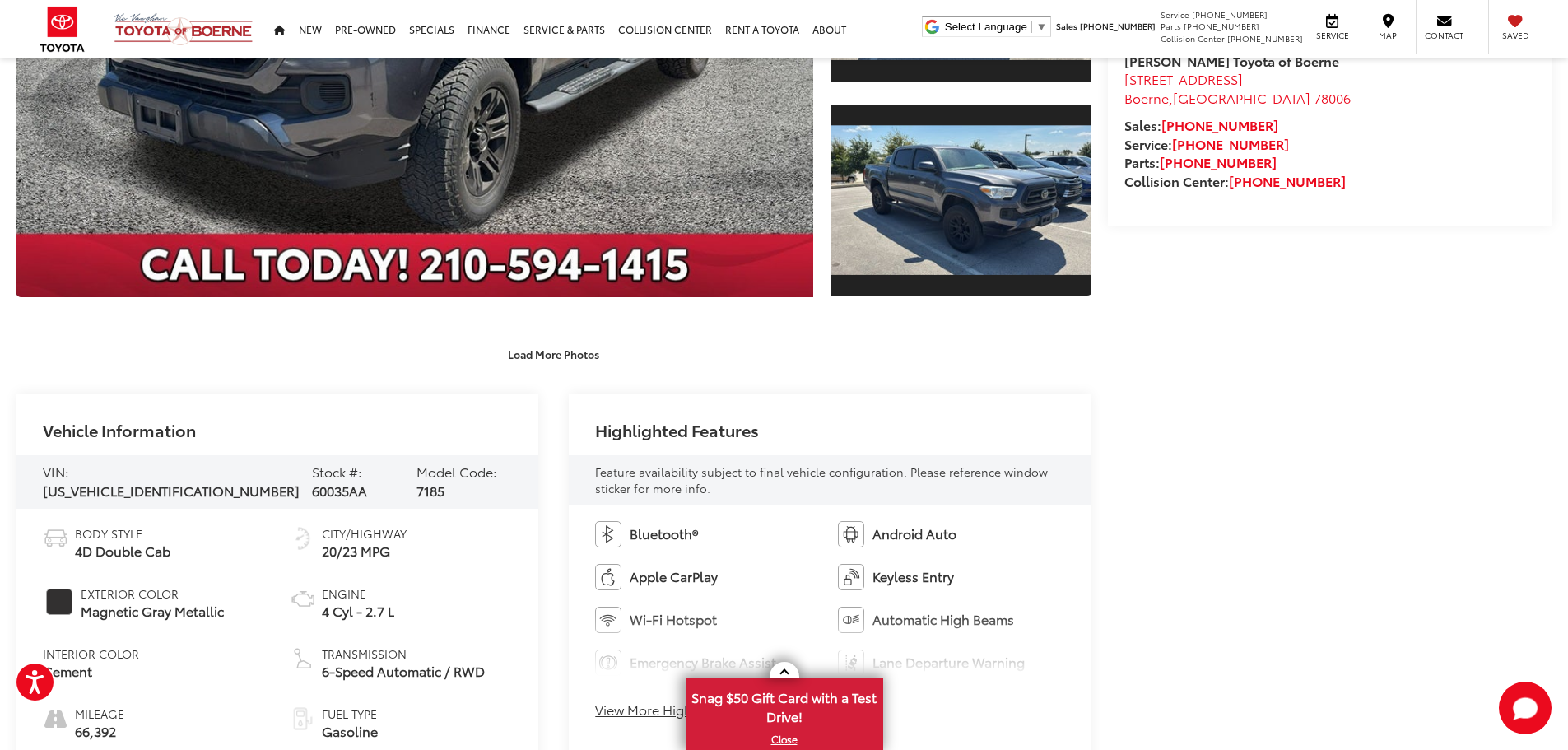
scroll to position [494, 0]
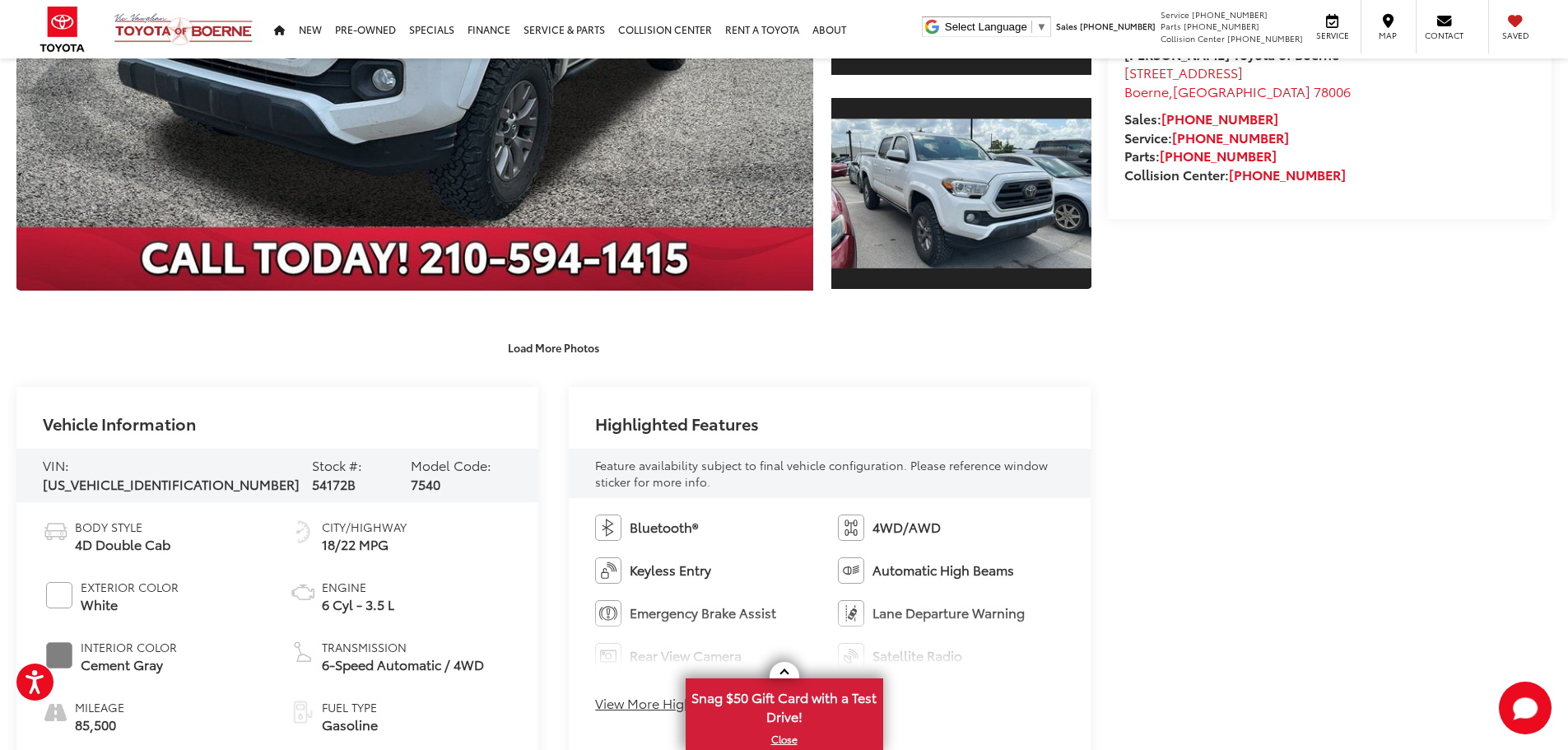
scroll to position [576, 0]
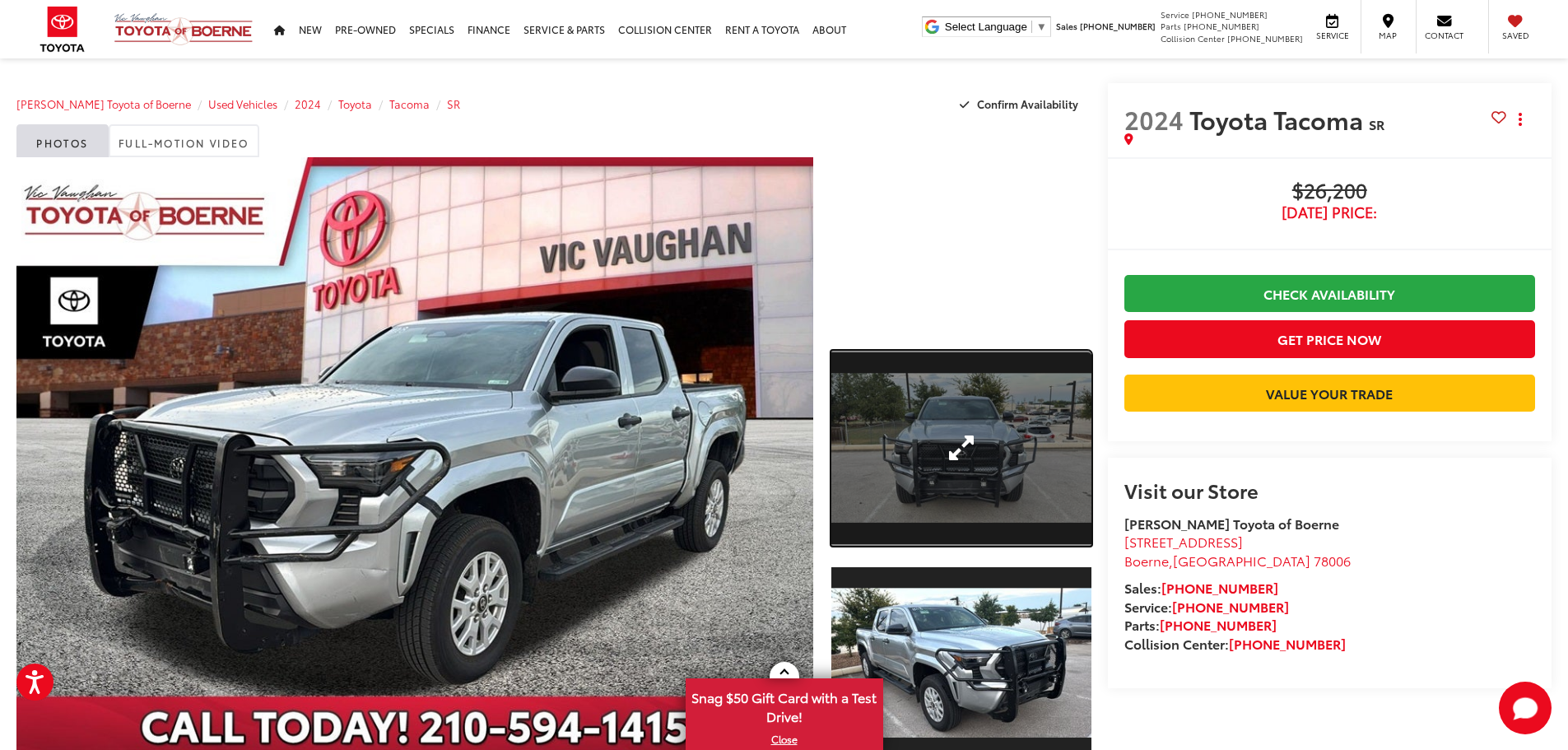
click at [970, 501] on link "Expand Photo 1" at bounding box center [960, 449] width 260 height 195
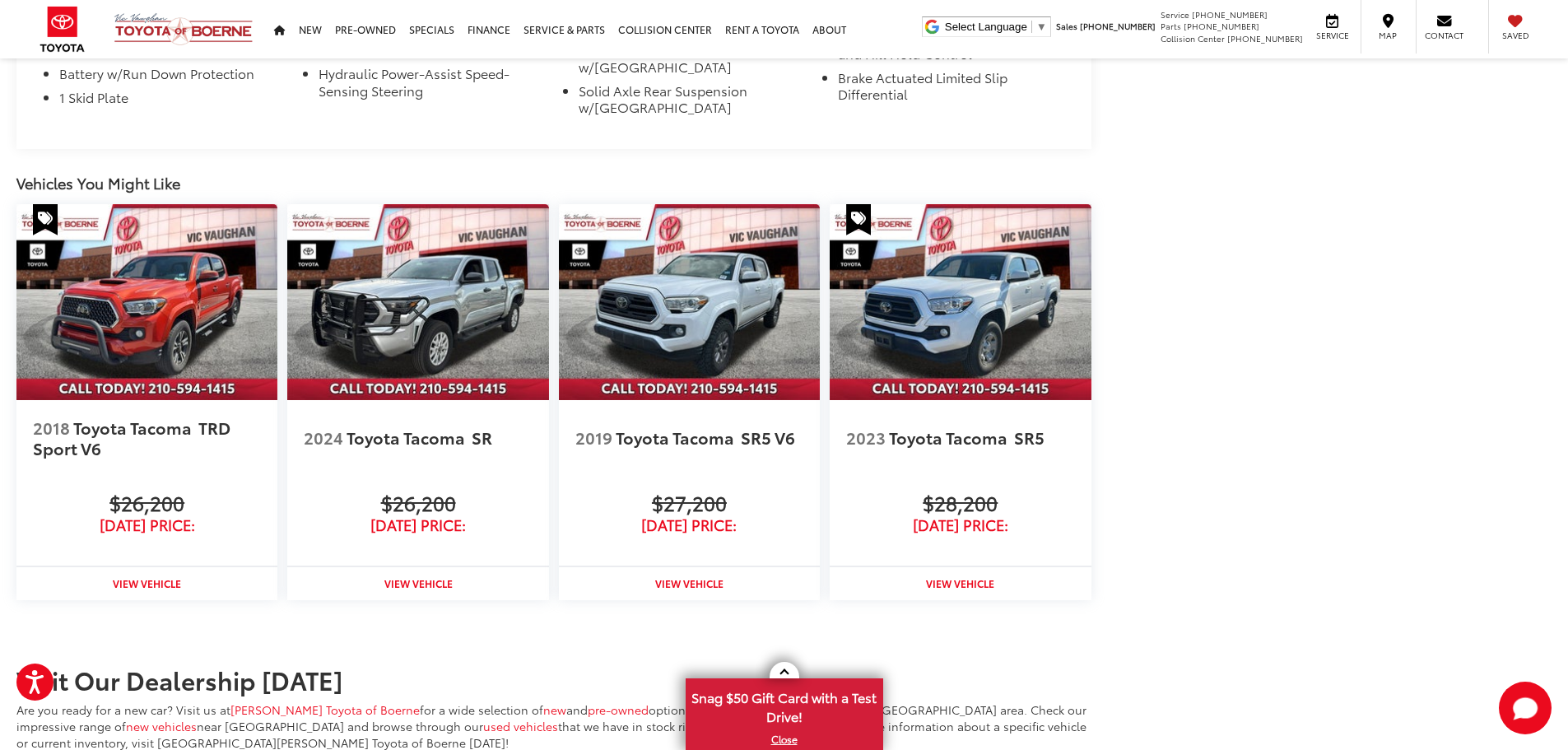
scroll to position [1679, 0]
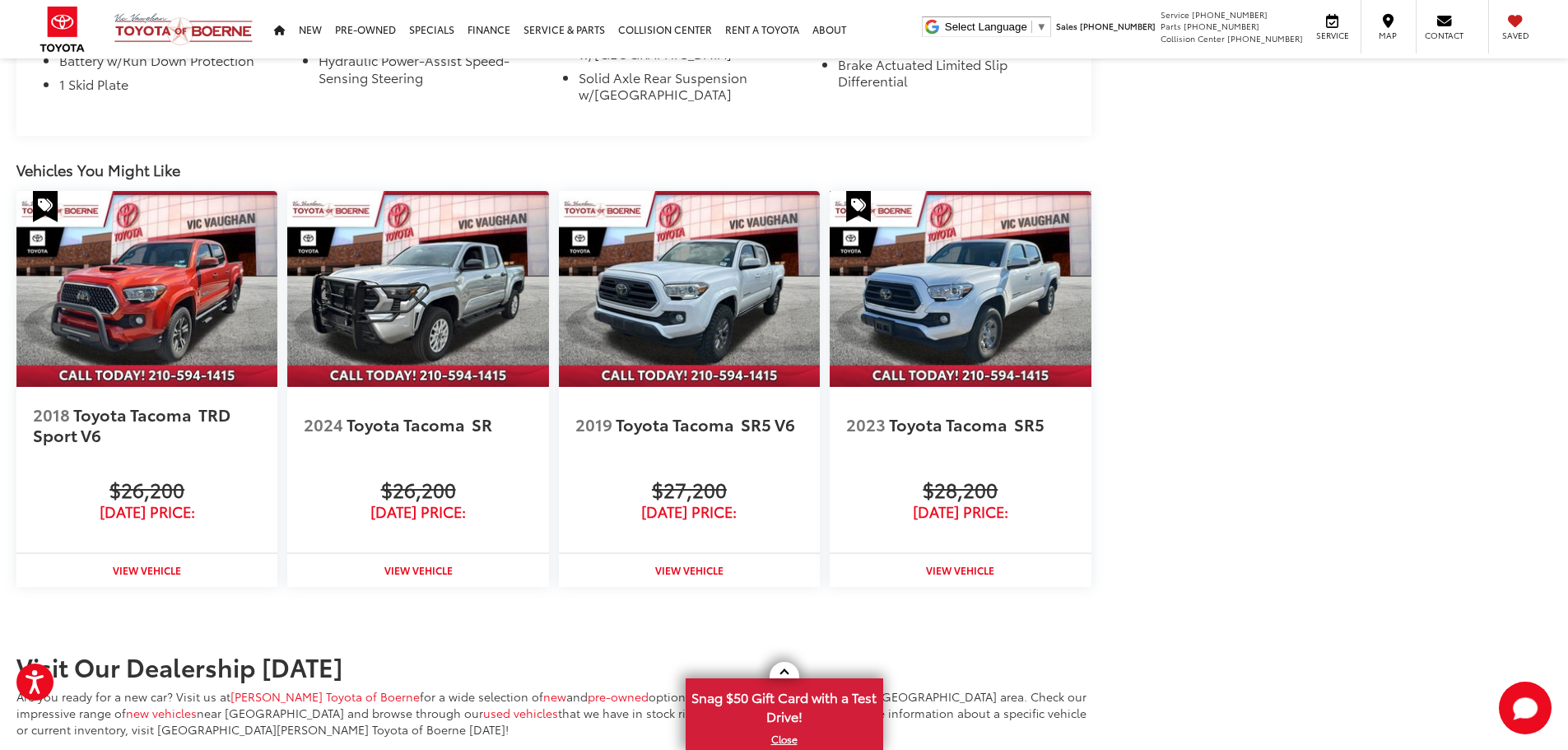
click at [955, 285] on img at bounding box center [959, 288] width 261 height 195
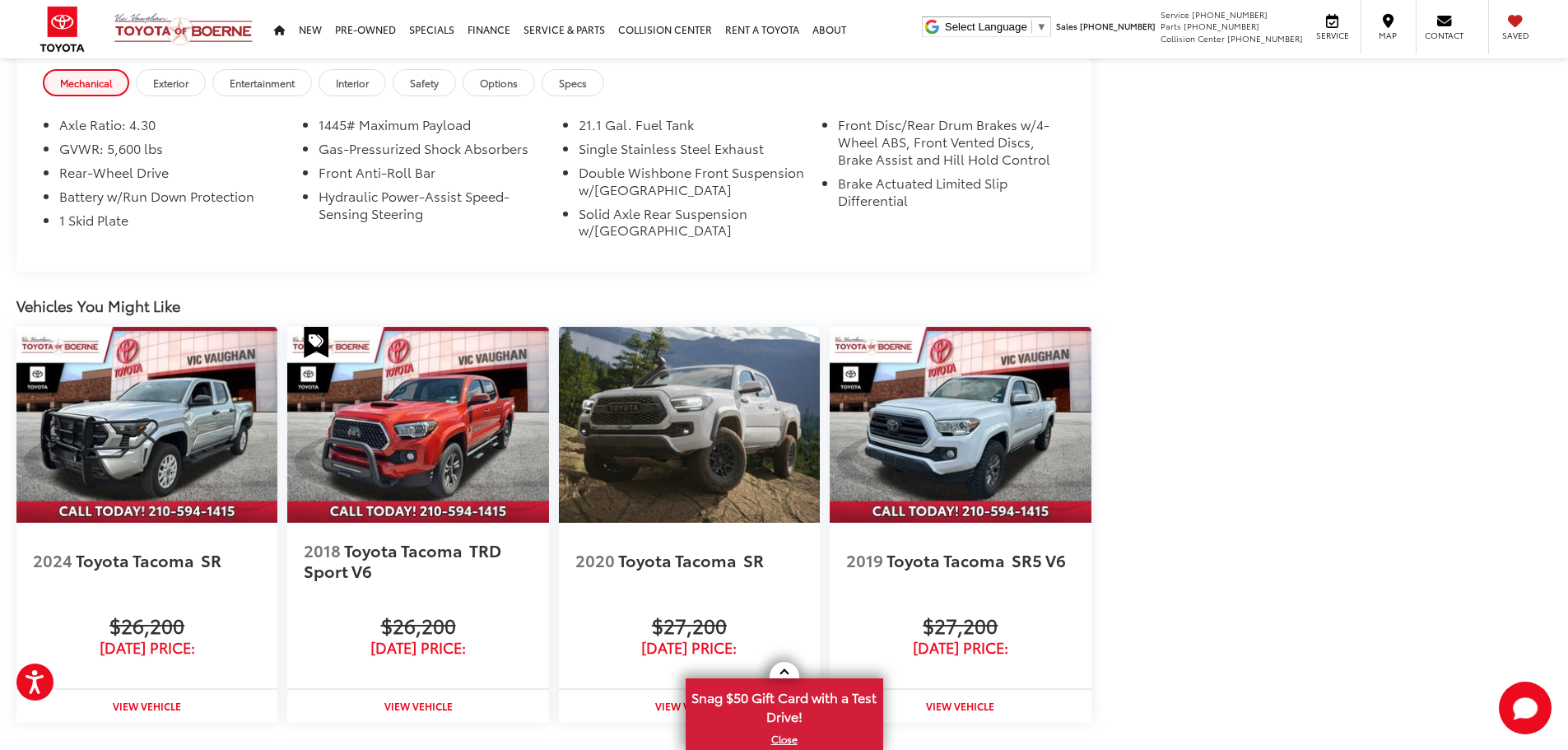
scroll to position [1563, 0]
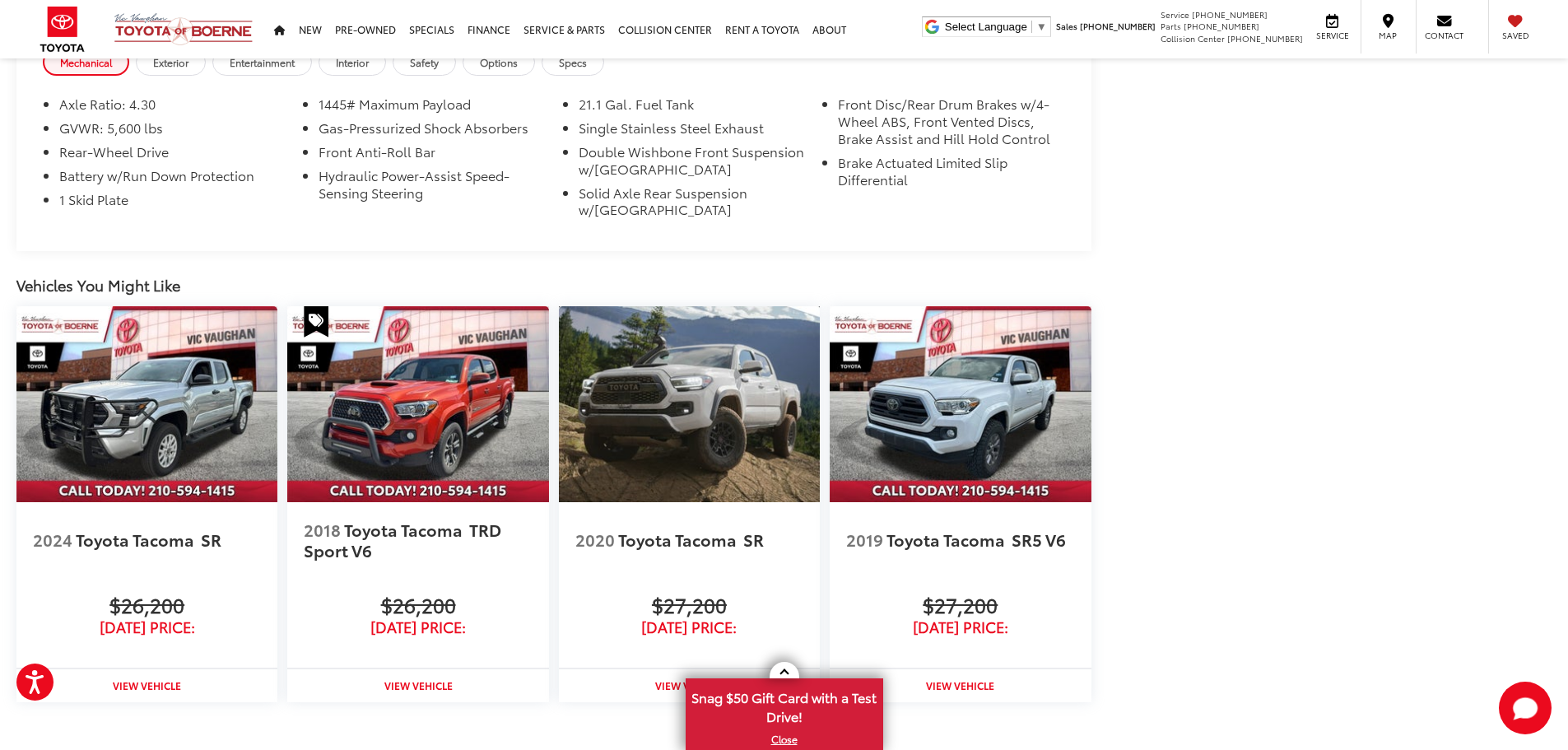
drag, startPoint x: 746, startPoint y: 427, endPoint x: 1014, endPoint y: 518, distance: 283.0
click at [746, 427] on img at bounding box center [689, 404] width 261 height 195
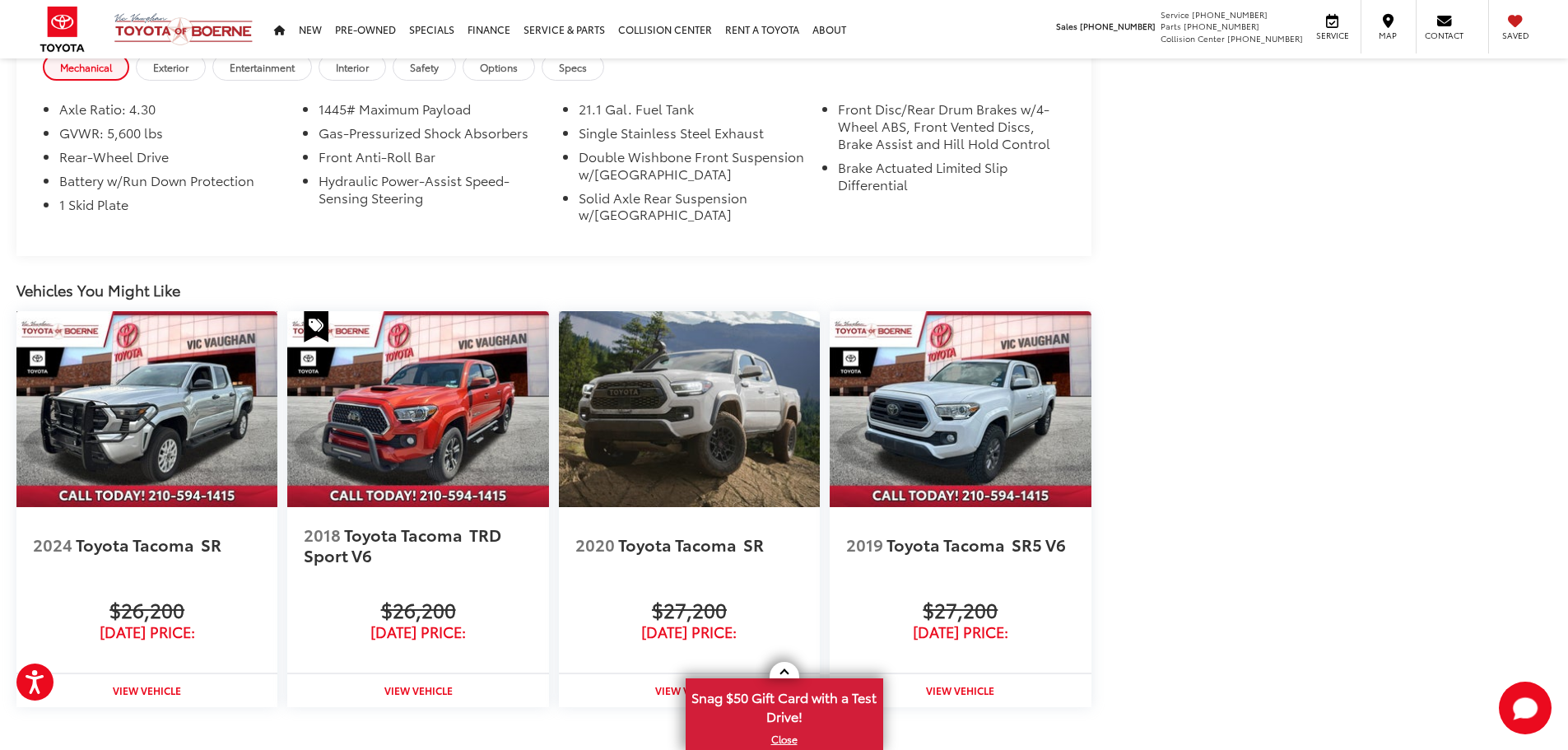
drag, startPoint x: 133, startPoint y: 423, endPoint x: 570, endPoint y: 342, distance: 444.4
click at [133, 423] on img at bounding box center [147, 408] width 261 height 195
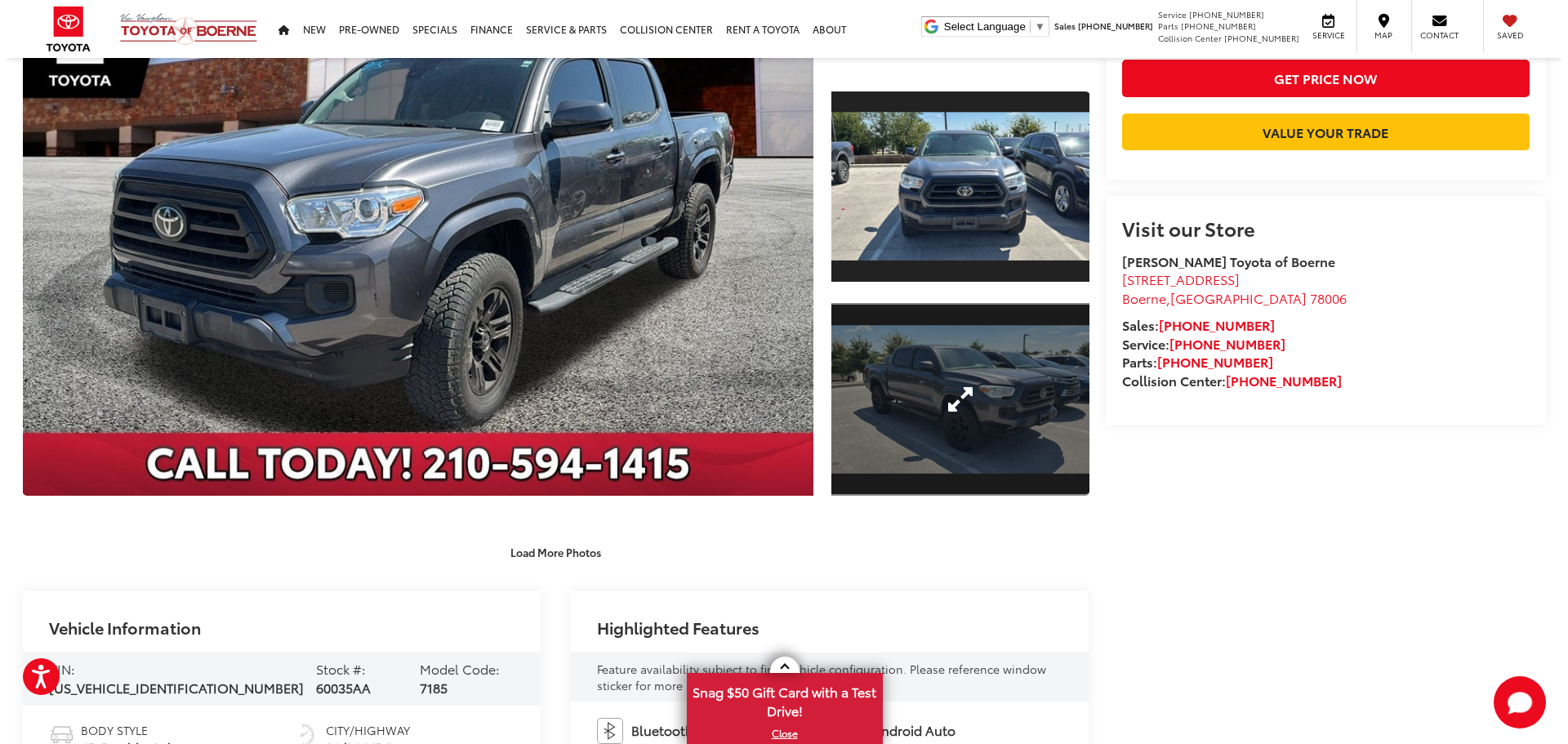
scroll to position [327, 0]
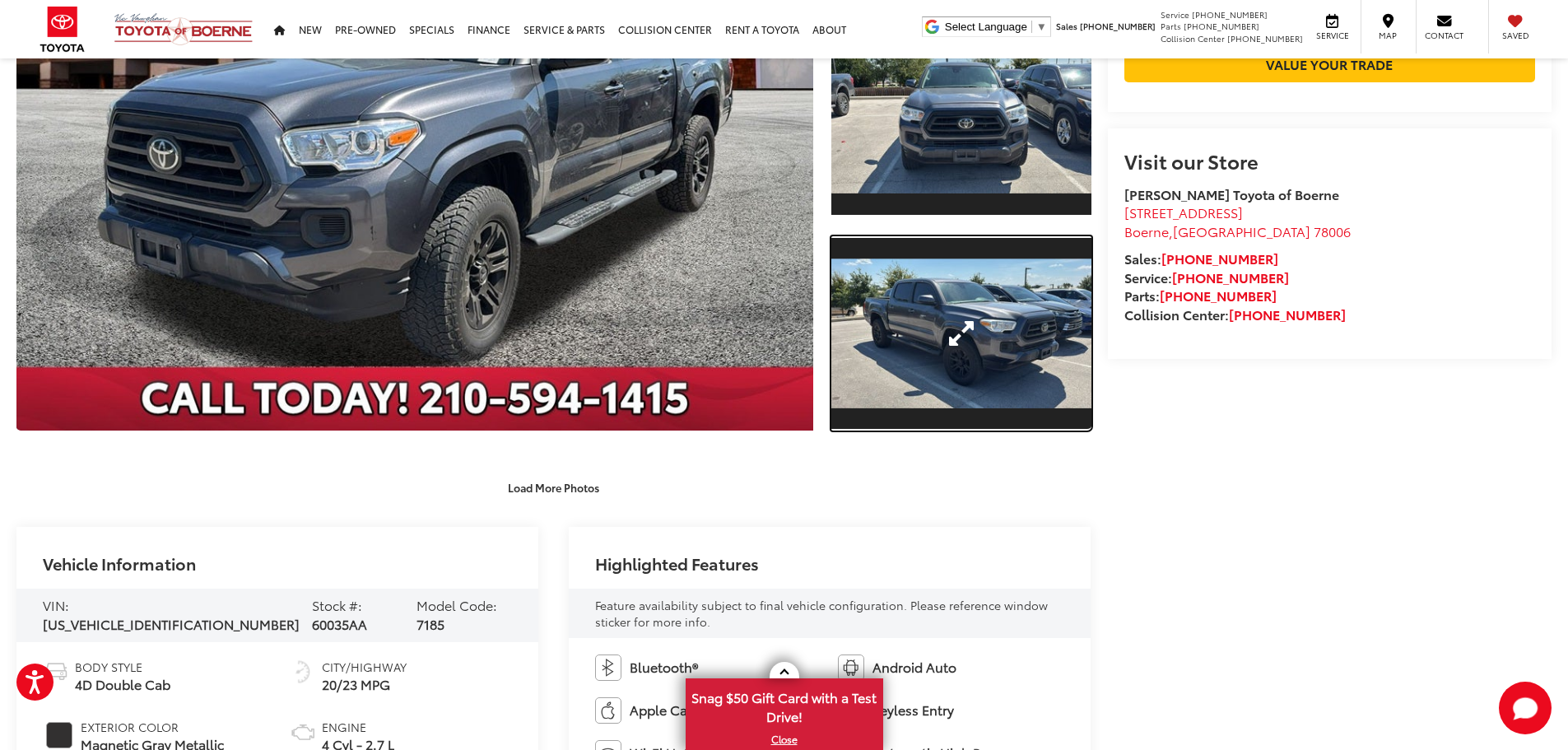
click at [913, 323] on link "Expand Photo 2" at bounding box center [960, 334] width 260 height 195
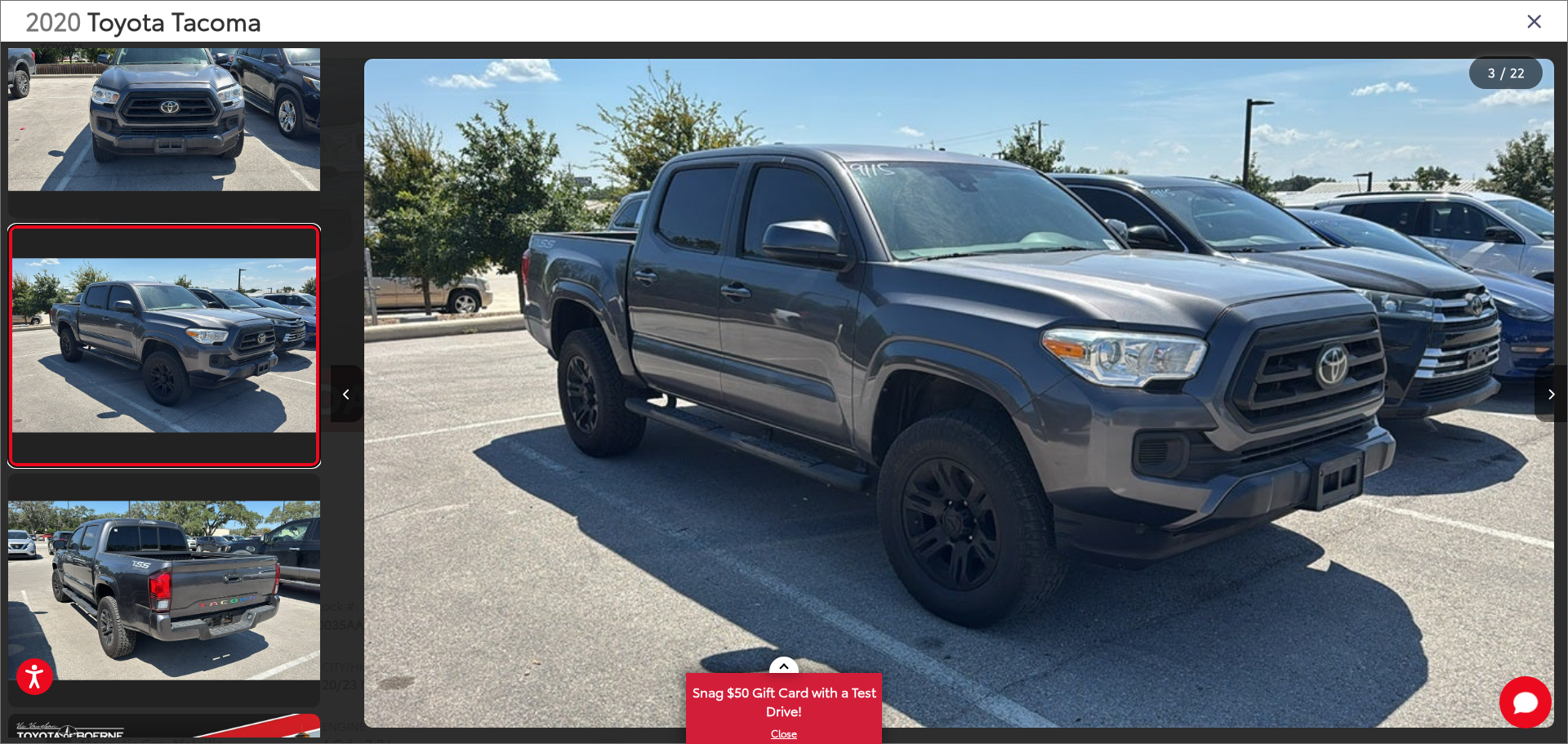
scroll to position [0, 2474]
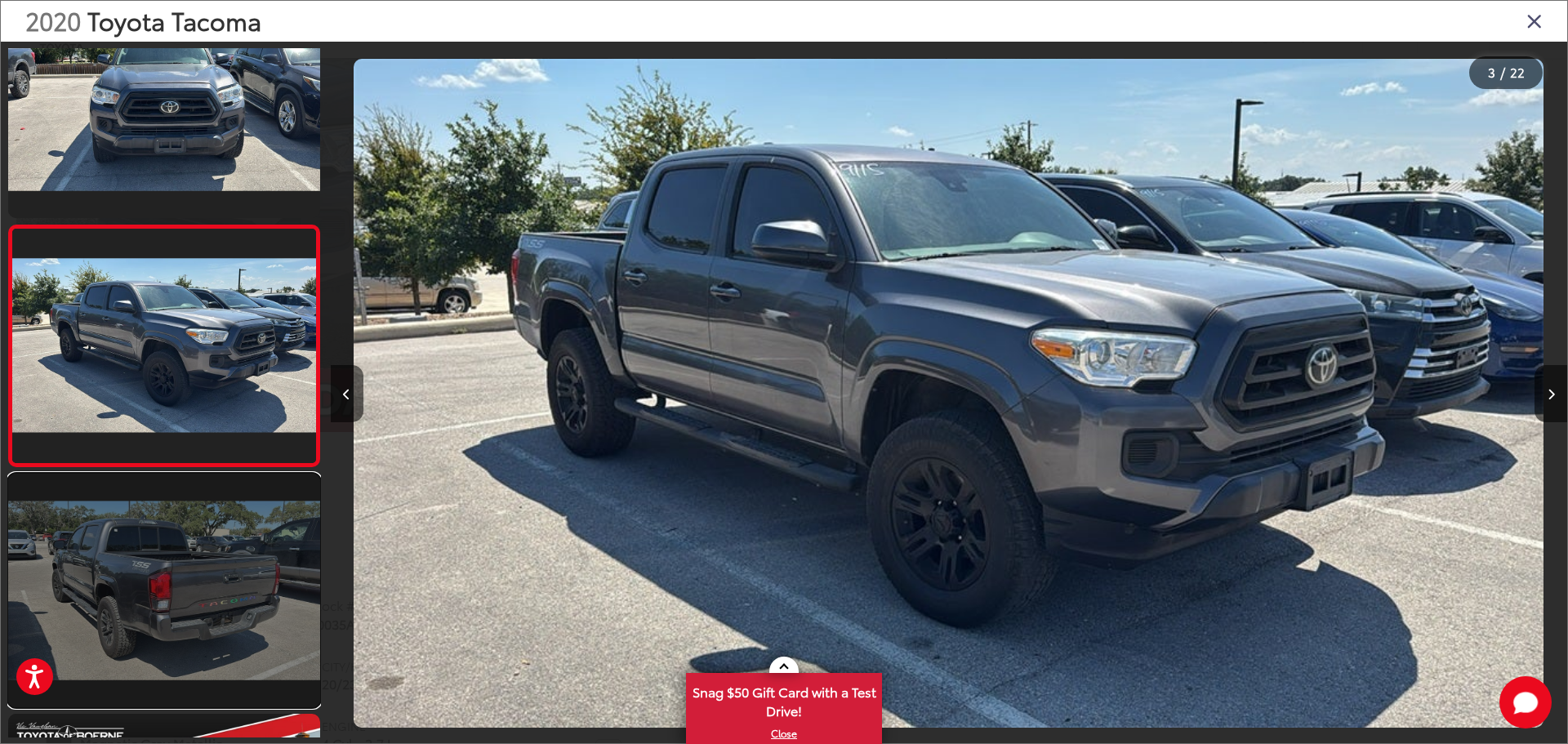
click at [216, 608] on link at bounding box center [164, 590] width 312 height 234
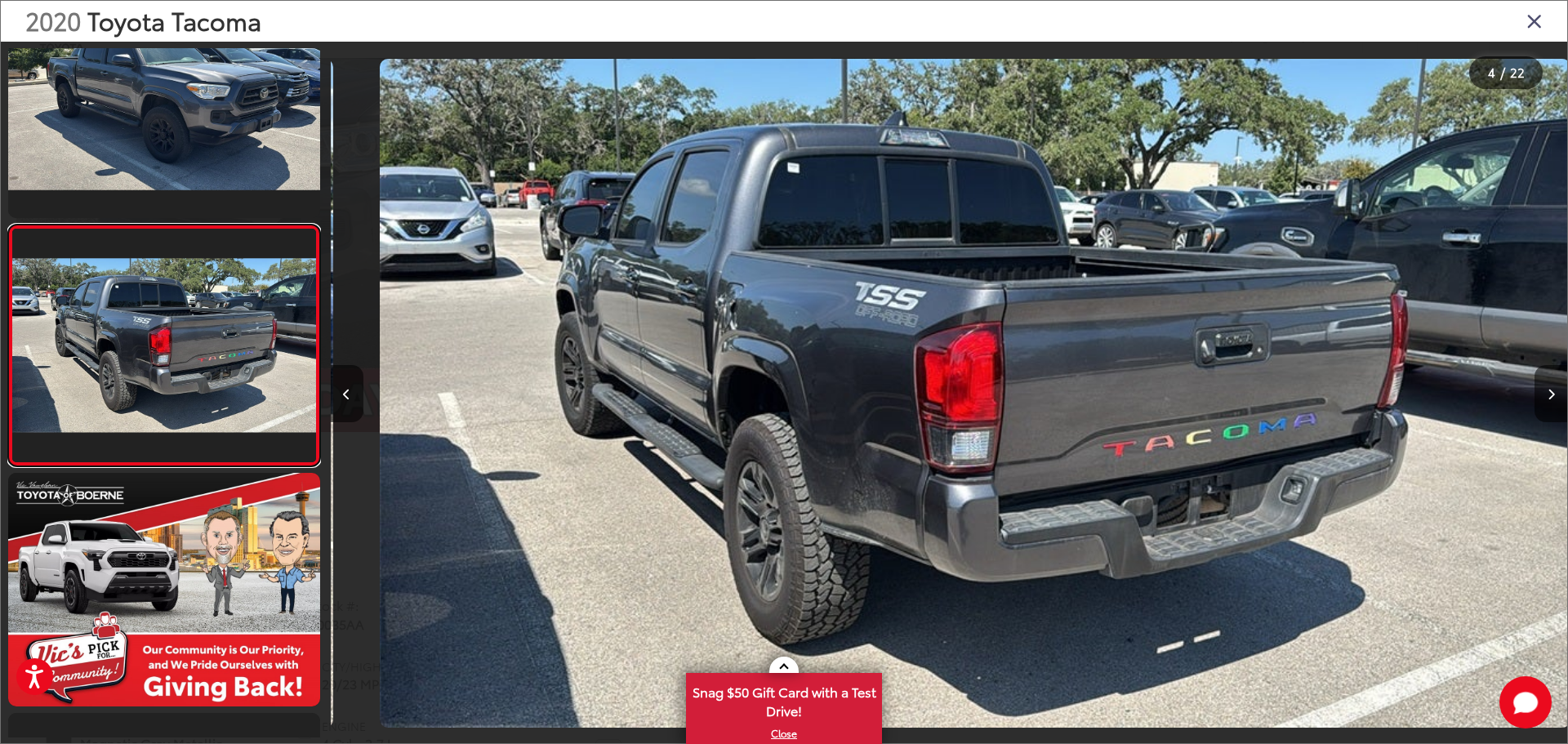
scroll to position [0, 3710]
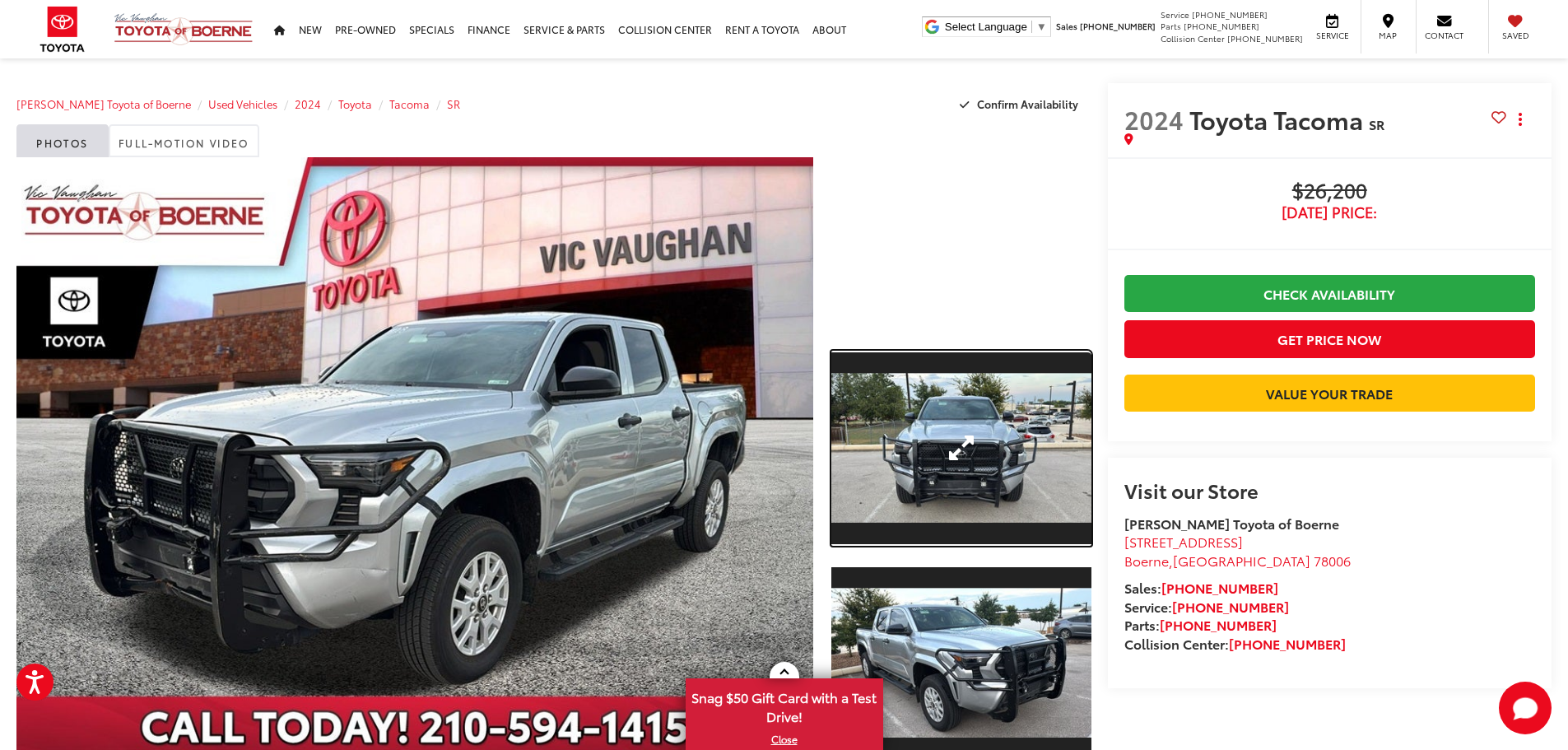
click at [997, 445] on link "Expand Photo 1" at bounding box center [960, 449] width 260 height 195
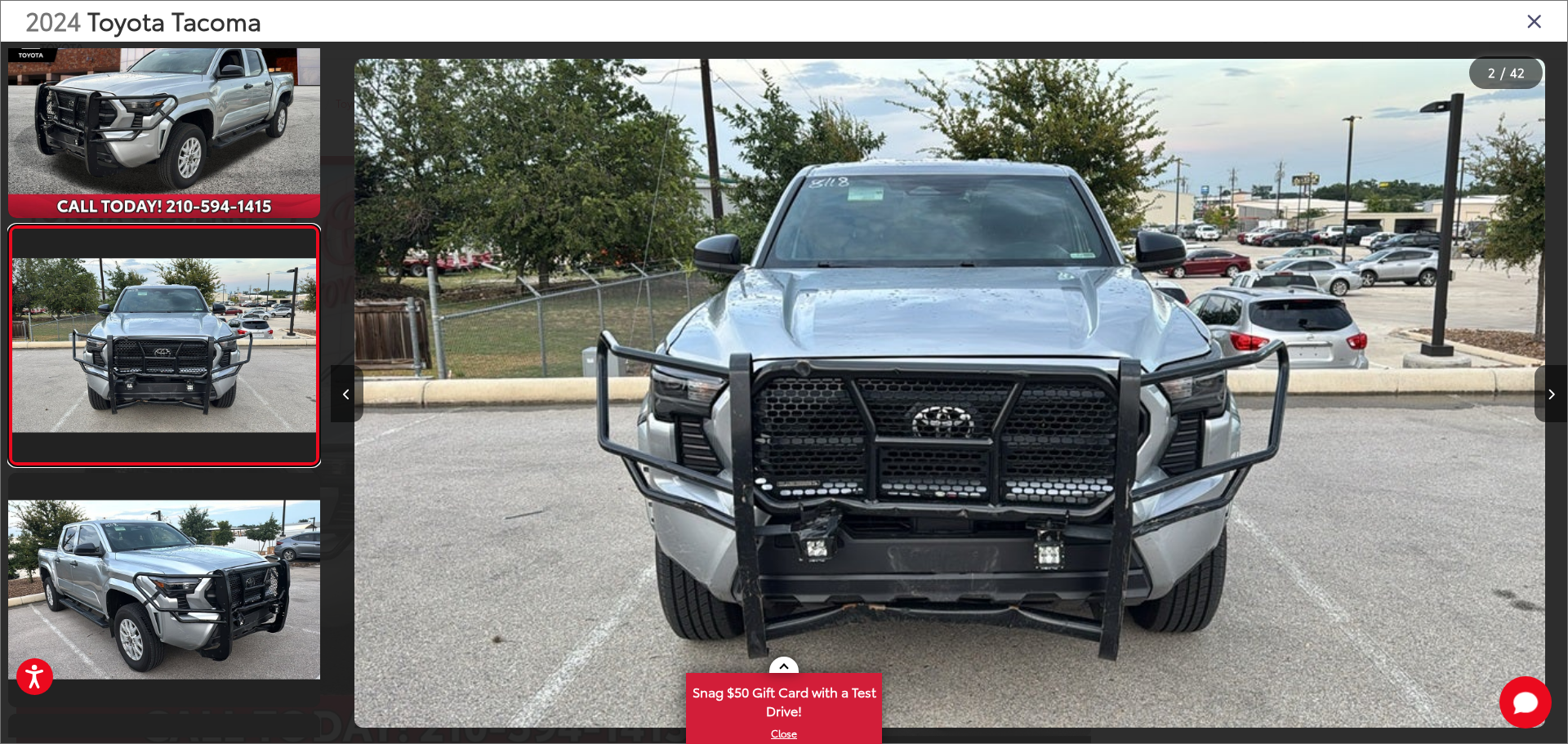
scroll to position [0, 1236]
click at [1538, 391] on button "Next image" at bounding box center [1550, 393] width 32 height 57
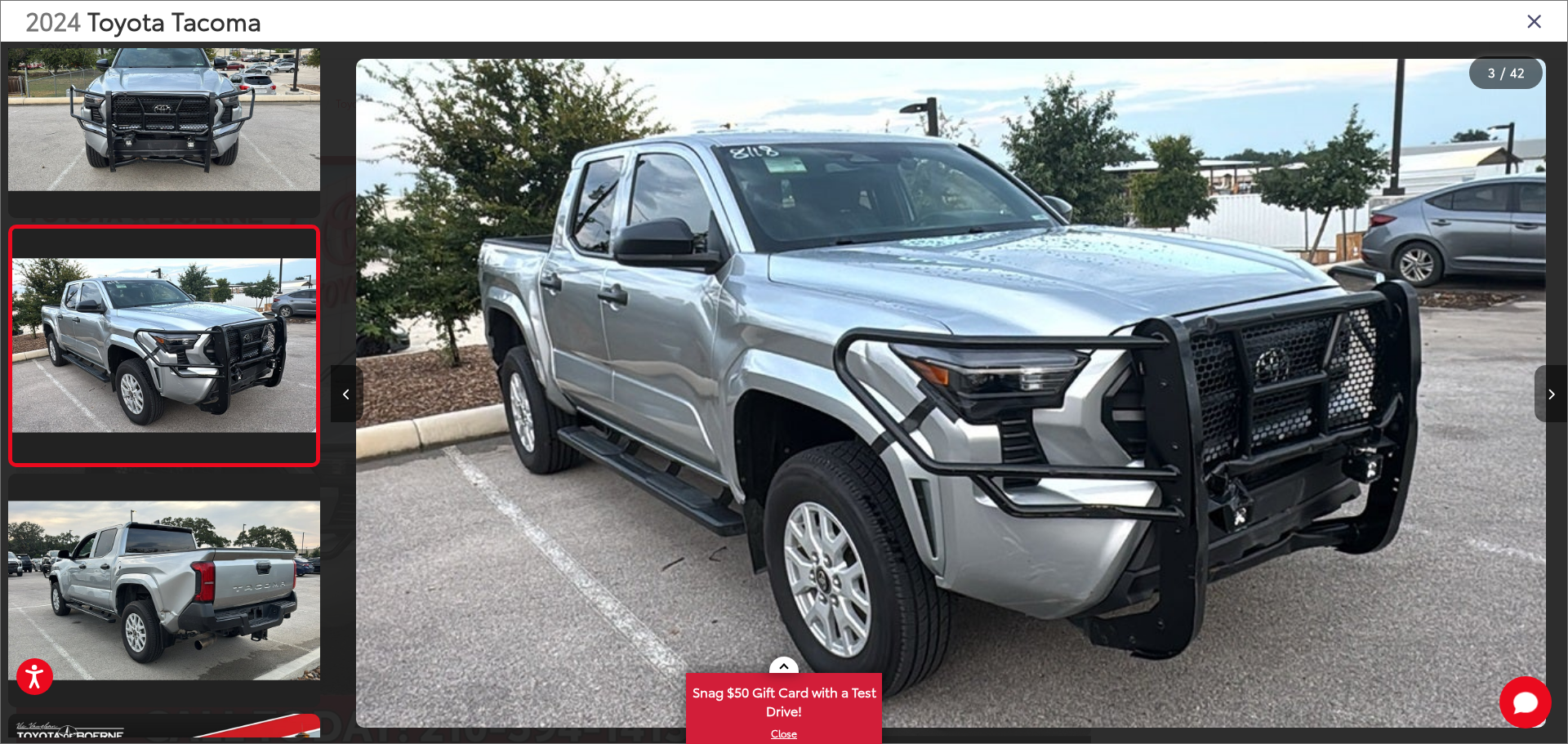
scroll to position [0, 2474]
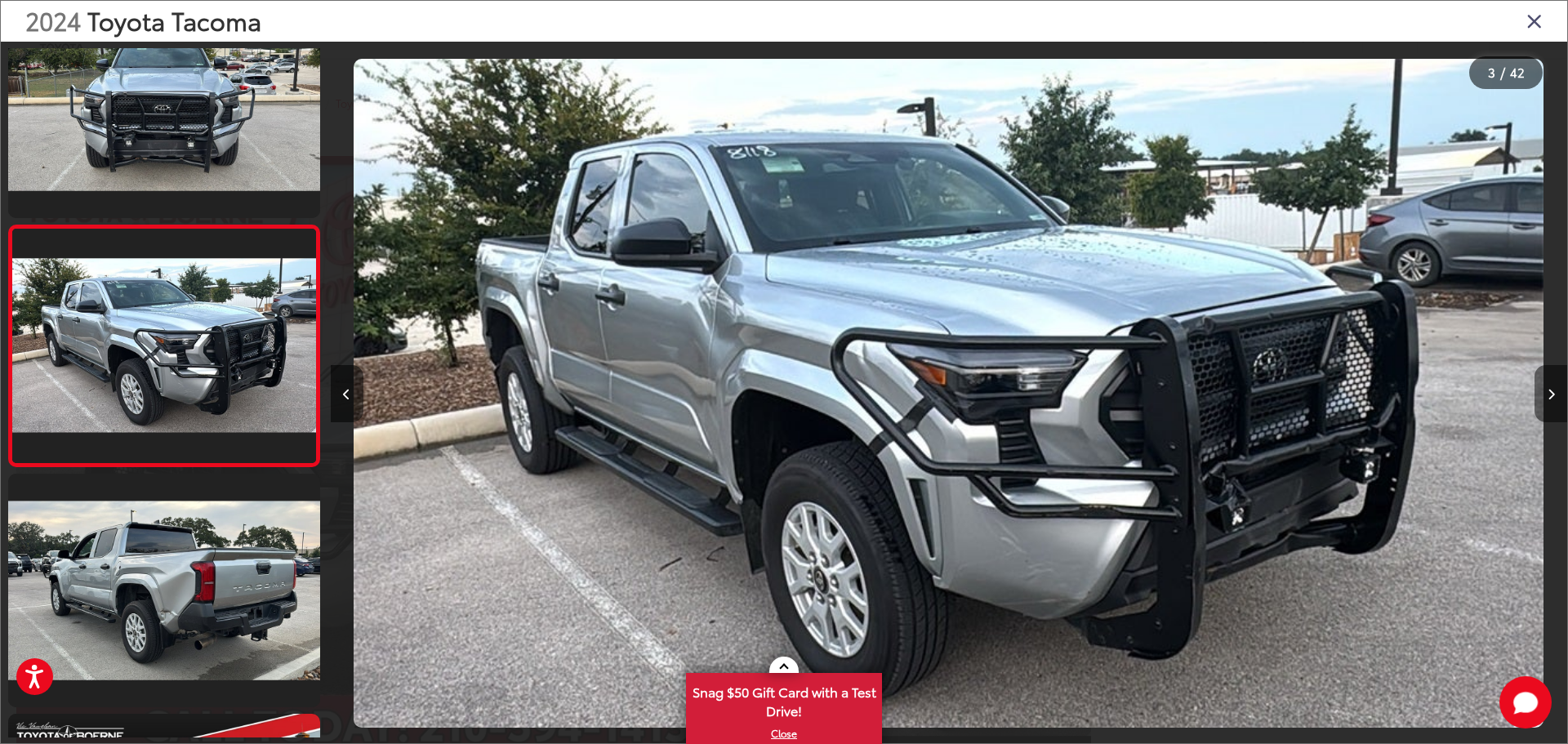
click at [1539, 392] on button "Next image" at bounding box center [1550, 393] width 32 height 57
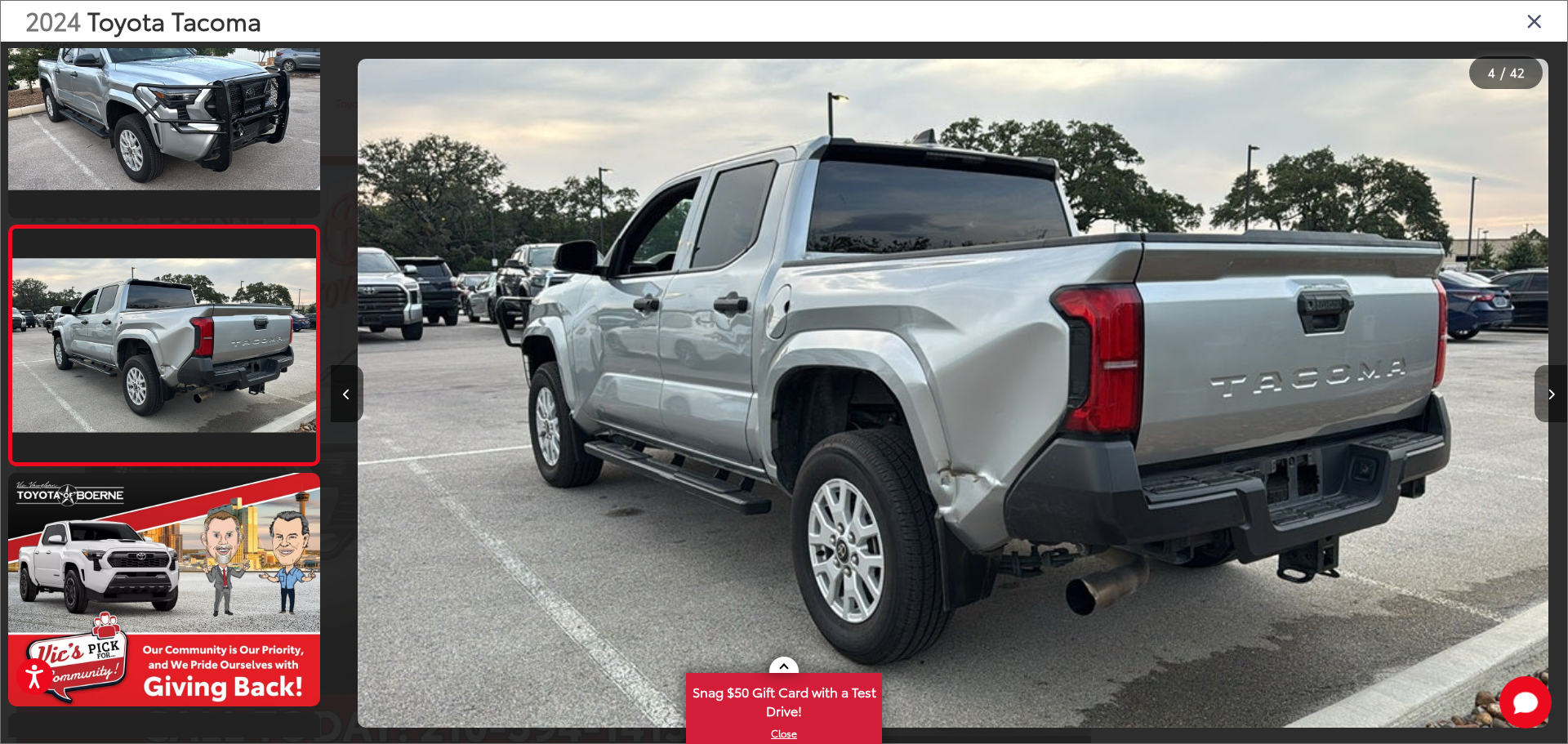
scroll to position [0, 3710]
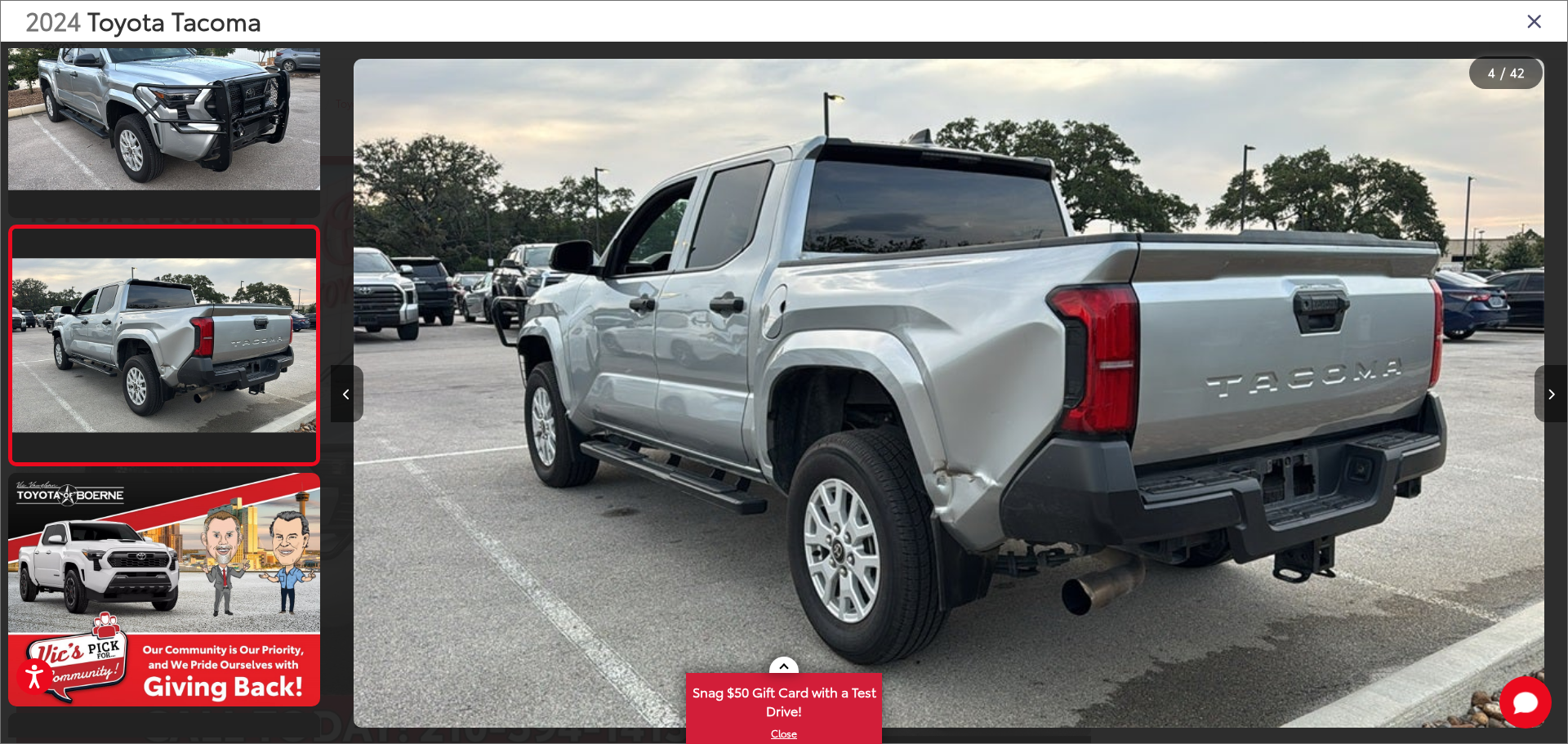
click at [1548, 402] on button "Next image" at bounding box center [1550, 393] width 32 height 57
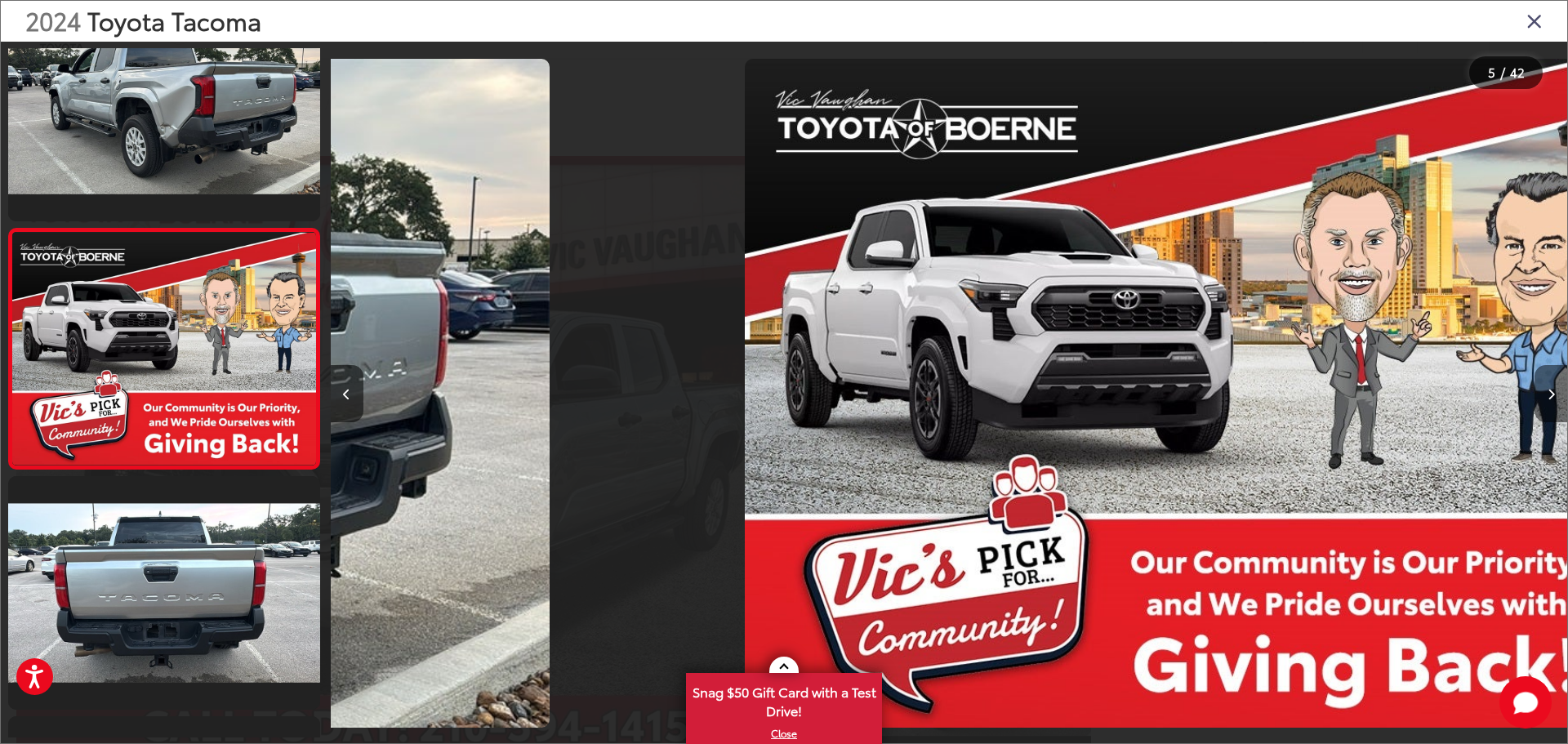
scroll to position [786, 0]
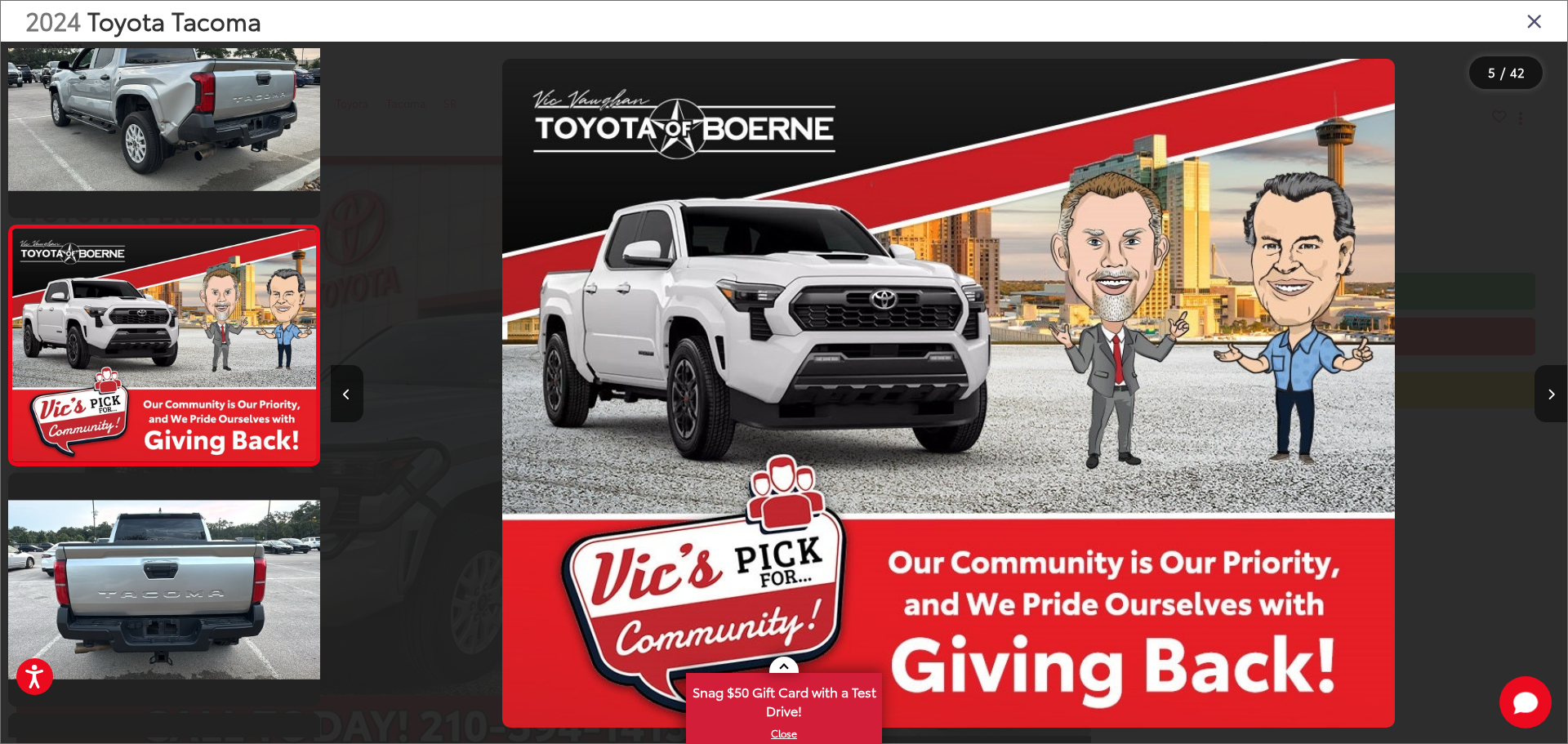
click at [1548, 402] on button "Next image" at bounding box center [1550, 393] width 32 height 57
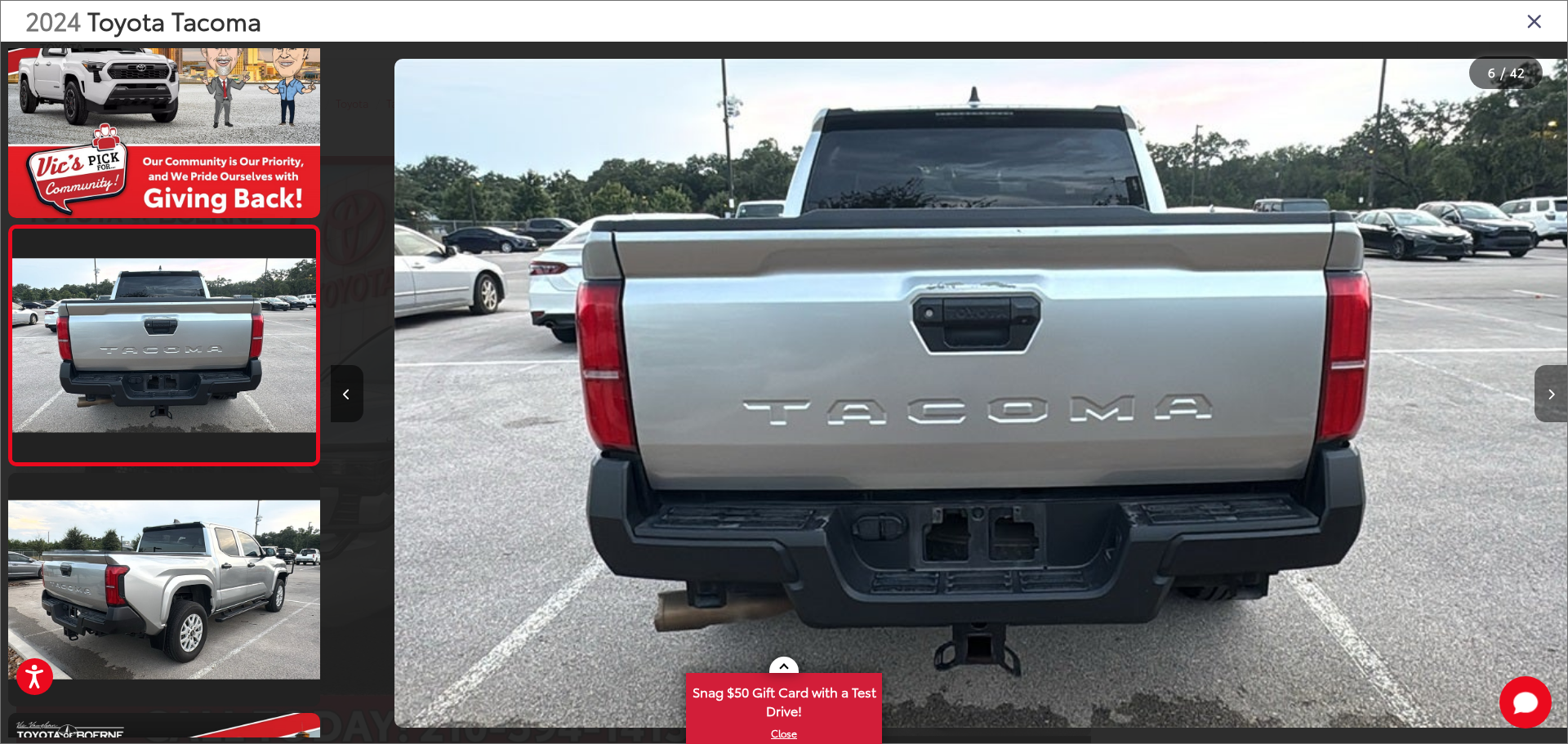
scroll to position [0, 6183]
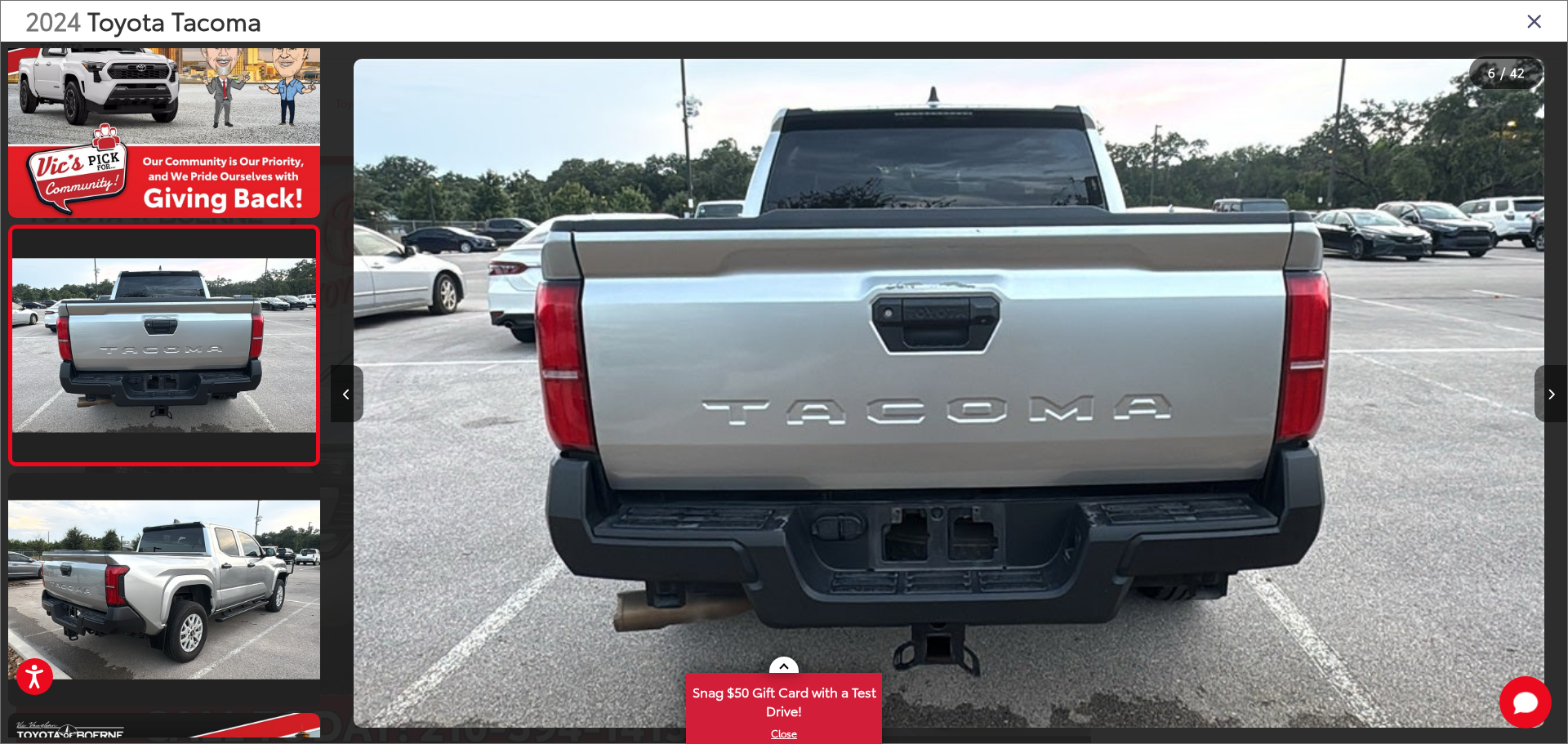
click at [1548, 402] on button "Next image" at bounding box center [1550, 393] width 32 height 57
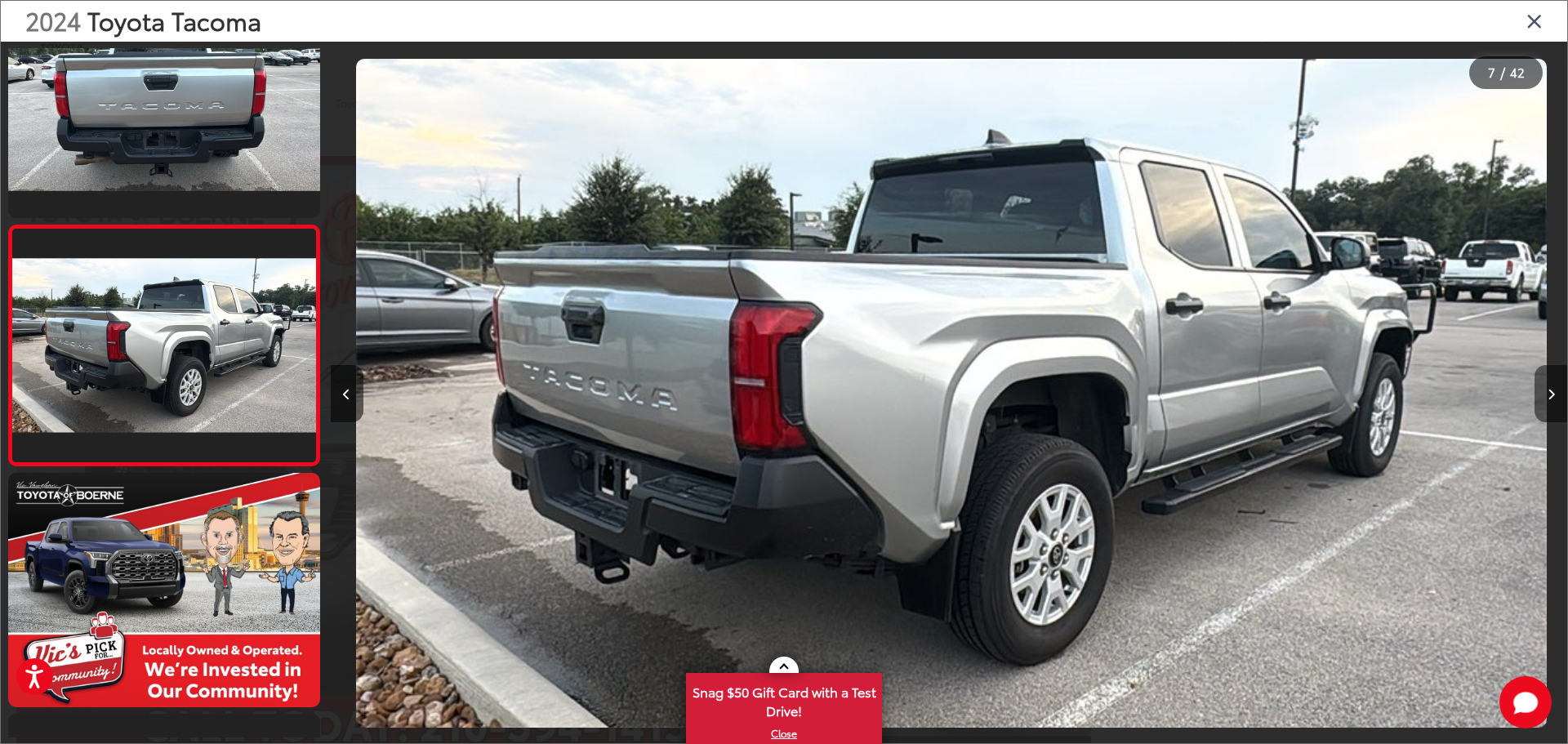
scroll to position [0, 7420]
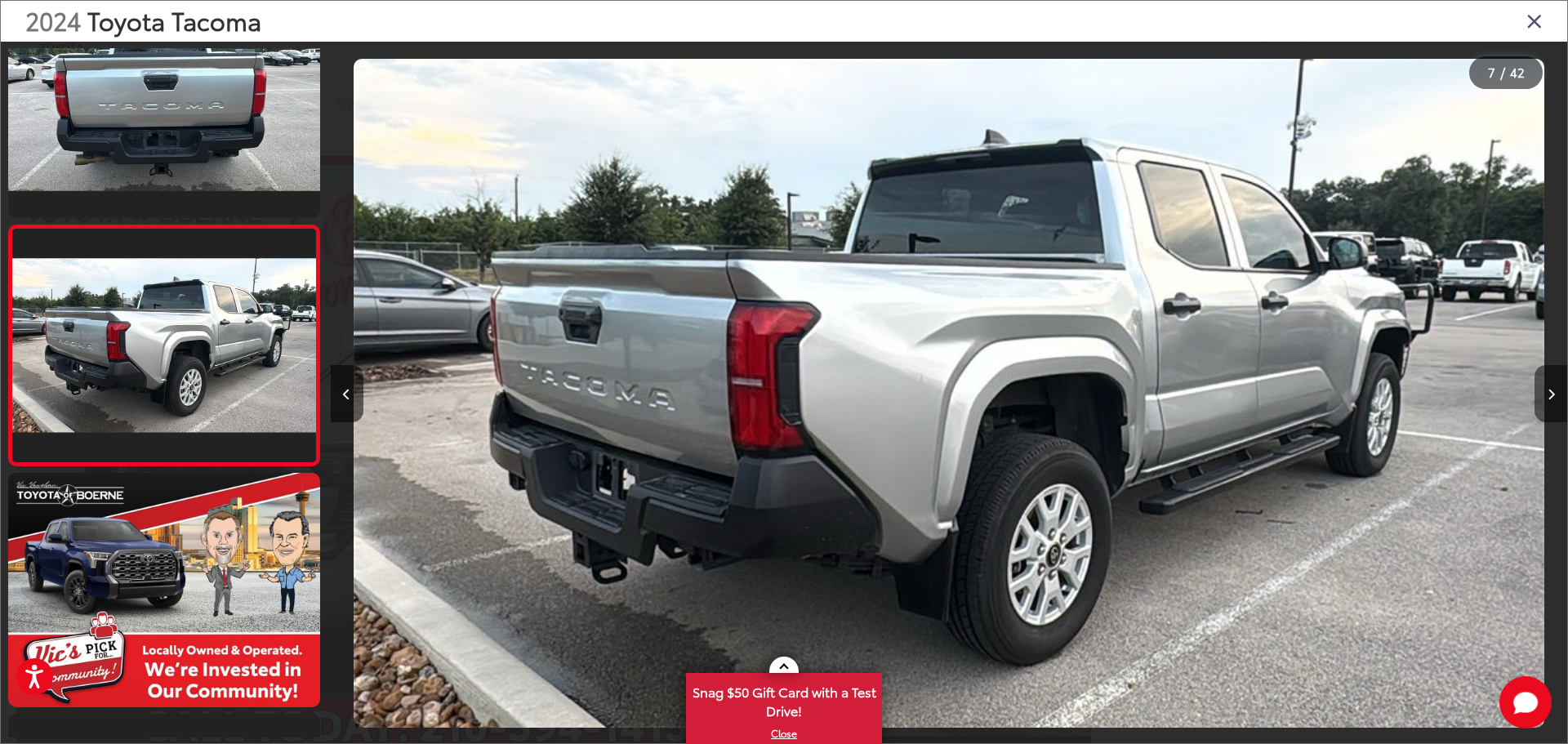
click at [1549, 400] on button "Next image" at bounding box center [1550, 393] width 32 height 57
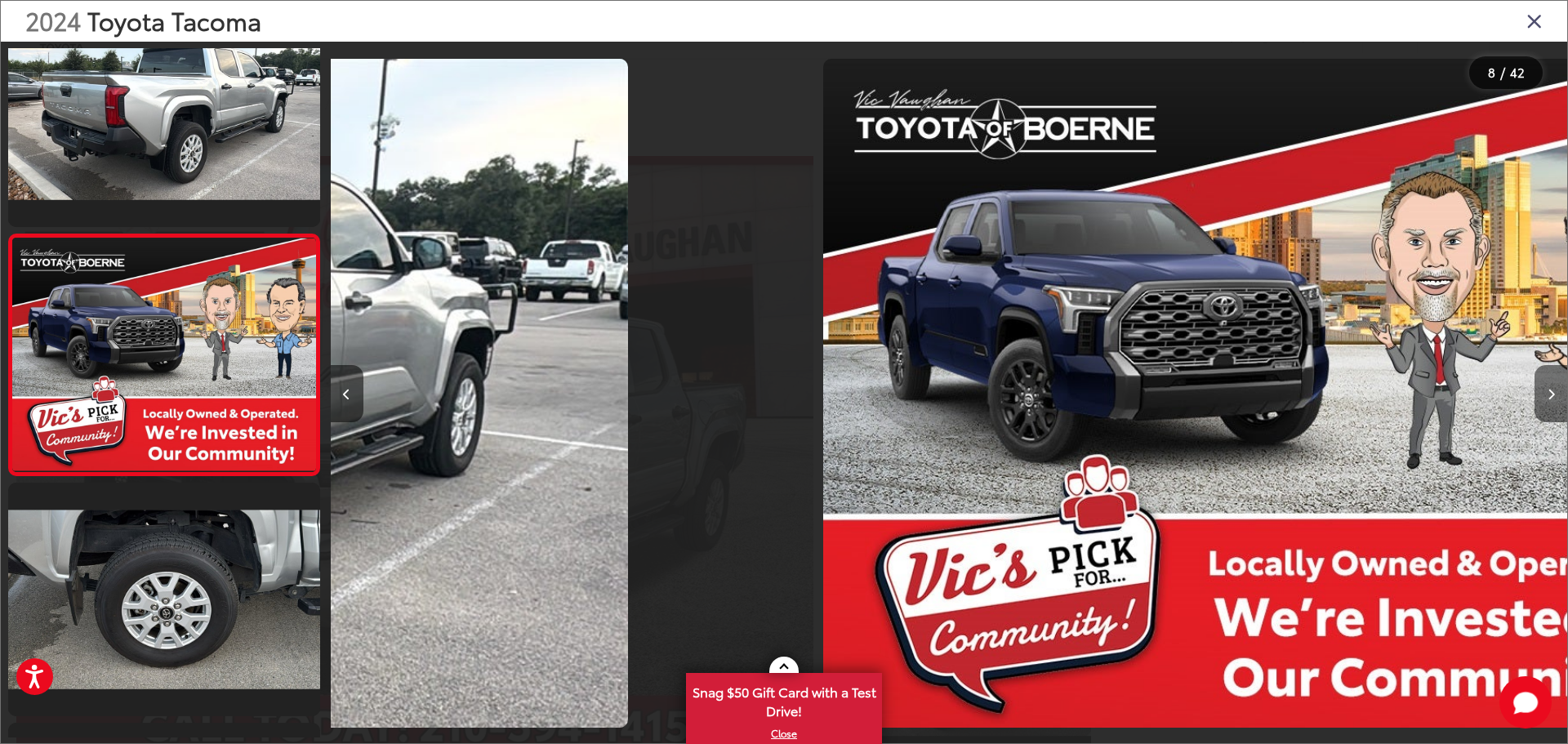
scroll to position [1506, 0]
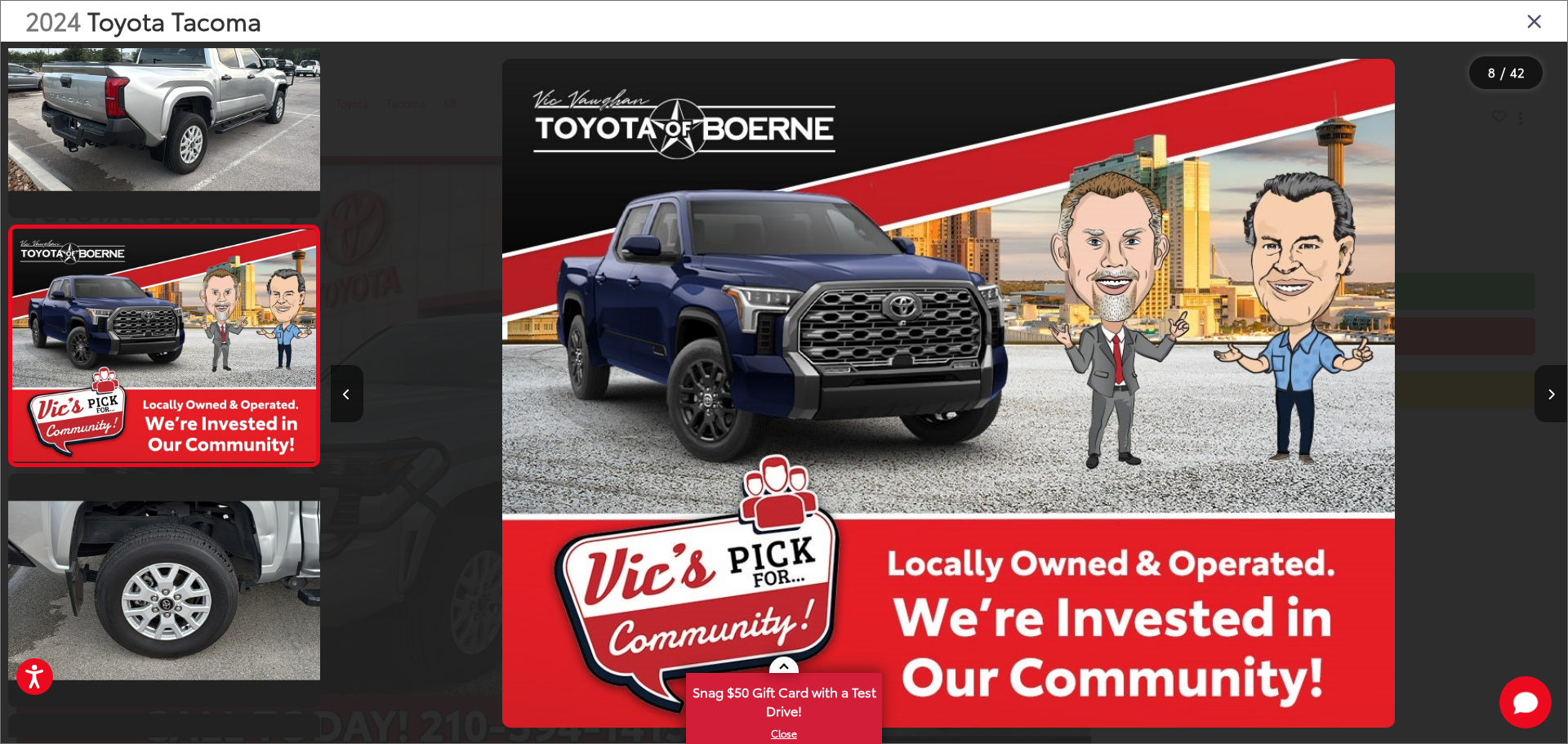
click at [1549, 400] on button "Next image" at bounding box center [1550, 393] width 32 height 57
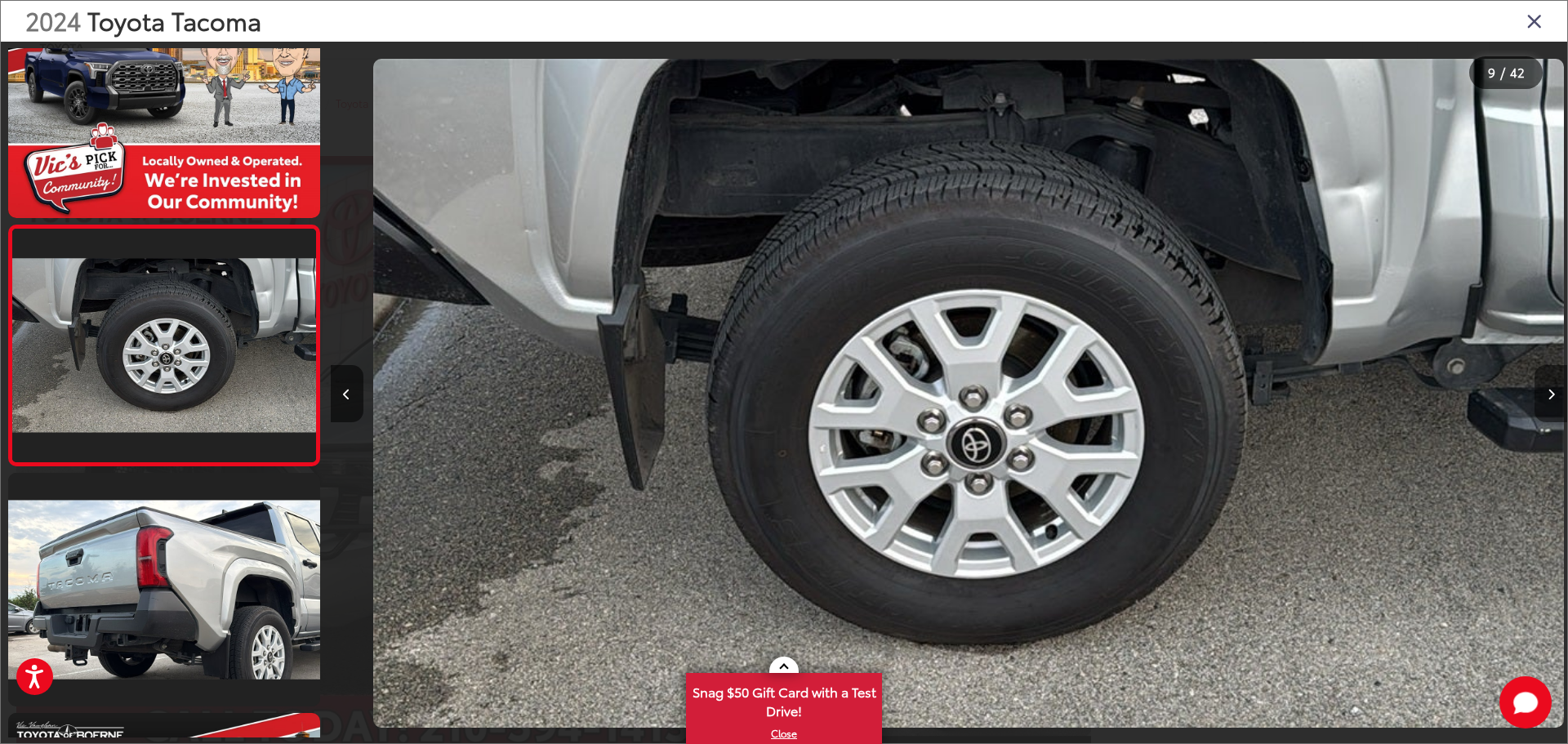
scroll to position [0, 9894]
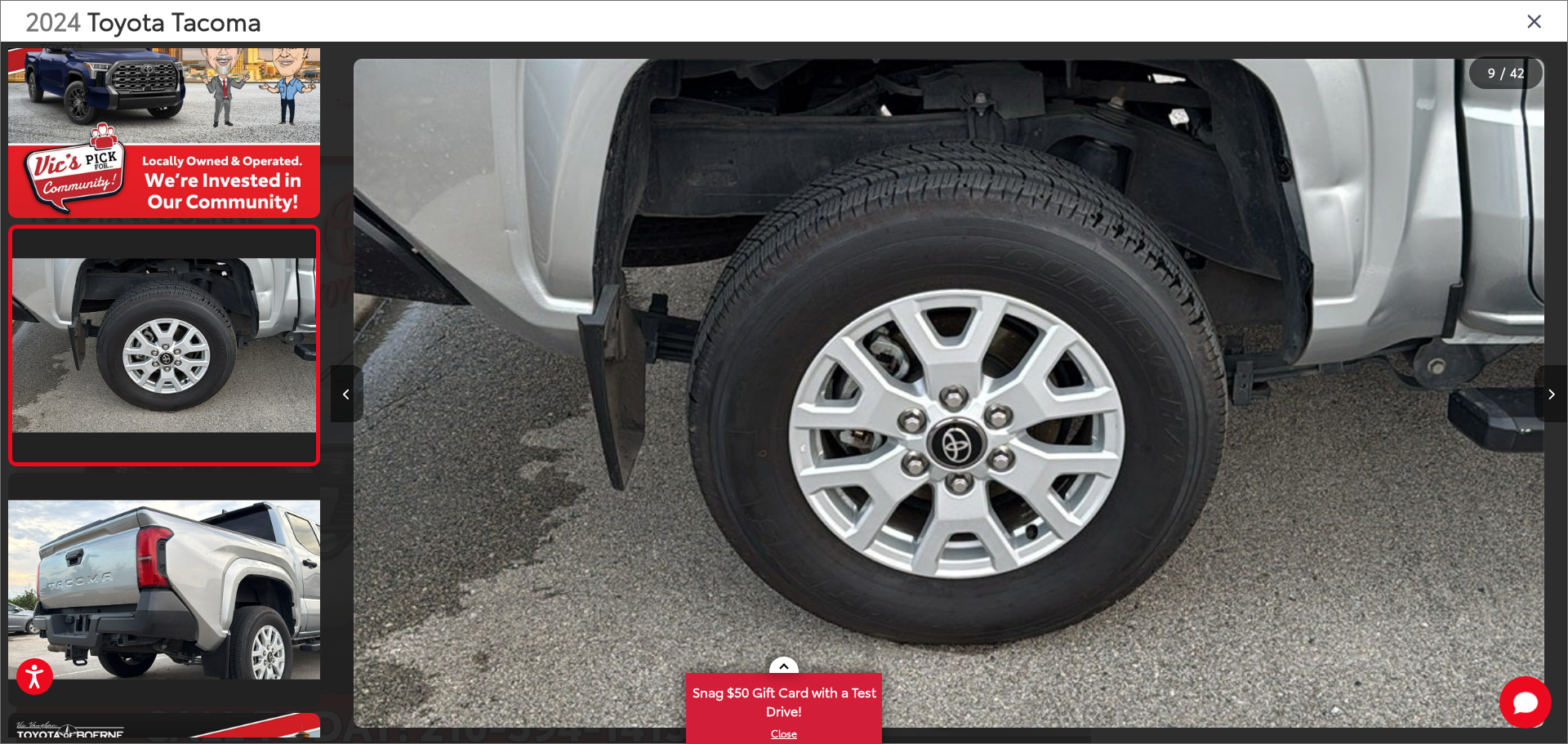
click at [1546, 400] on button "Next image" at bounding box center [1550, 393] width 32 height 57
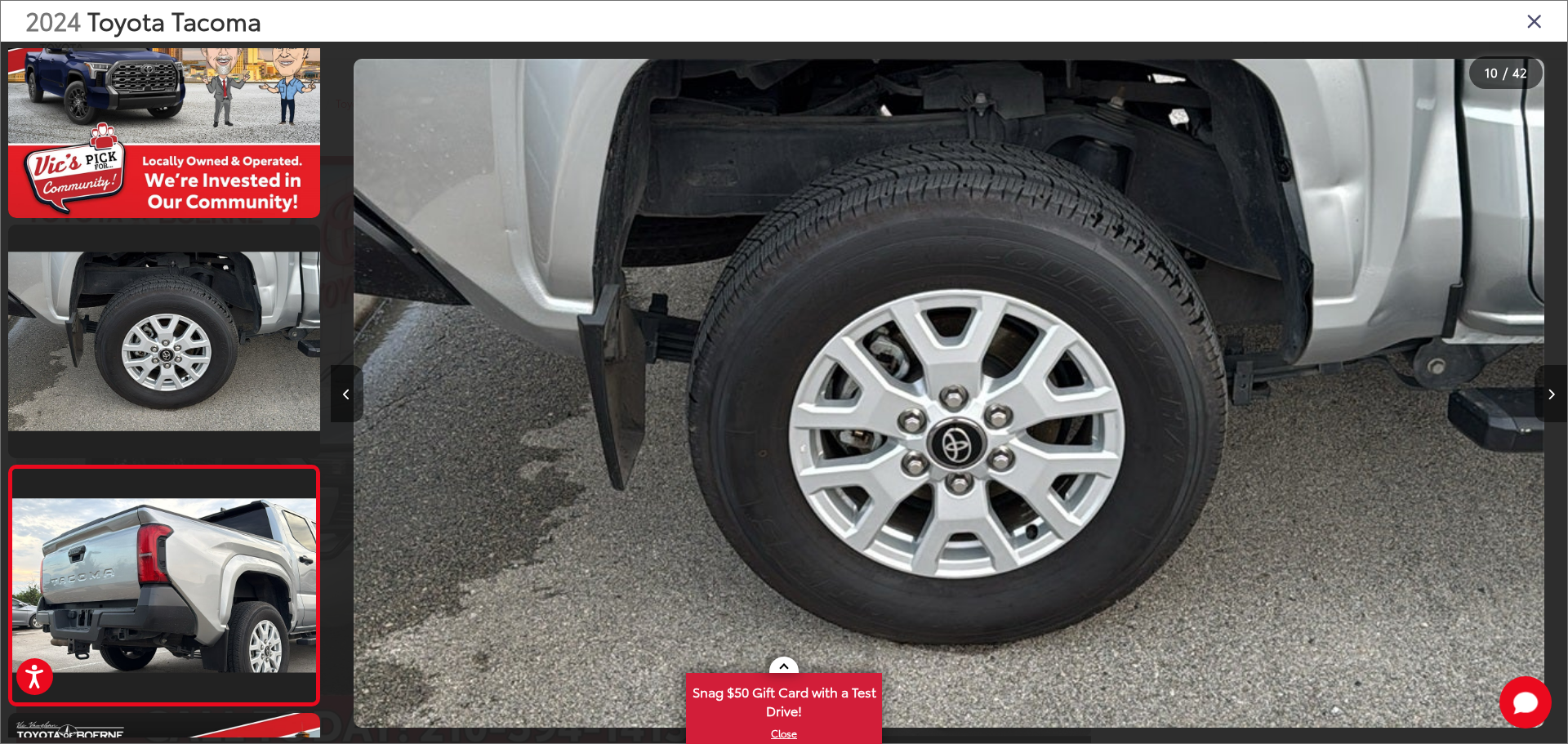
scroll to position [0, 0]
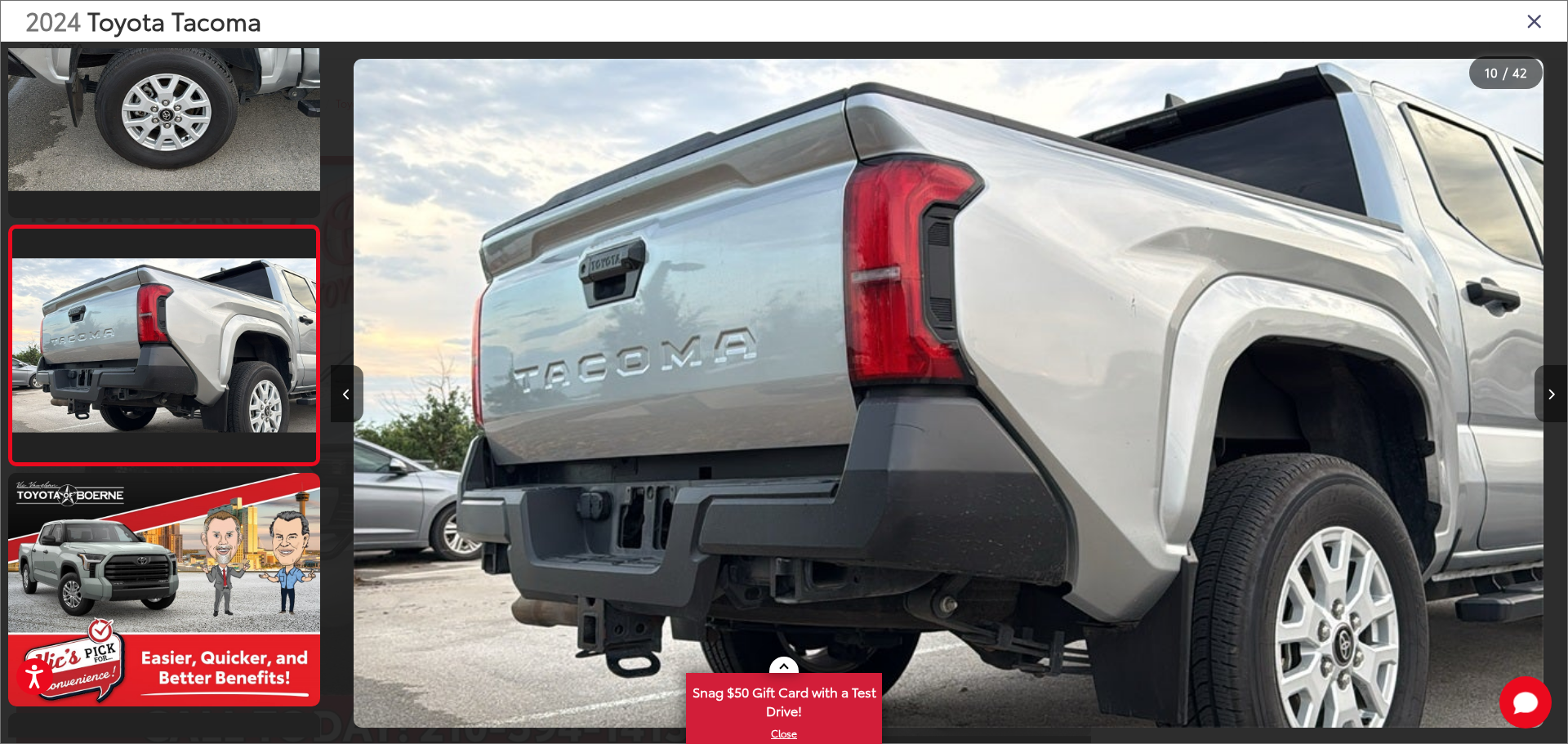
click at [1546, 400] on button "Next image" at bounding box center [1550, 393] width 32 height 57
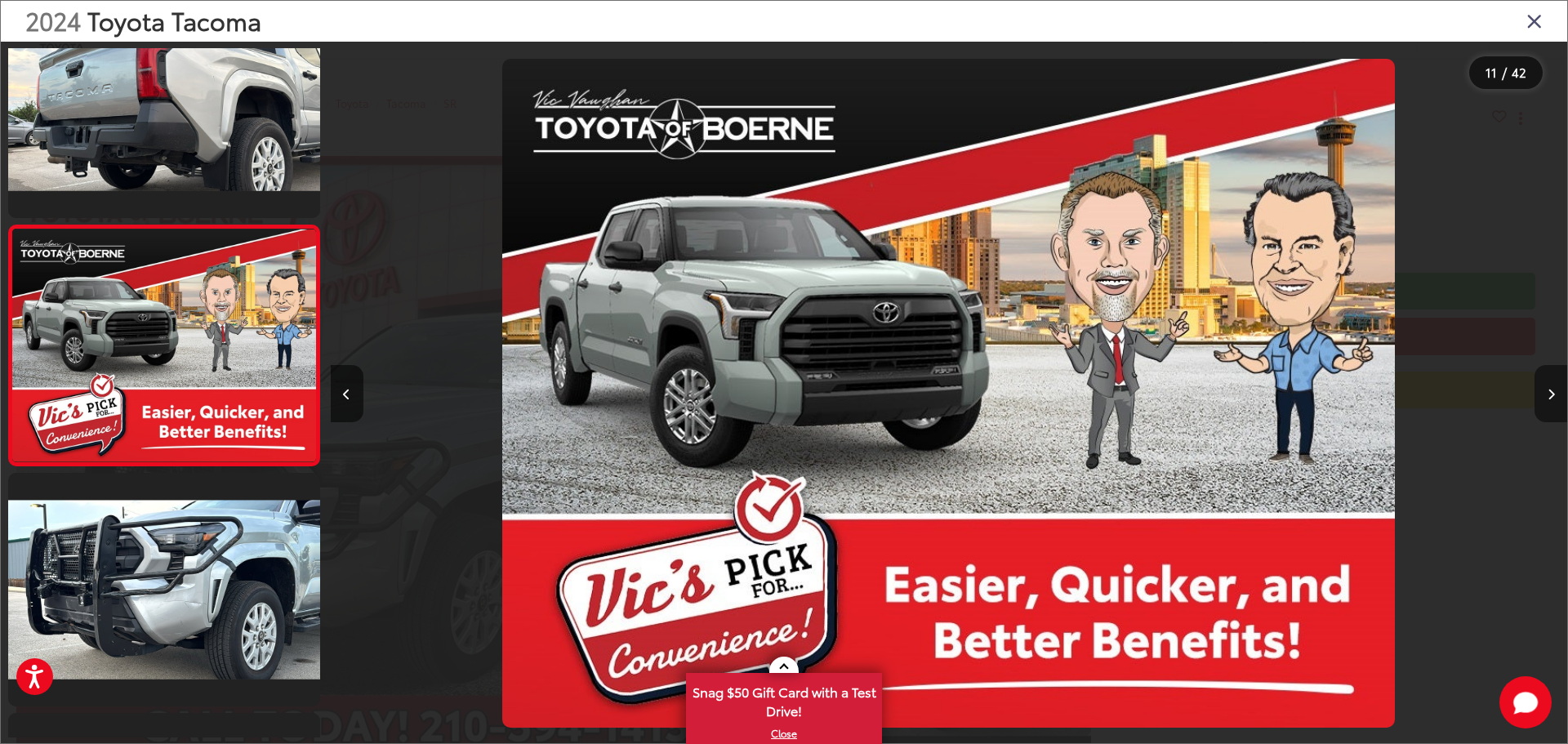
click at [1546, 400] on button "Next image" at bounding box center [1550, 393] width 32 height 57
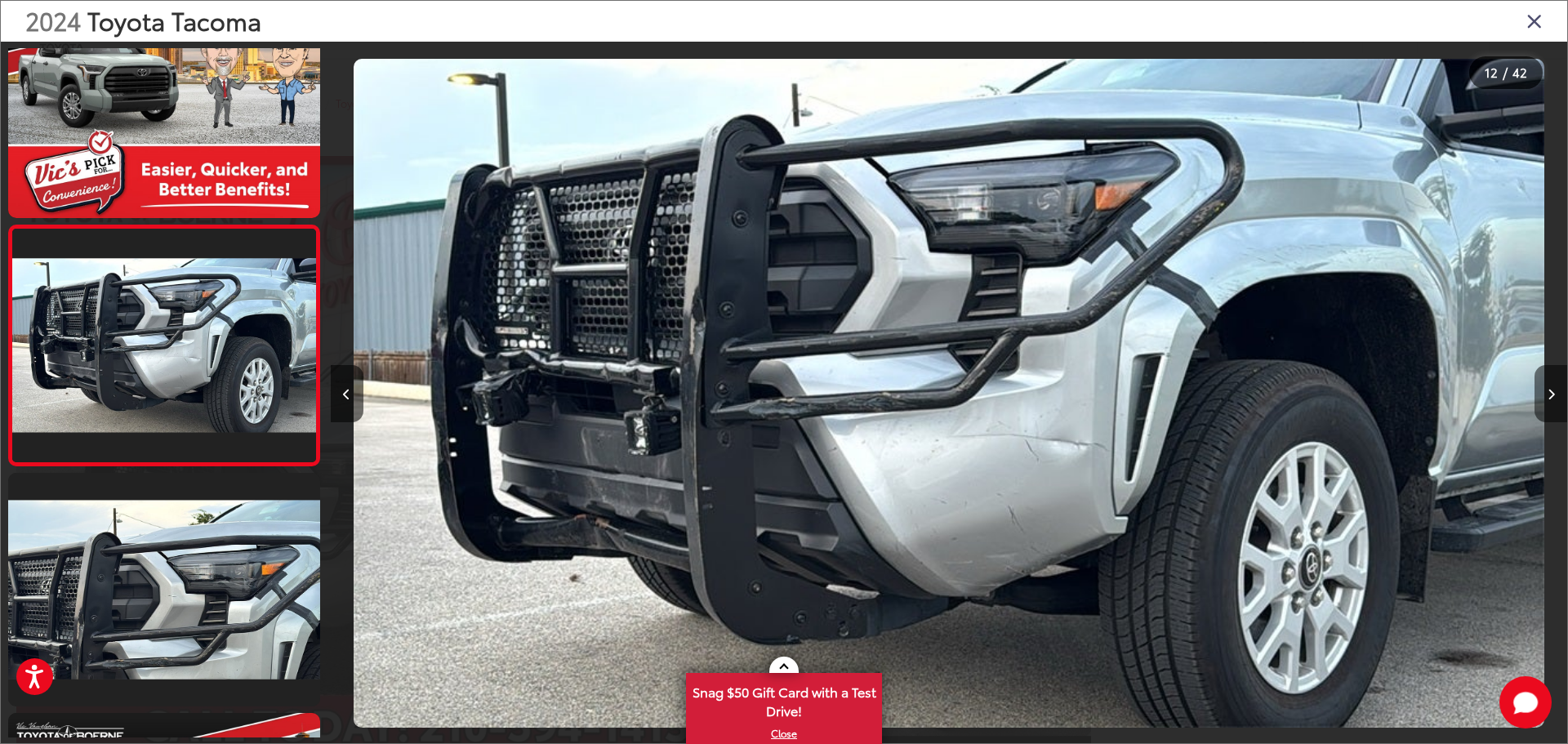
click at [1546, 399] on button "Next image" at bounding box center [1550, 393] width 32 height 57
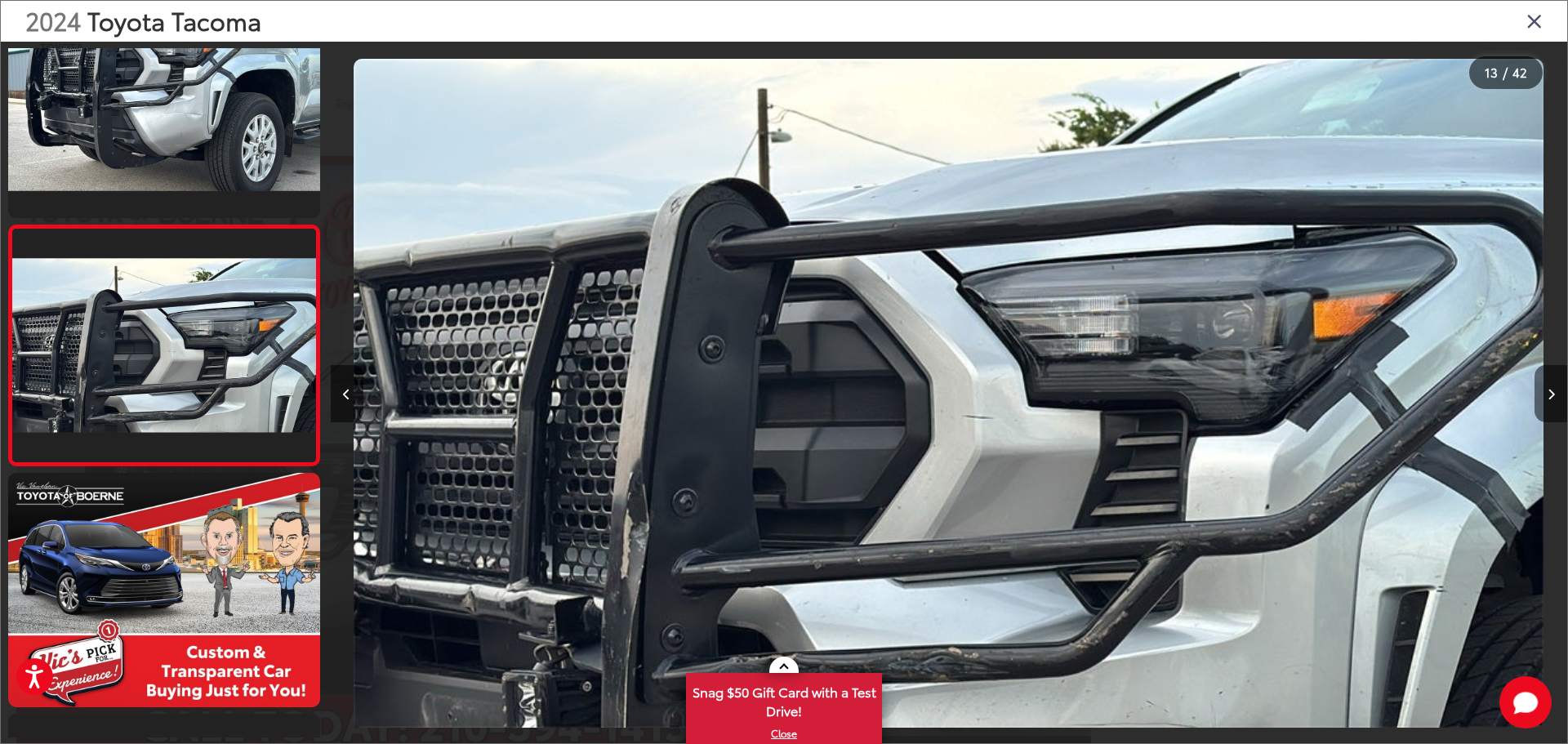
click at [1546, 399] on button "Next image" at bounding box center [1550, 393] width 32 height 57
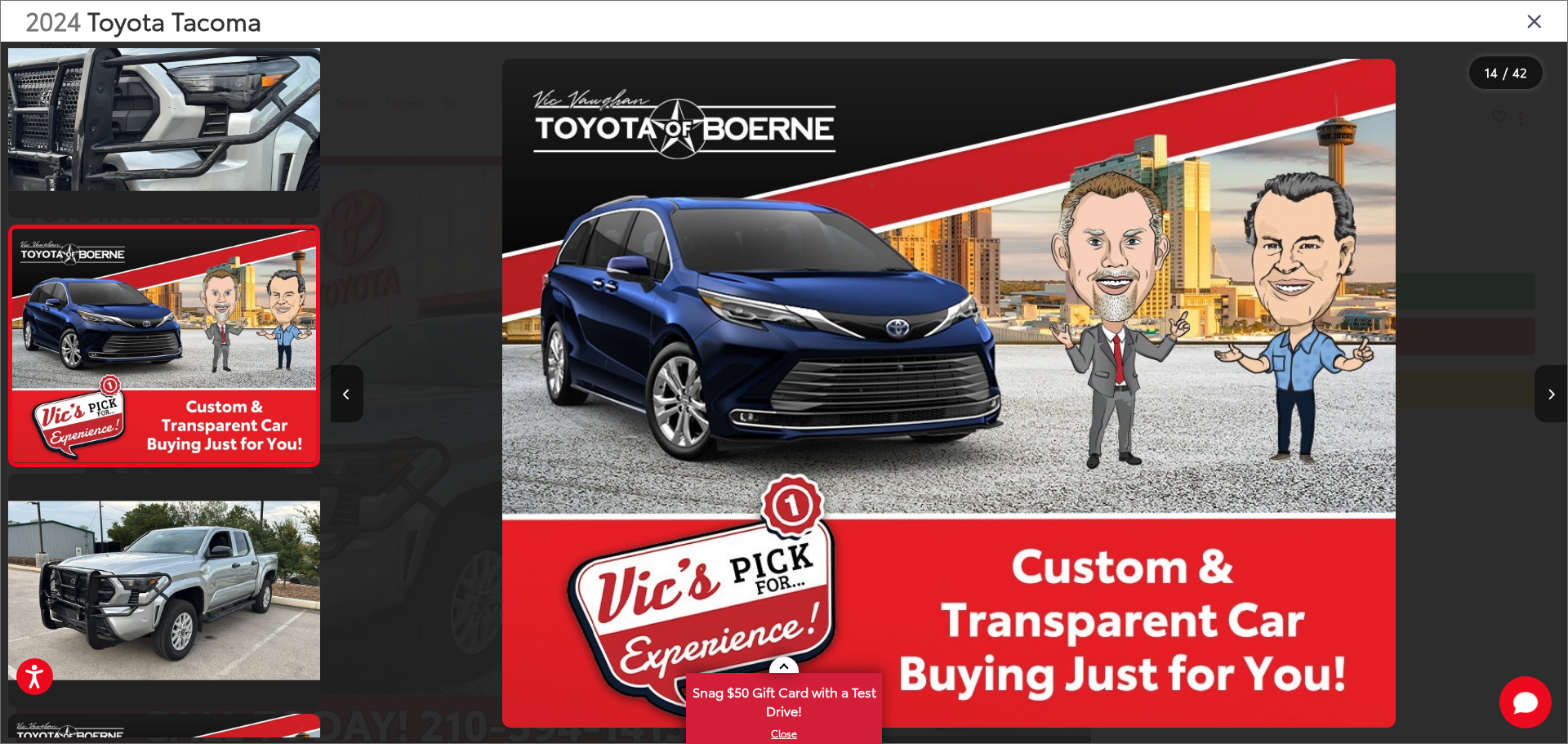
click at [1546, 399] on button "Next image" at bounding box center [1550, 393] width 32 height 57
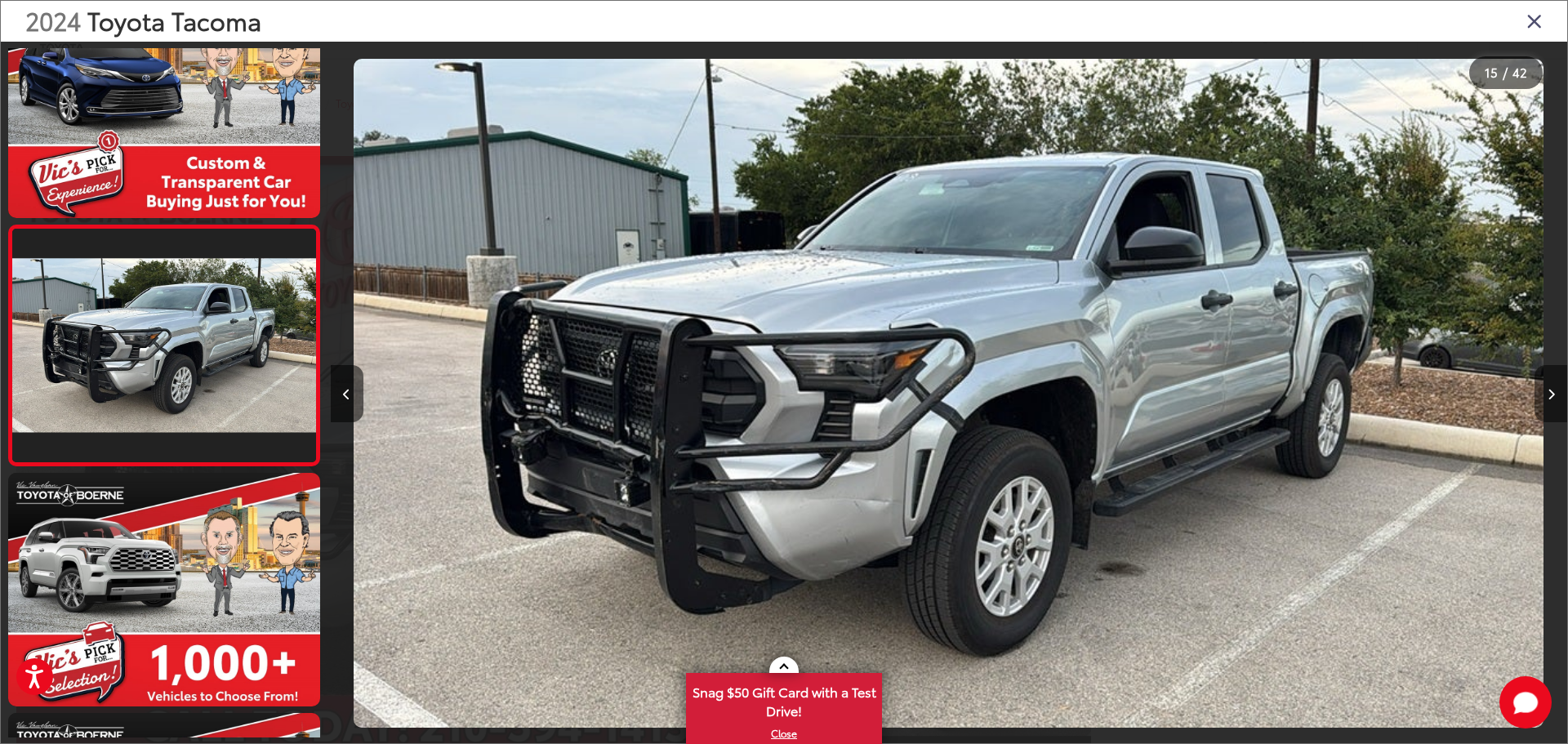
click at [1555, 398] on button "Next image" at bounding box center [1550, 393] width 32 height 57
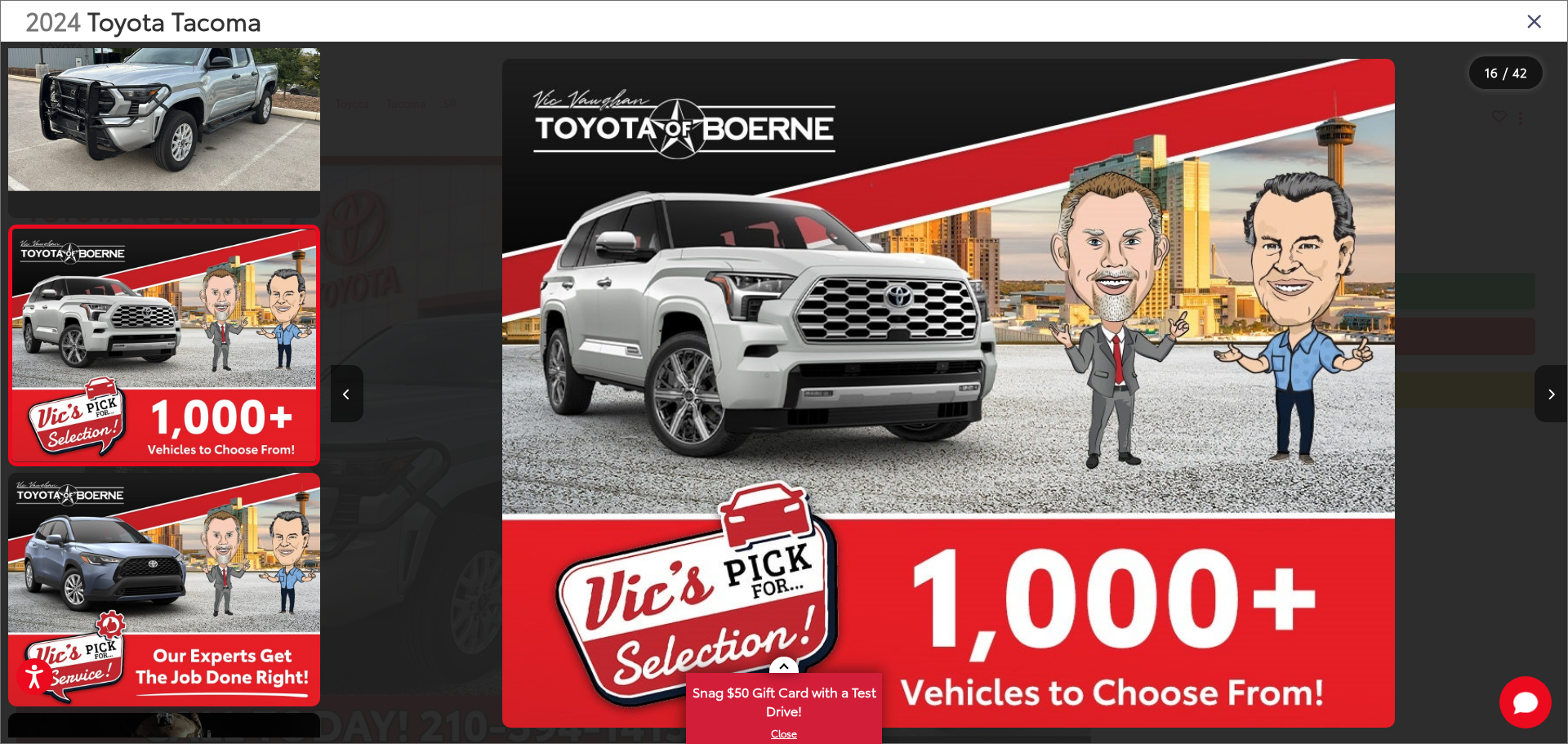
click at [1555, 398] on button "Next image" at bounding box center [1550, 393] width 32 height 57
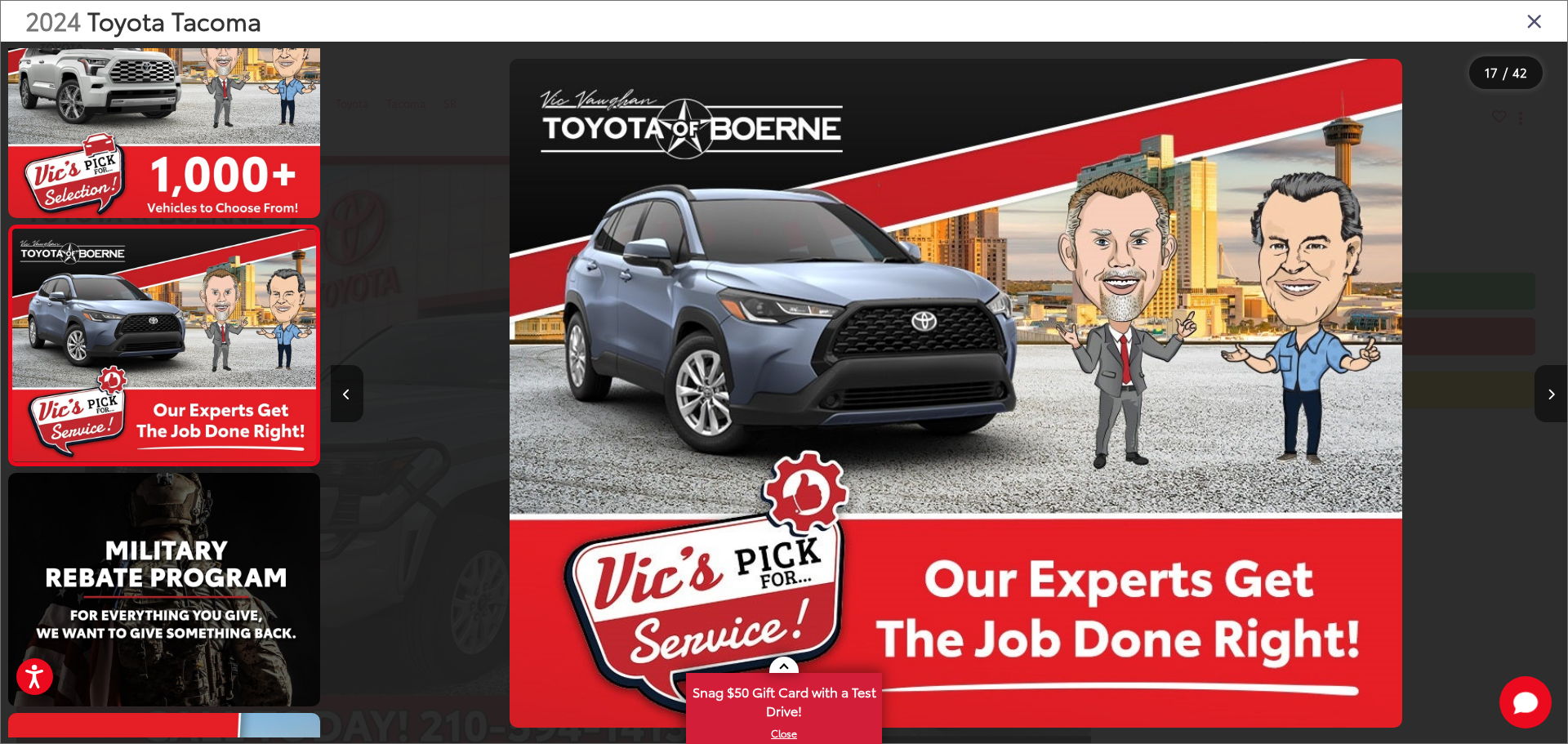
click at [1555, 398] on button "Next image" at bounding box center [1550, 393] width 32 height 57
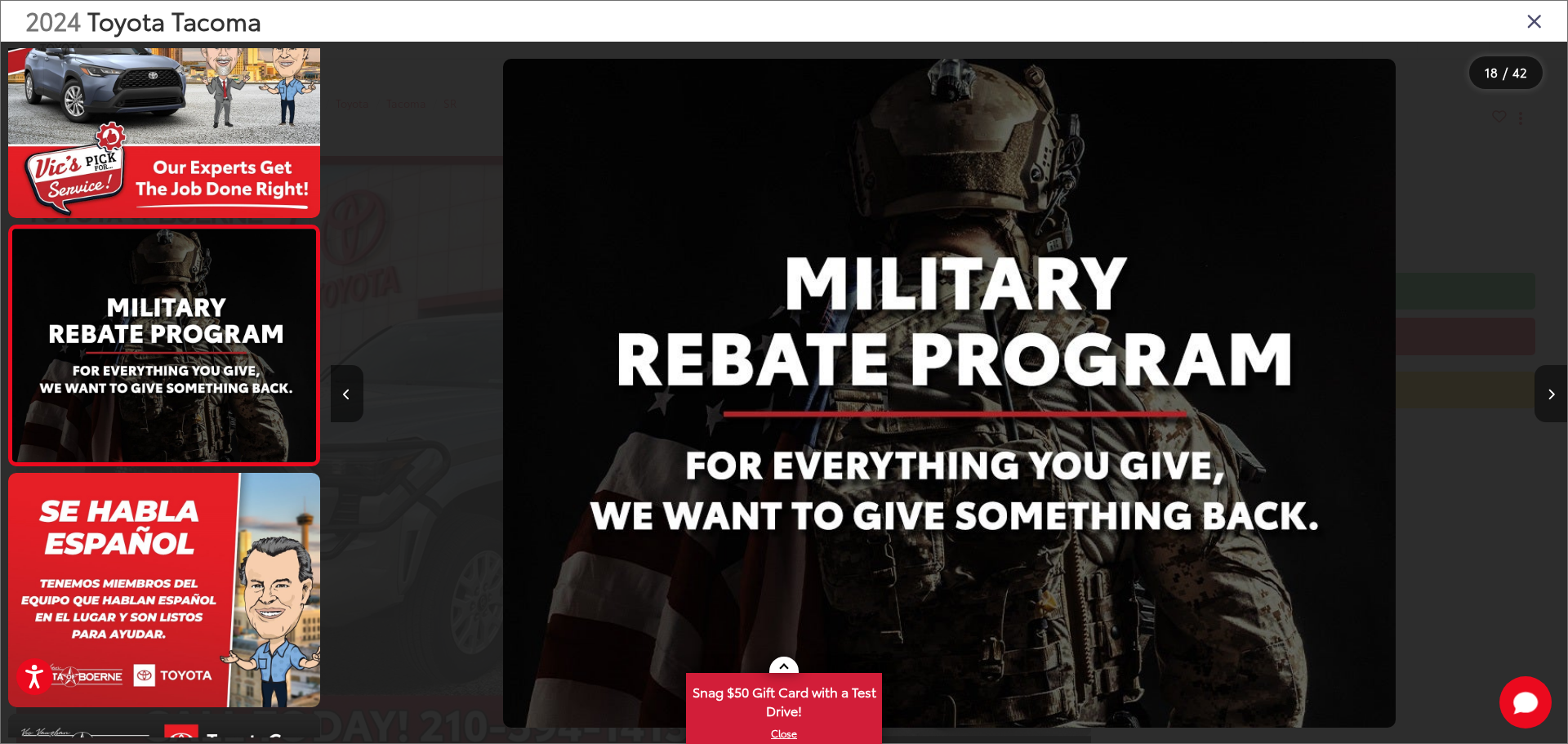
click at [1555, 398] on button "Next image" at bounding box center [1550, 393] width 32 height 57
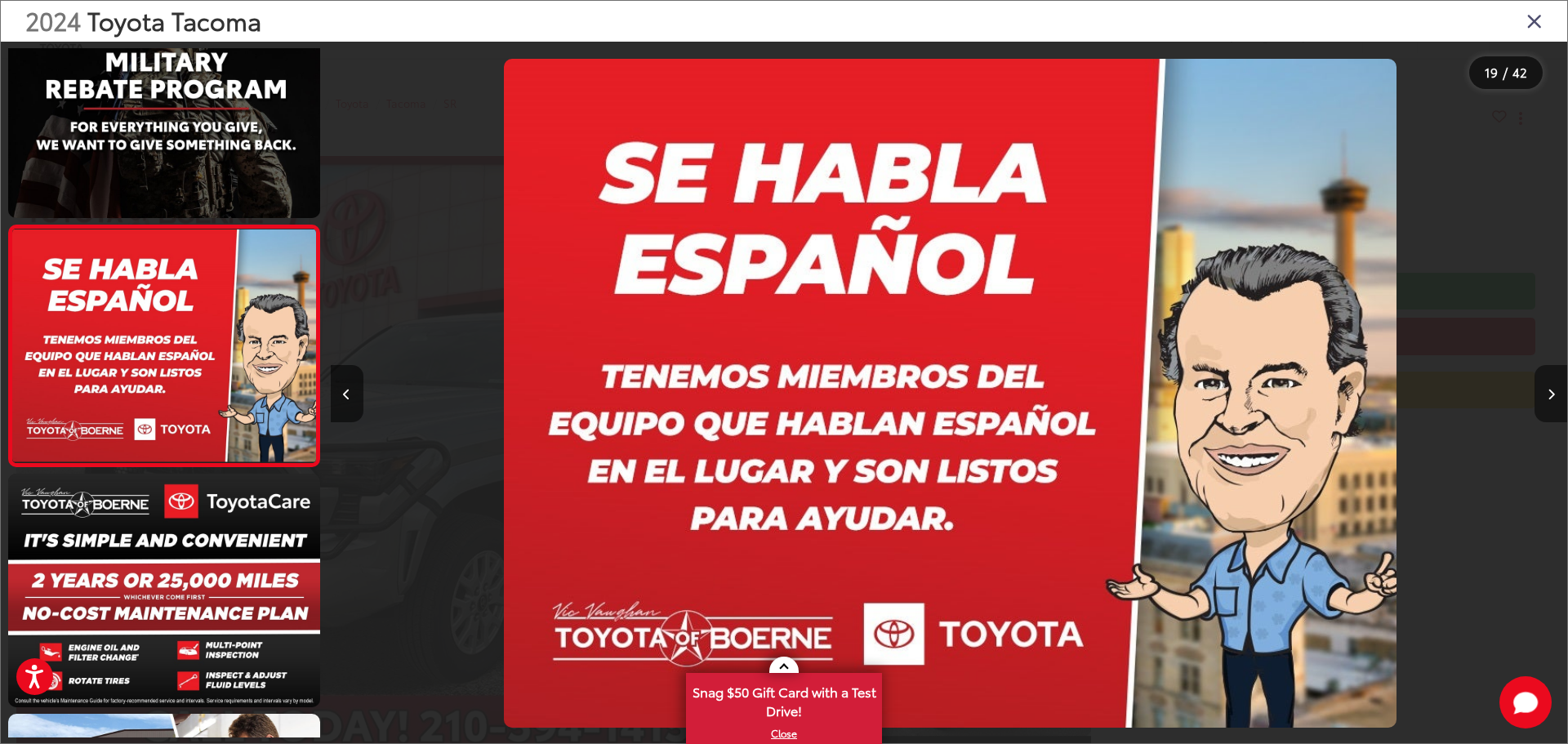
click at [1555, 398] on button "Next image" at bounding box center [1550, 393] width 32 height 57
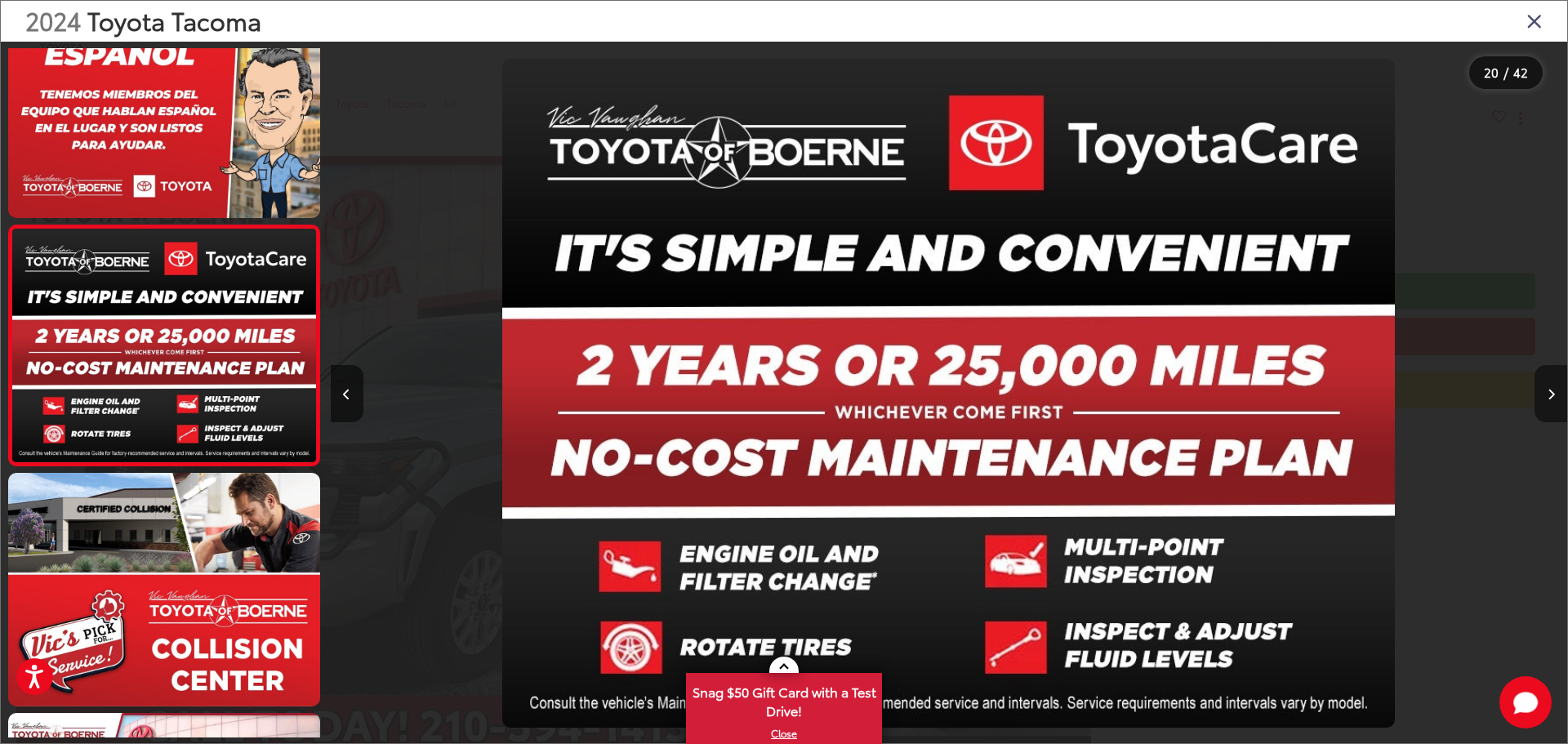
click at [1553, 398] on icon "Next image" at bounding box center [1551, 394] width 7 height 11
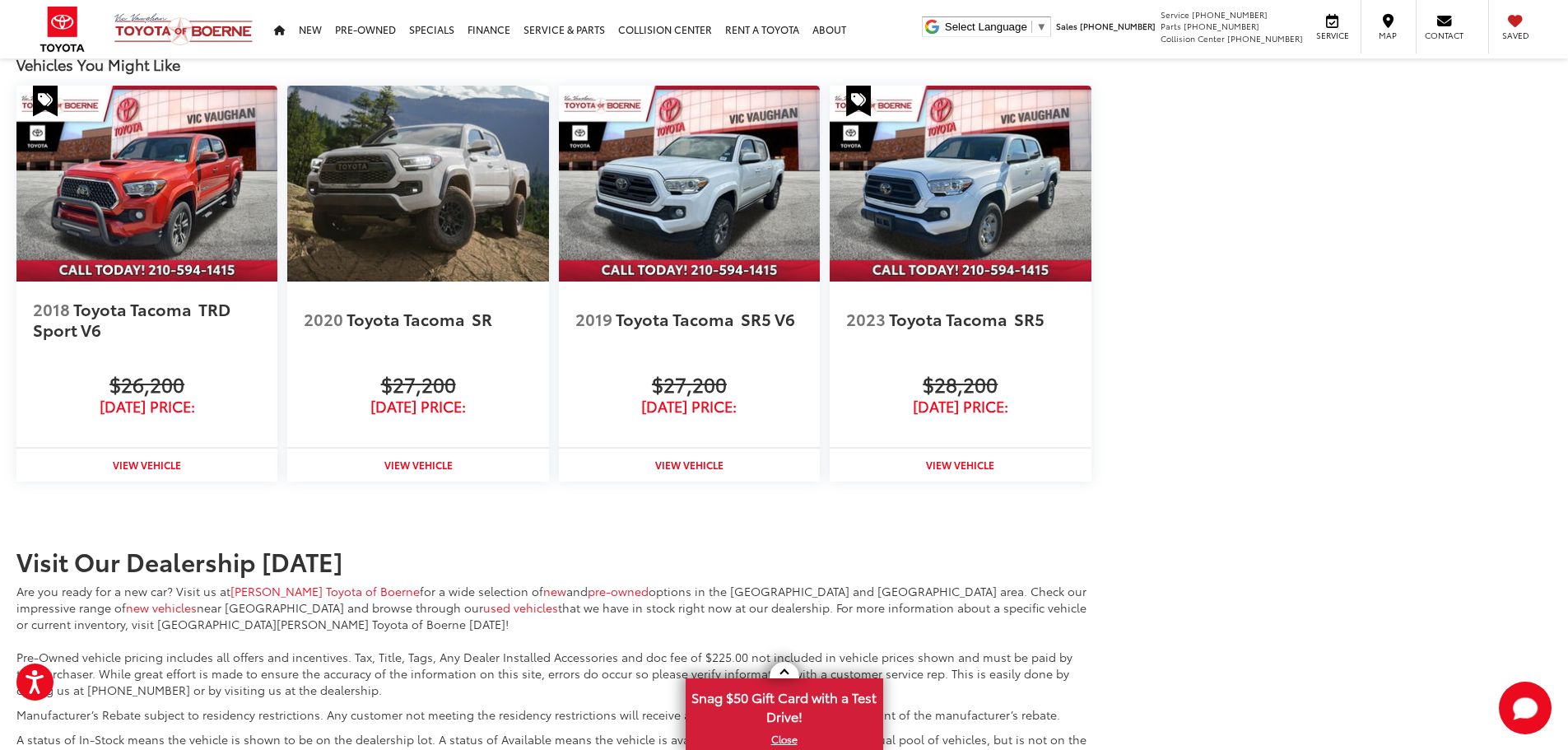
scroll to position [1724, 0]
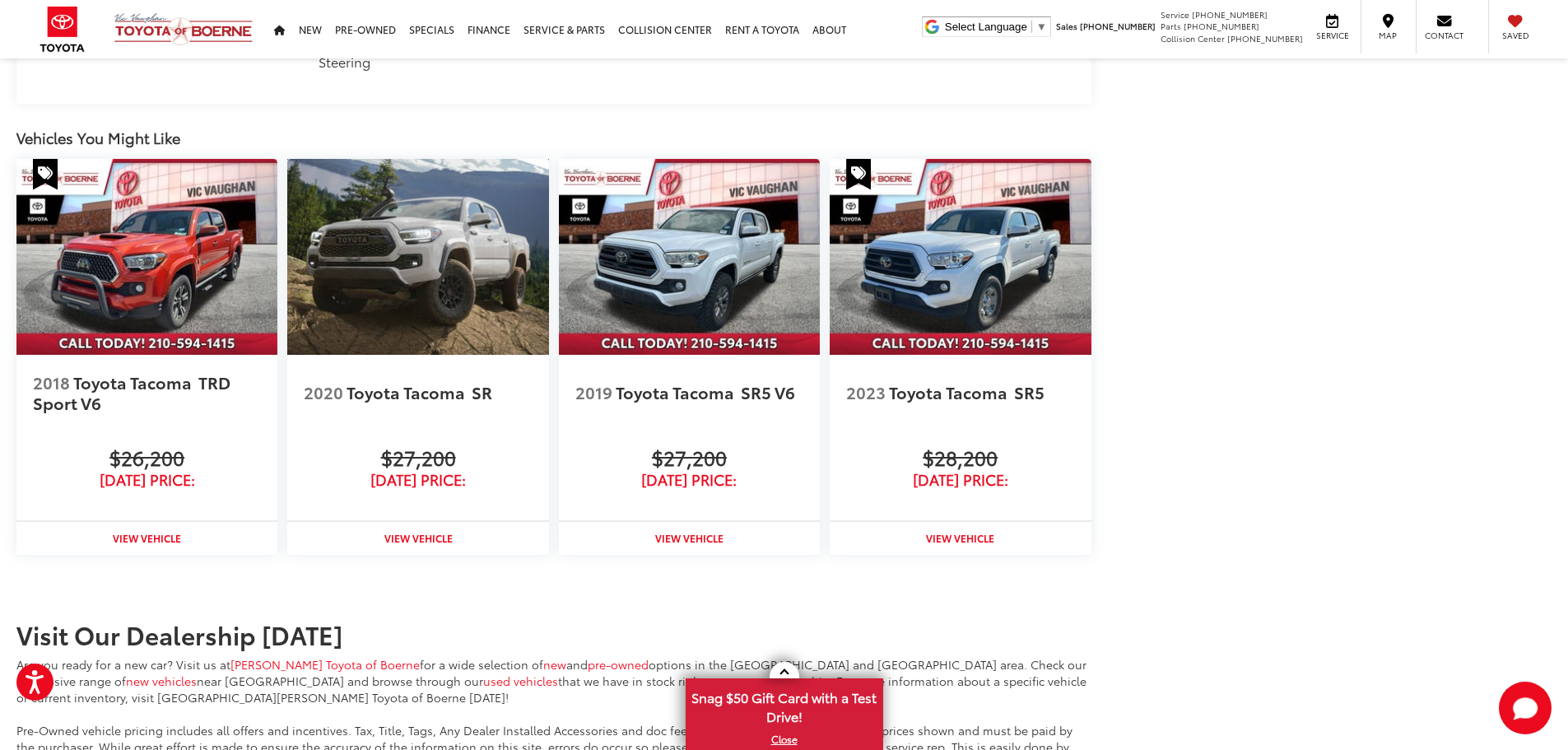
drag, startPoint x: 461, startPoint y: 292, endPoint x: 1068, endPoint y: 491, distance: 638.8
click at [461, 292] on img at bounding box center [418, 257] width 261 height 195
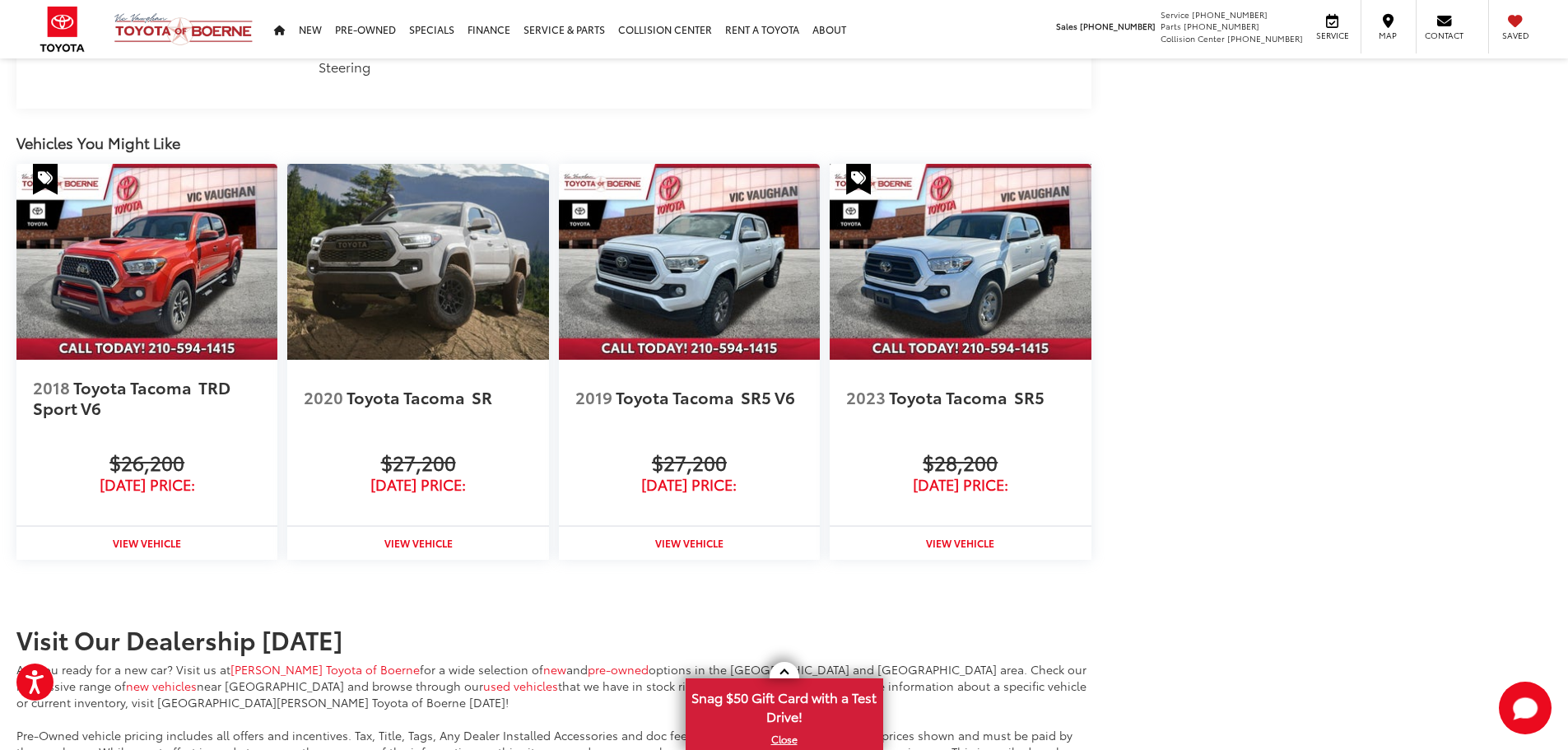
click at [970, 269] on img at bounding box center [959, 261] width 261 height 195
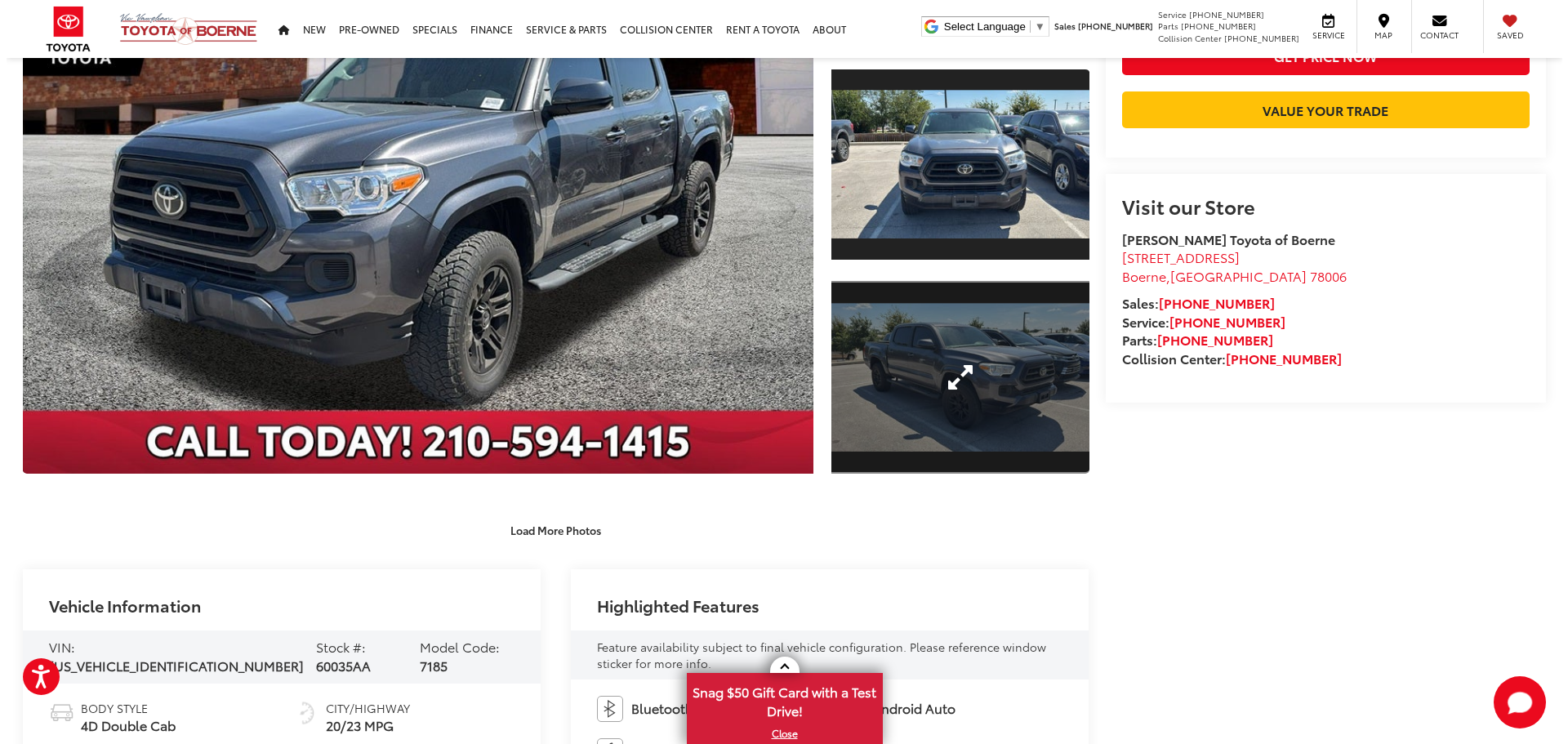
scroll to position [245, 0]
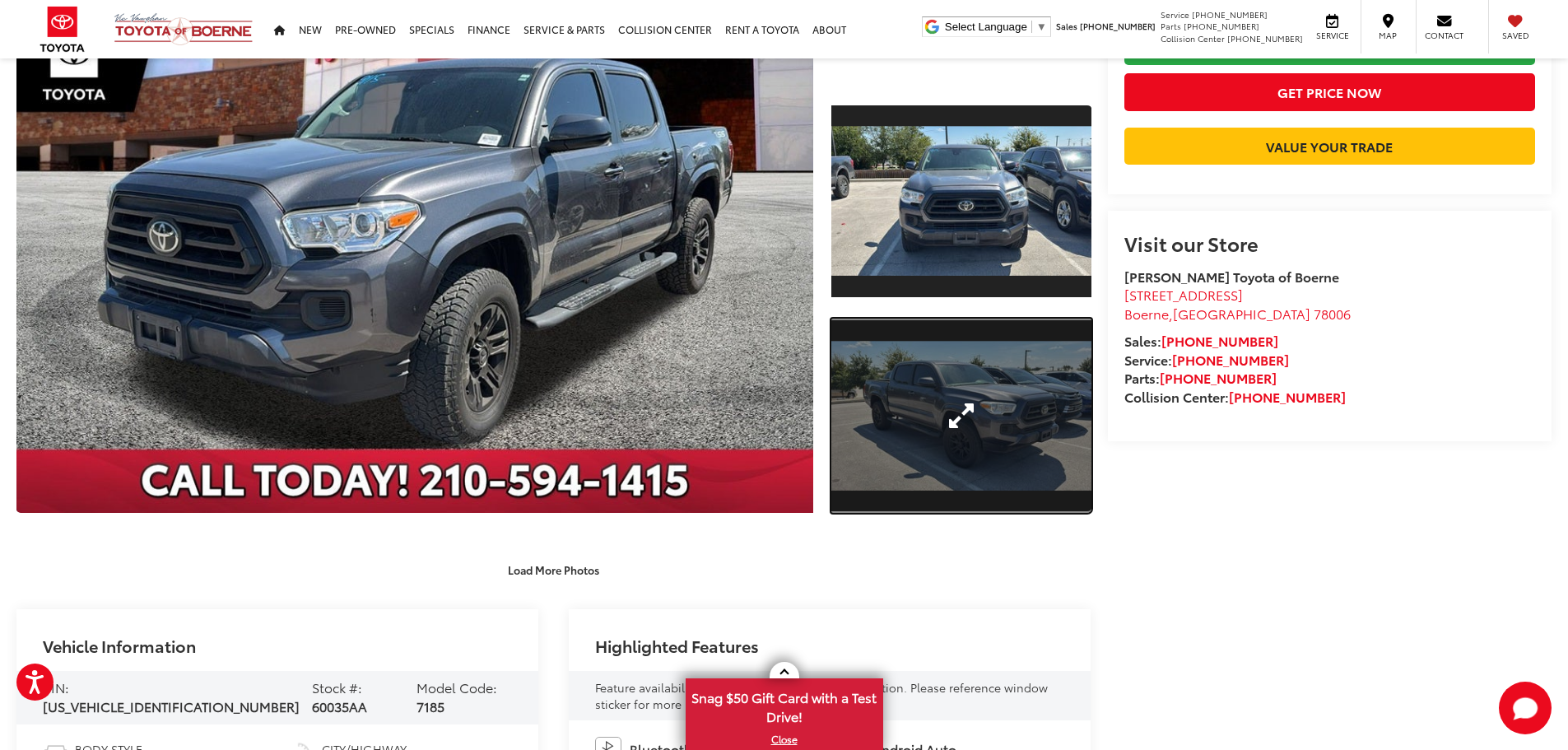
click at [982, 407] on link "Expand Photo 2" at bounding box center [960, 416] width 260 height 195
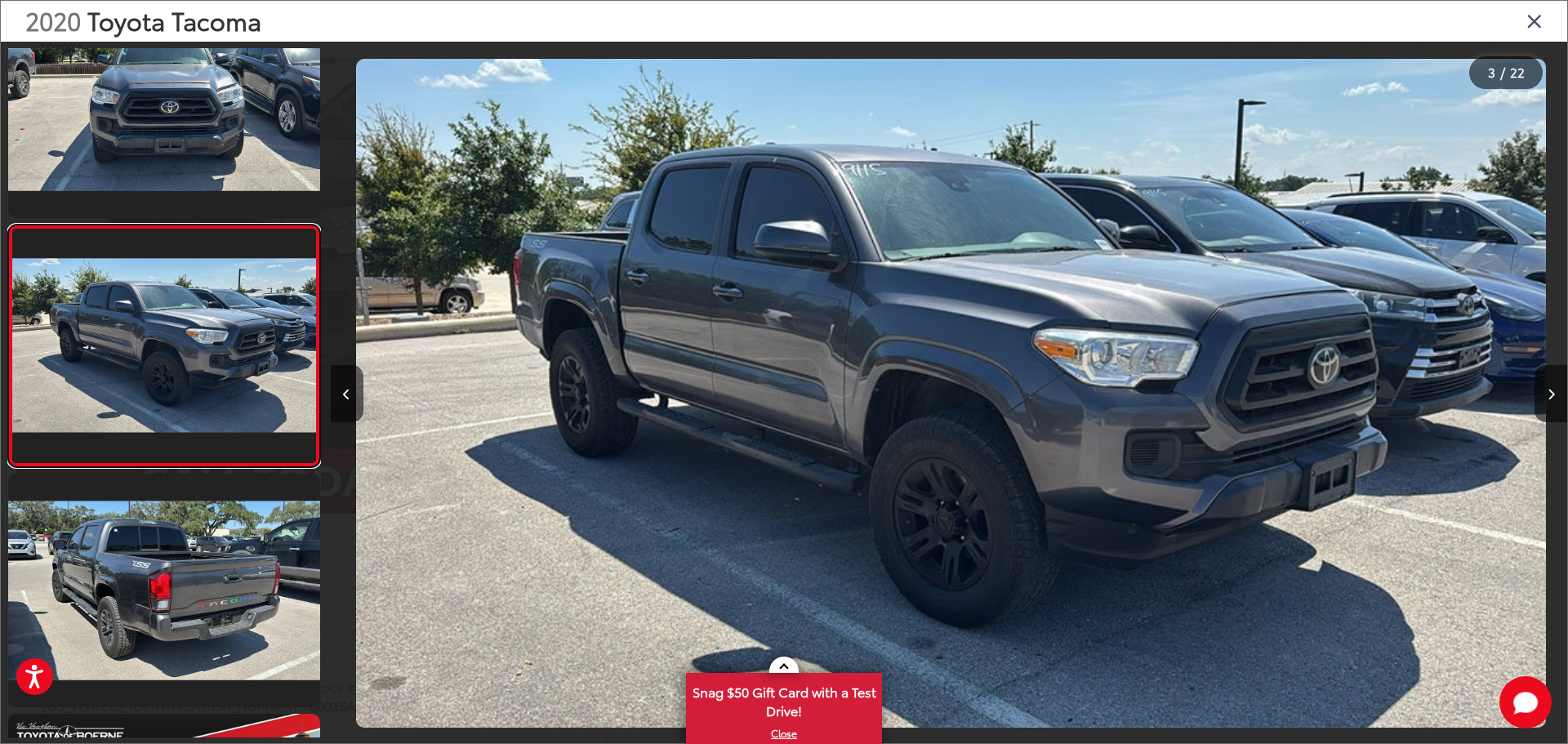
scroll to position [0, 2474]
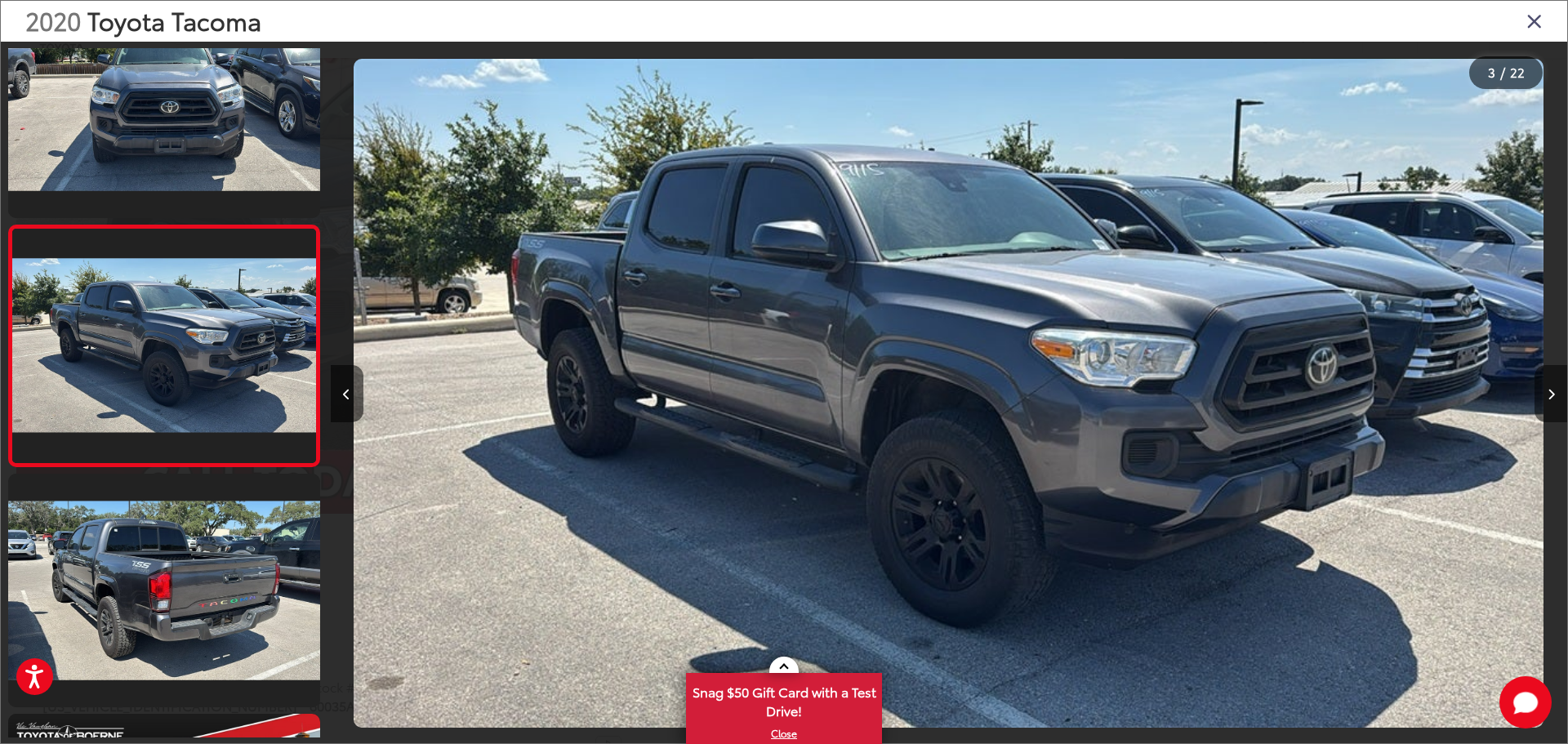
click at [1543, 402] on button "Next image" at bounding box center [1550, 393] width 32 height 57
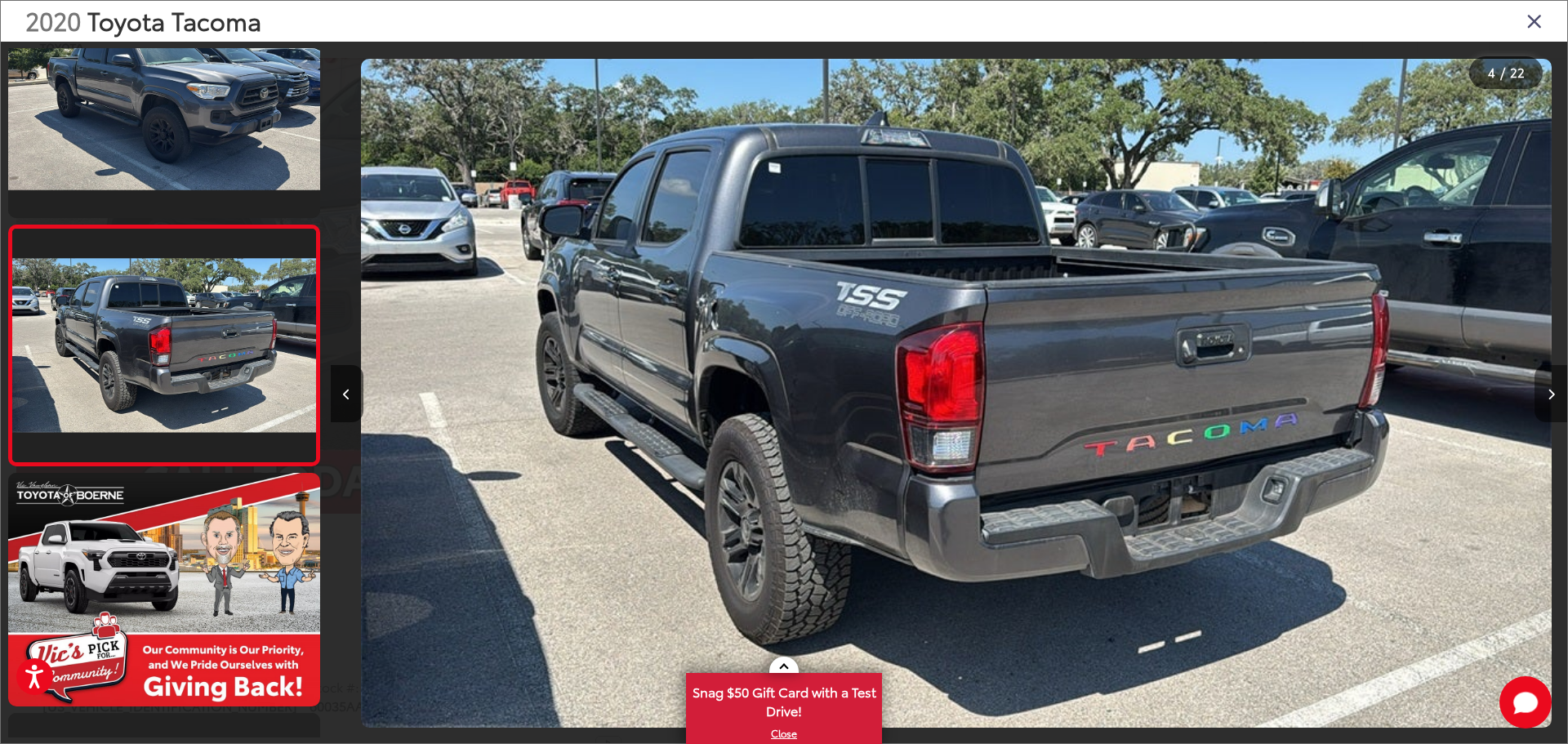
scroll to position [0, 3710]
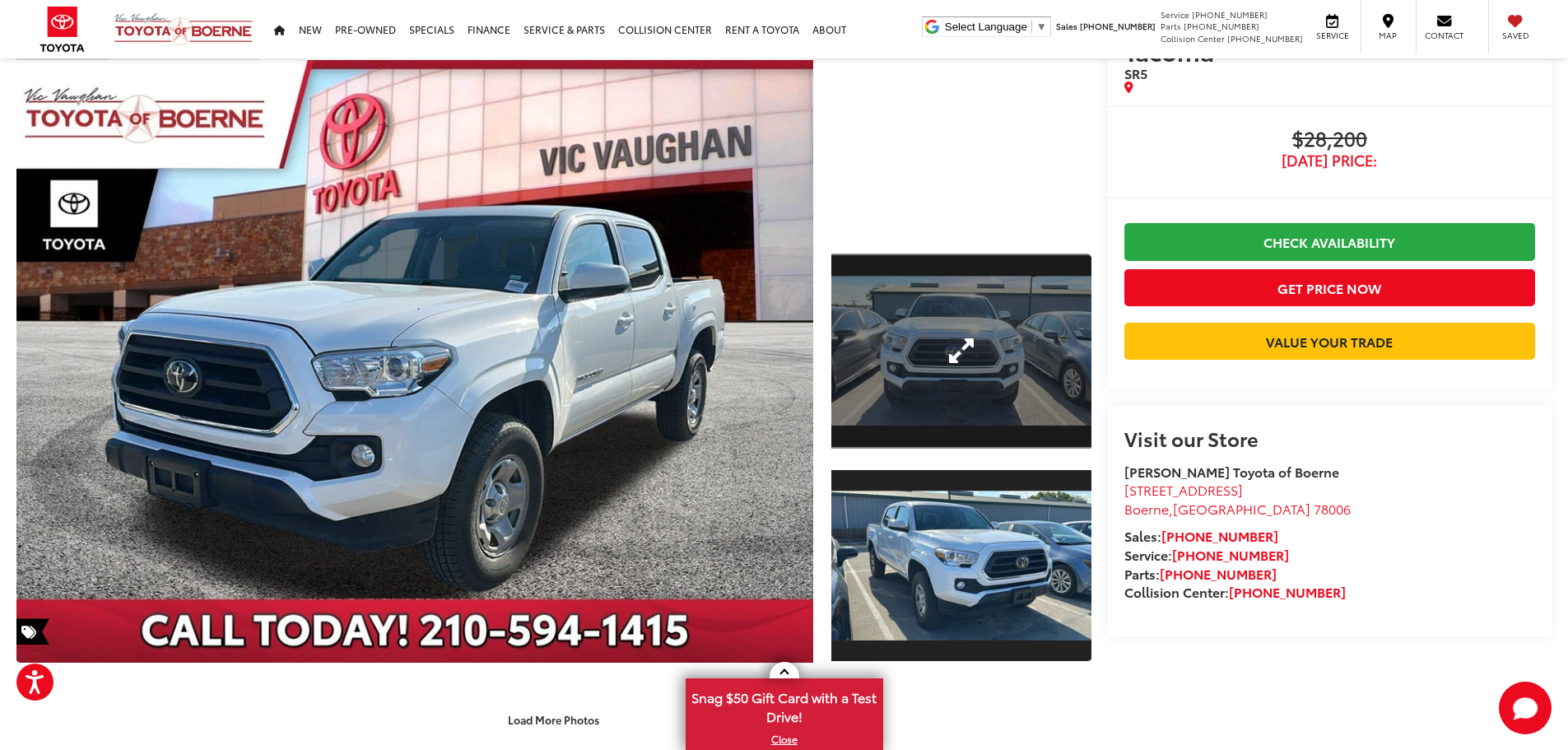
scroll to position [82, 0]
